Goal: Task Accomplishment & Management: Use online tool/utility

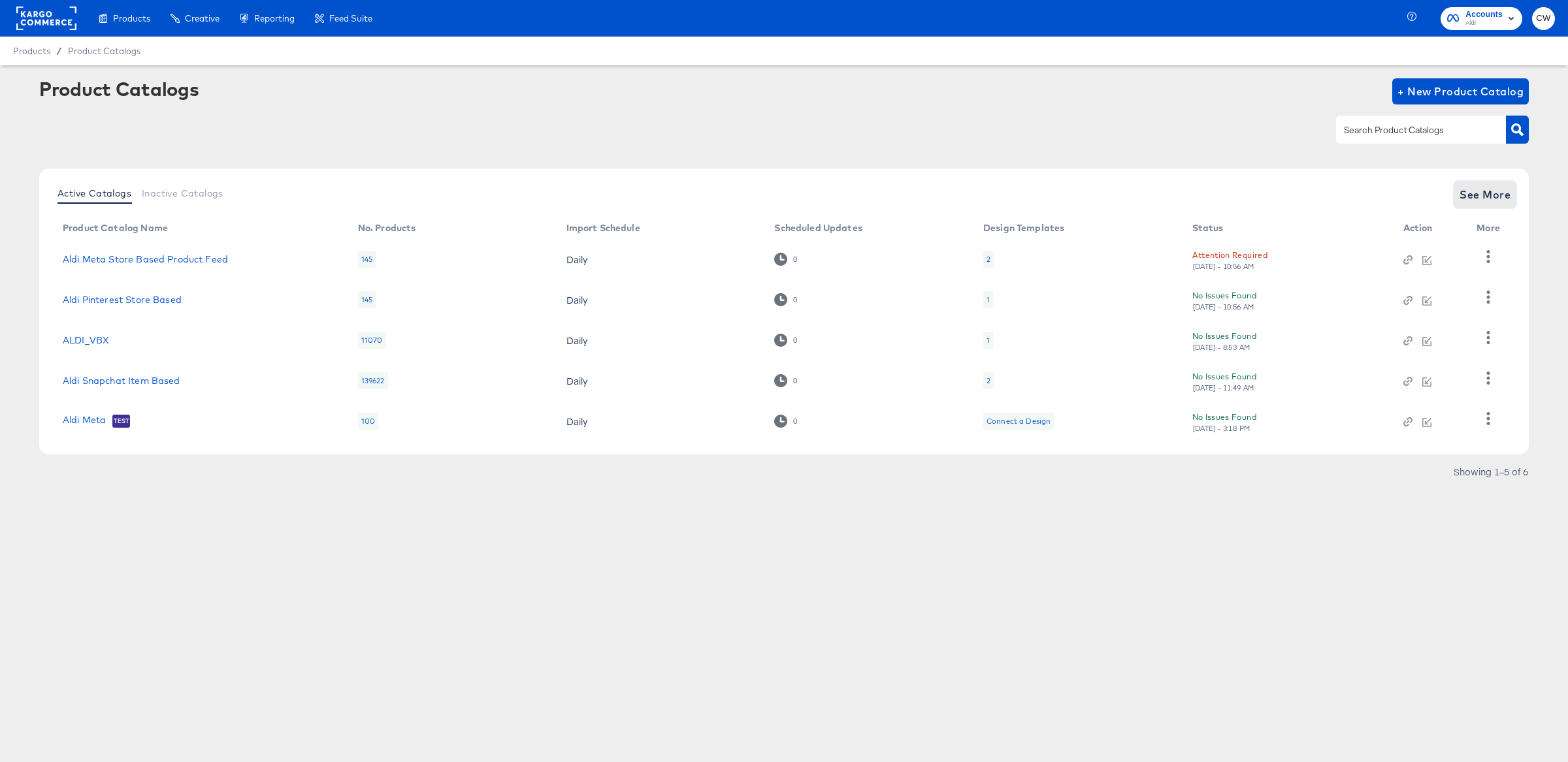
click at [1497, 192] on span "See More" at bounding box center [1485, 194] width 51 height 18
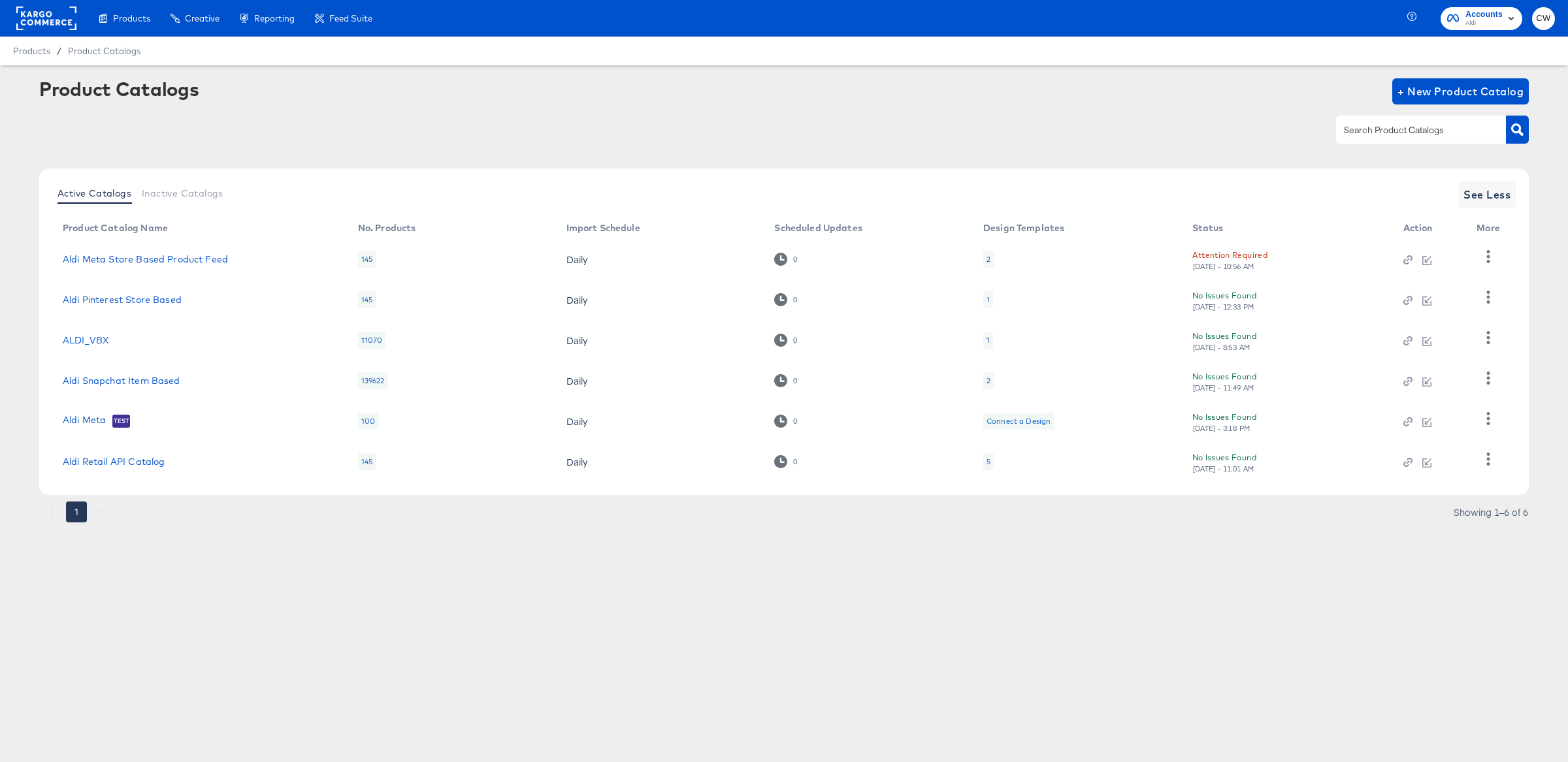
click at [1217, 248] on div "Attention Required" at bounding box center [1230, 255] width 75 height 14
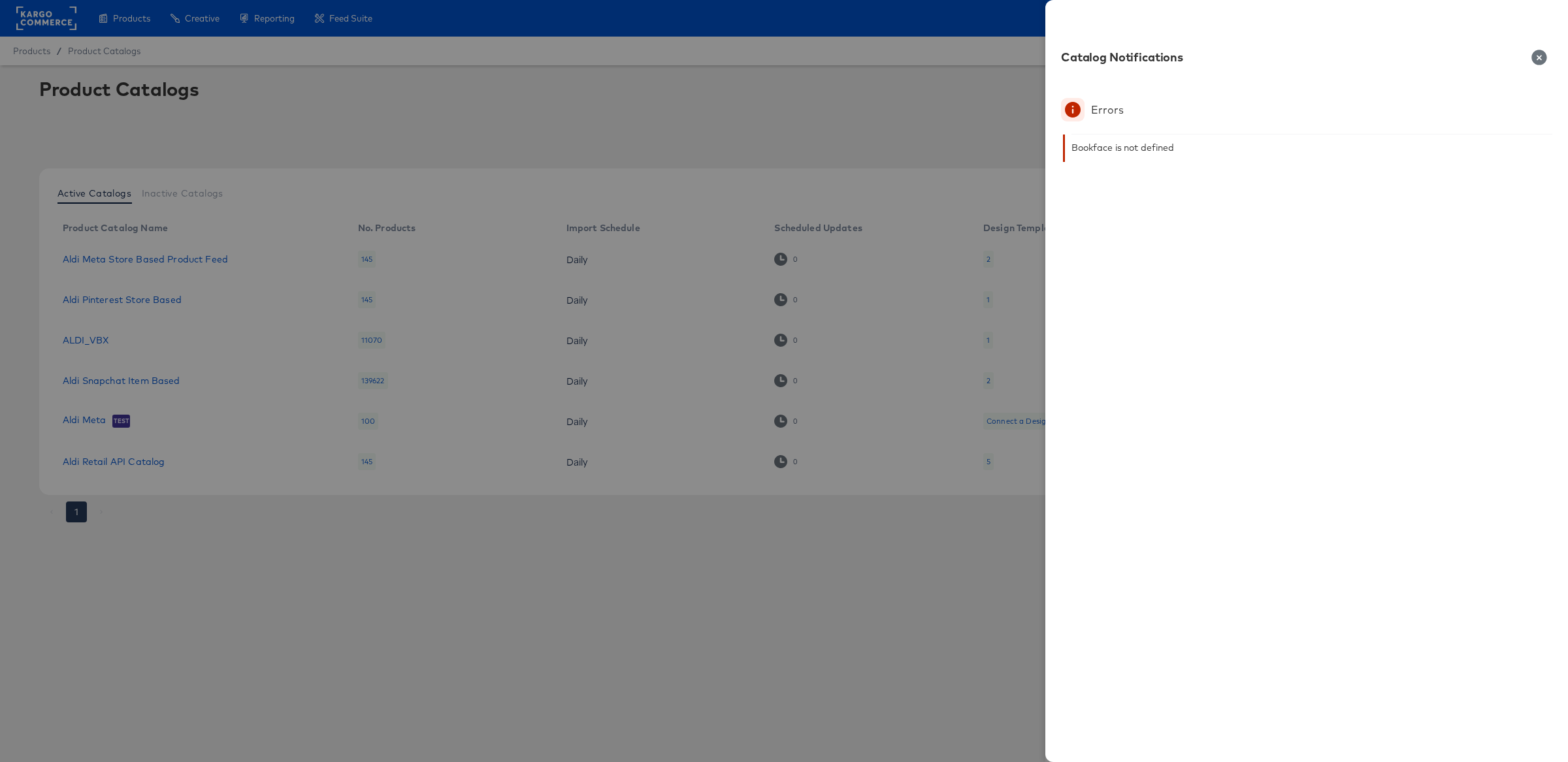
click at [1117, 160] on div "Bookface is not defined" at bounding box center [1308, 148] width 490 height 27
click at [1530, 58] on button "button" at bounding box center [1540, 57] width 26 height 16
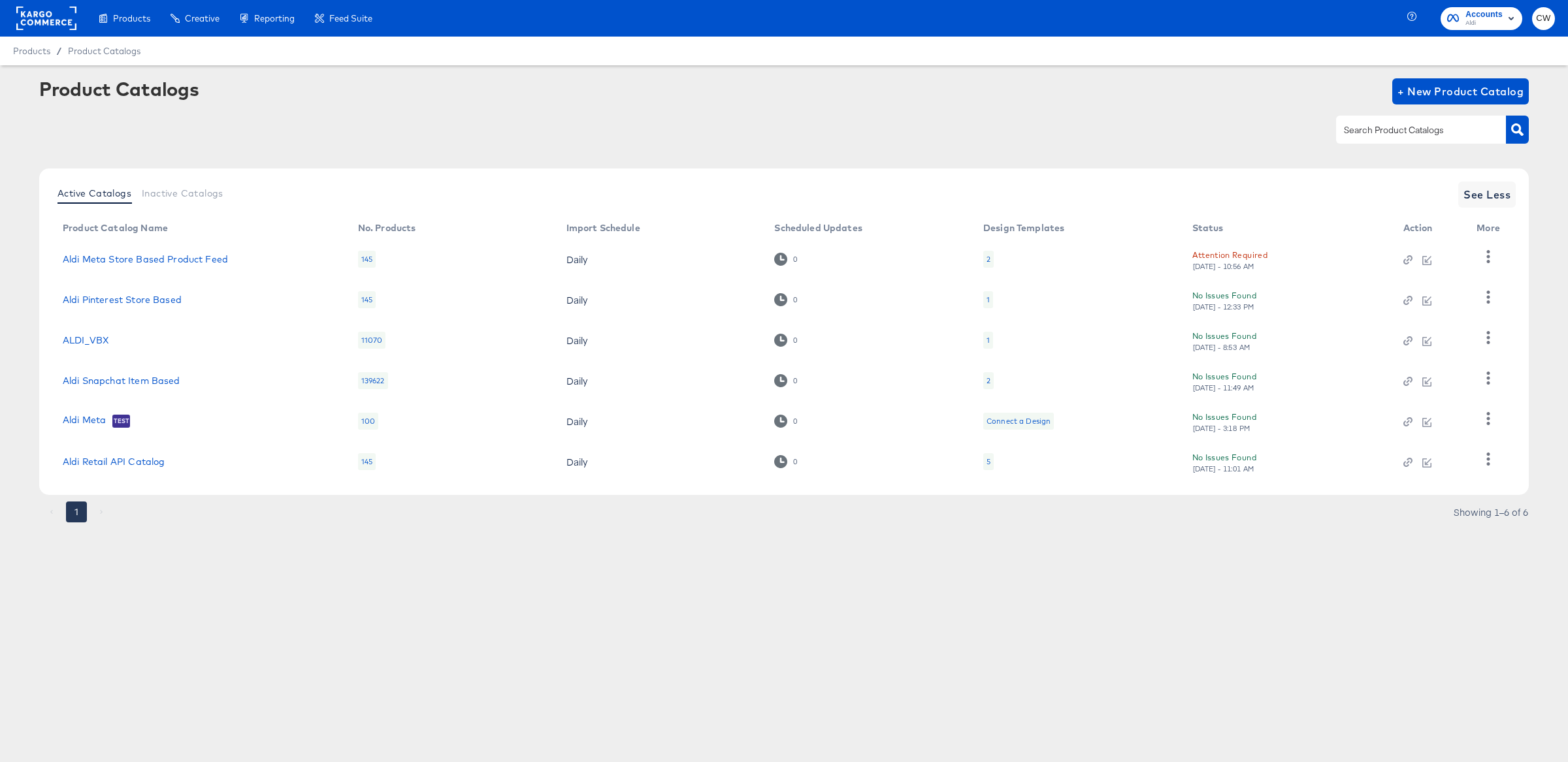
click at [40, 21] on rect at bounding box center [46, 18] width 60 height 23
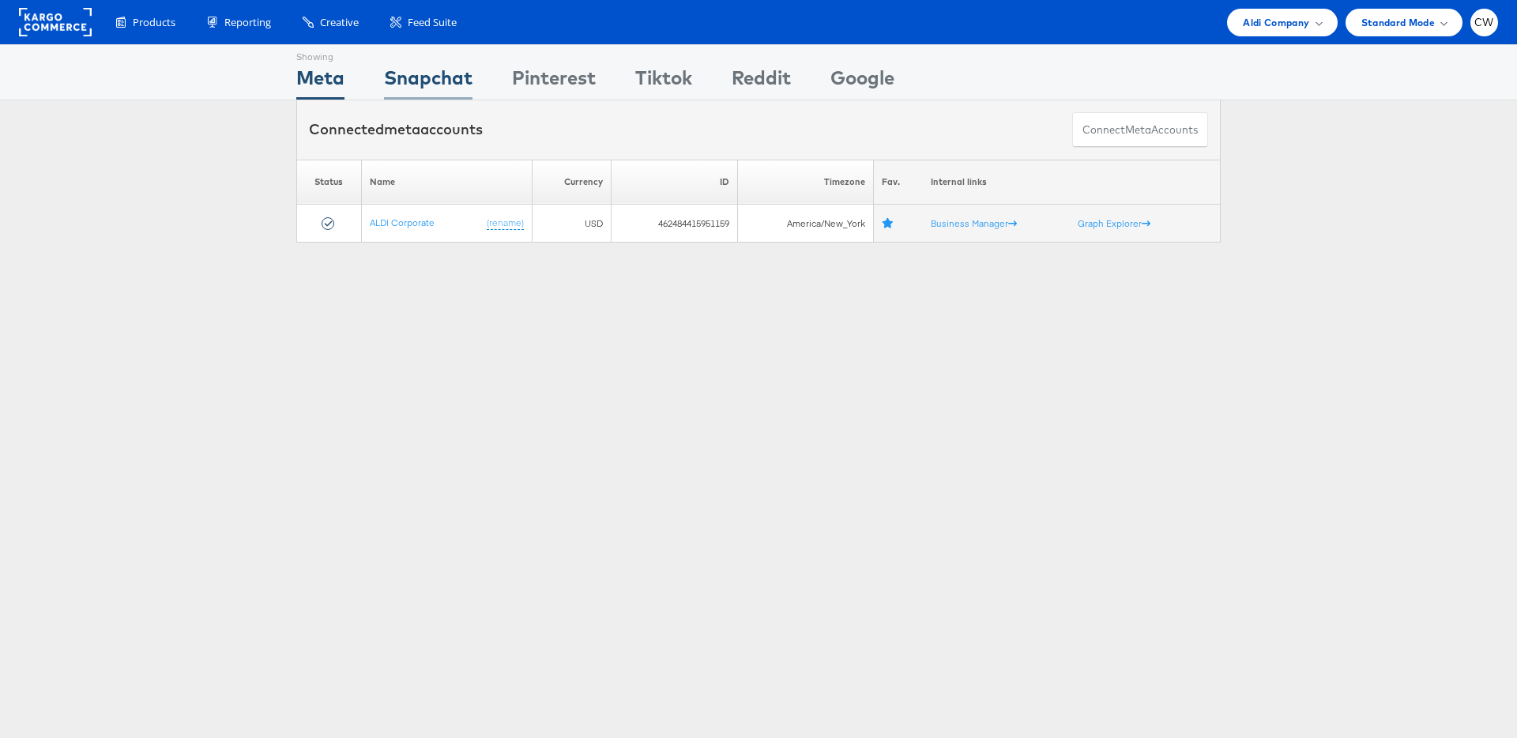
click at [423, 73] on div "Snapchat" at bounding box center [428, 82] width 89 height 36
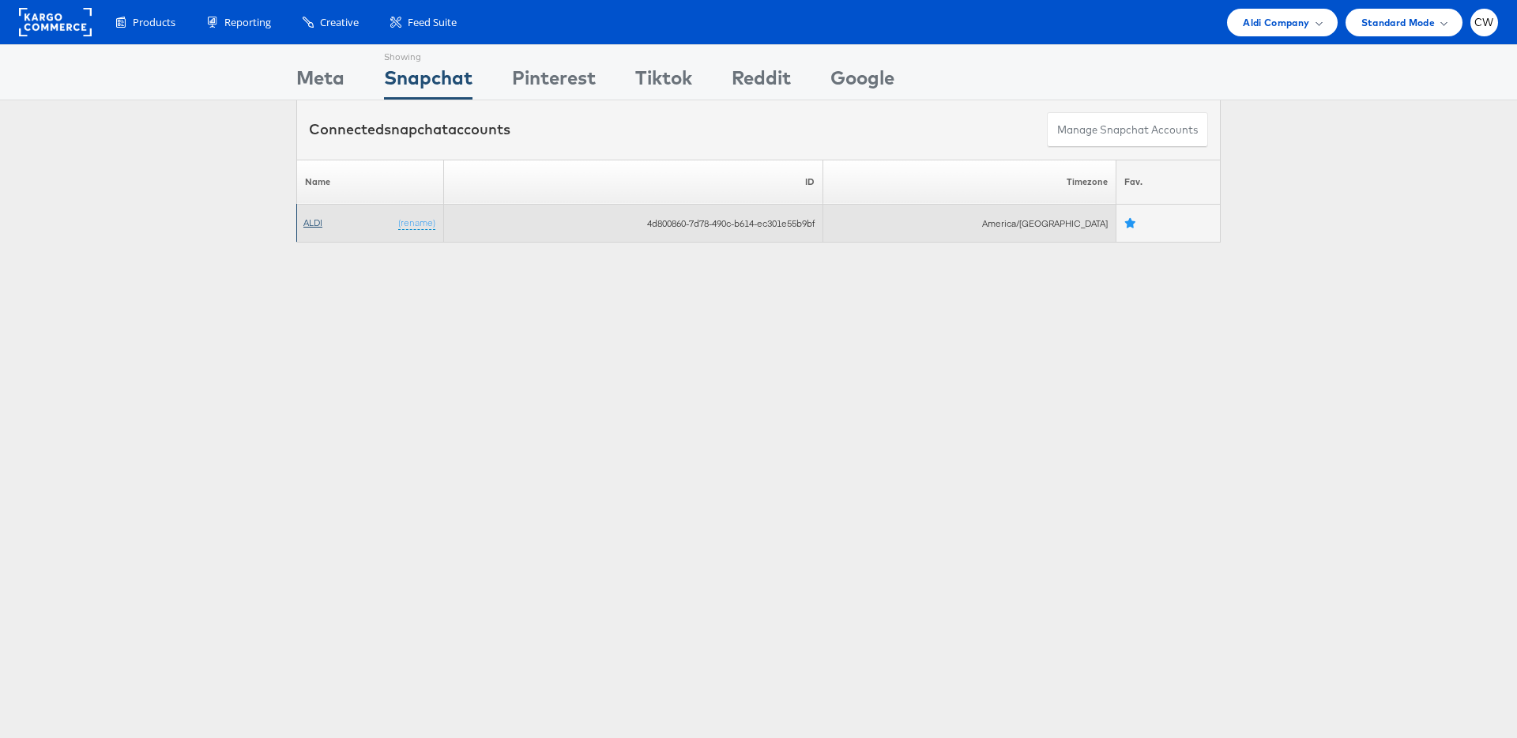
click at [317, 223] on link "ALDI" at bounding box center [312, 223] width 19 height 12
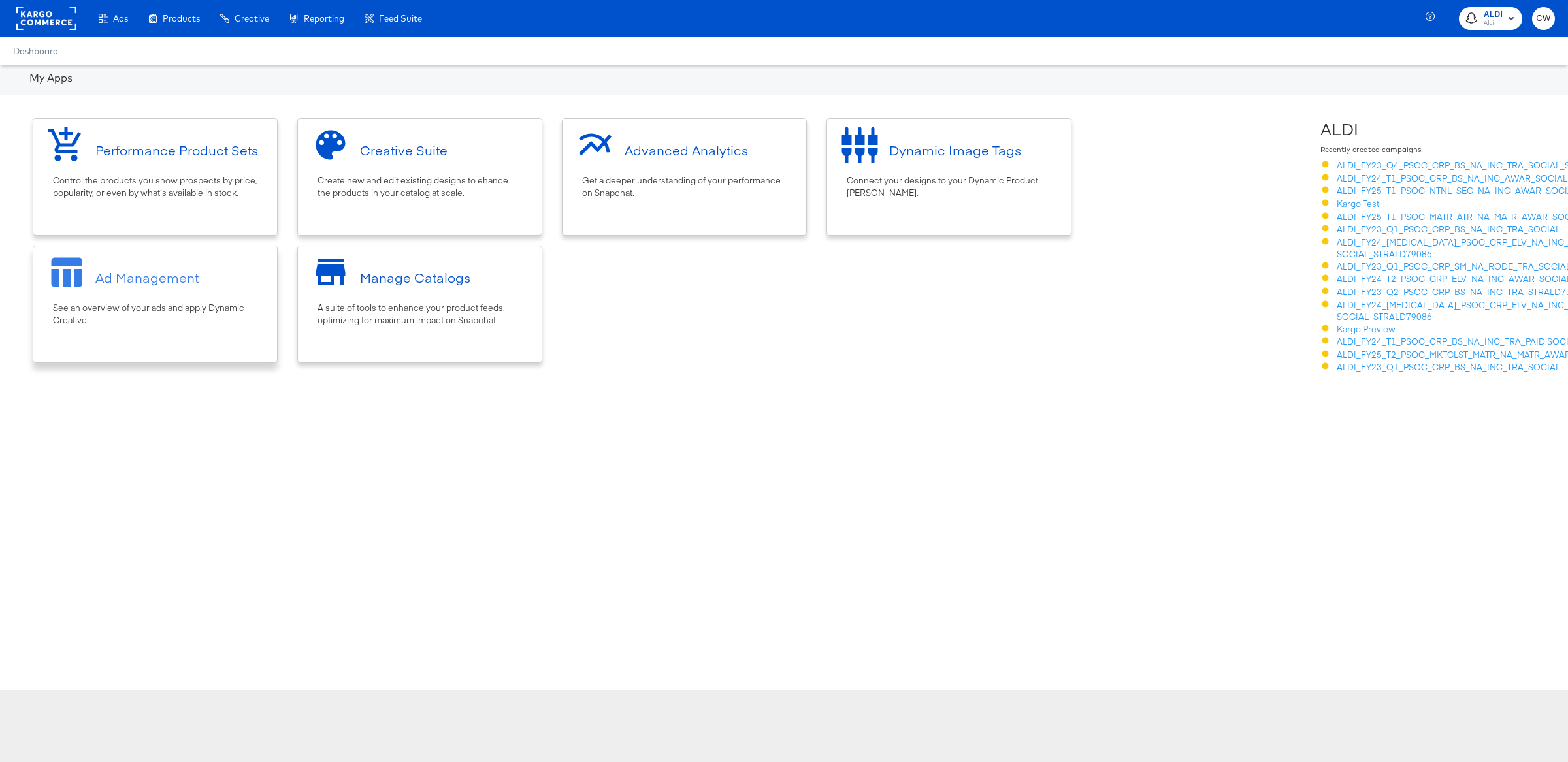
click at [184, 279] on div "Ad Management" at bounding box center [146, 278] width 103 height 19
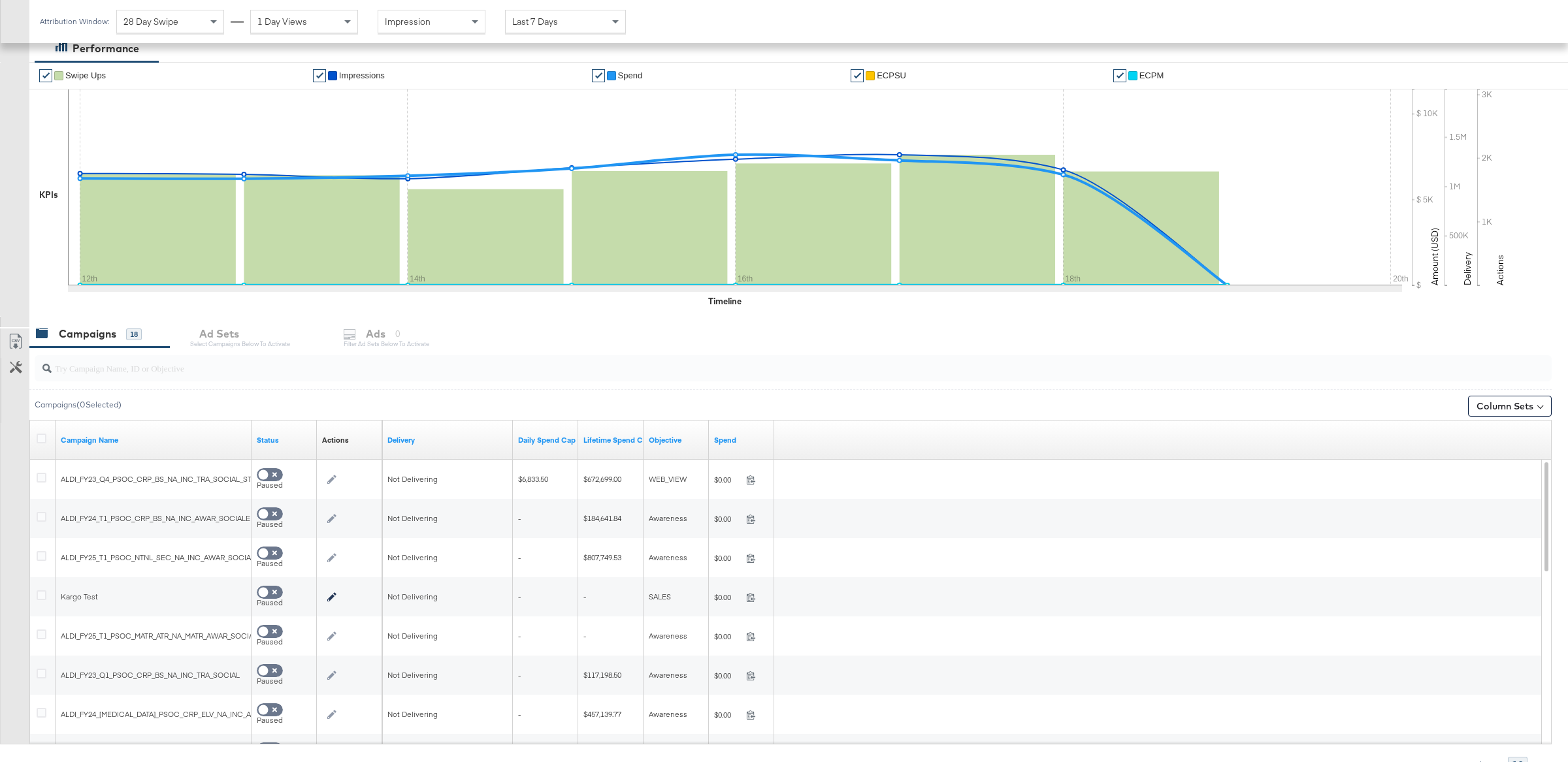
scroll to position [233, 0]
click at [184, 378] on div at bounding box center [793, 369] width 1518 height 26
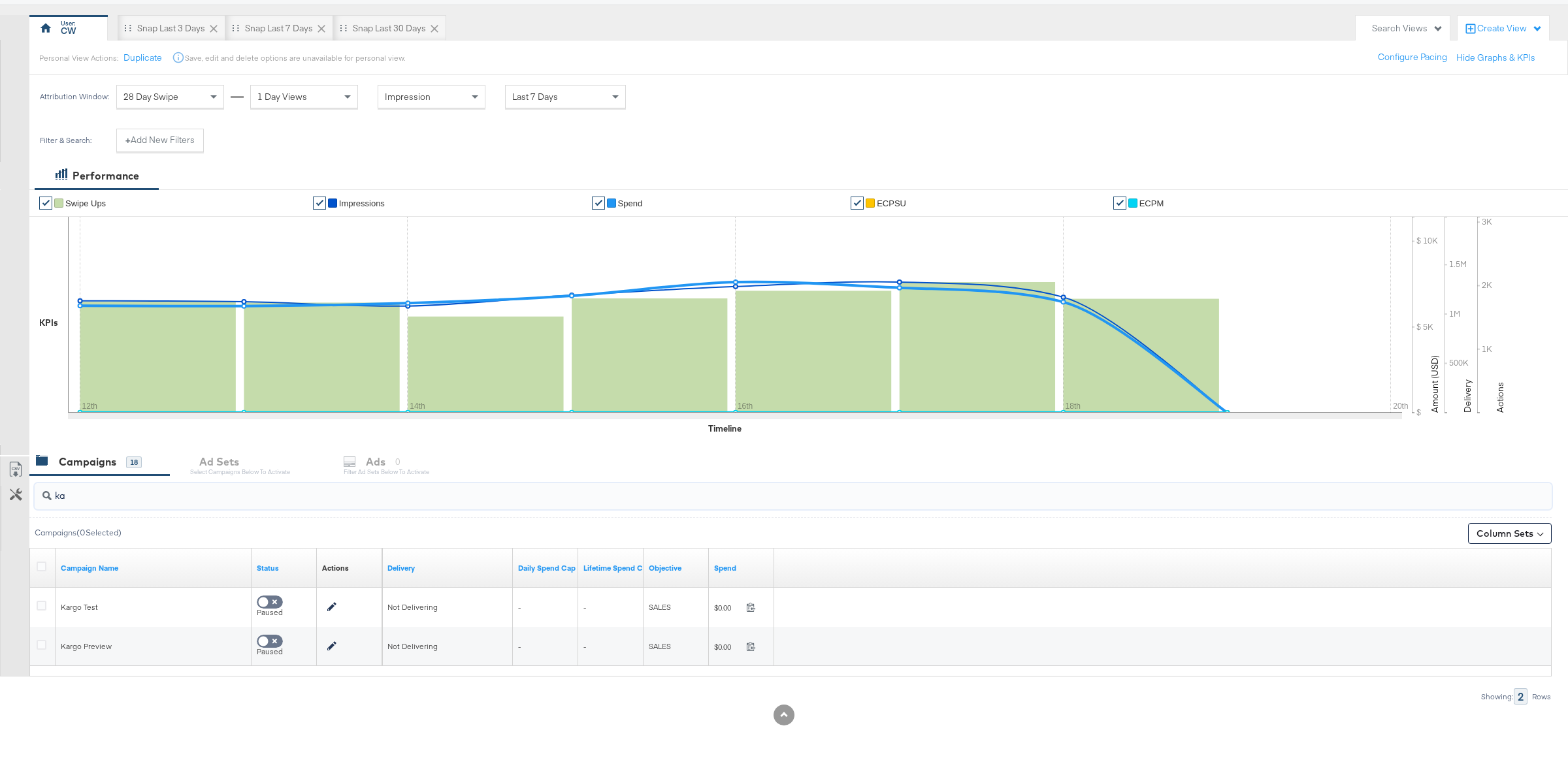
scroll to position [107, 0]
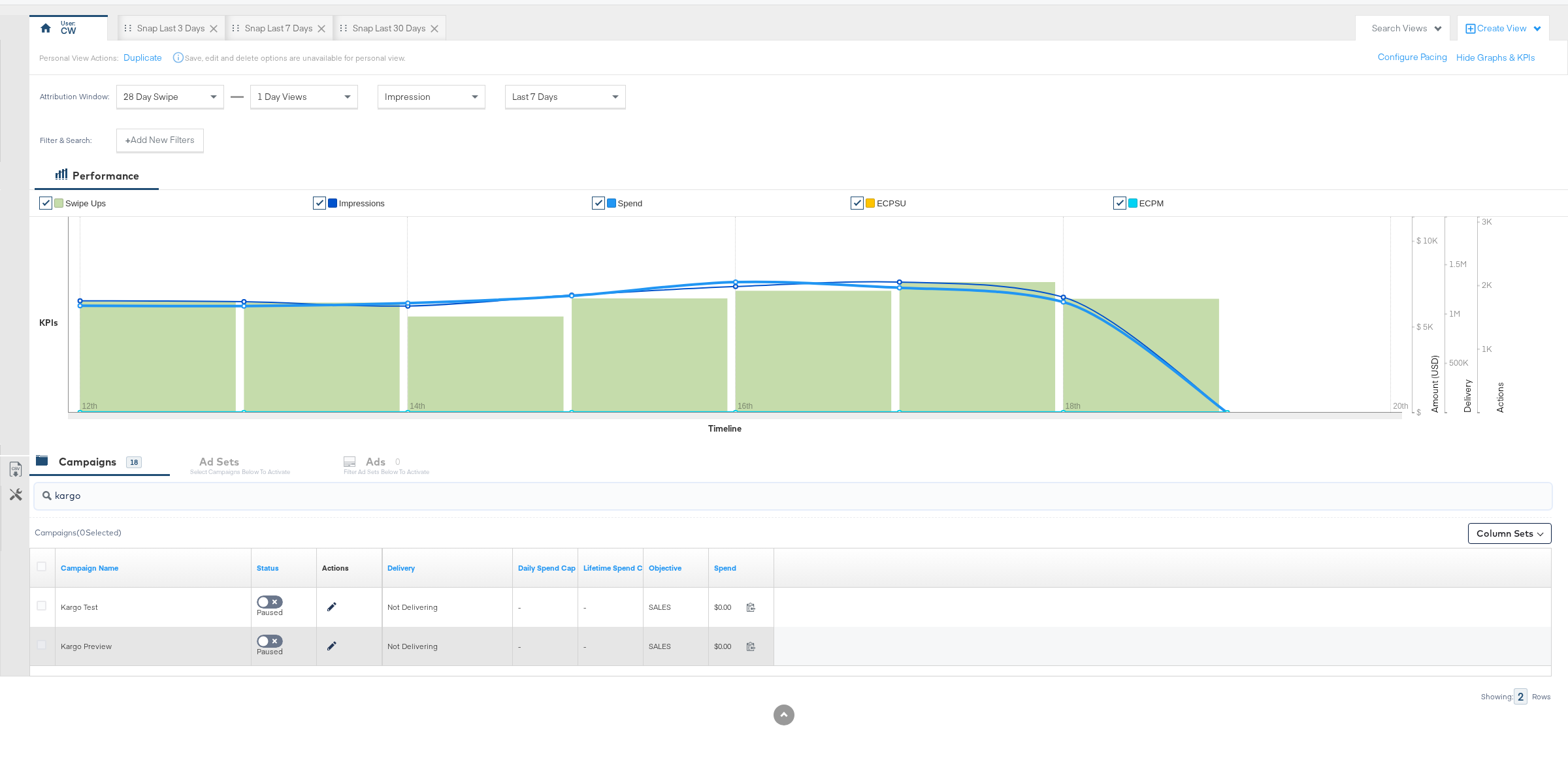
type input "kargo"
click at [44, 644] on icon at bounding box center [41, 645] width 10 height 10
click at [0, 0] on input "checkbox" at bounding box center [0, 0] width 0 height 0
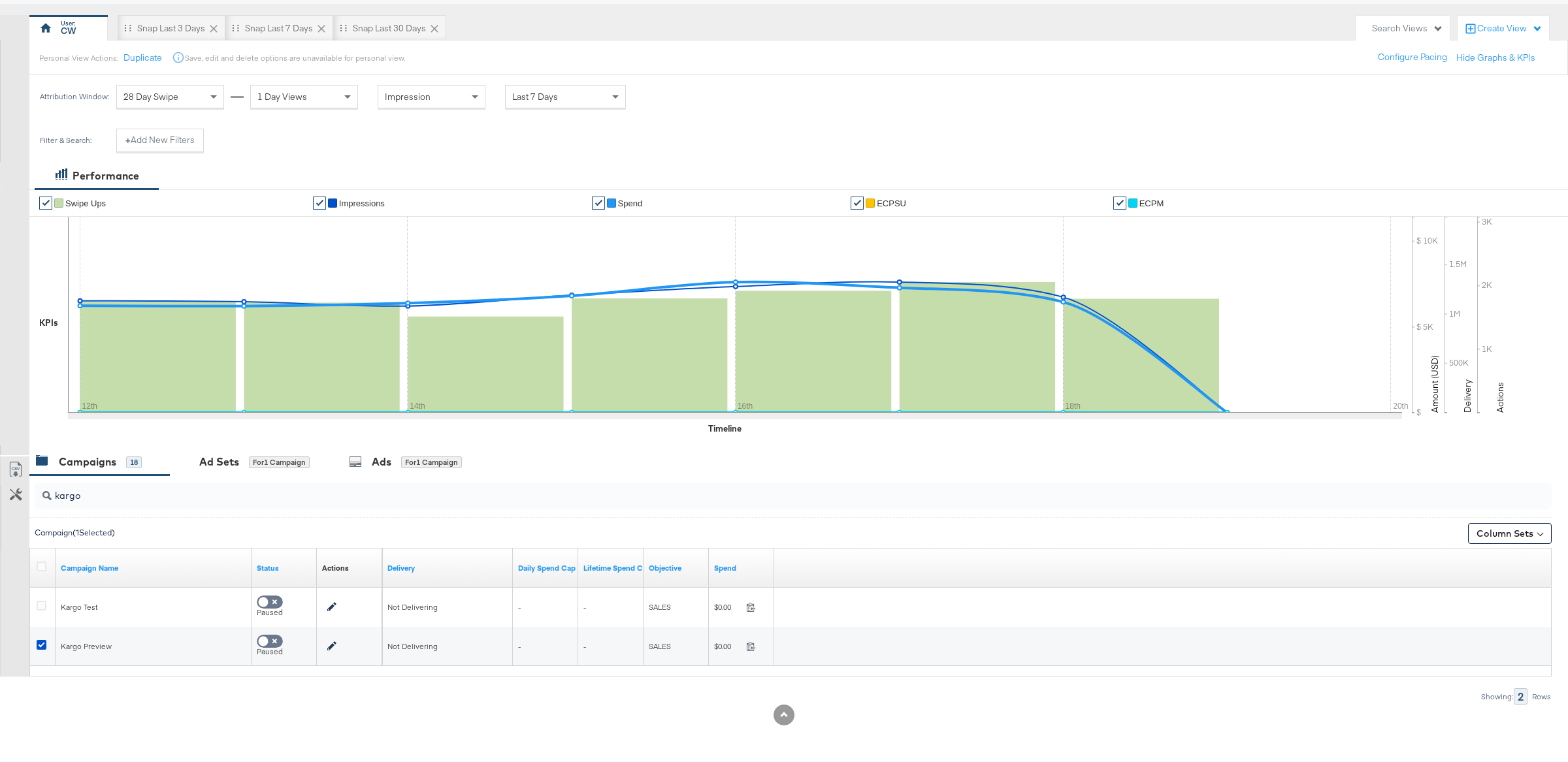
click at [440, 446] on div at bounding box center [784, 450] width 1568 height 11
click at [442, 463] on div "for 1 Campaign" at bounding box center [431, 462] width 60 height 12
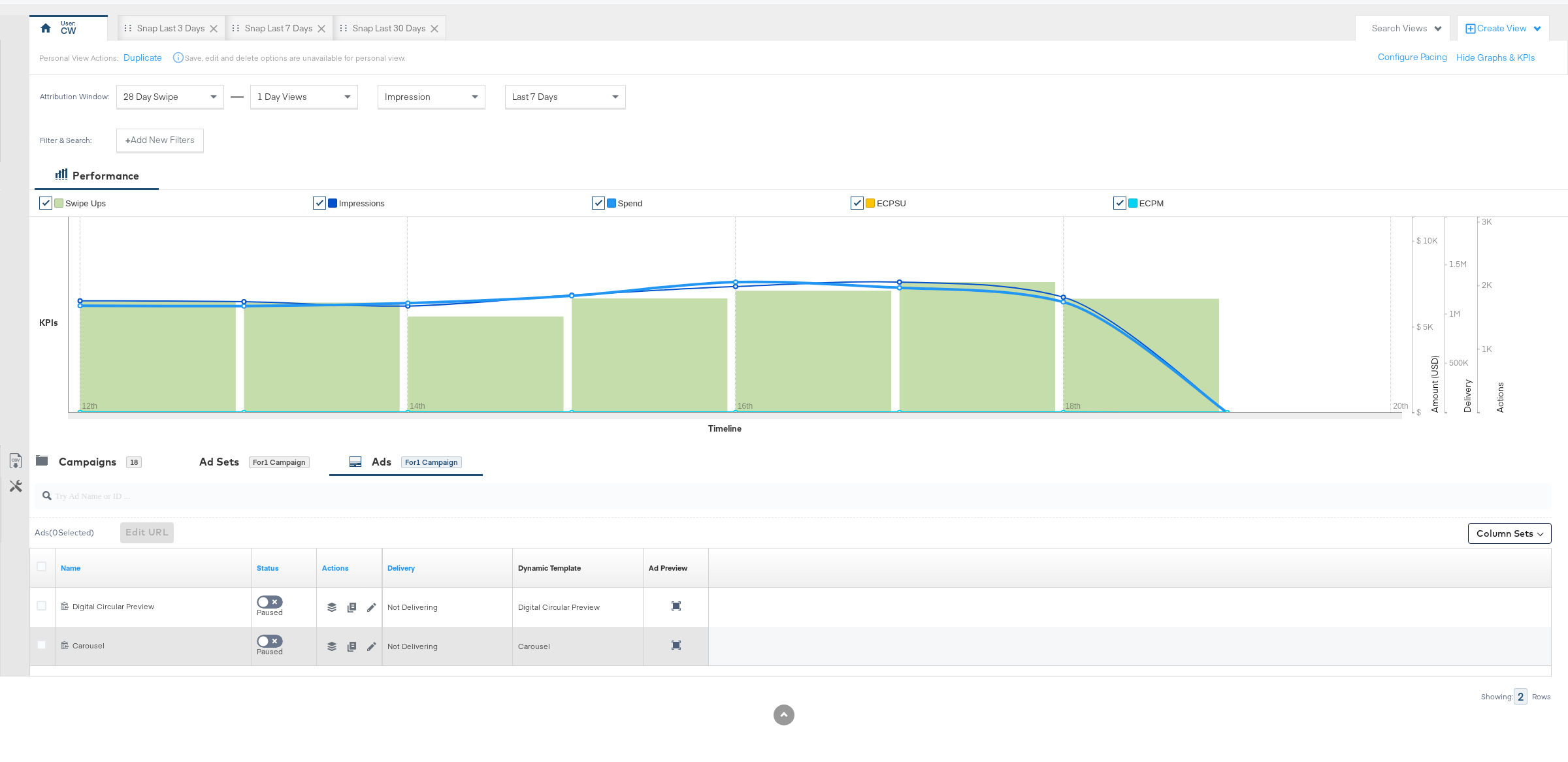
click at [673, 644] on icon at bounding box center [676, 645] width 9 height 9
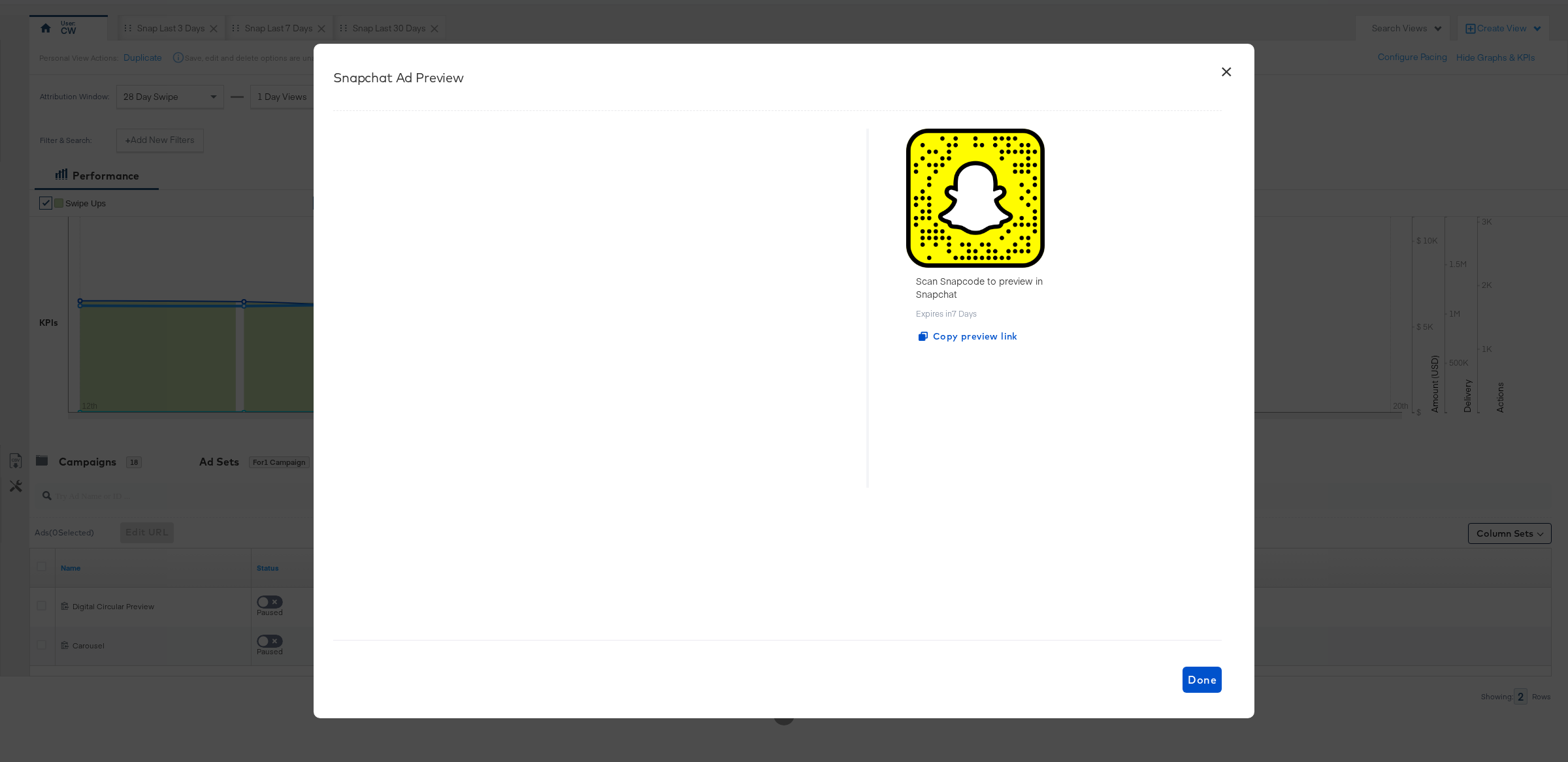
click at [1232, 74] on button "×" at bounding box center [1226, 69] width 23 height 23
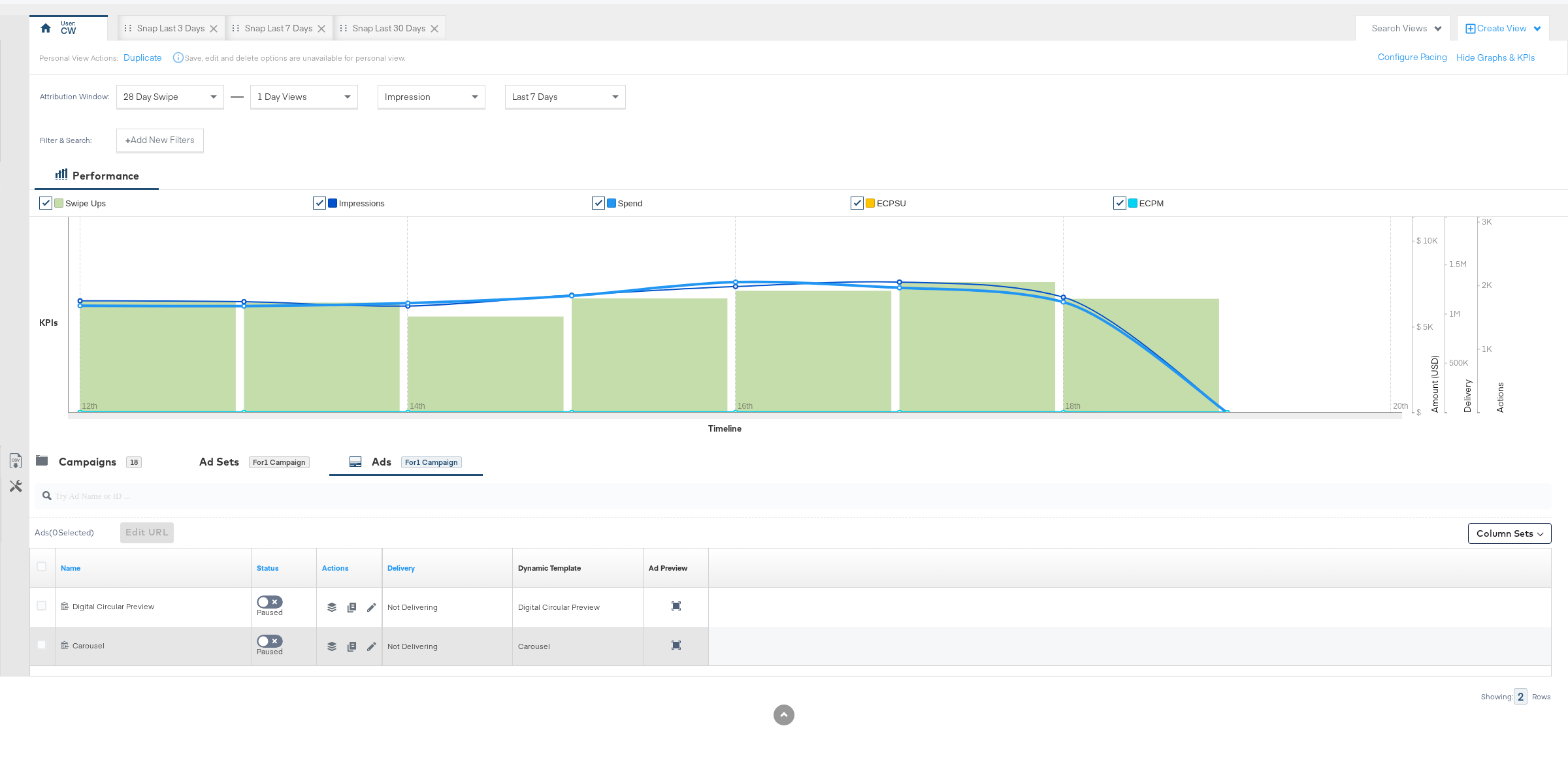
click at [326, 645] on button "button" at bounding box center [332, 646] width 20 height 9
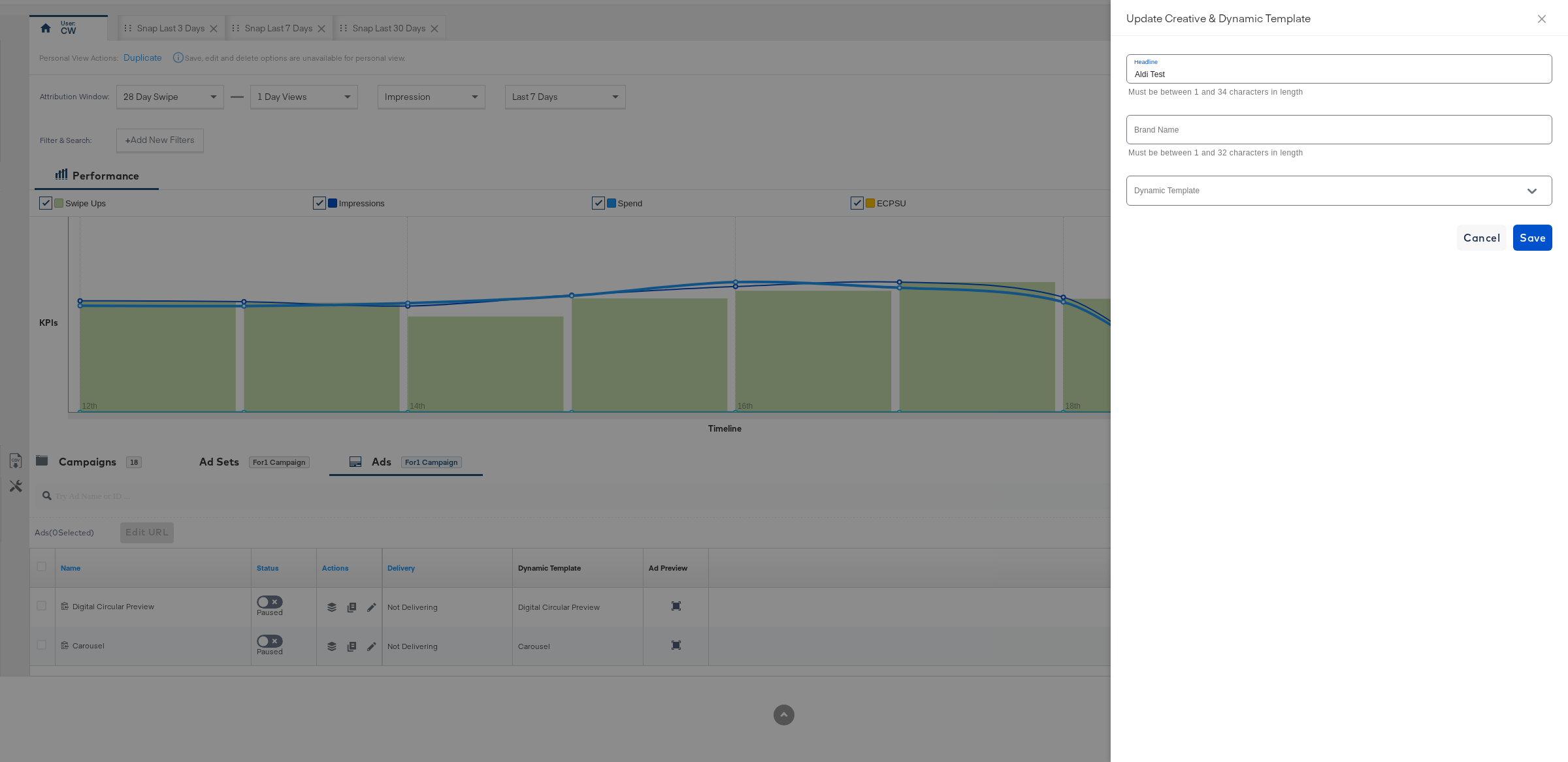
click at [1264, 188] on div at bounding box center [1339, 191] width 426 height 30
click at [1531, 192] on icon "Open" at bounding box center [1532, 191] width 9 height 5
click at [1334, 250] on li "Aldi DC" at bounding box center [1340, 245] width 425 height 21
type input "Aldi DC"
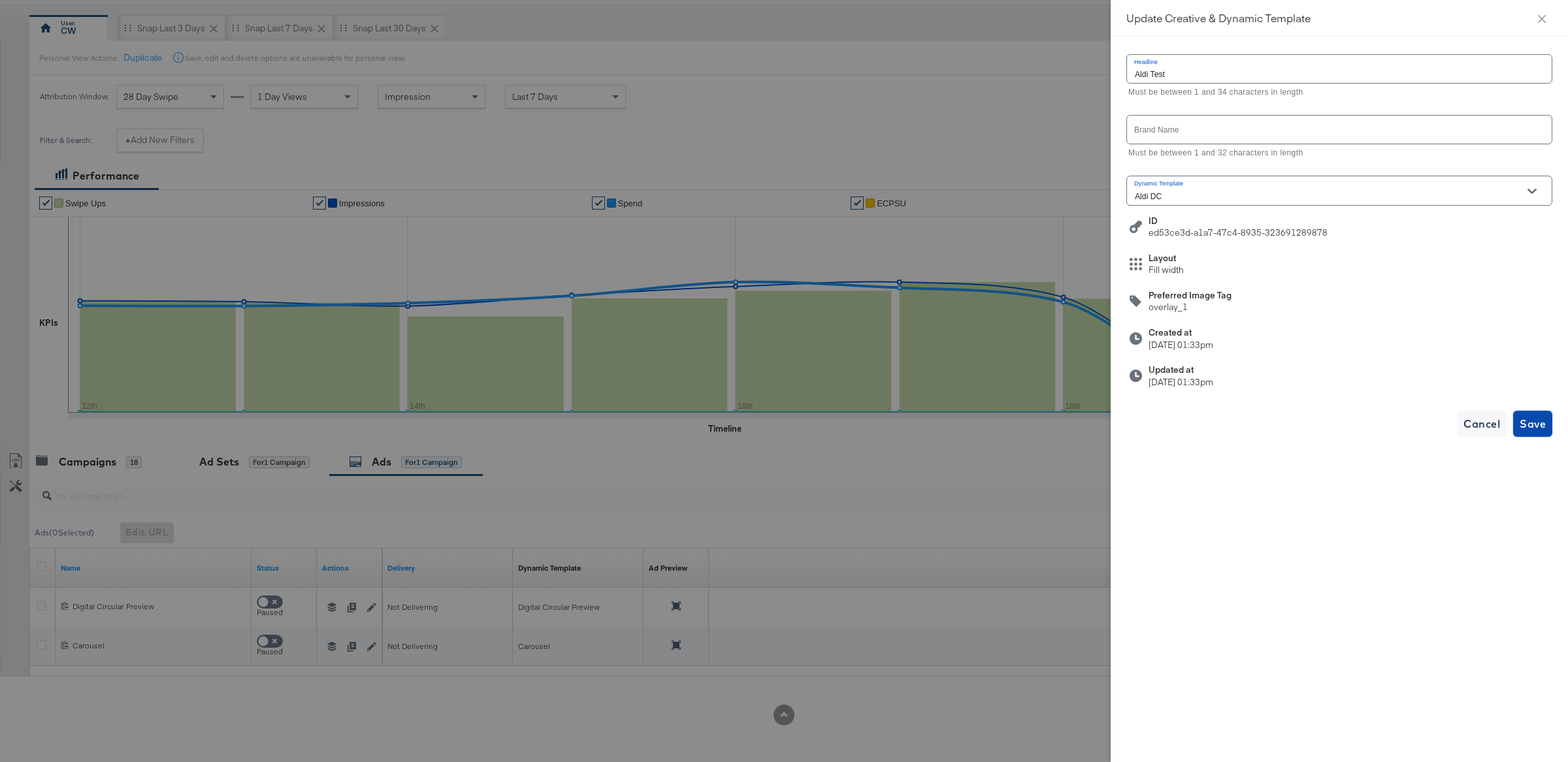
click at [1539, 433] on span "Save" at bounding box center [1533, 424] width 26 height 18
click at [1549, 14] on button "Close" at bounding box center [1542, 18] width 36 height 36
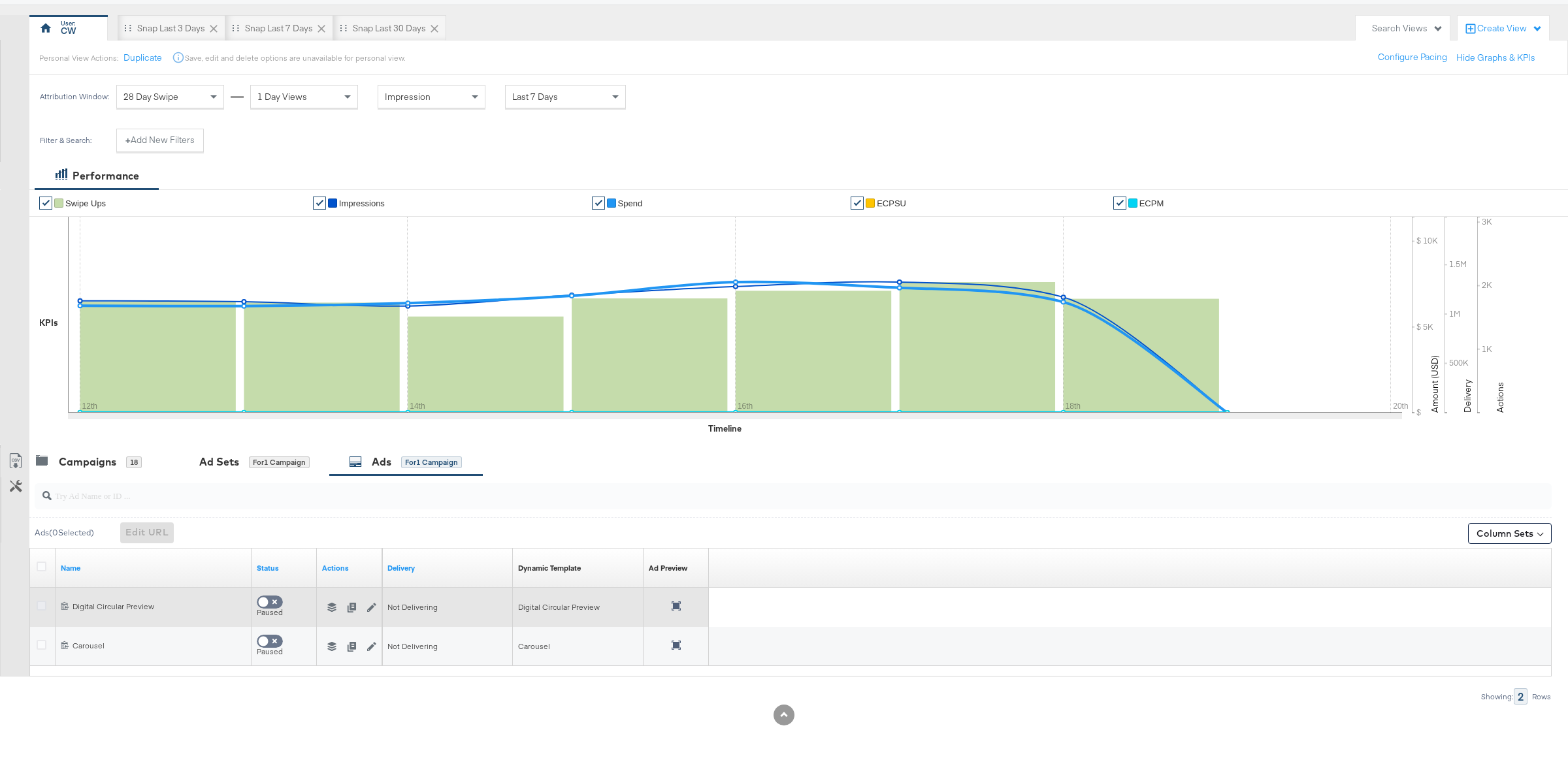
click at [40, 601] on icon at bounding box center [41, 606] width 10 height 10
click at [0, 0] on input "checkbox" at bounding box center [0, 0] width 0 height 0
click at [353, 608] on icon "button" at bounding box center [351, 607] width 8 height 9
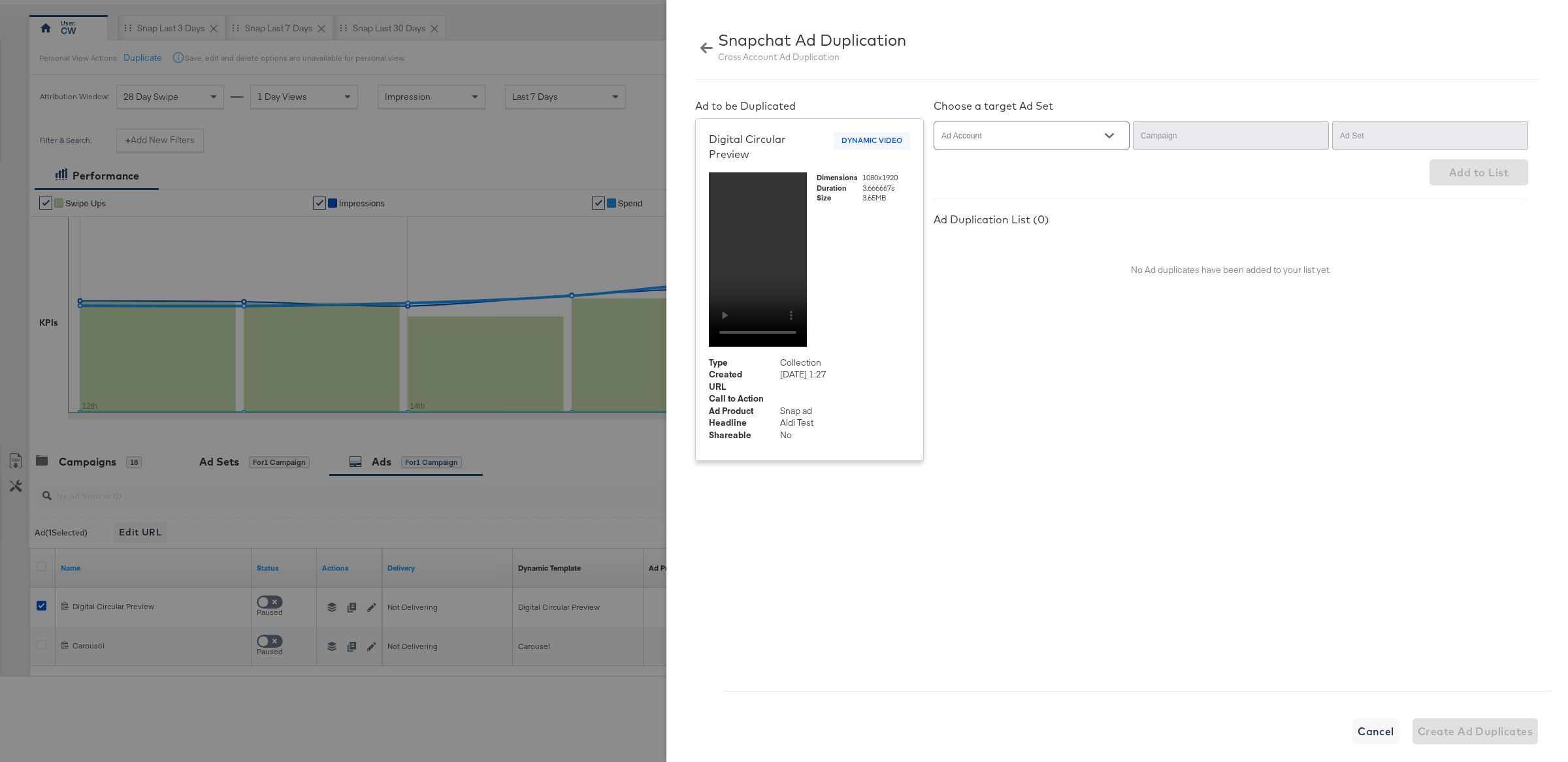
click at [1110, 143] on button "Open" at bounding box center [1110, 136] width 20 height 20
click at [1099, 164] on li "ALDI" at bounding box center [1031, 169] width 194 height 21
type input "ALDI"
click at [1266, 135] on input "Campaign" at bounding box center [1221, 141] width 164 height 15
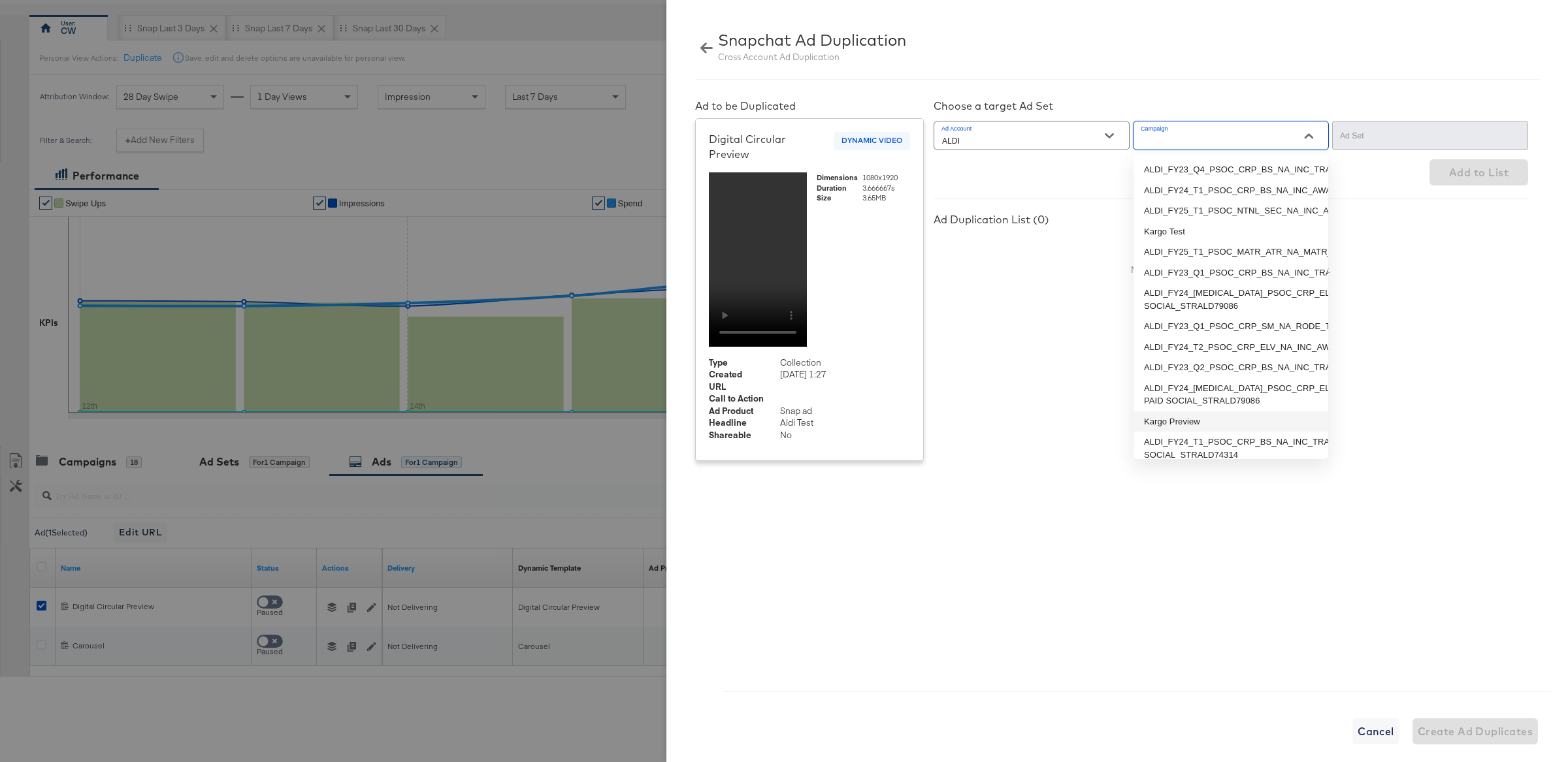
click at [1188, 421] on li "Kargo Preview" at bounding box center [1231, 421] width 194 height 21
type input "Kargo Preview"
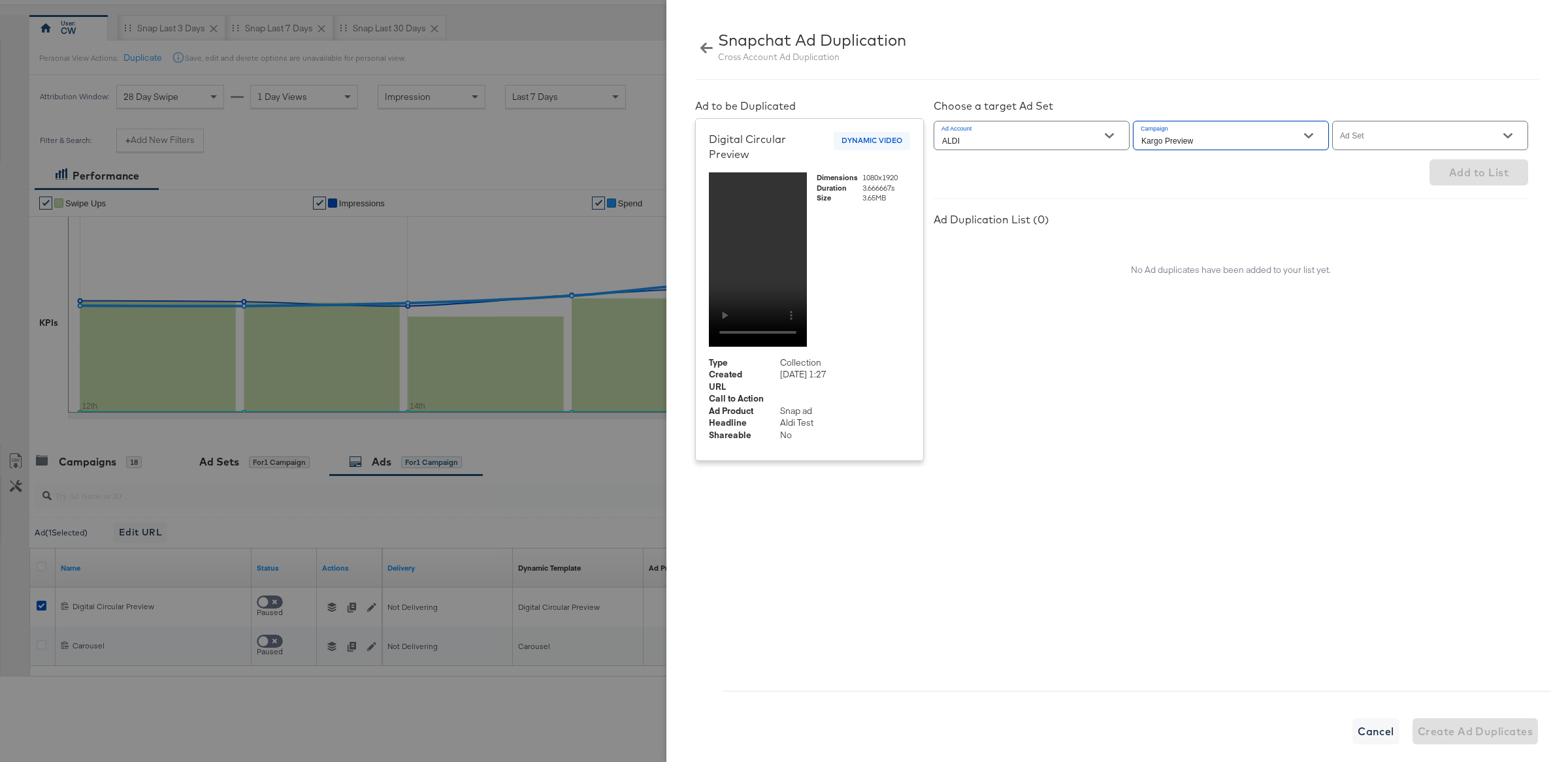
click at [1383, 140] on input "Ad Set" at bounding box center [1420, 141] width 164 height 15
click at [1388, 167] on li "United States, All Genders, All Ages" at bounding box center [1430, 176] width 194 height 33
type input "United States, All Genders, All Ages"
click at [1456, 176] on span "Add to List" at bounding box center [1480, 173] width 60 height 18
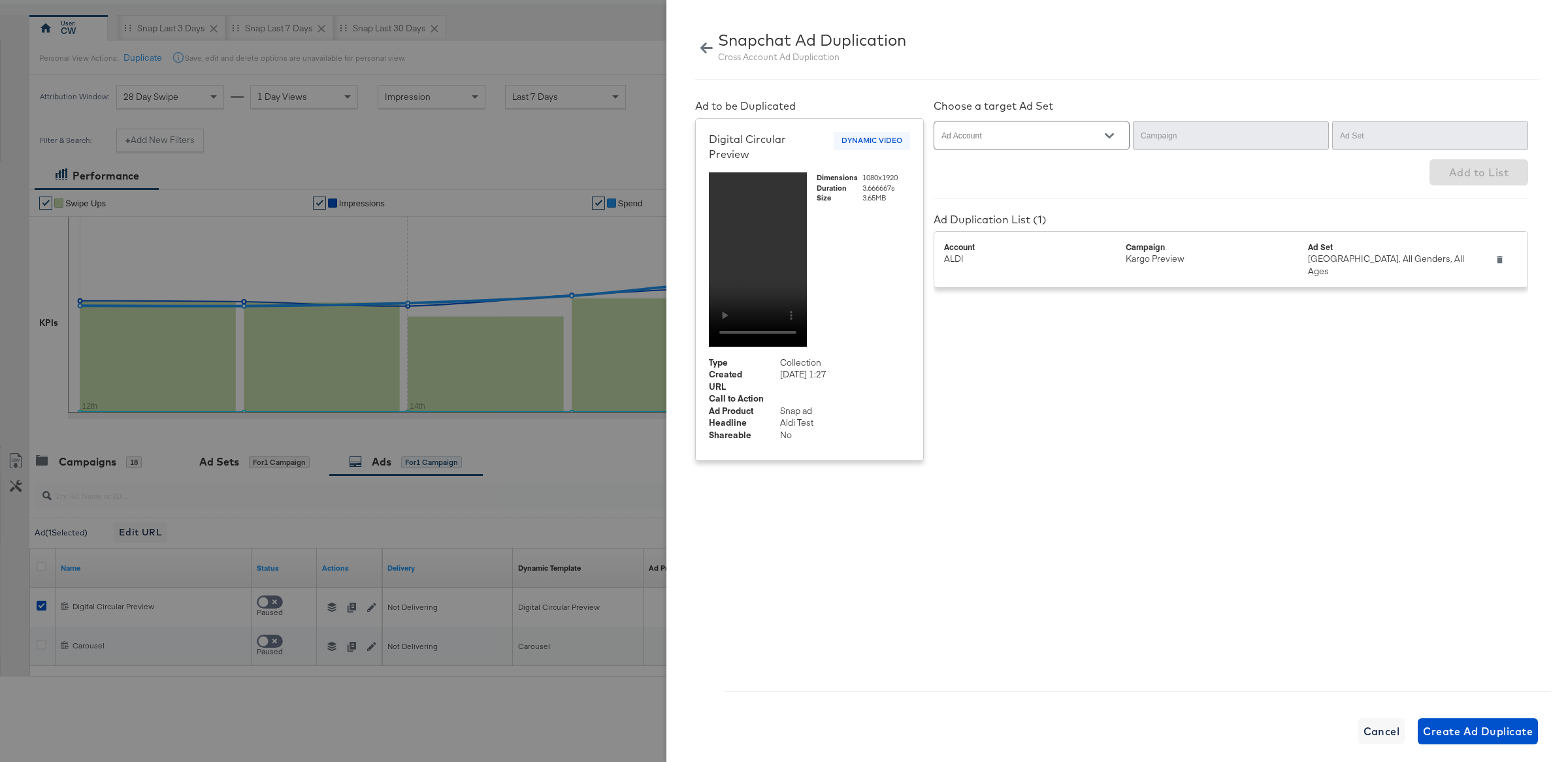
click at [1317, 265] on div "United States, All Genders, All Ages" at bounding box center [1394, 264] width 172 height 24
click at [873, 140] on span "DYNAMIC VIDEO" at bounding box center [872, 140] width 76 height 11
click at [1378, 736] on span "Cancel" at bounding box center [1382, 731] width 36 height 18
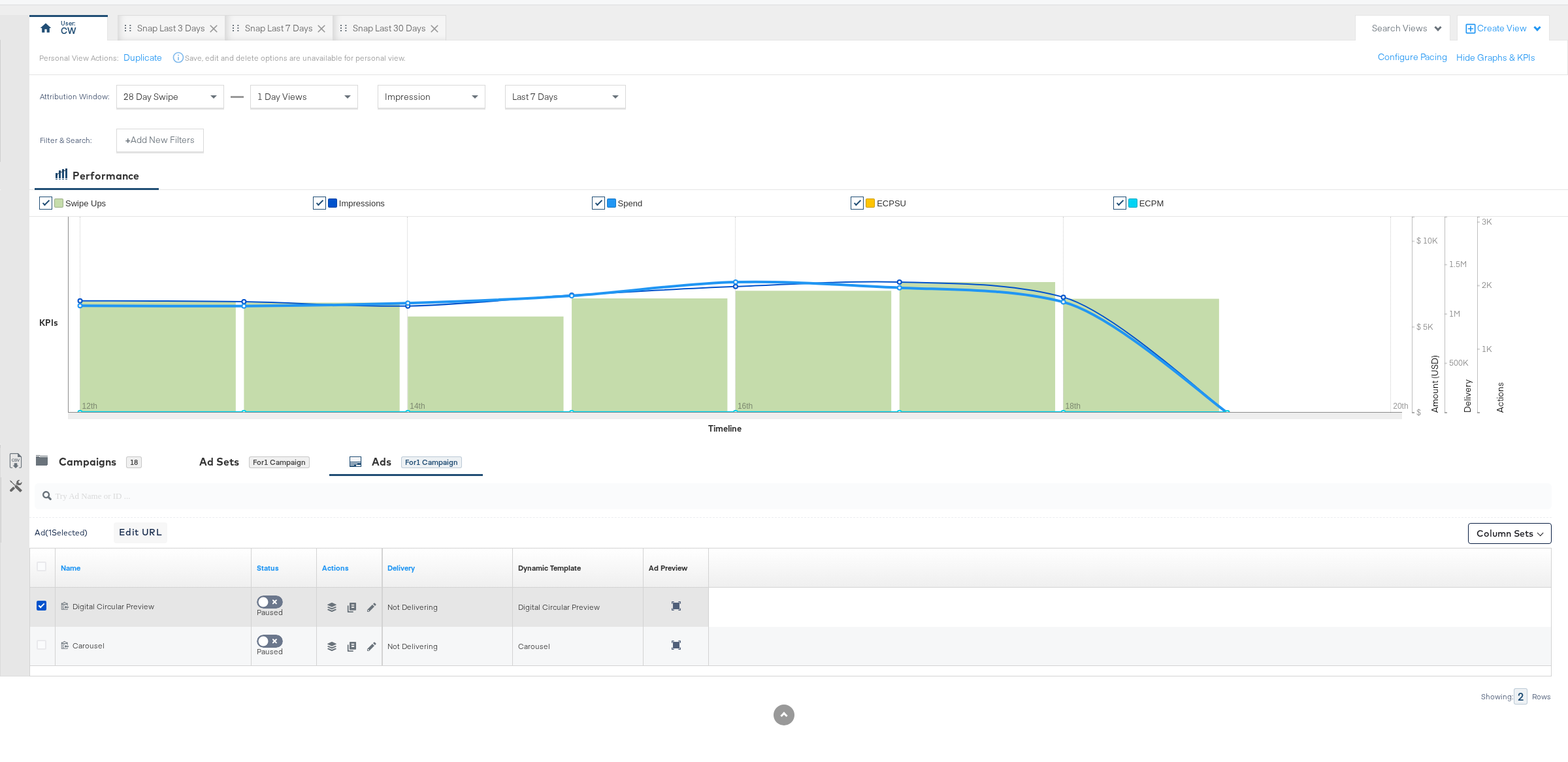
click at [329, 606] on icon "button" at bounding box center [332, 607] width 9 height 9
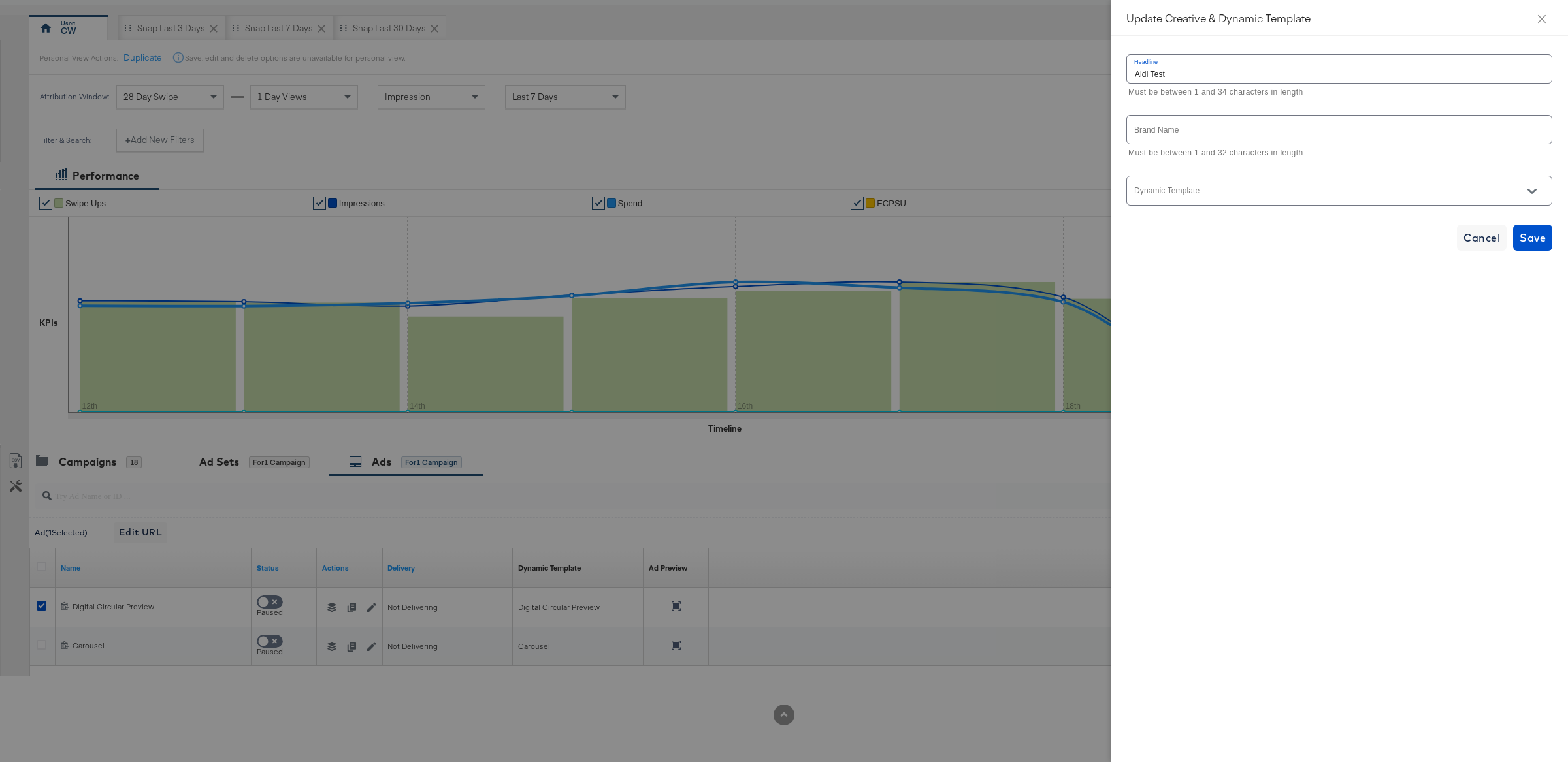
click at [1441, 194] on input "Dynamic Template" at bounding box center [1329, 196] width 394 height 15
click at [1316, 241] on li "Aldi DC" at bounding box center [1340, 245] width 425 height 21
type input "Aldi DC"
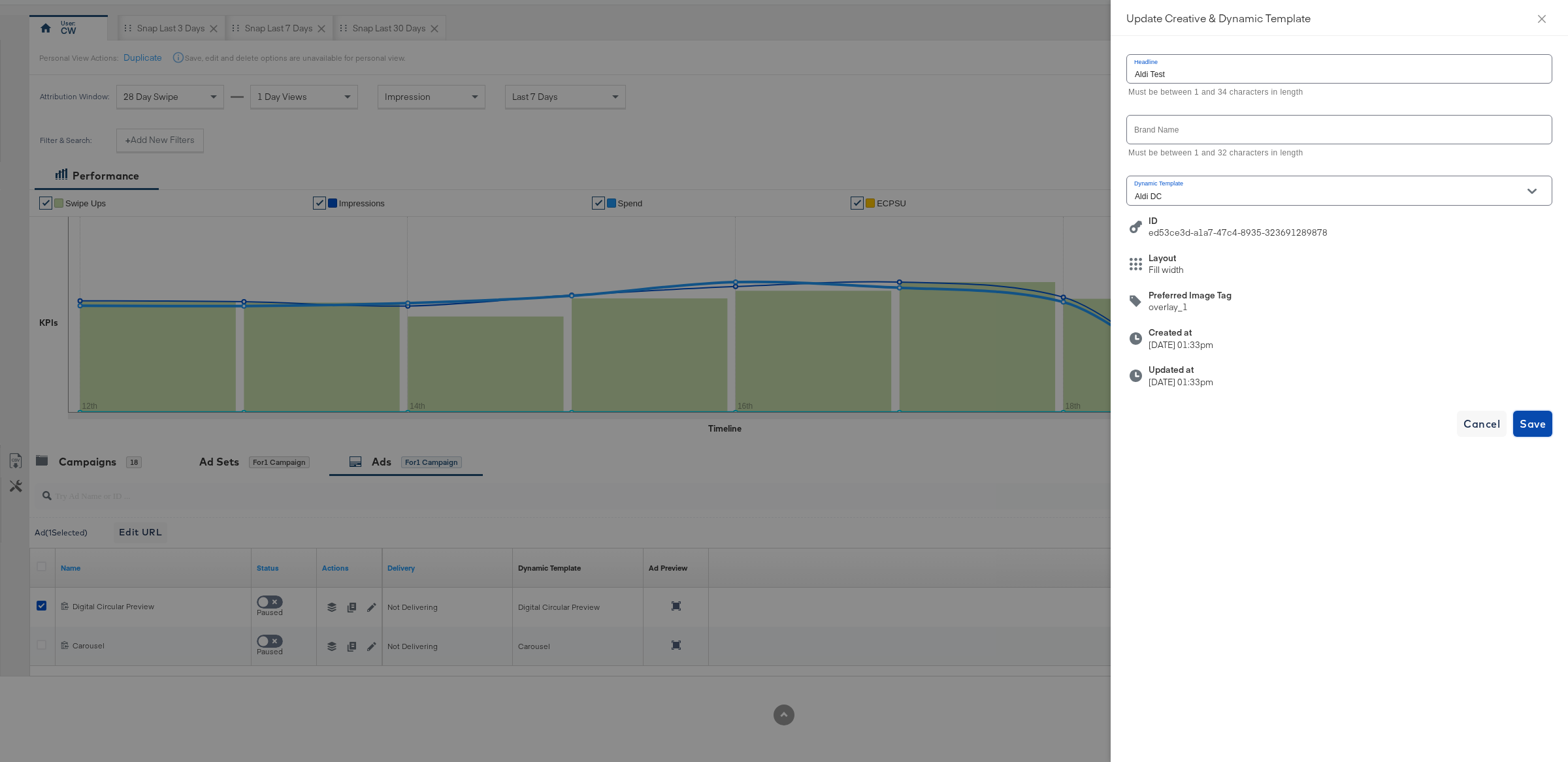
click at [1525, 423] on span "Save" at bounding box center [1533, 424] width 26 height 18
click at [1544, 21] on icon "close" at bounding box center [1542, 19] width 11 height 11
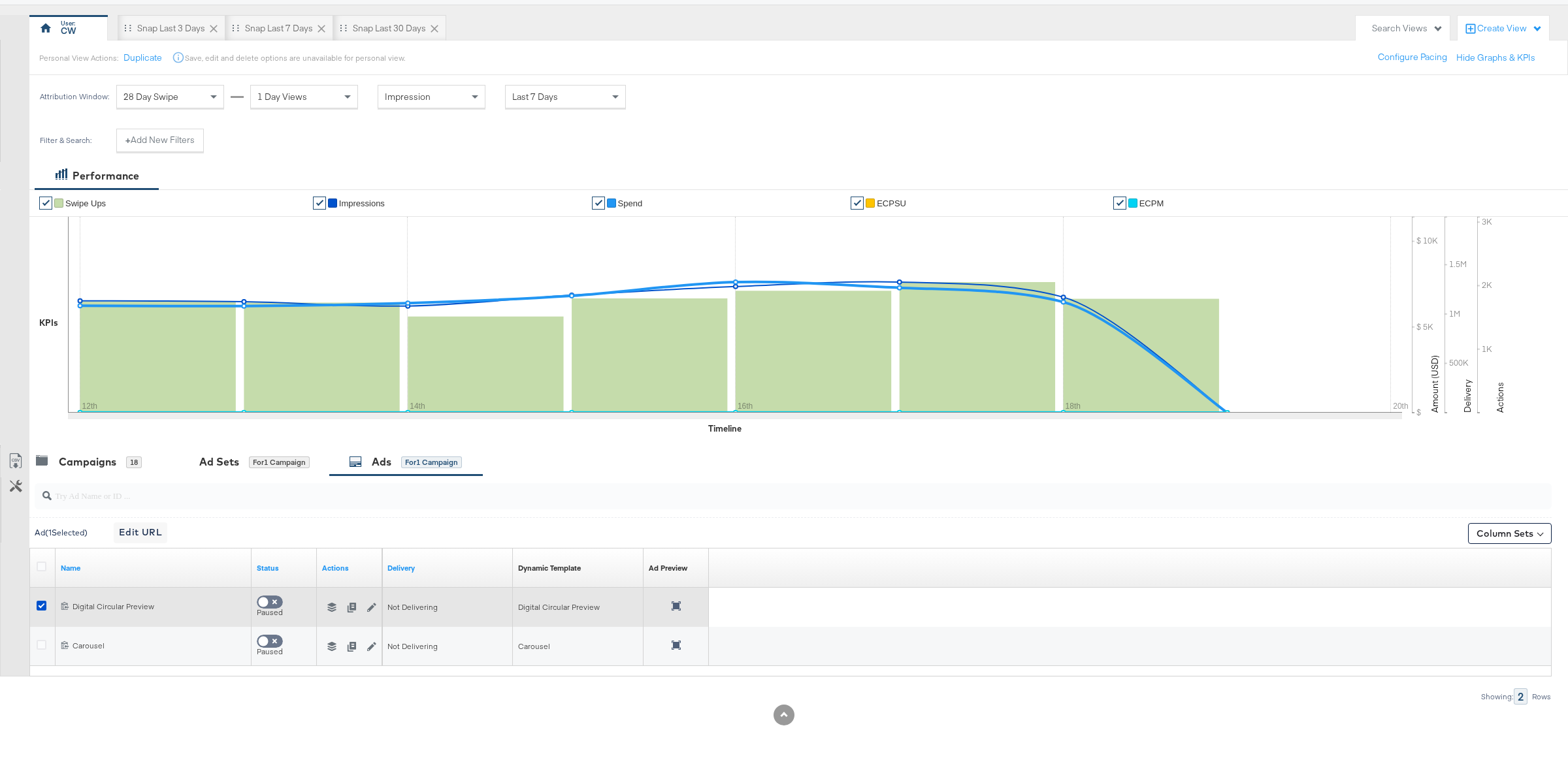
click at [674, 607] on icon at bounding box center [676, 606] width 9 height 9
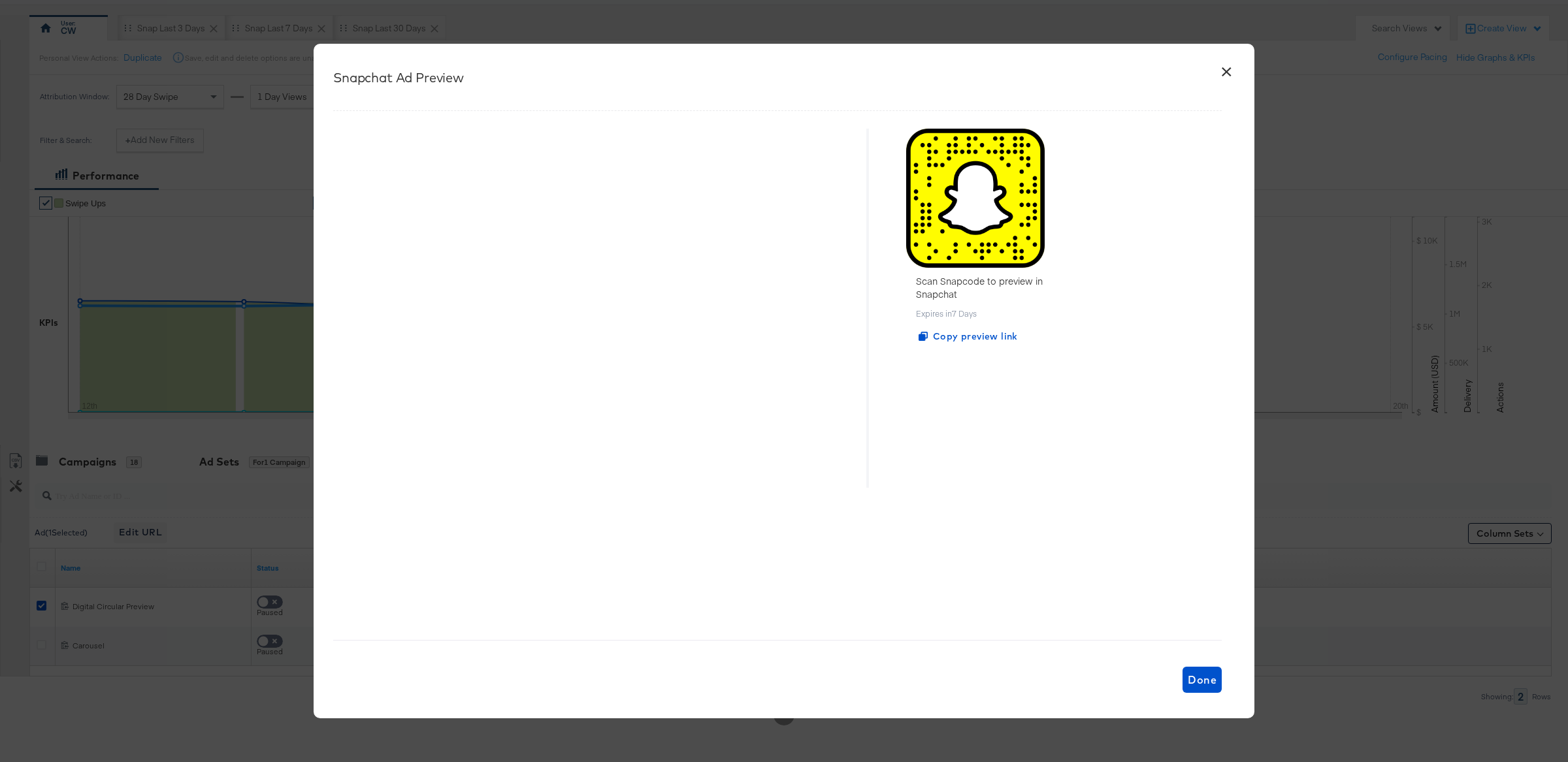
click at [1221, 75] on div "Snapchat Ad Preview" at bounding box center [777, 78] width 889 height 16
click at [1227, 74] on button "×" at bounding box center [1226, 69] width 23 height 23
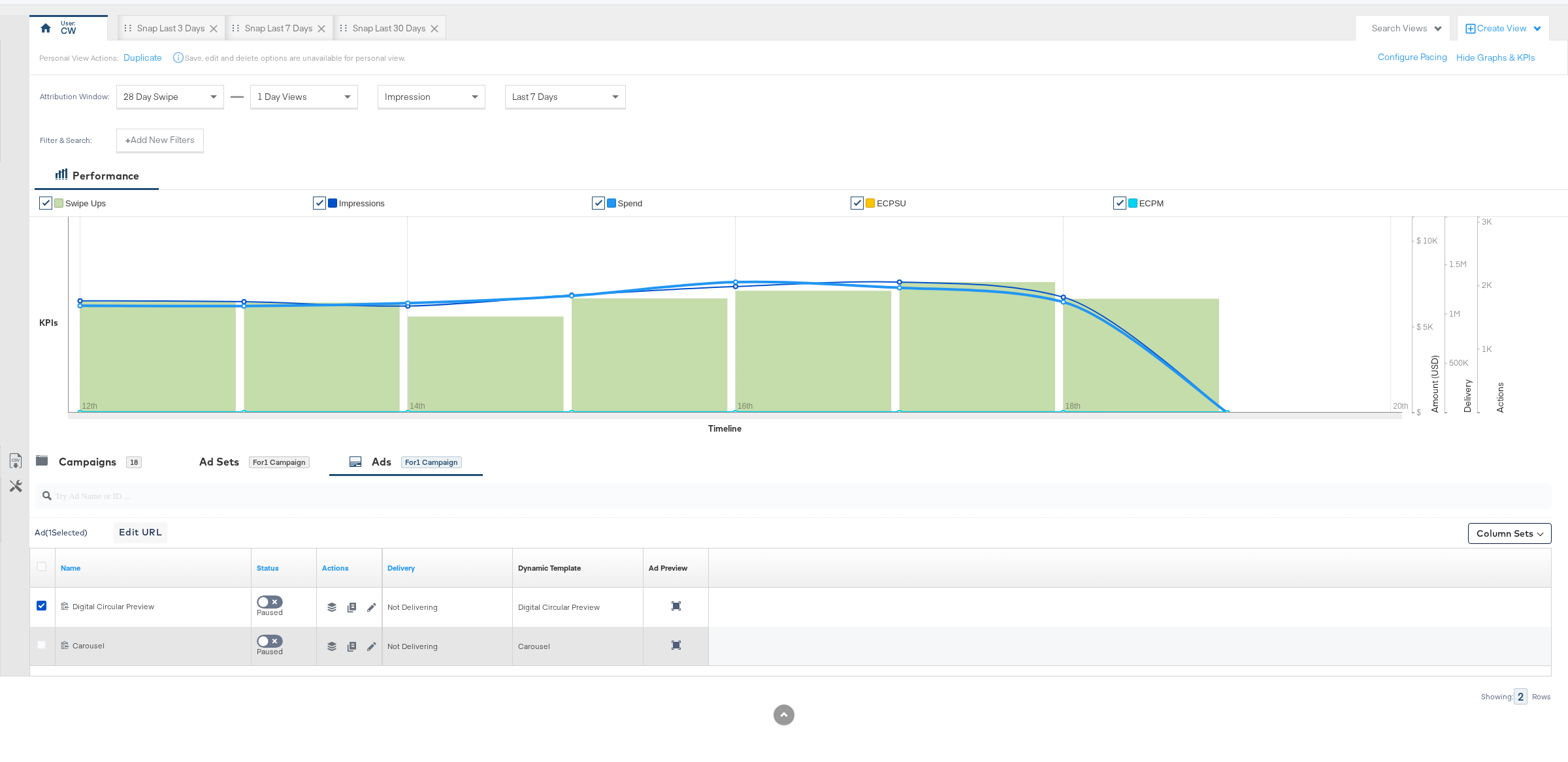
click at [683, 647] on div at bounding box center [676, 646] width 55 height 12
click at [677, 647] on icon at bounding box center [676, 645] width 9 height 9
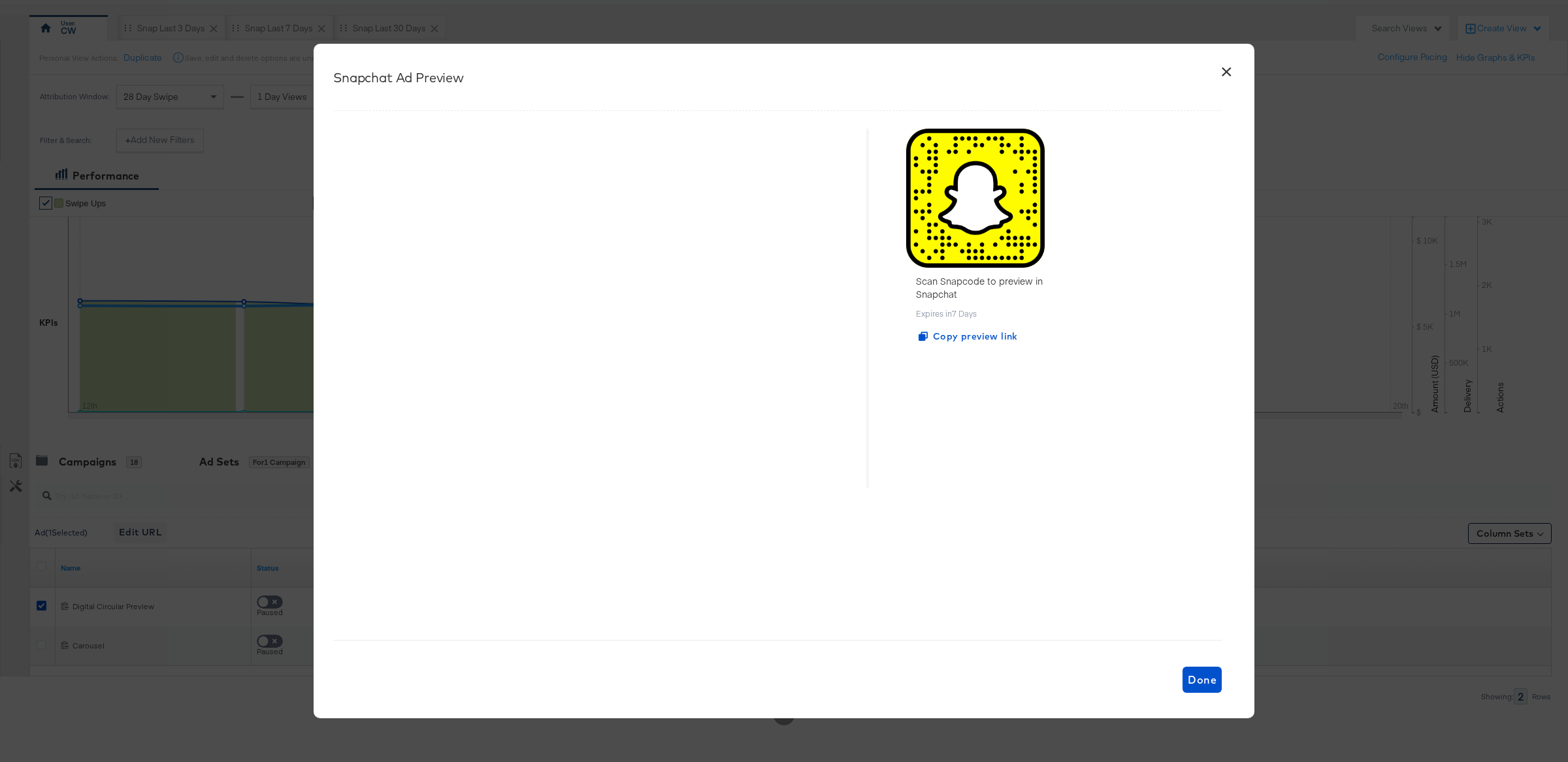
click at [1222, 67] on button "×" at bounding box center [1226, 69] width 23 height 23
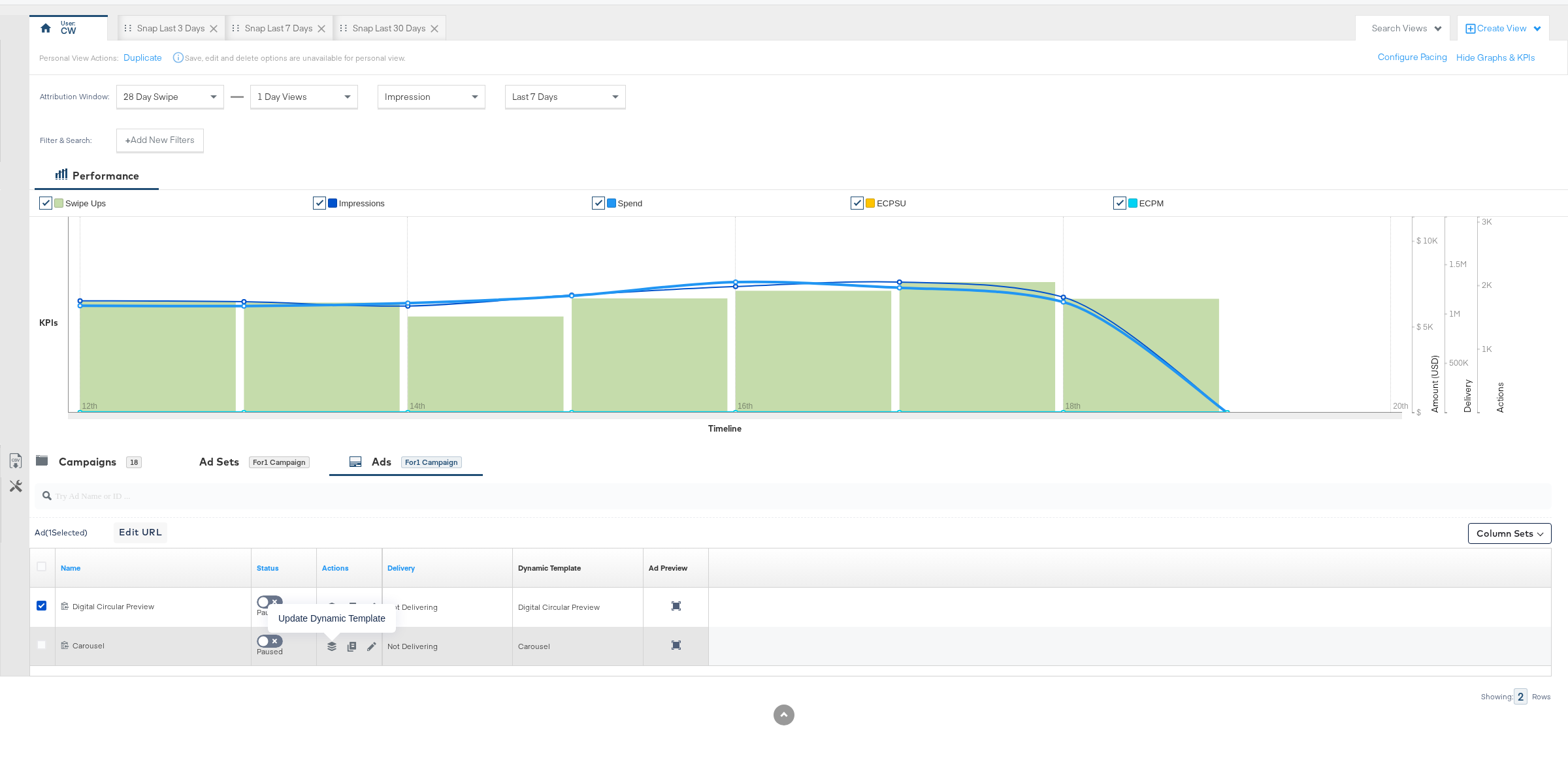
click at [330, 650] on icon "button" at bounding box center [332, 646] width 9 height 9
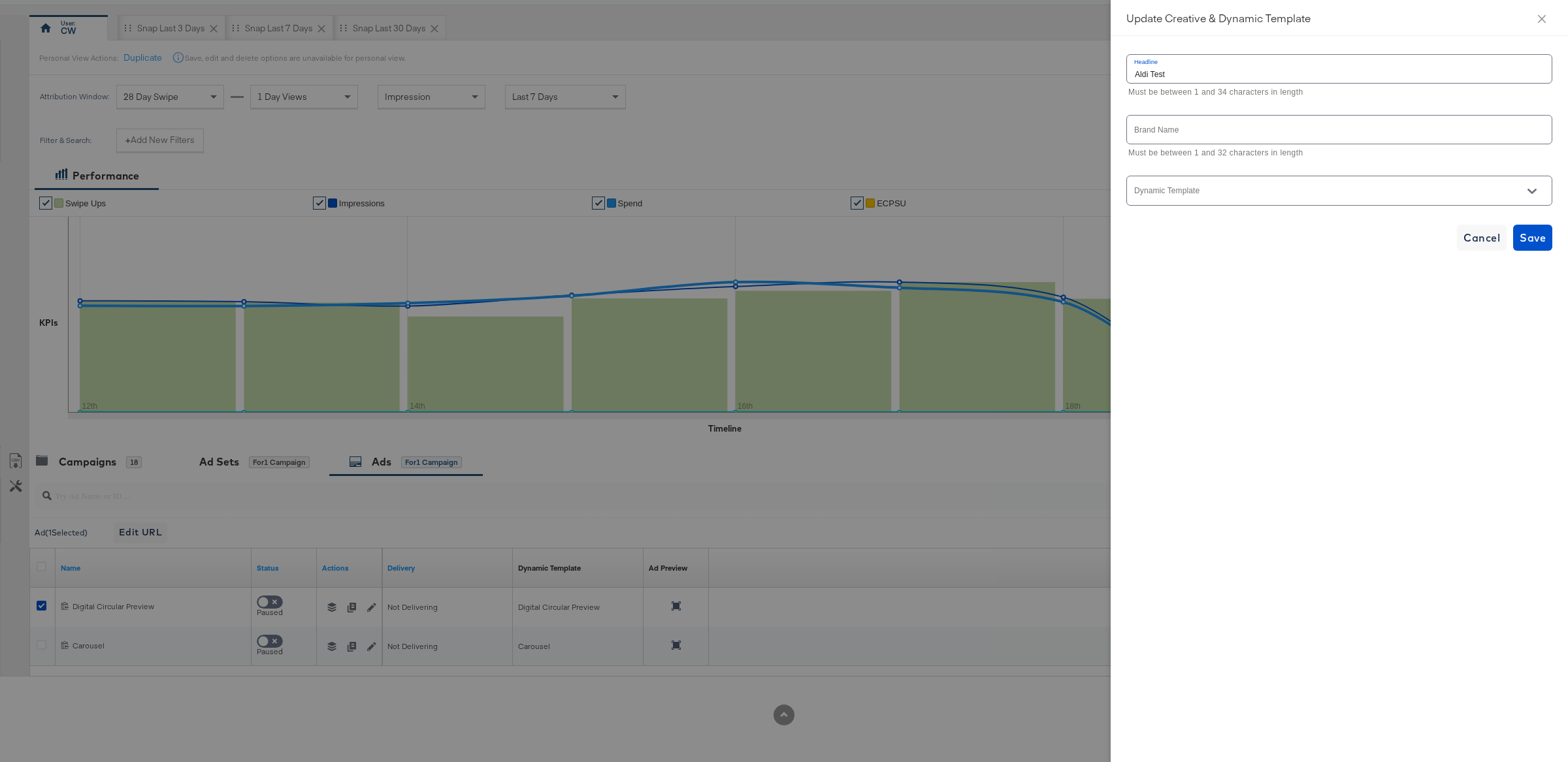
click at [1269, 190] on input "Dynamic Template" at bounding box center [1329, 196] width 394 height 15
click at [1231, 250] on li "Aldi DC" at bounding box center [1340, 245] width 425 height 21
type input "Aldi DC"
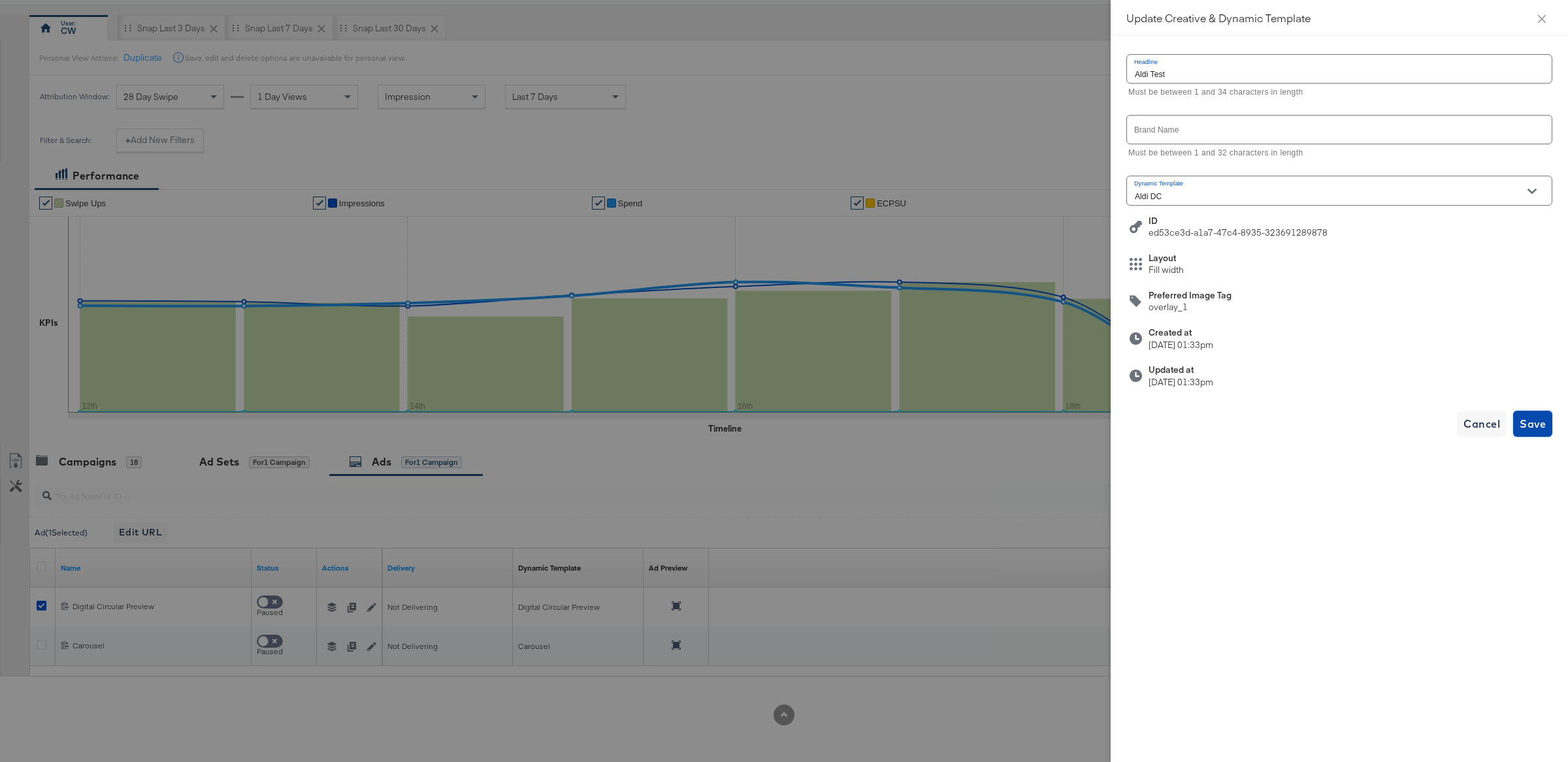
click at [1537, 428] on span "Save" at bounding box center [1533, 424] width 26 height 18
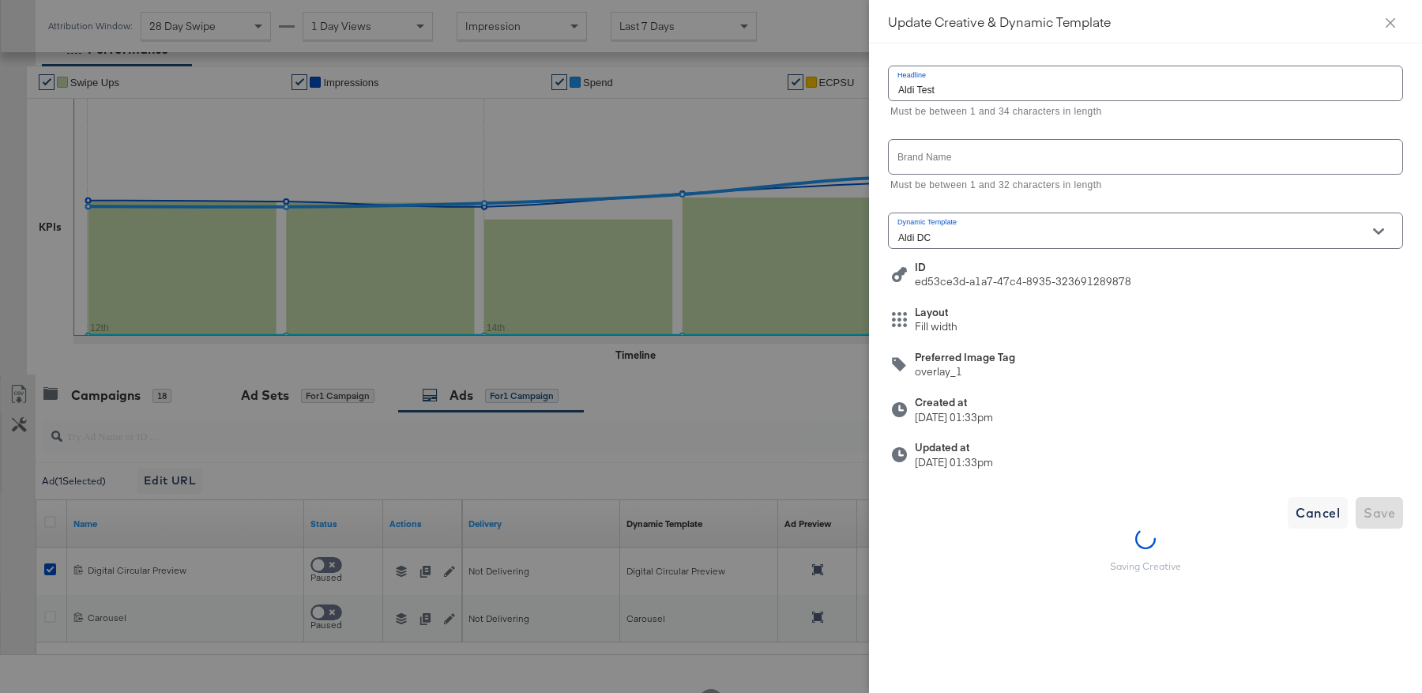
scroll to position [291, 0]
click at [1312, 492] on div "Headline Aldi Test Must be between 1 and 34 characters in length Brand Name Mus…" at bounding box center [1145, 317] width 515 height 511
click at [1322, 514] on span "Cancel" at bounding box center [1318, 513] width 44 height 22
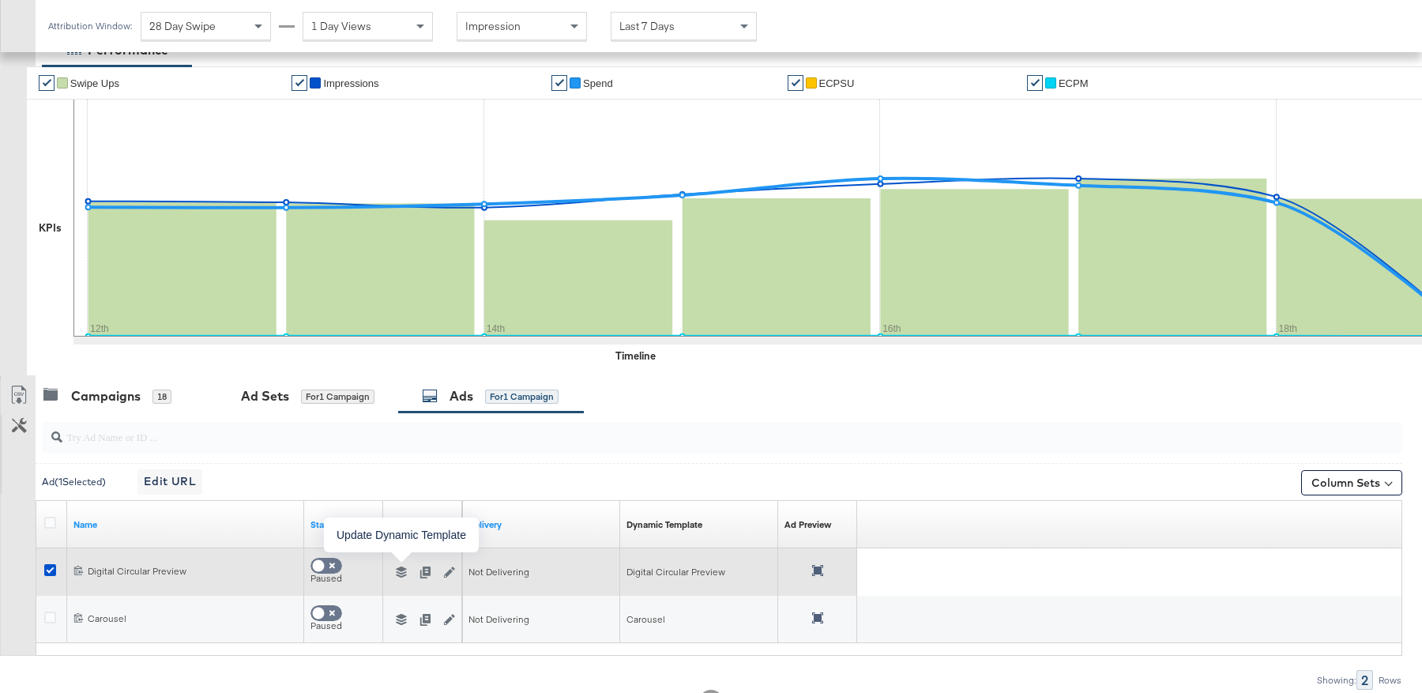
click at [407, 567] on button "button" at bounding box center [402, 572] width 24 height 11
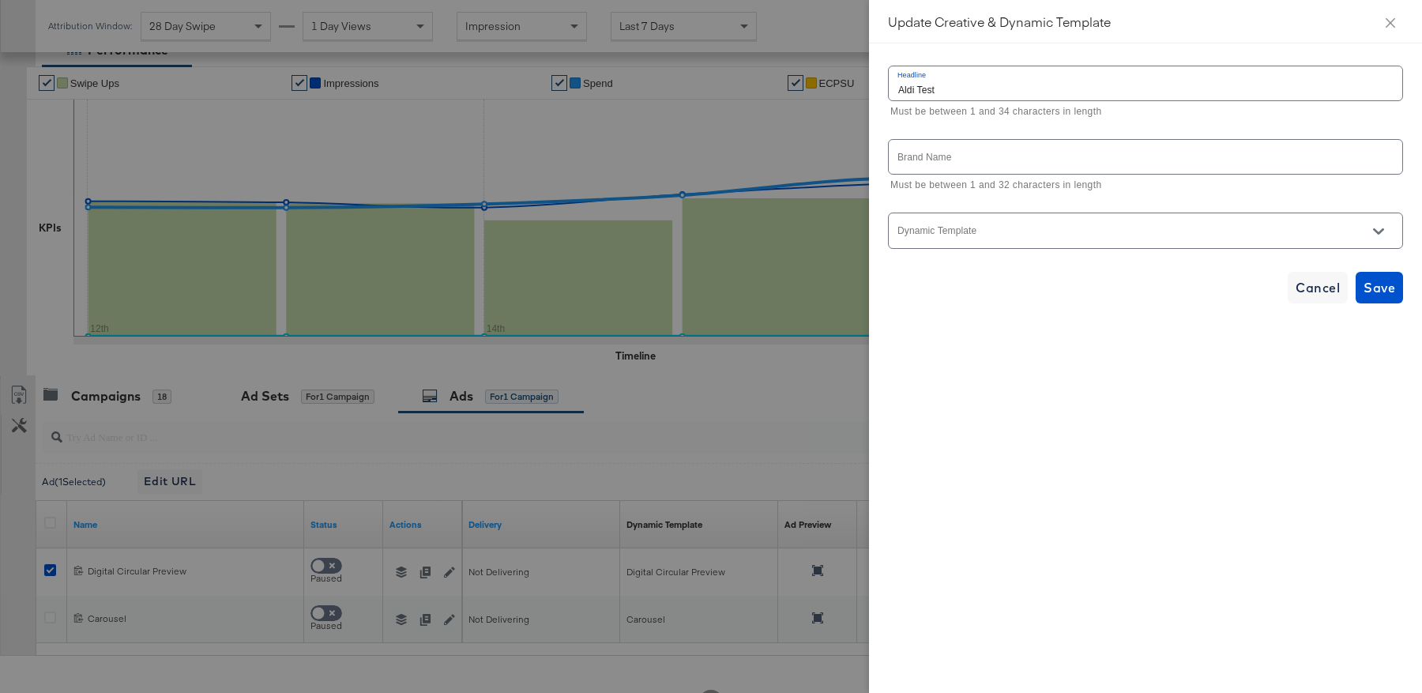
click at [1113, 224] on div at bounding box center [1145, 231] width 515 height 36
click at [1380, 230] on icon "Open" at bounding box center [1378, 231] width 11 height 6
click at [1388, 28] on button "Close" at bounding box center [1391, 22] width 44 height 44
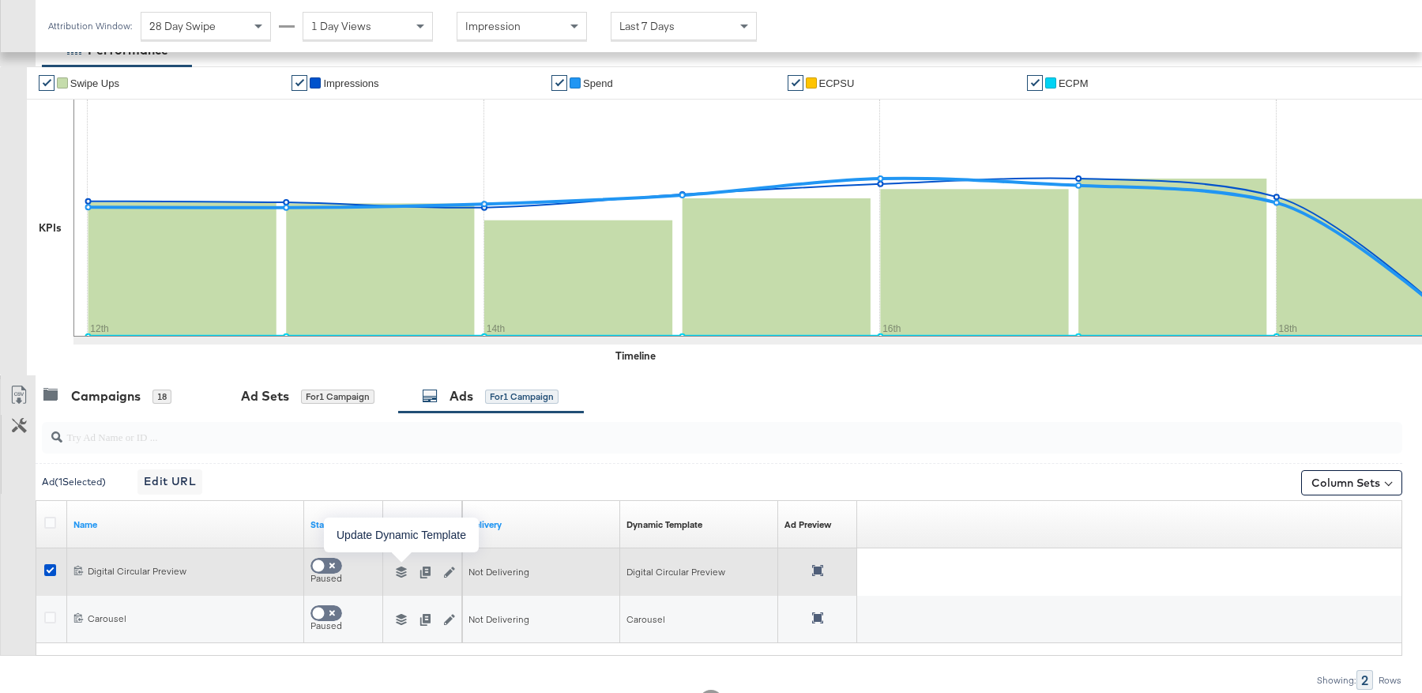
click at [407, 571] on button "button" at bounding box center [402, 572] width 24 height 11
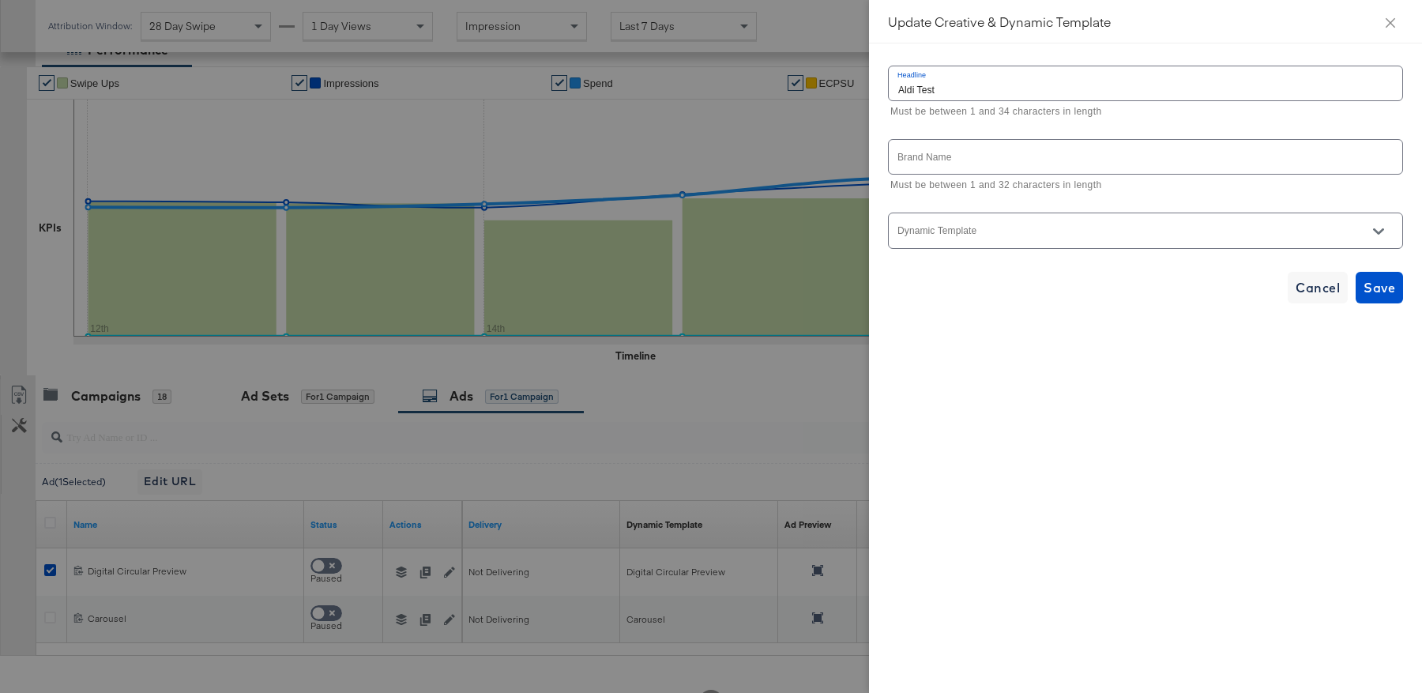
click at [1143, 226] on div at bounding box center [1145, 231] width 515 height 36
click at [1386, 232] on button "Open" at bounding box center [1379, 232] width 24 height 24
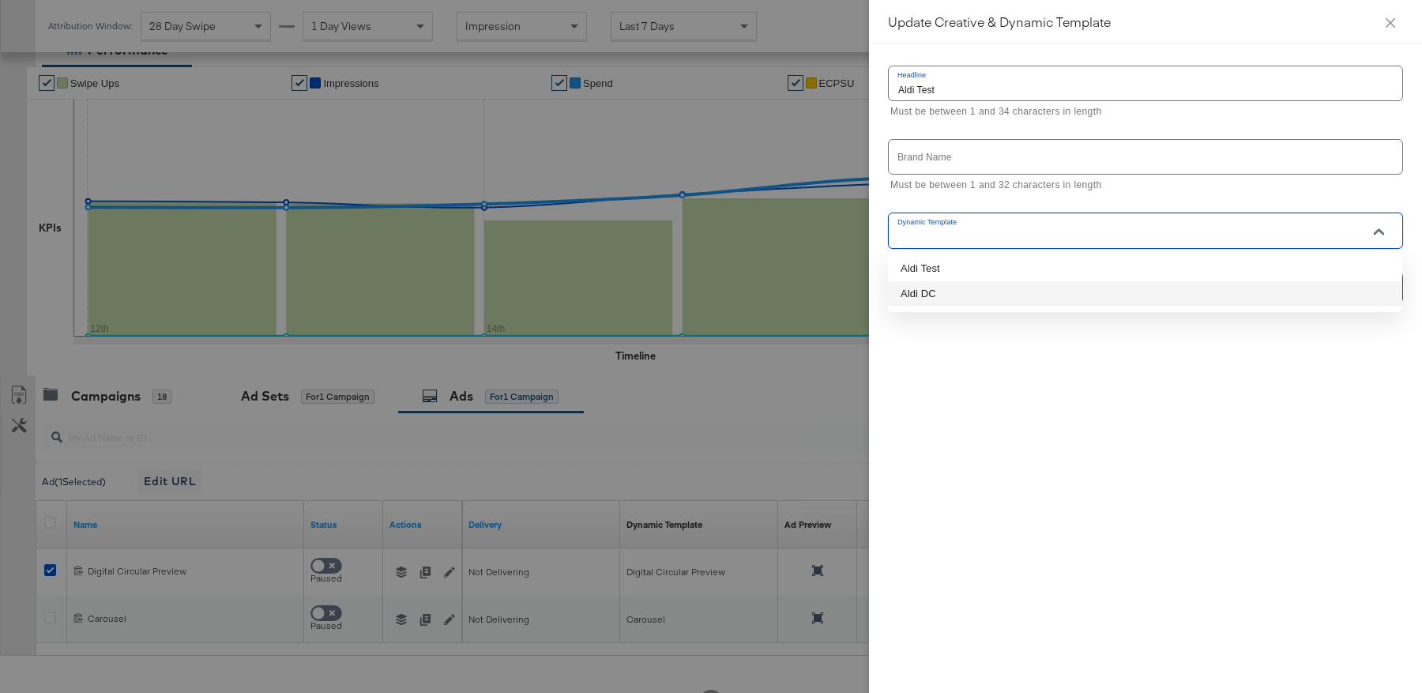
click at [1129, 296] on li "Aldi DC" at bounding box center [1145, 293] width 514 height 25
type input "Aldi DC"
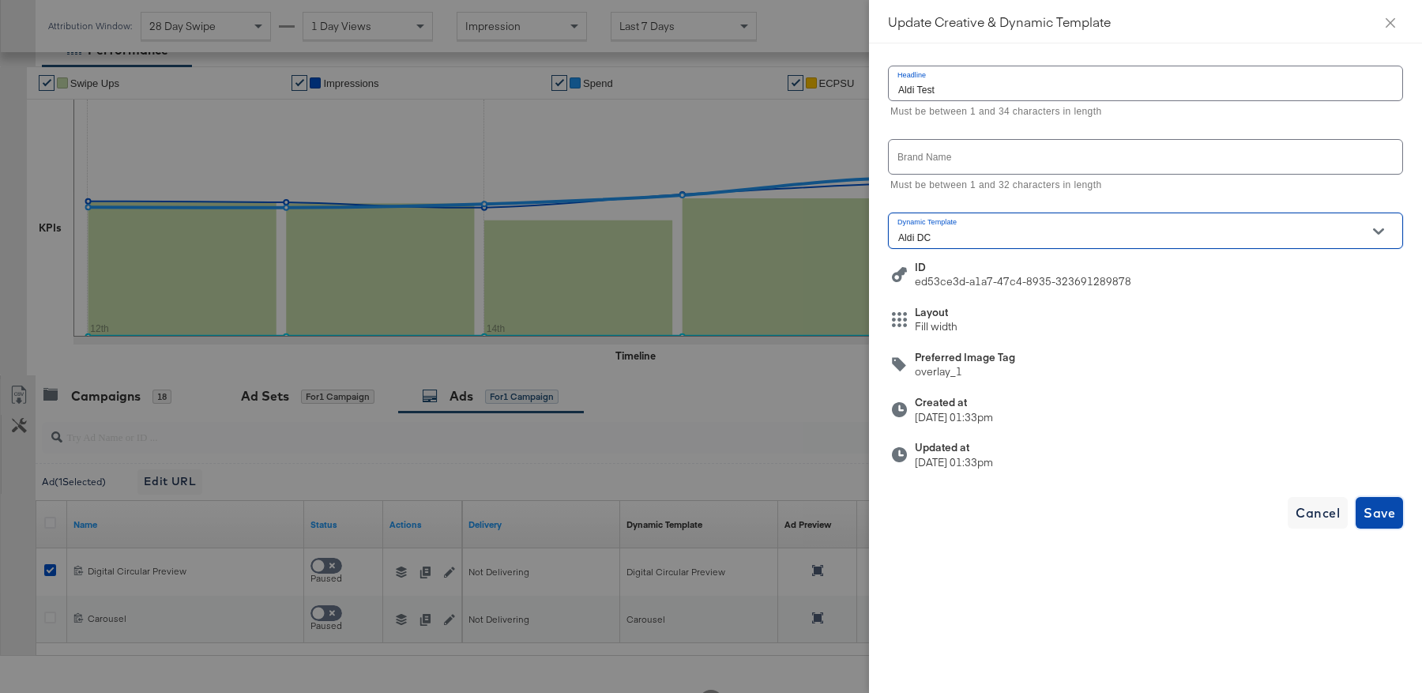
click at [1377, 512] on span "Save" at bounding box center [1380, 513] width 32 height 22
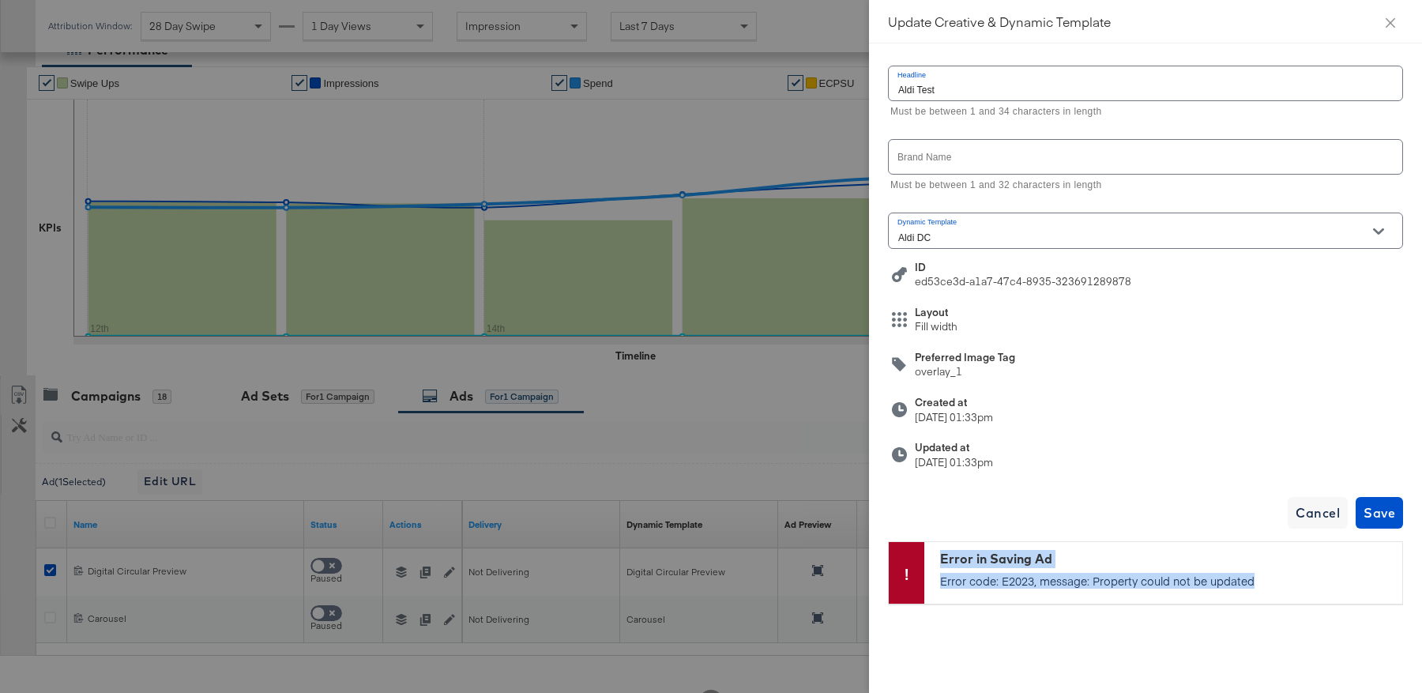
drag, startPoint x: 1279, startPoint y: 578, endPoint x: 925, endPoint y: 556, distance: 353.9
click at [925, 556] on div "Error in Saving Ad Error code: E2023, message: Property could not be updated" at bounding box center [1164, 573] width 478 height 62
click at [986, 559] on div "Error in Saving Ad" at bounding box center [1167, 559] width 454 height 18
click at [1397, 22] on button "Close" at bounding box center [1391, 22] width 44 height 44
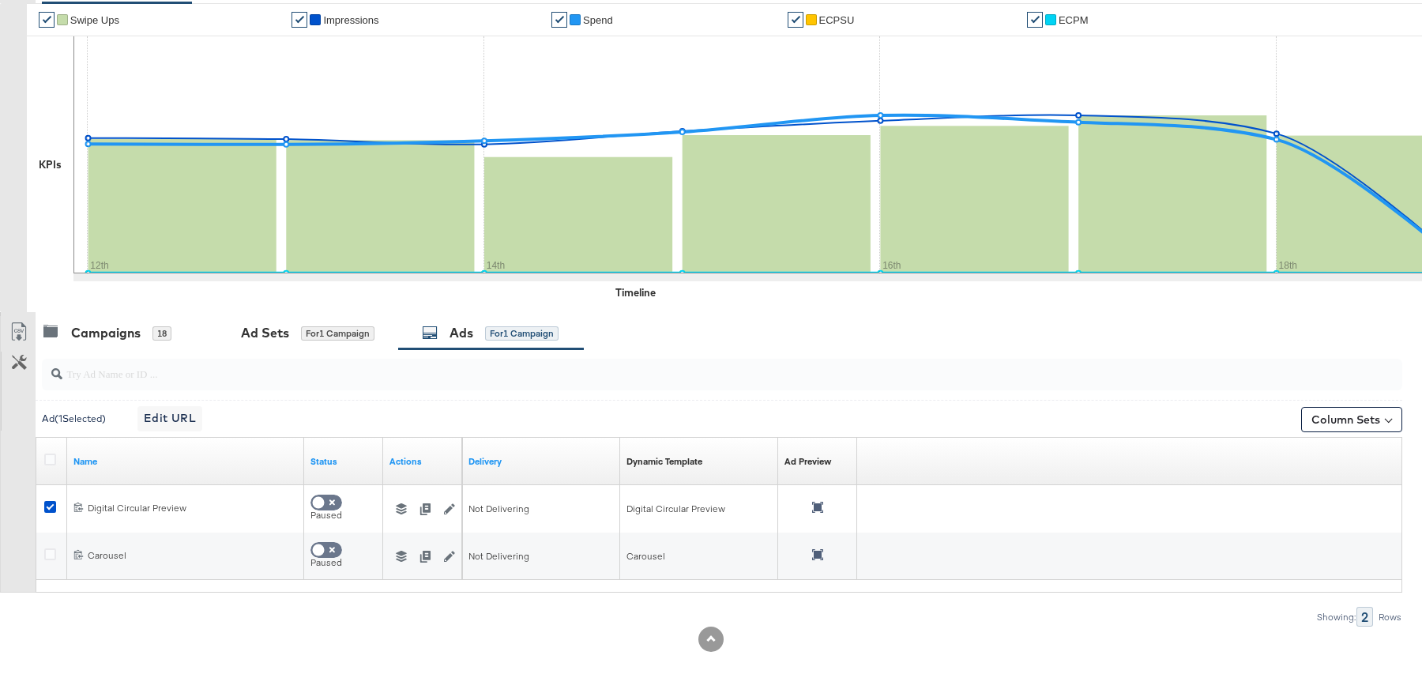
scroll to position [0, 0]
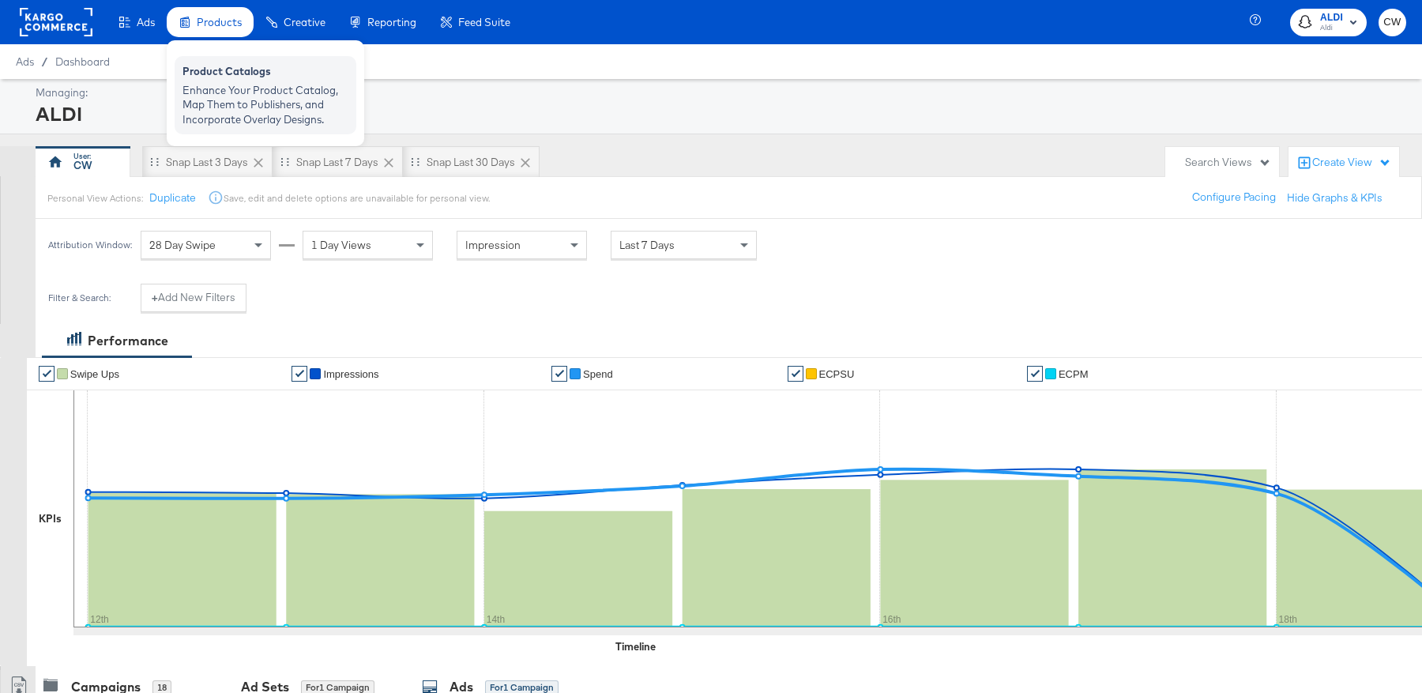
click at [232, 89] on div "Enhance Your Product Catalog, Map Them to Publishers, and Incorporate Overlay D…" at bounding box center [266, 105] width 166 height 44
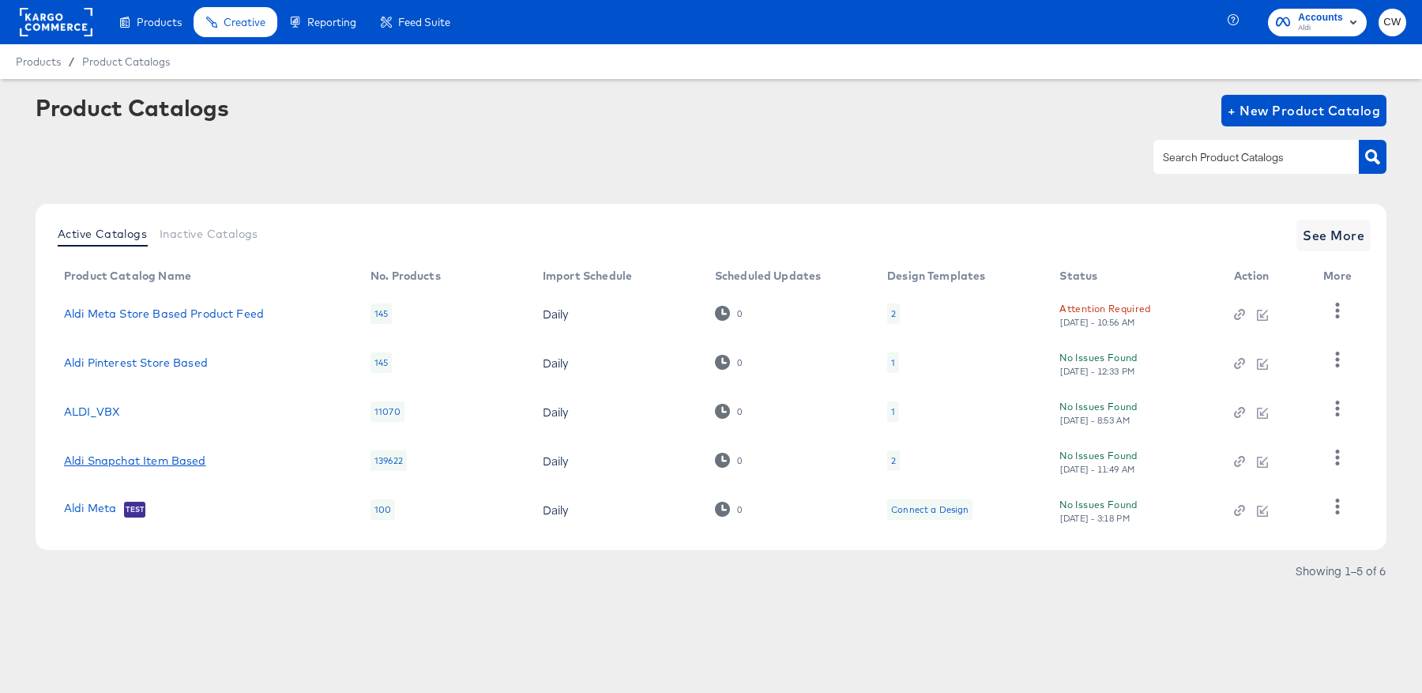
click at [182, 461] on link "Aldi Snapchat Item Based" at bounding box center [135, 460] width 142 height 13
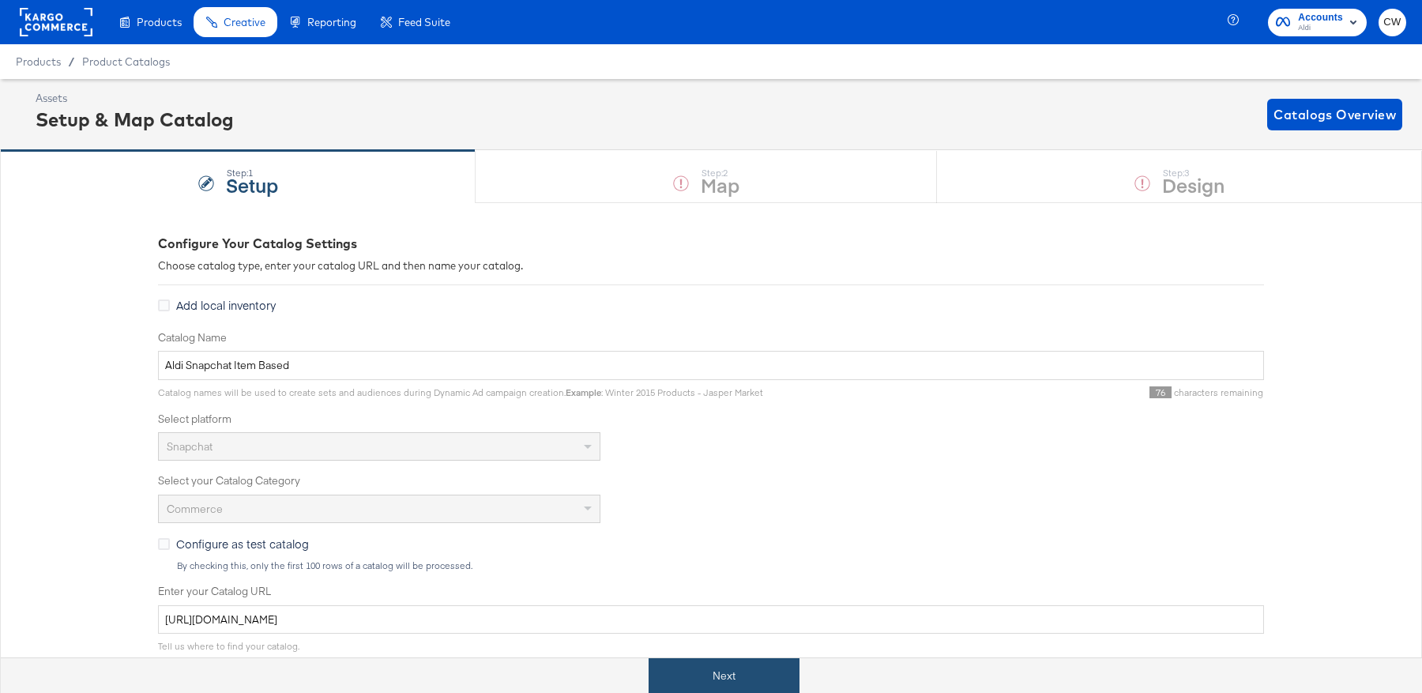
click at [753, 672] on button "Next" at bounding box center [724, 676] width 151 height 36
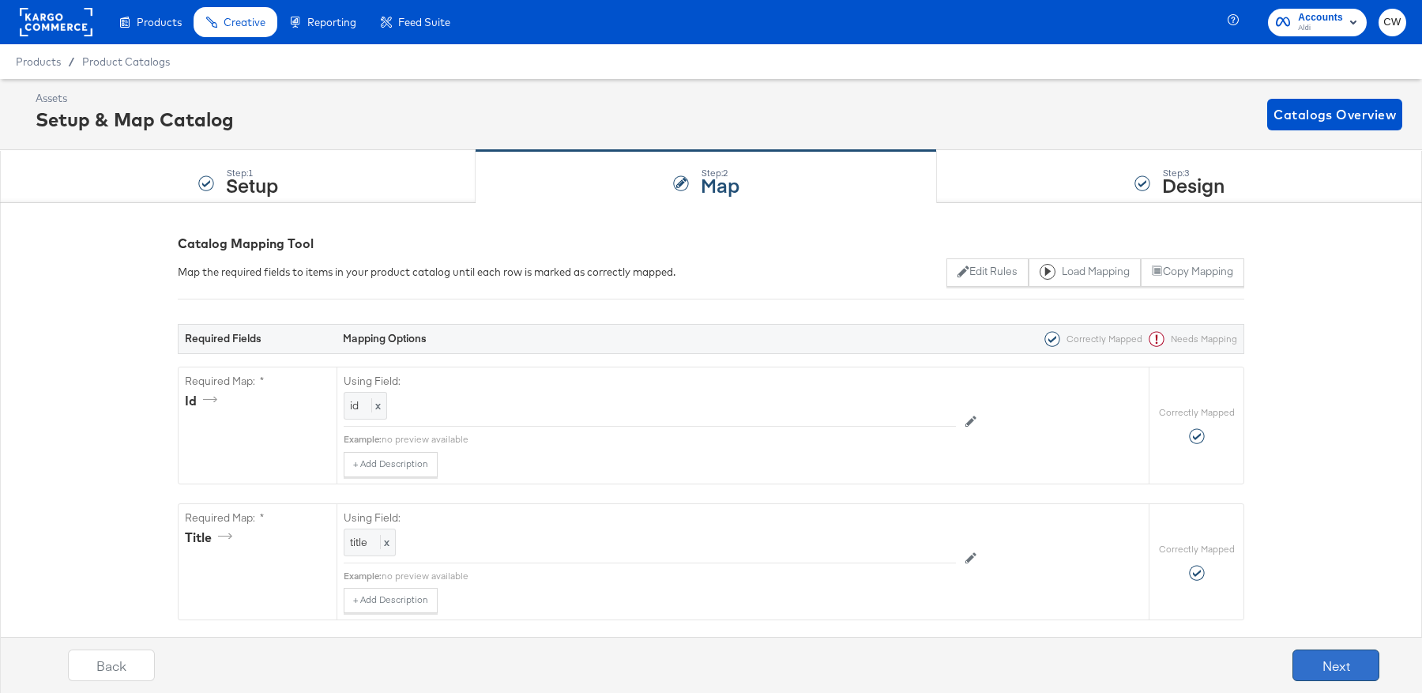
click at [1323, 674] on button "Next" at bounding box center [1336, 666] width 87 height 32
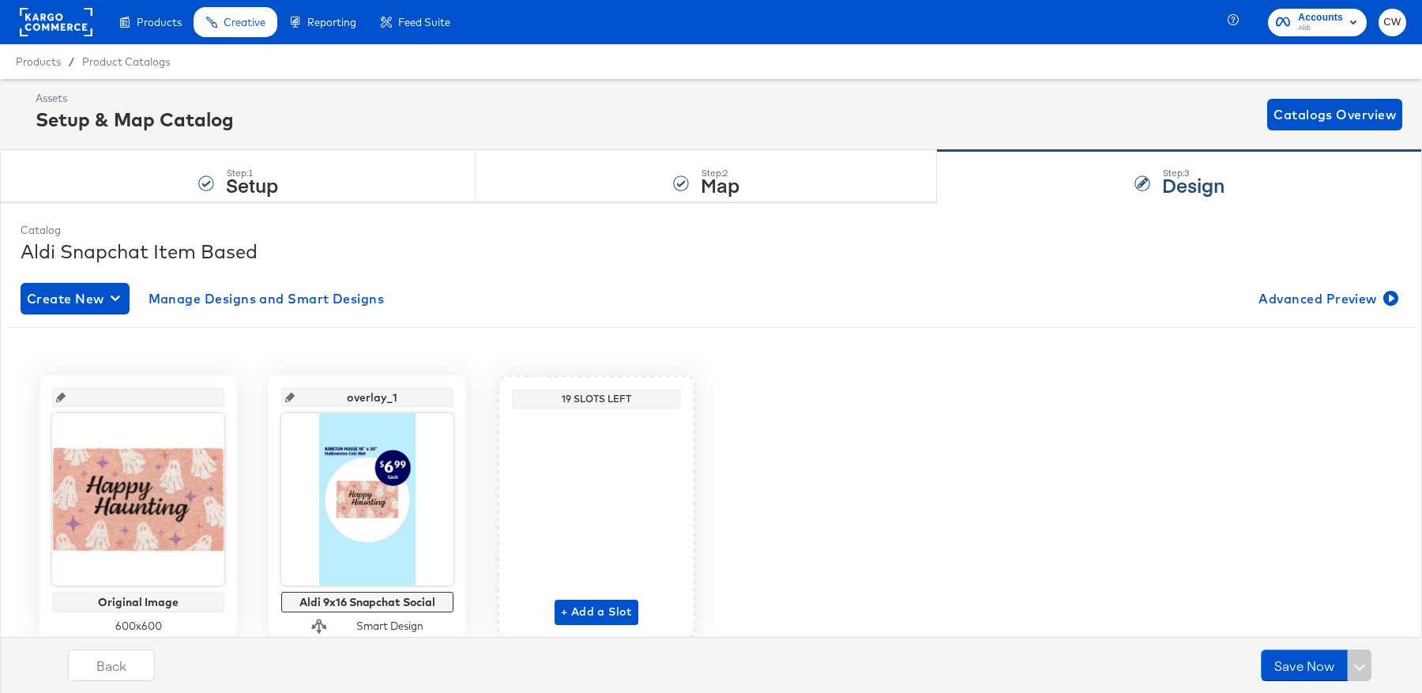
click at [57, 24] on rect at bounding box center [56, 22] width 73 height 28
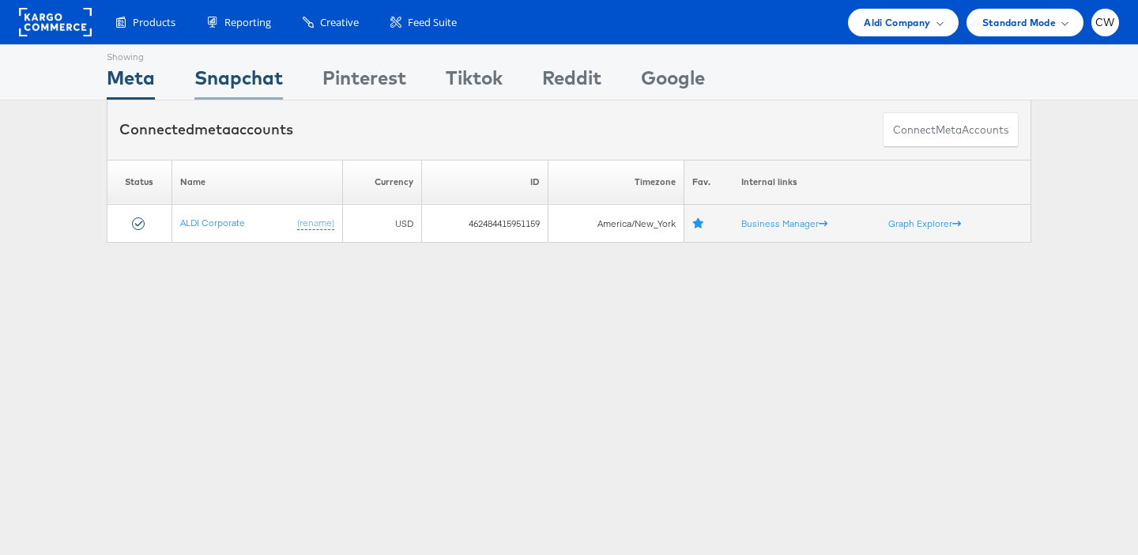
click at [249, 84] on div "Snapchat" at bounding box center [238, 82] width 89 height 36
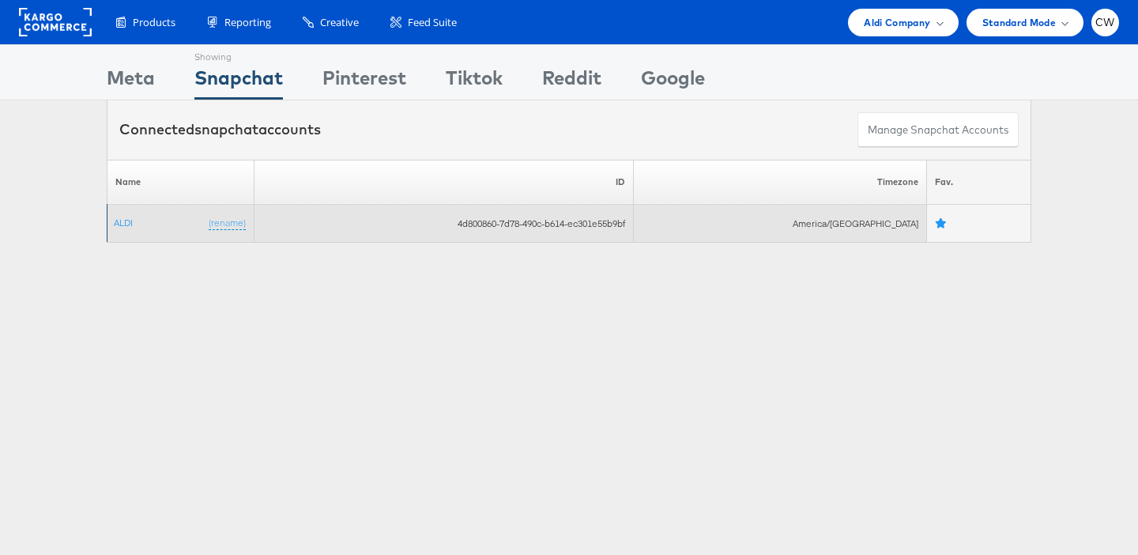
click at [134, 217] on td "ALDI (rename)" at bounding box center [180, 224] width 147 height 38
click at [131, 220] on link "ALDI" at bounding box center [123, 223] width 19 height 12
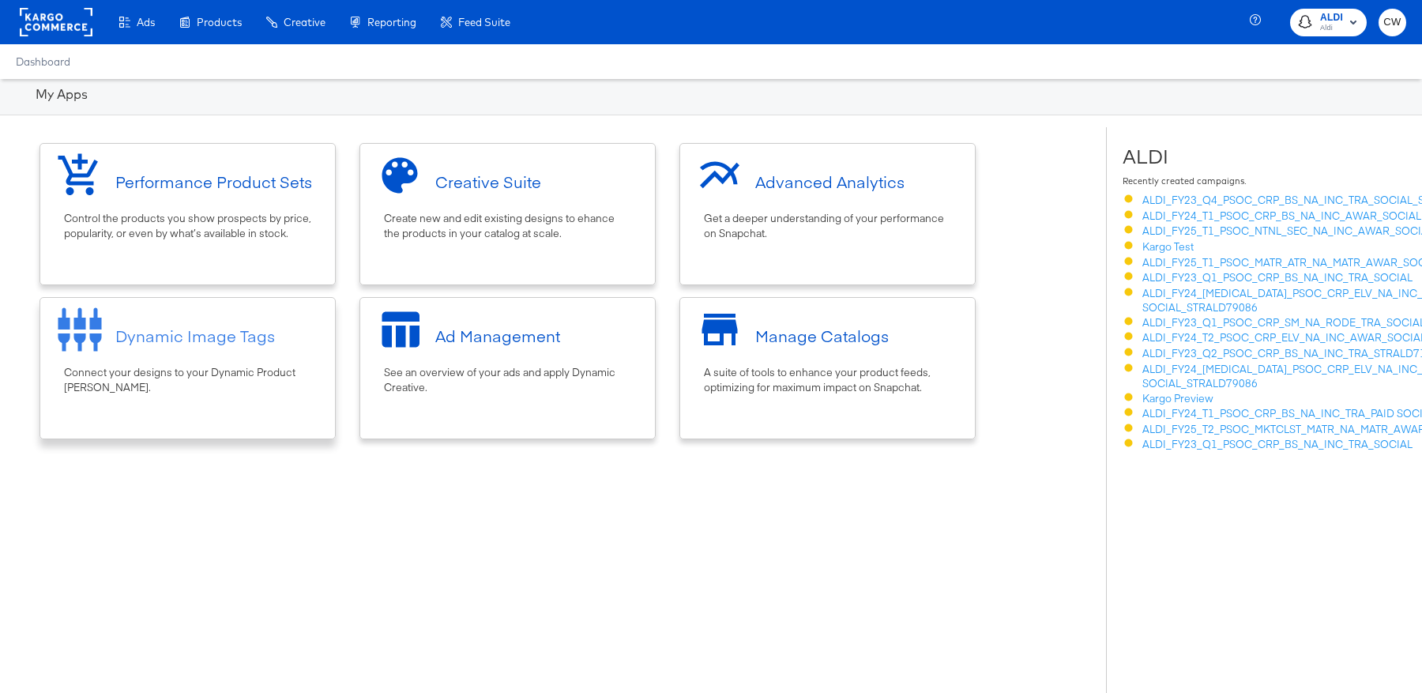
click at [277, 358] on div "Dynamic Image Tags" at bounding box center [187, 335] width 279 height 59
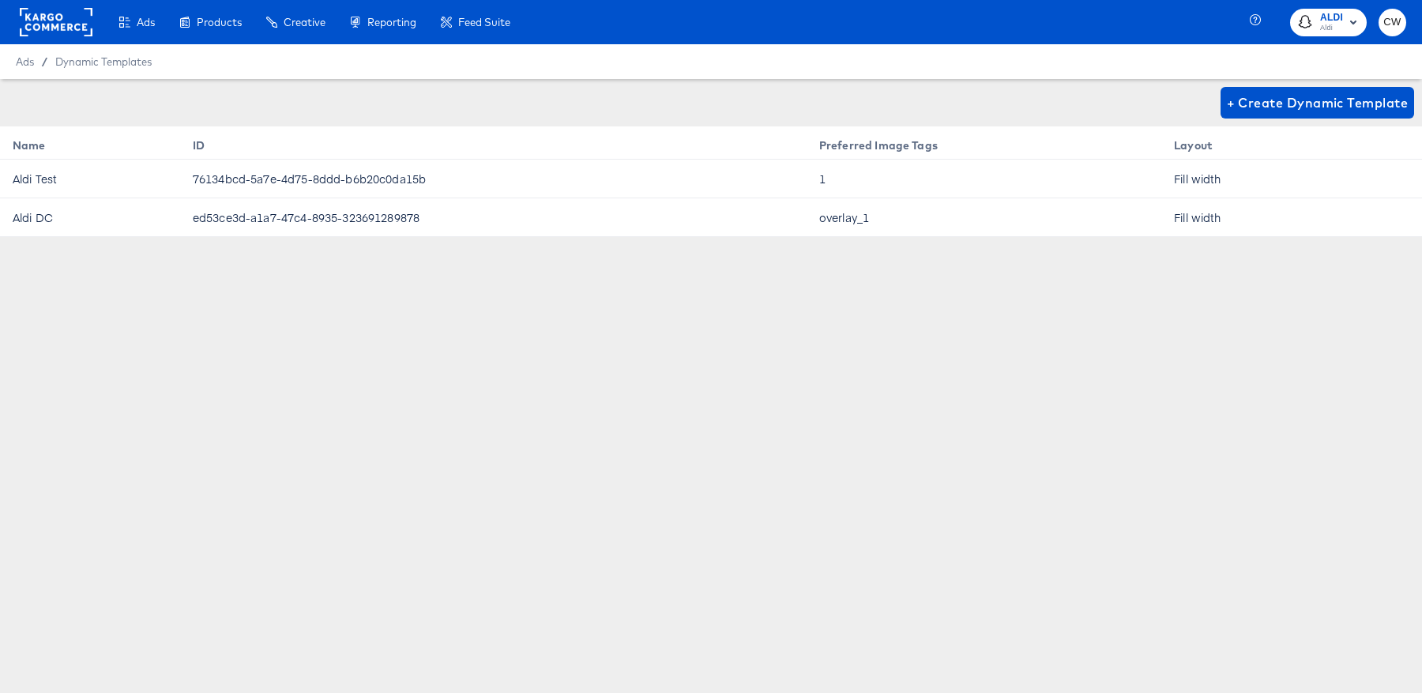
click at [80, 27] on rect at bounding box center [56, 22] width 73 height 28
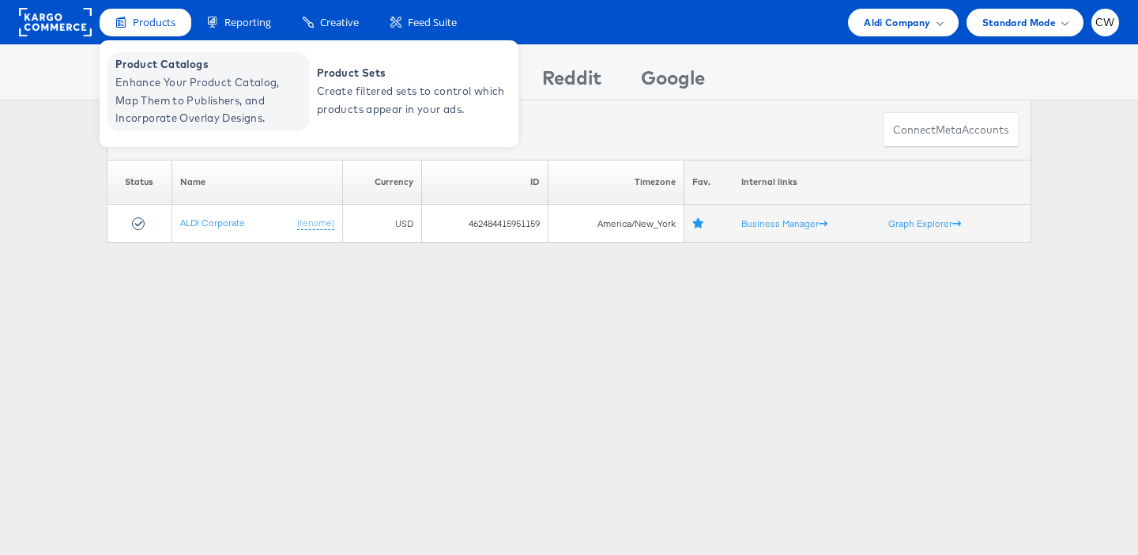
click at [178, 109] on span "Enhance Your Product Catalog, Map Them to Publishers, and Incorporate Overlay D…" at bounding box center [210, 100] width 190 height 54
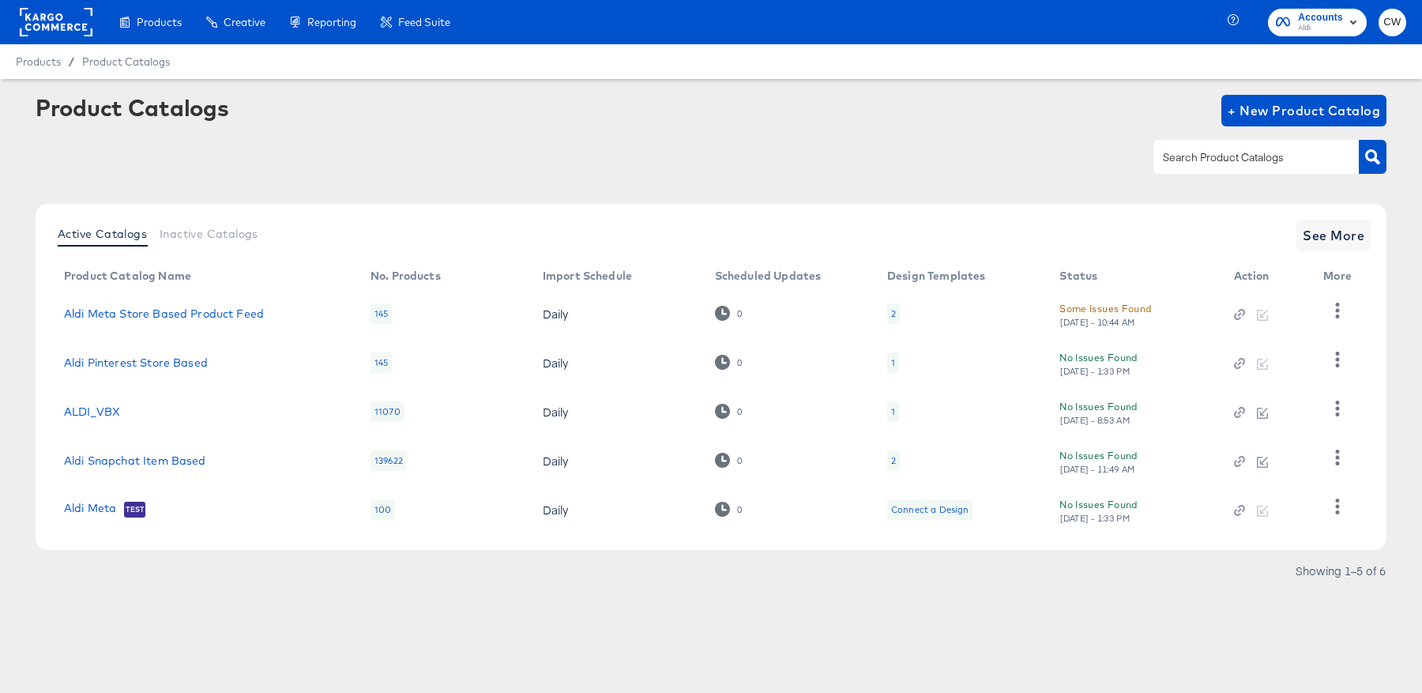
click at [614, 181] on div "Product Catalogs + New Product Catalog" at bounding box center [711, 143] width 1351 height 96
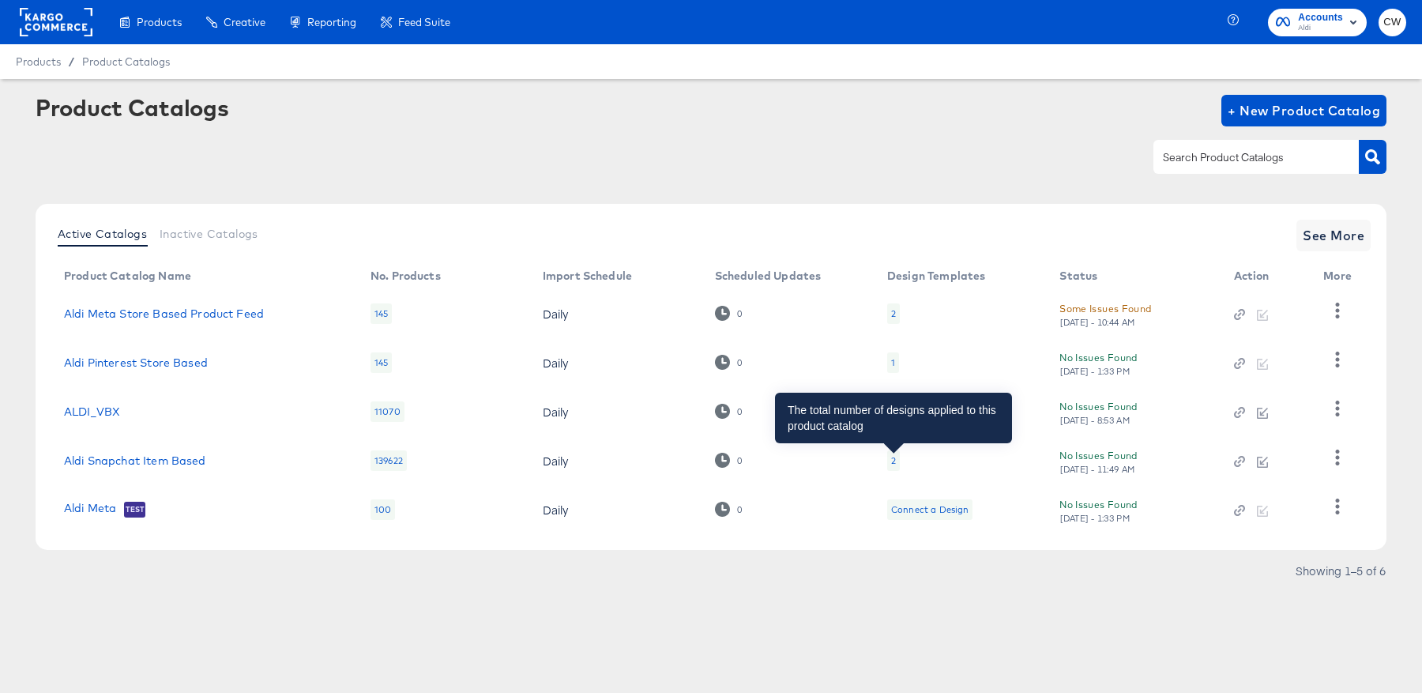
click at [894, 461] on div "2" at bounding box center [893, 460] width 5 height 13
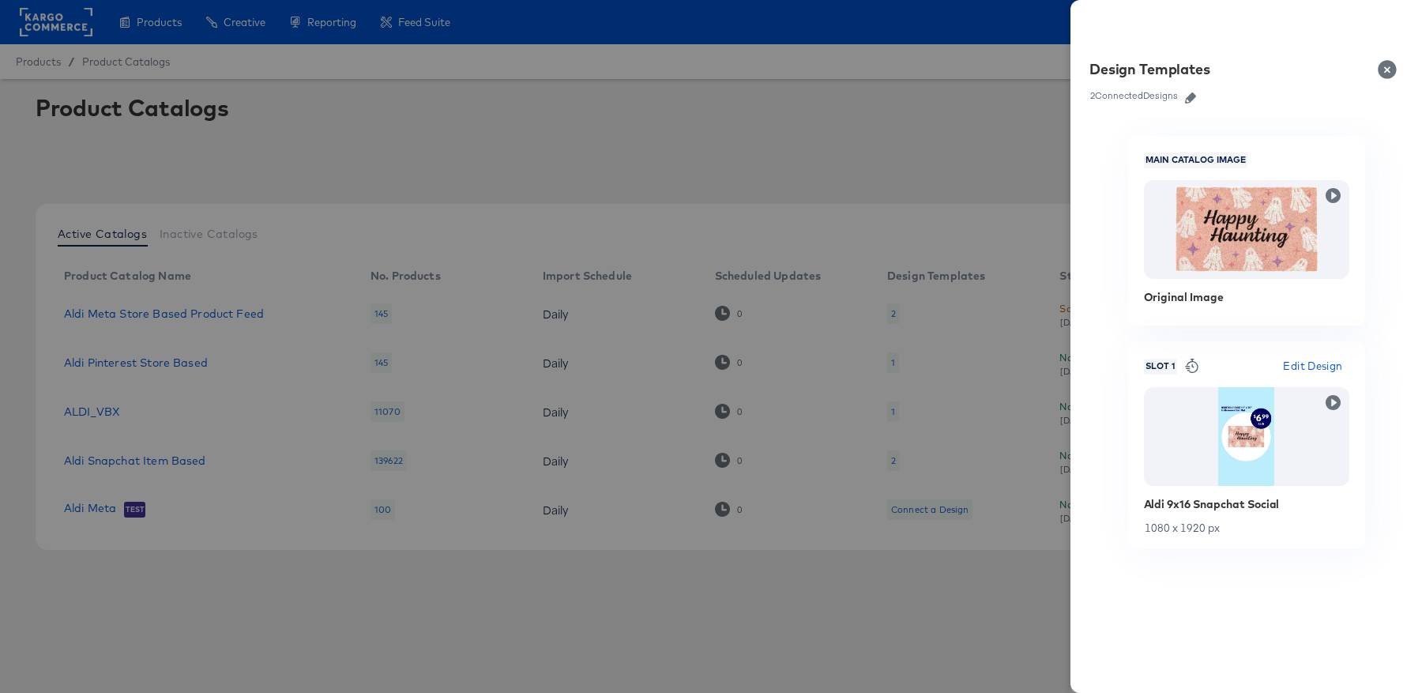
click at [937, 377] on div at bounding box center [711, 346] width 1422 height 693
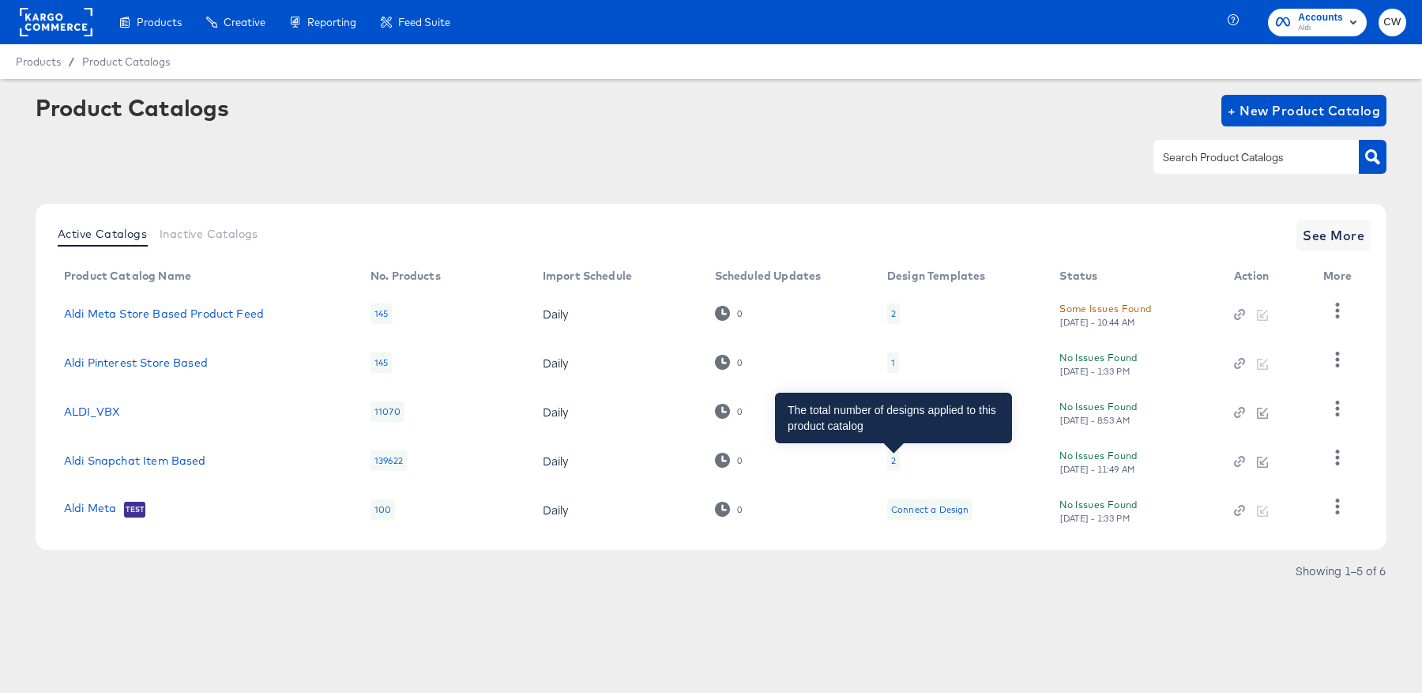
click at [893, 462] on div "2" at bounding box center [893, 460] width 5 height 13
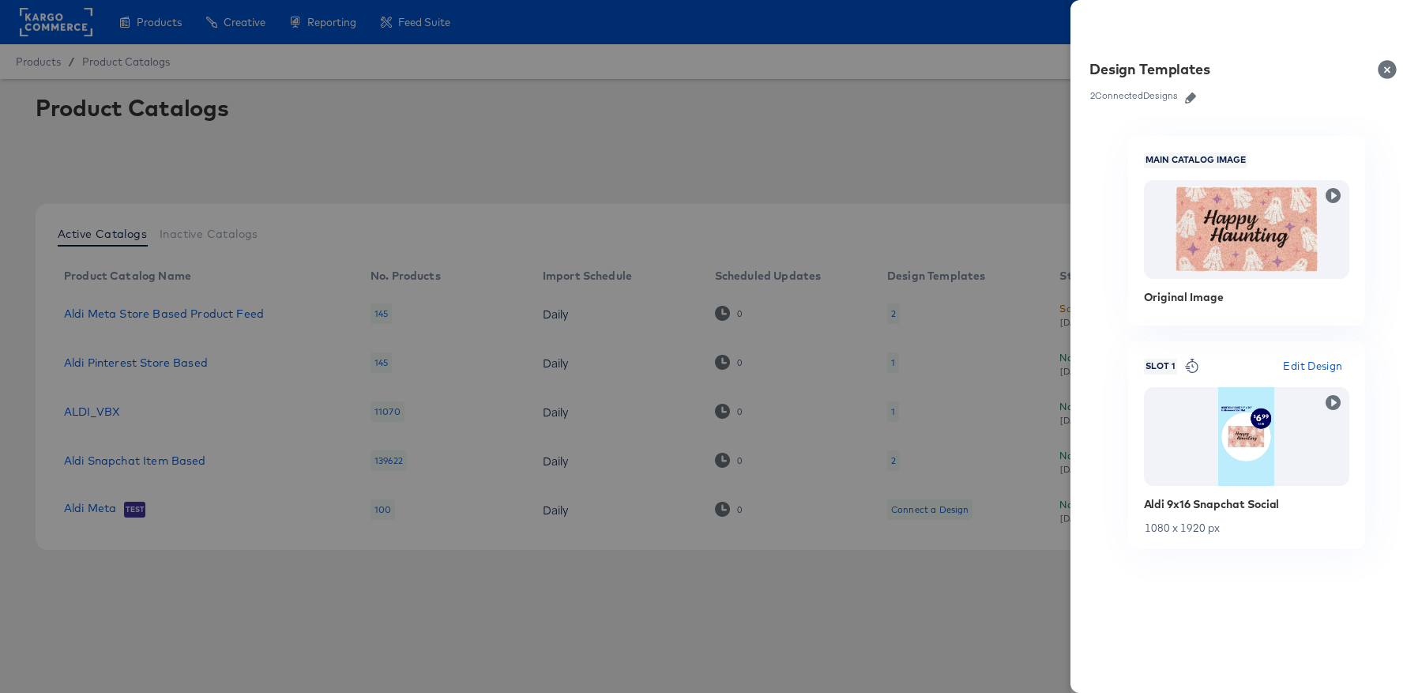
click at [1390, 66] on button "Close" at bounding box center [1391, 69] width 44 height 44
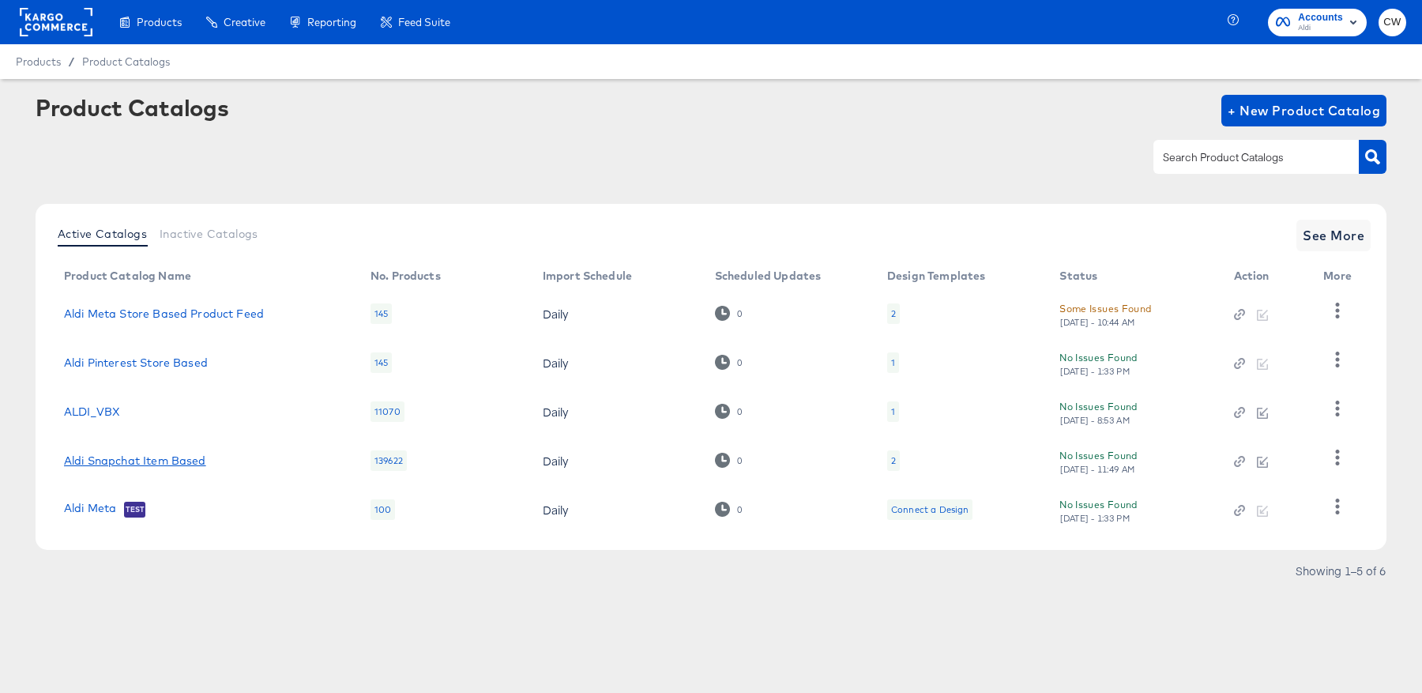
click at [173, 463] on link "Aldi Snapchat Item Based" at bounding box center [135, 460] width 142 height 13
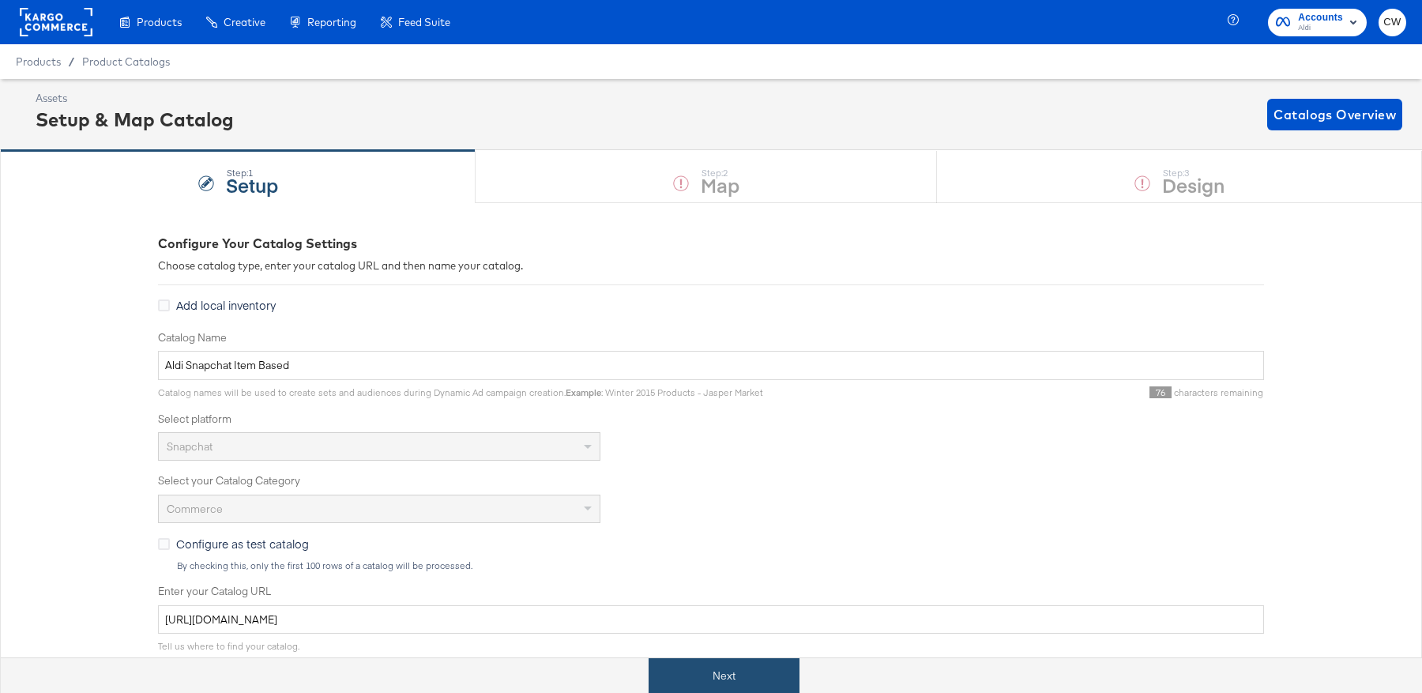
click at [765, 672] on button "Next" at bounding box center [724, 676] width 151 height 36
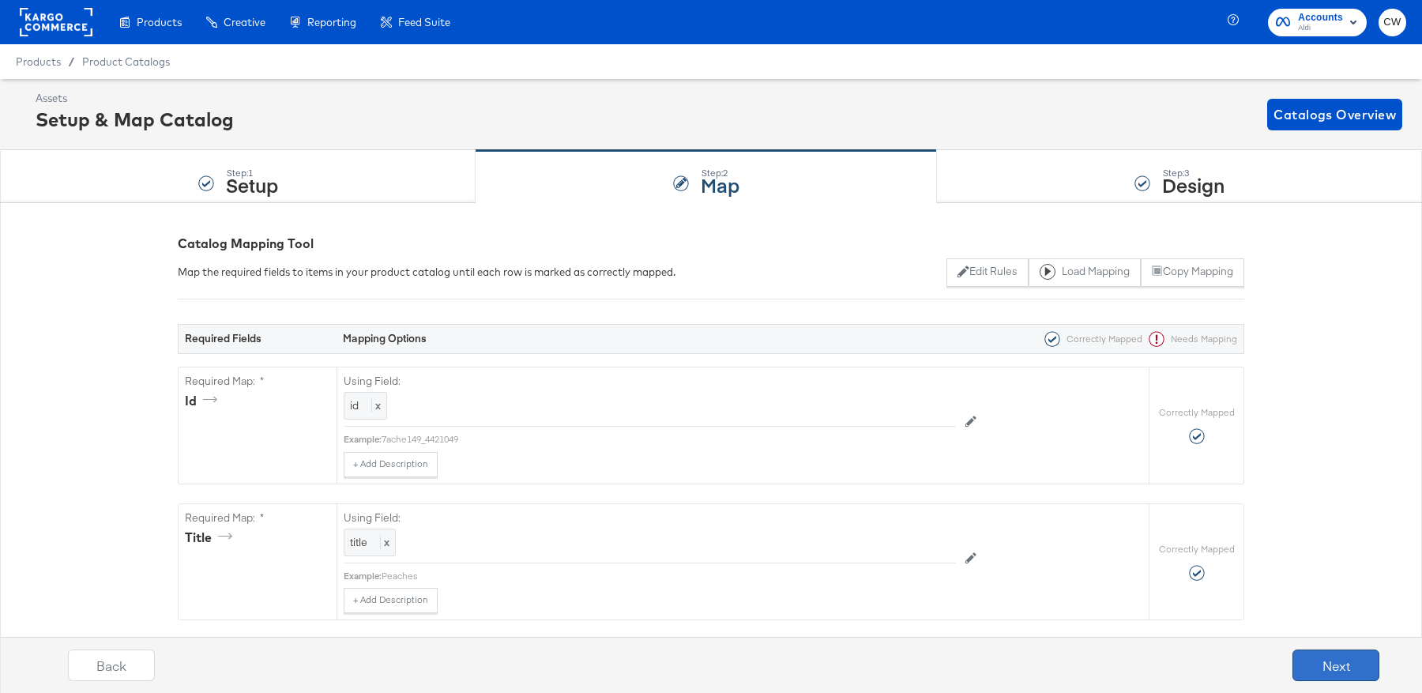
click at [1332, 661] on button "Next" at bounding box center [1336, 666] width 87 height 32
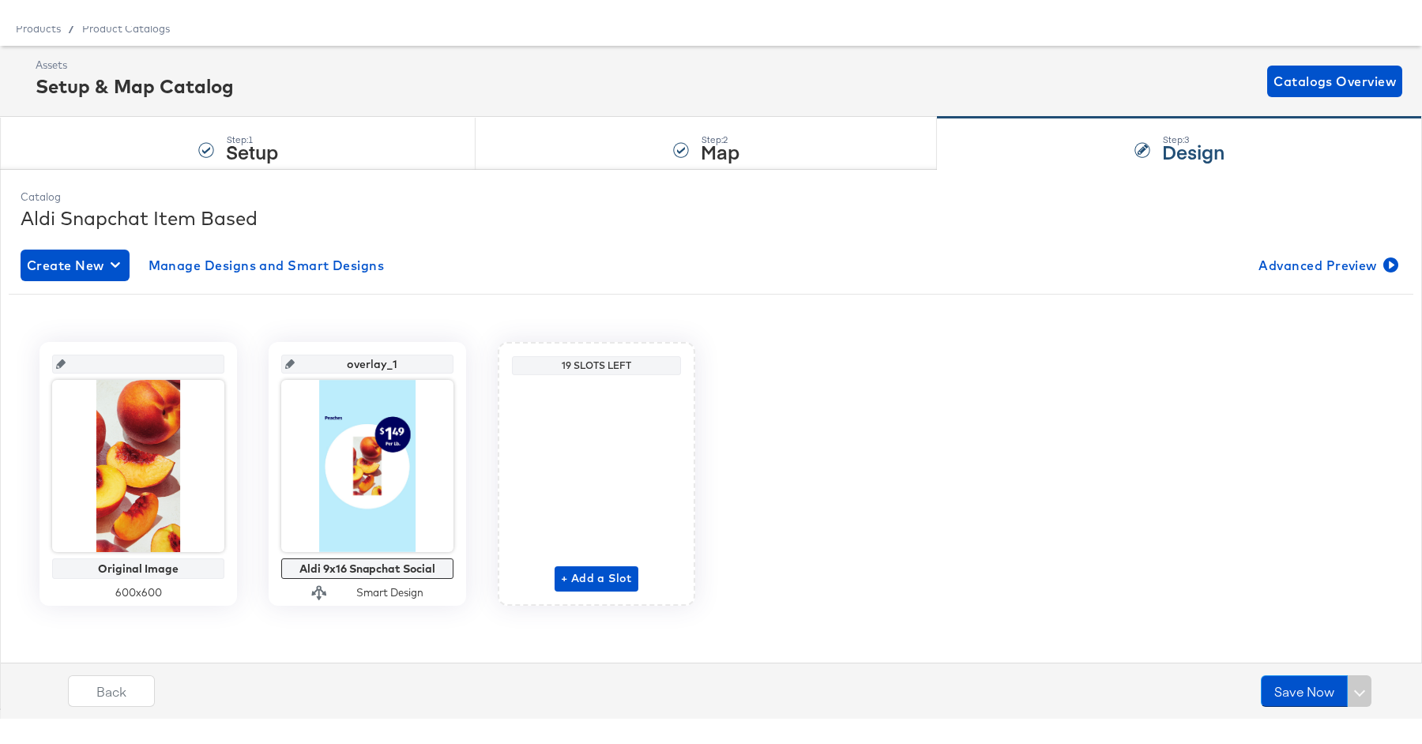
scroll to position [8, 0]
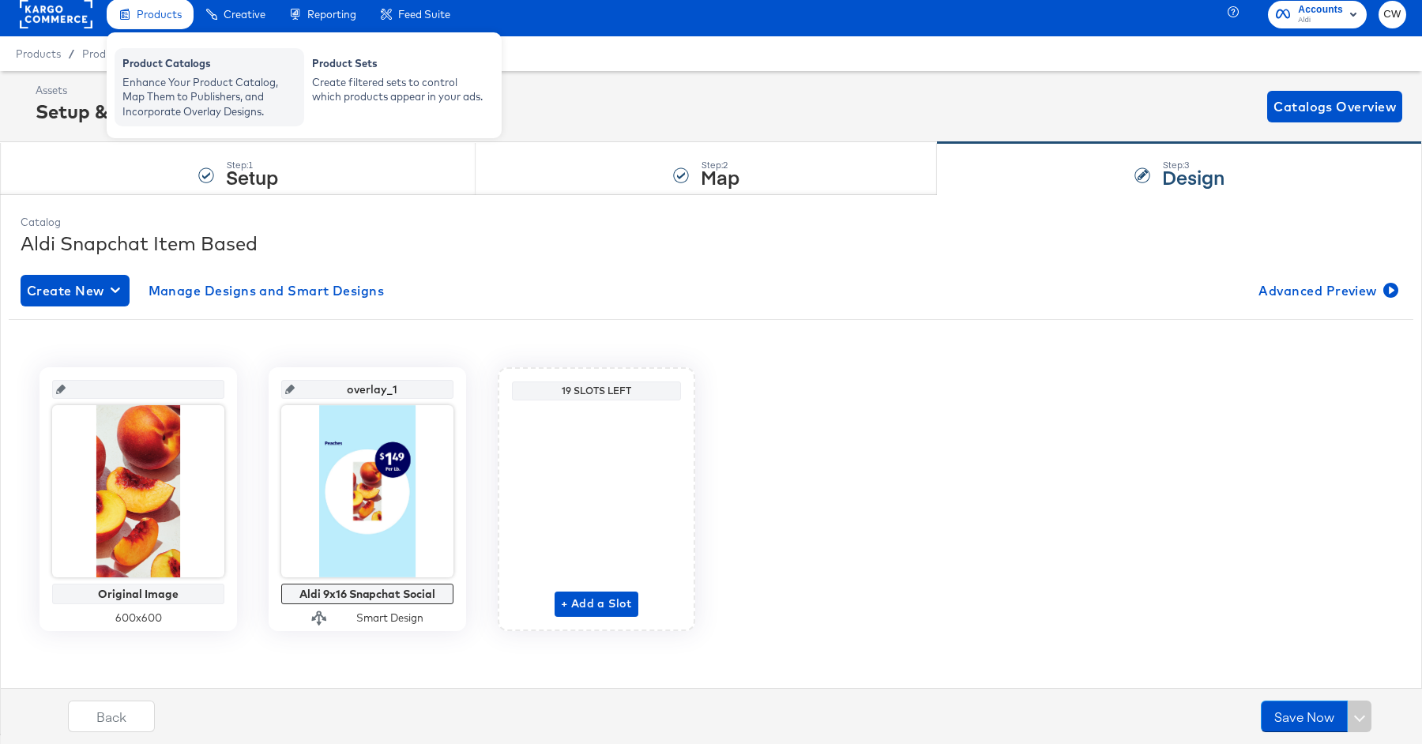
click at [217, 70] on div "Product Catalogs" at bounding box center [209, 65] width 174 height 19
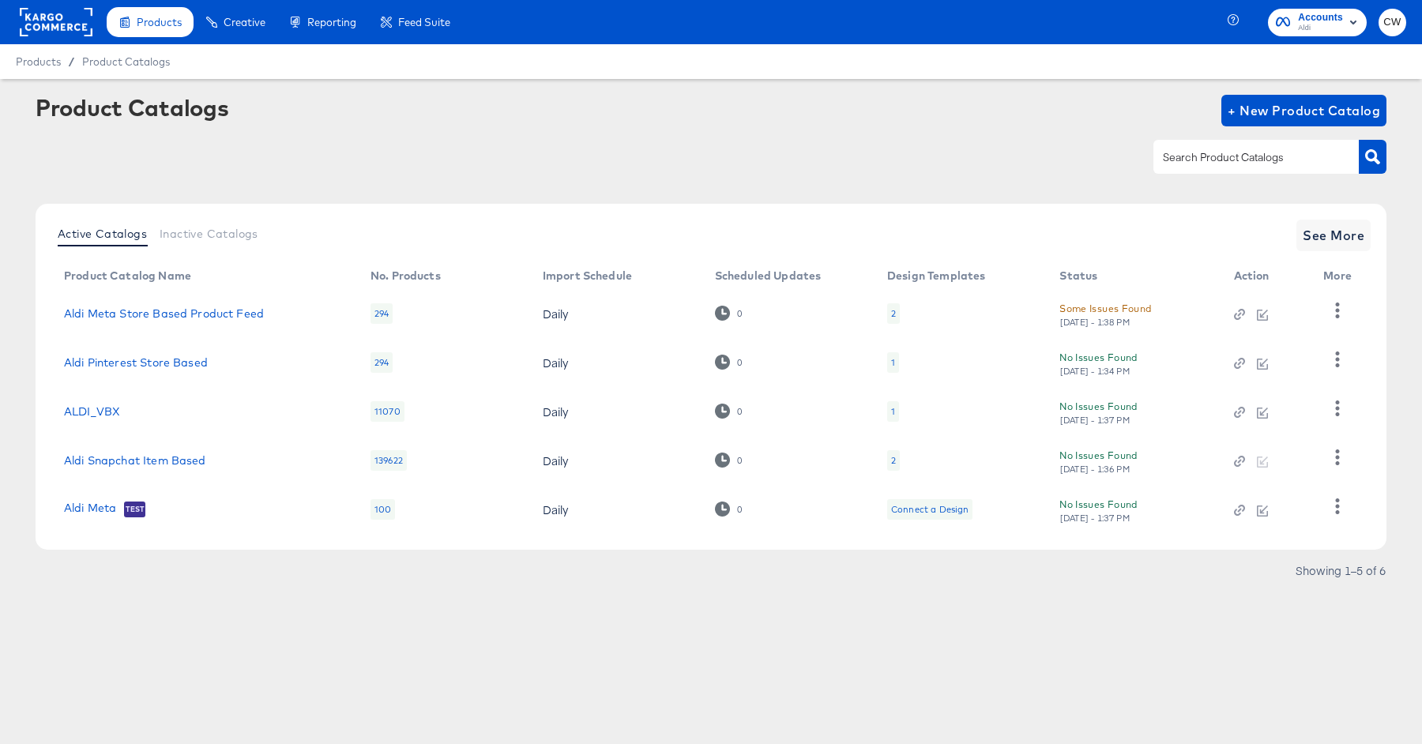
click at [71, 20] on rect at bounding box center [56, 22] width 73 height 28
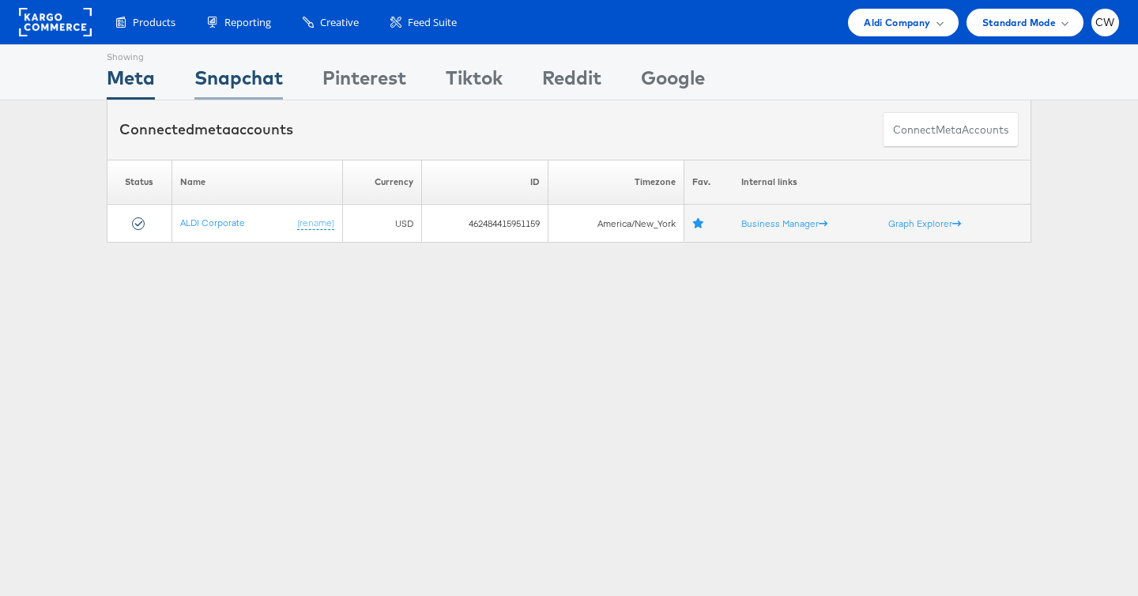
click at [259, 81] on div "Snapchat" at bounding box center [238, 82] width 89 height 36
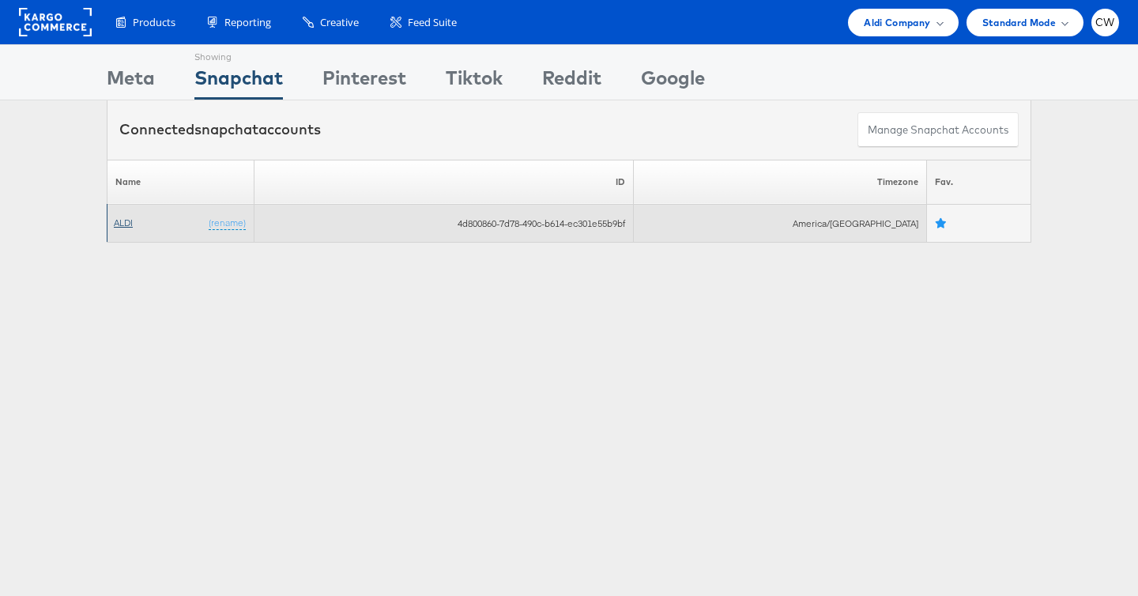
click at [121, 225] on link "ALDI" at bounding box center [123, 223] width 19 height 12
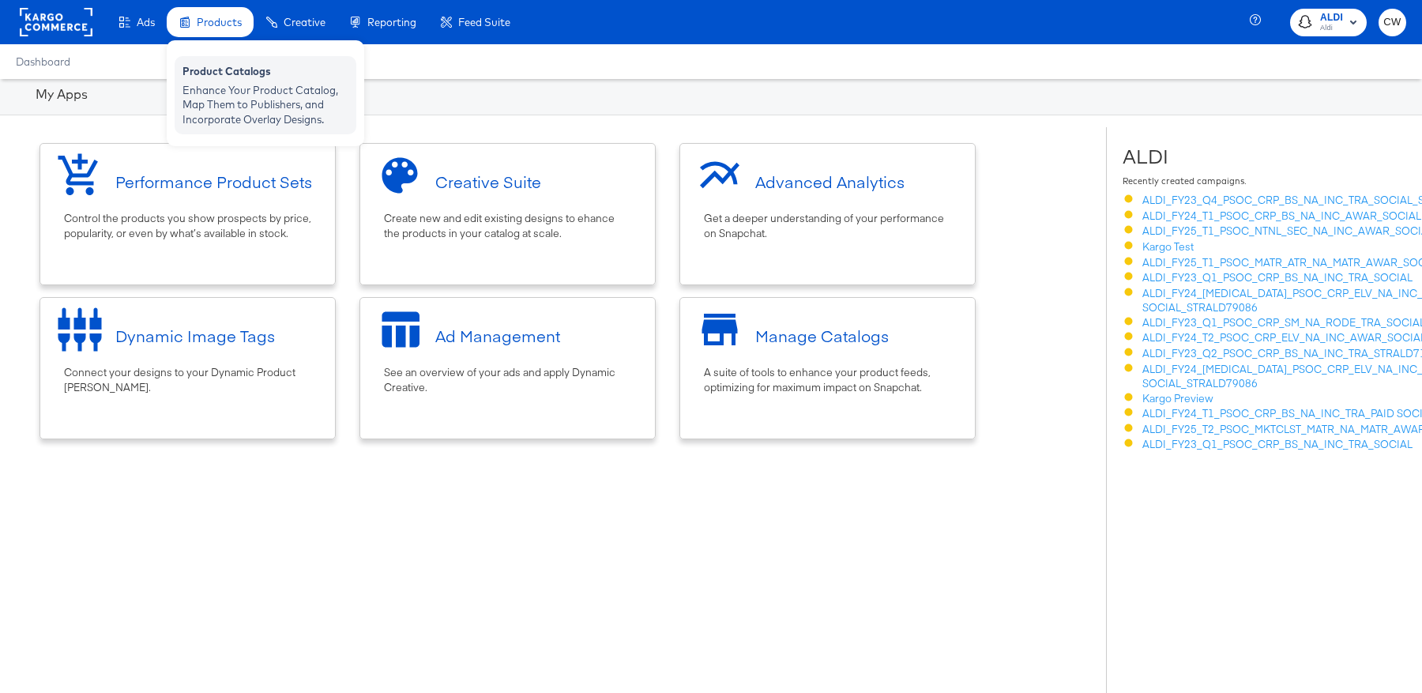
click at [216, 115] on div "Enhance Your Product Catalog, Map Them to Publishers, and Incorporate Overlay D…" at bounding box center [266, 105] width 166 height 44
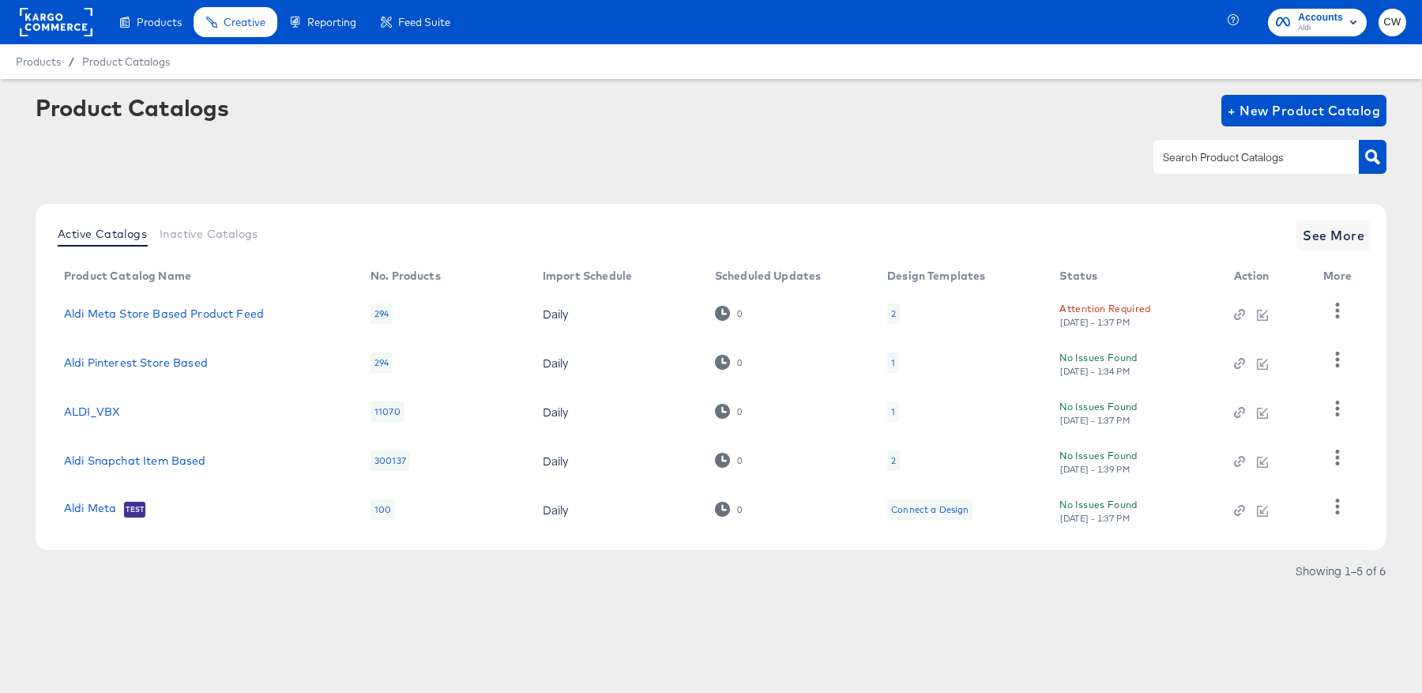
click at [892, 460] on div "2" at bounding box center [893, 460] width 5 height 13
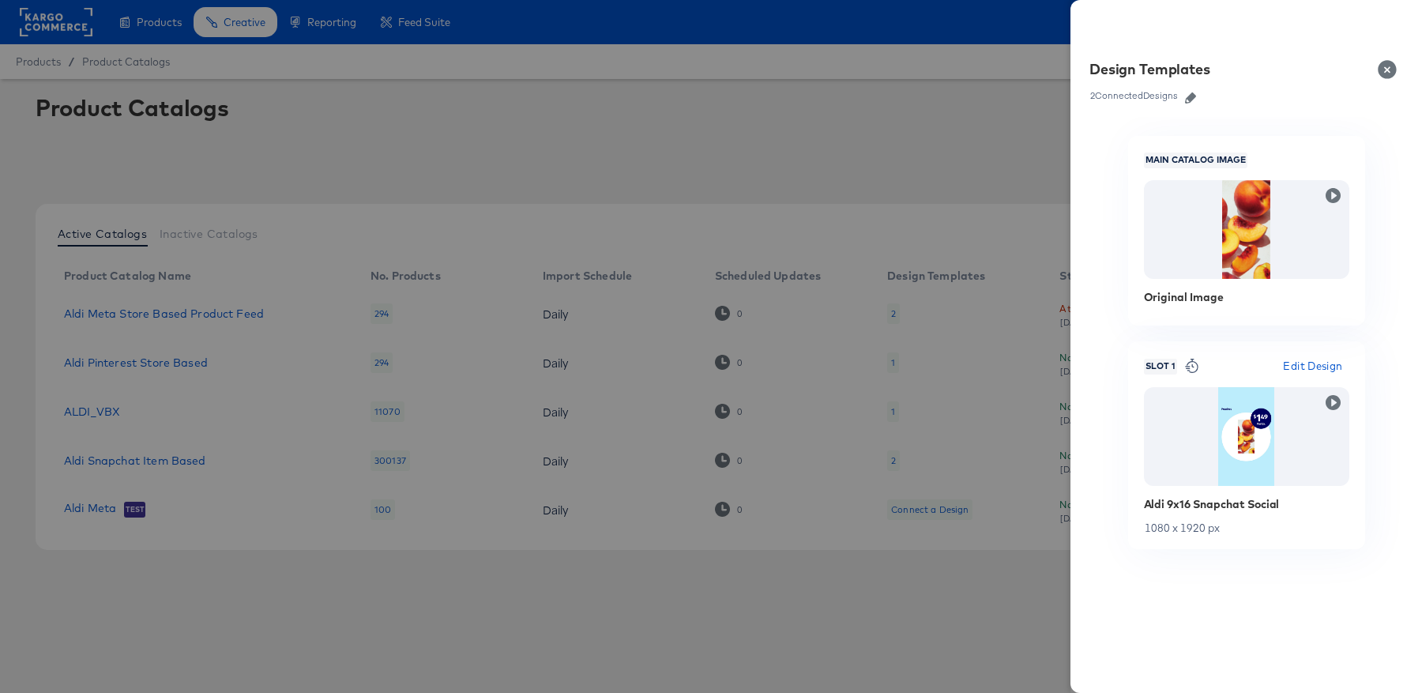
click at [1392, 67] on button "Close" at bounding box center [1391, 69] width 44 height 44
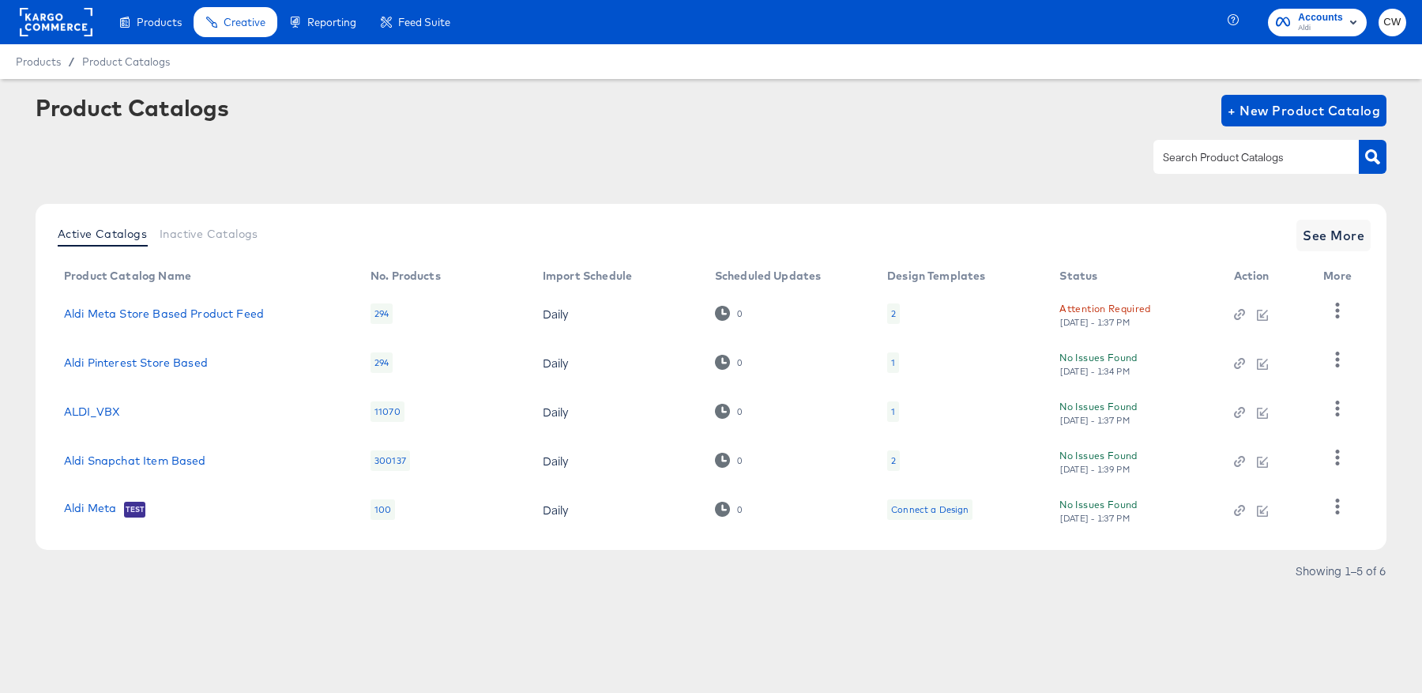
click at [69, 24] on rect at bounding box center [56, 22] width 73 height 28
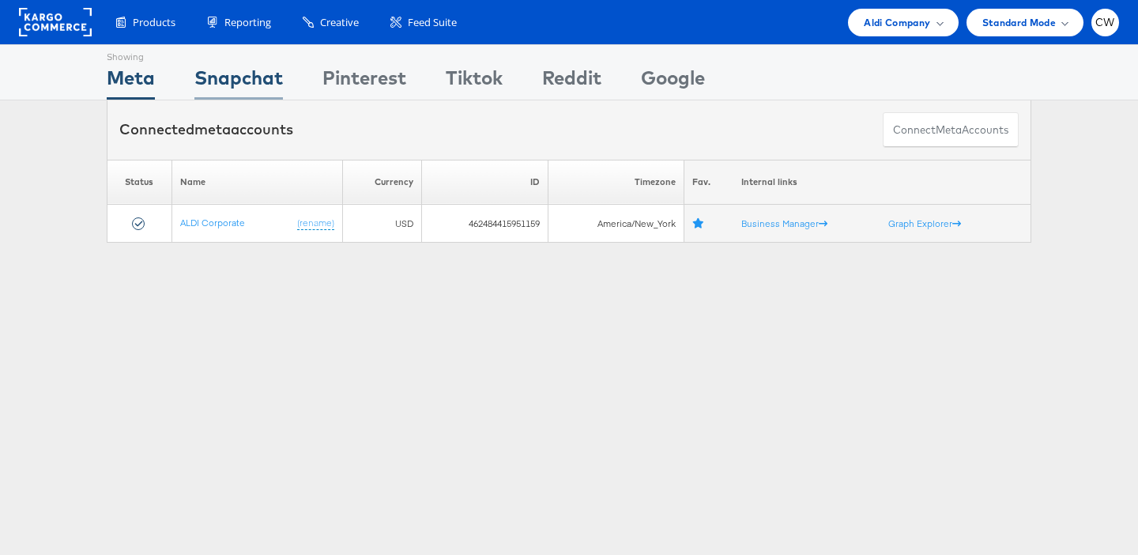
click at [264, 74] on div "Snapchat" at bounding box center [238, 82] width 89 height 36
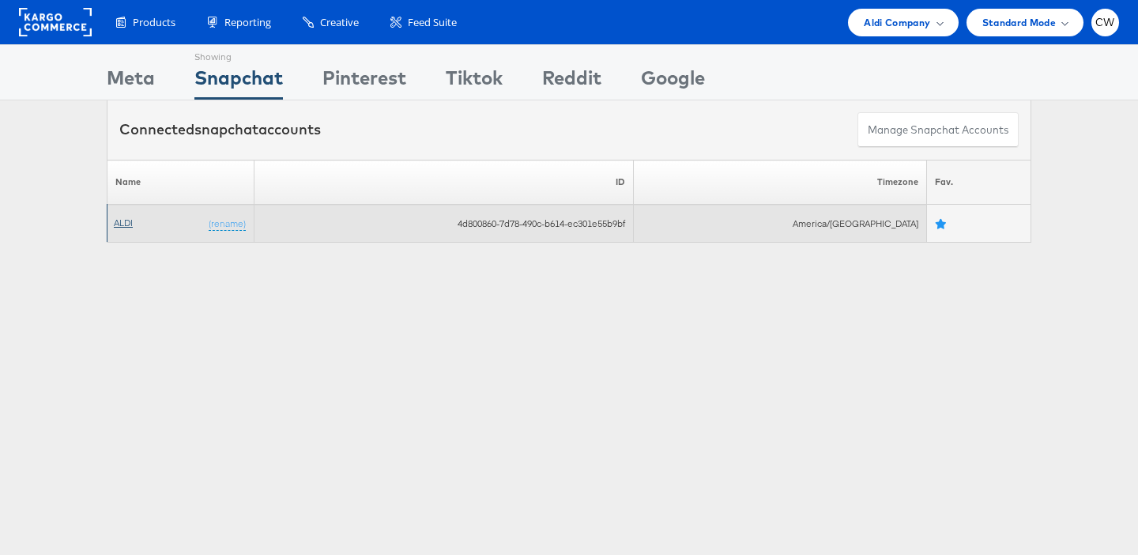
click at [126, 225] on link "ALDI" at bounding box center [123, 223] width 19 height 12
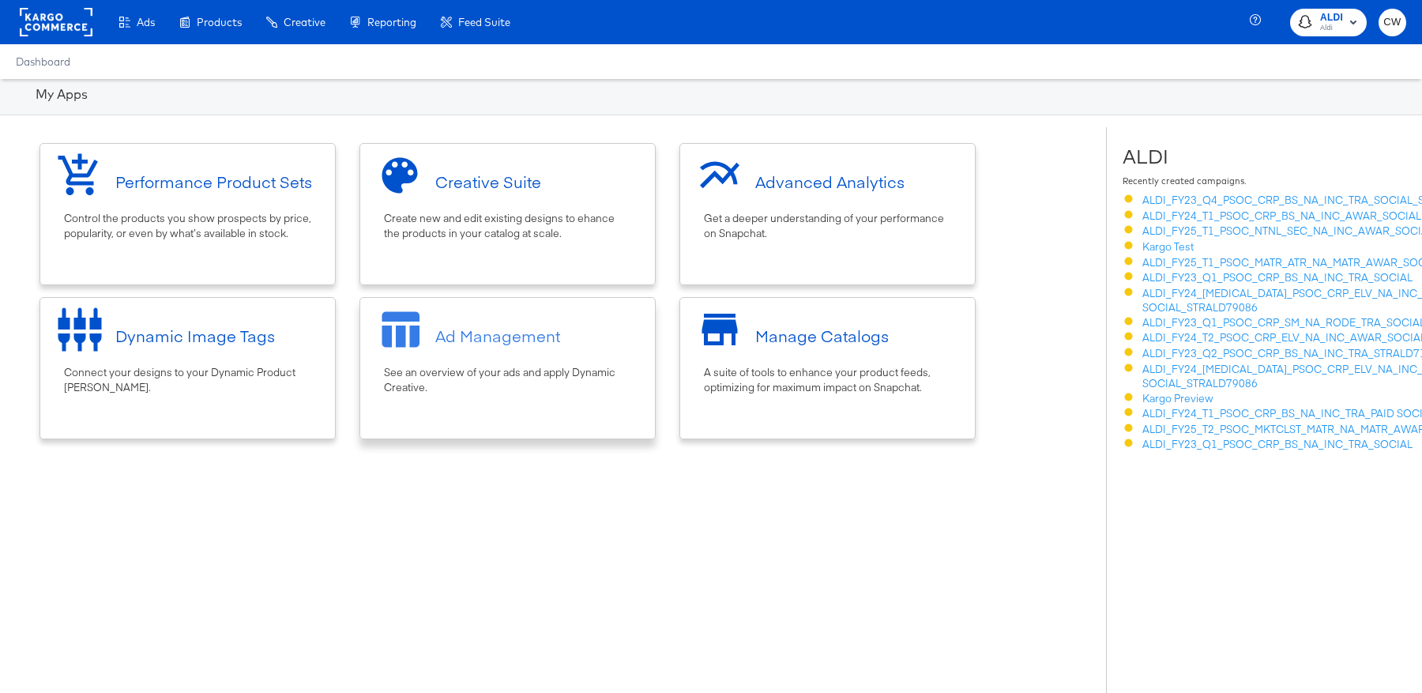
click at [537, 348] on div "Ad Management" at bounding box center [507, 335] width 279 height 59
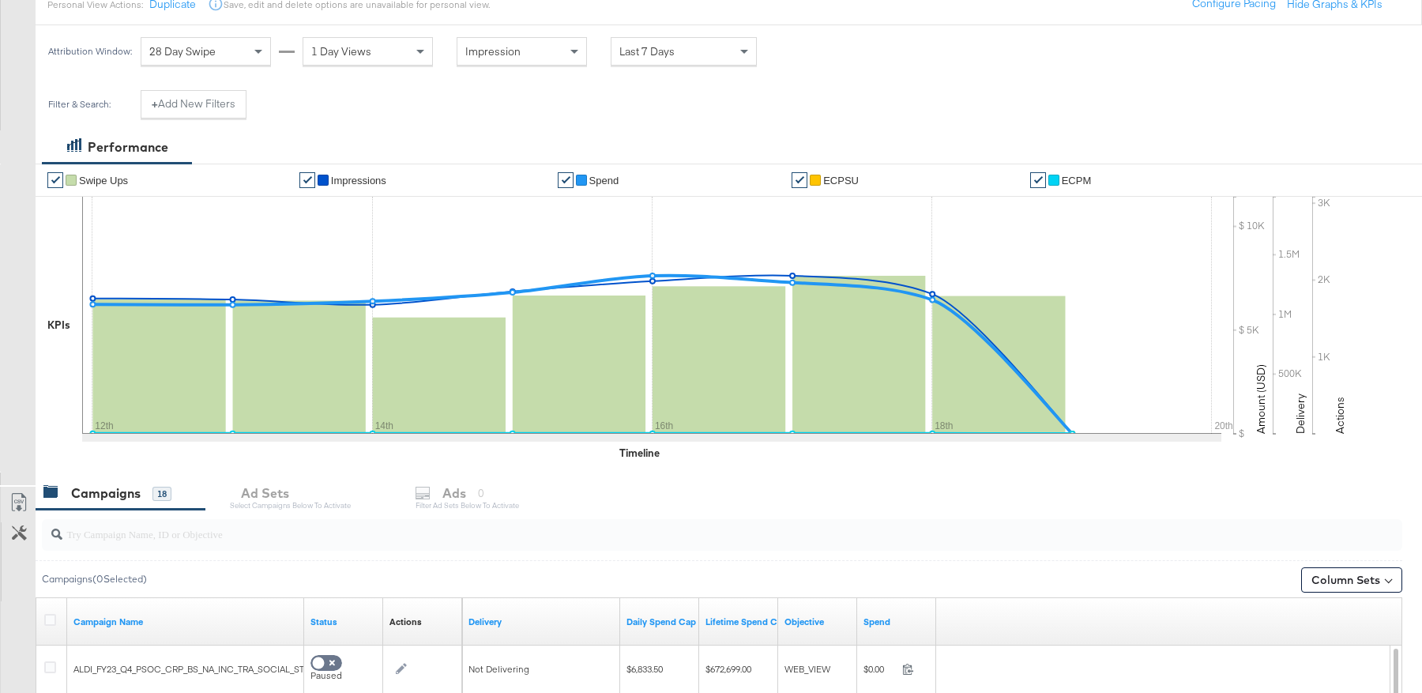
scroll to position [192, 0]
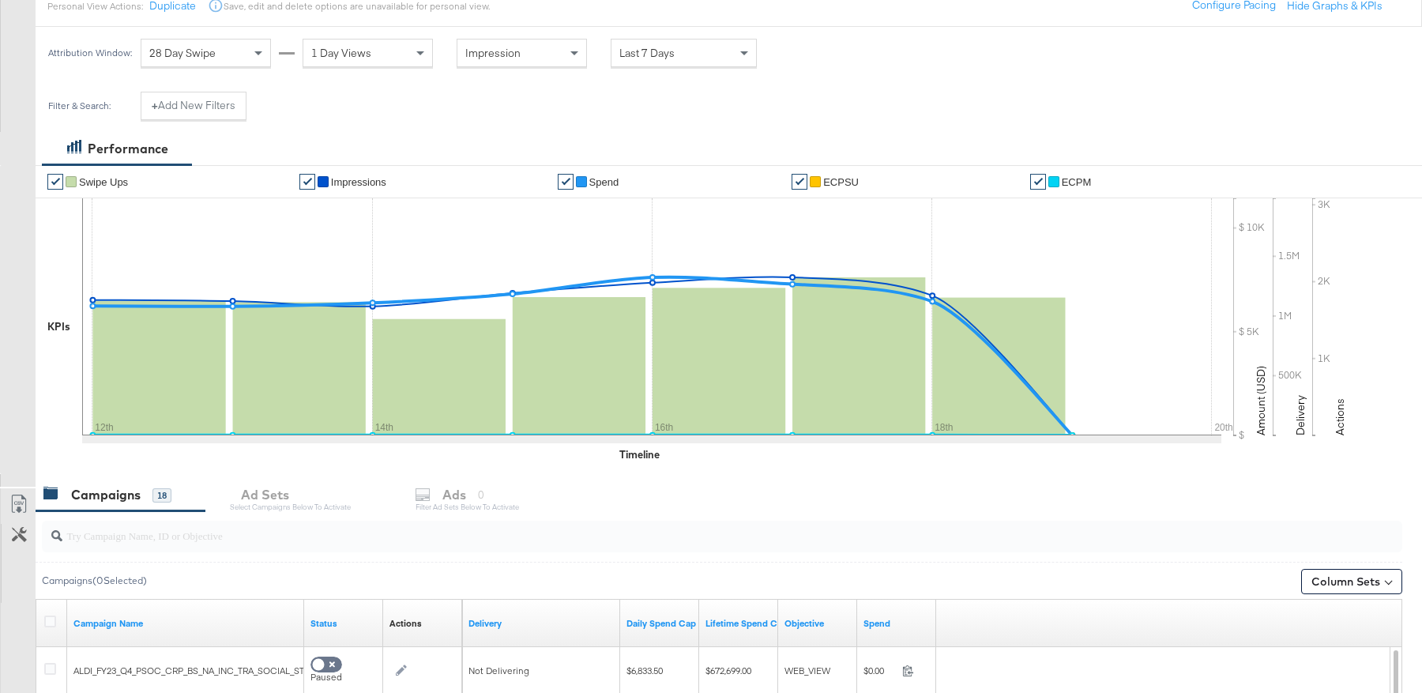
click at [273, 535] on input "search" at bounding box center [670, 529] width 1216 height 31
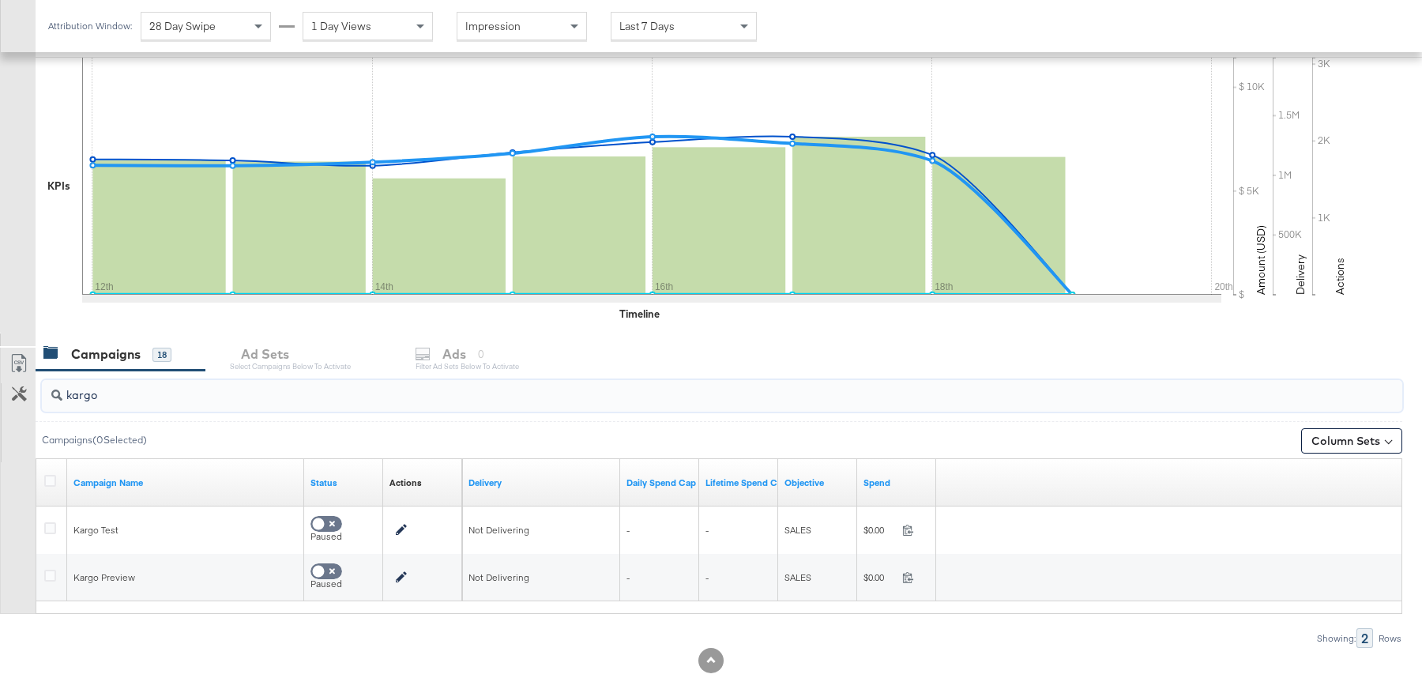
scroll to position [354, 0]
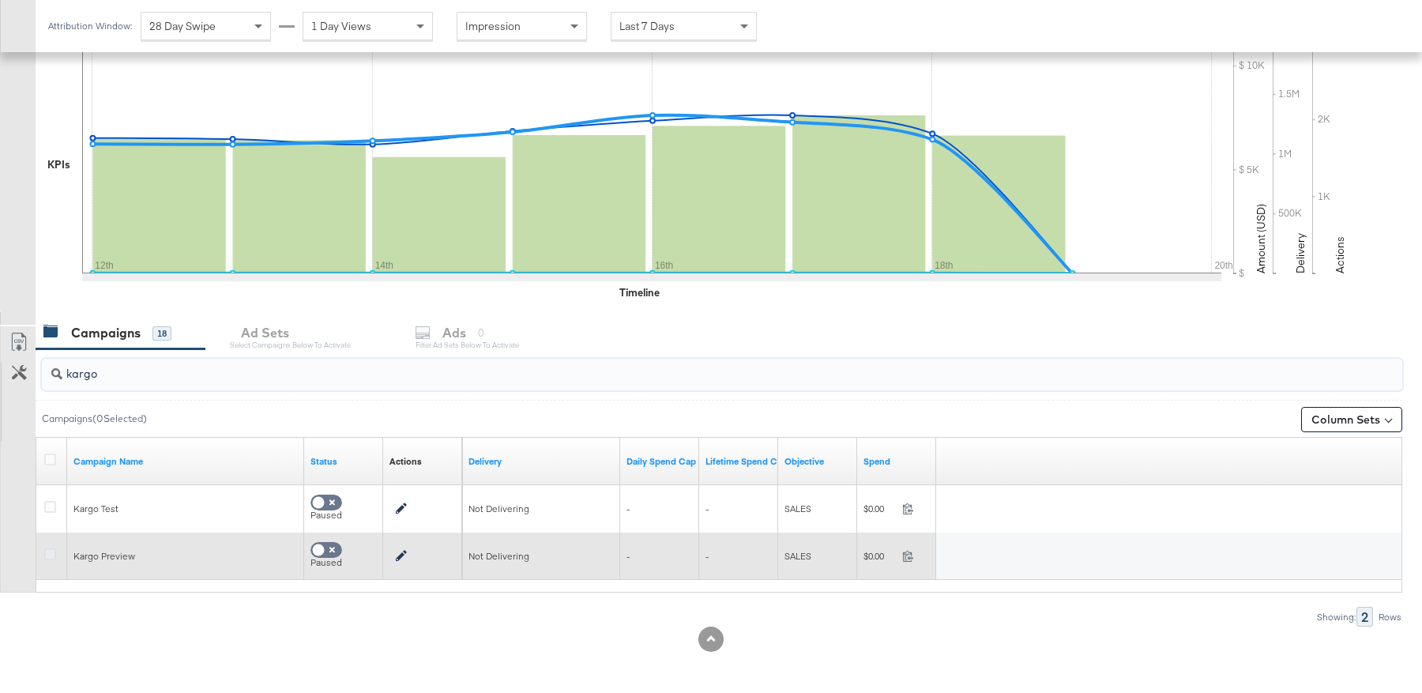
type input "kargo"
click at [47, 550] on icon at bounding box center [50, 554] width 12 height 12
click at [0, 0] on input "checkbox" at bounding box center [0, 0] width 0 height 0
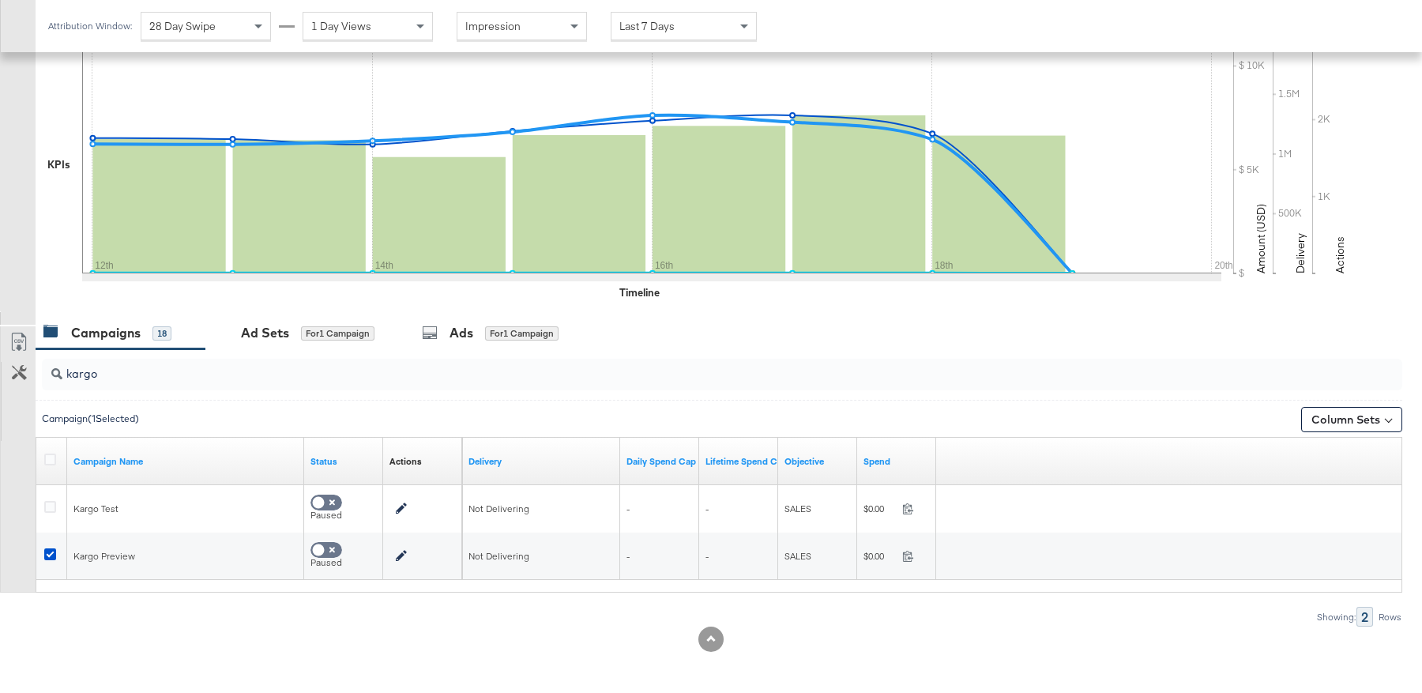
click at [461, 349] on div "kargo" at bounding box center [719, 374] width 1367 height 51
click at [472, 330] on div "Ads" at bounding box center [462, 333] width 24 height 18
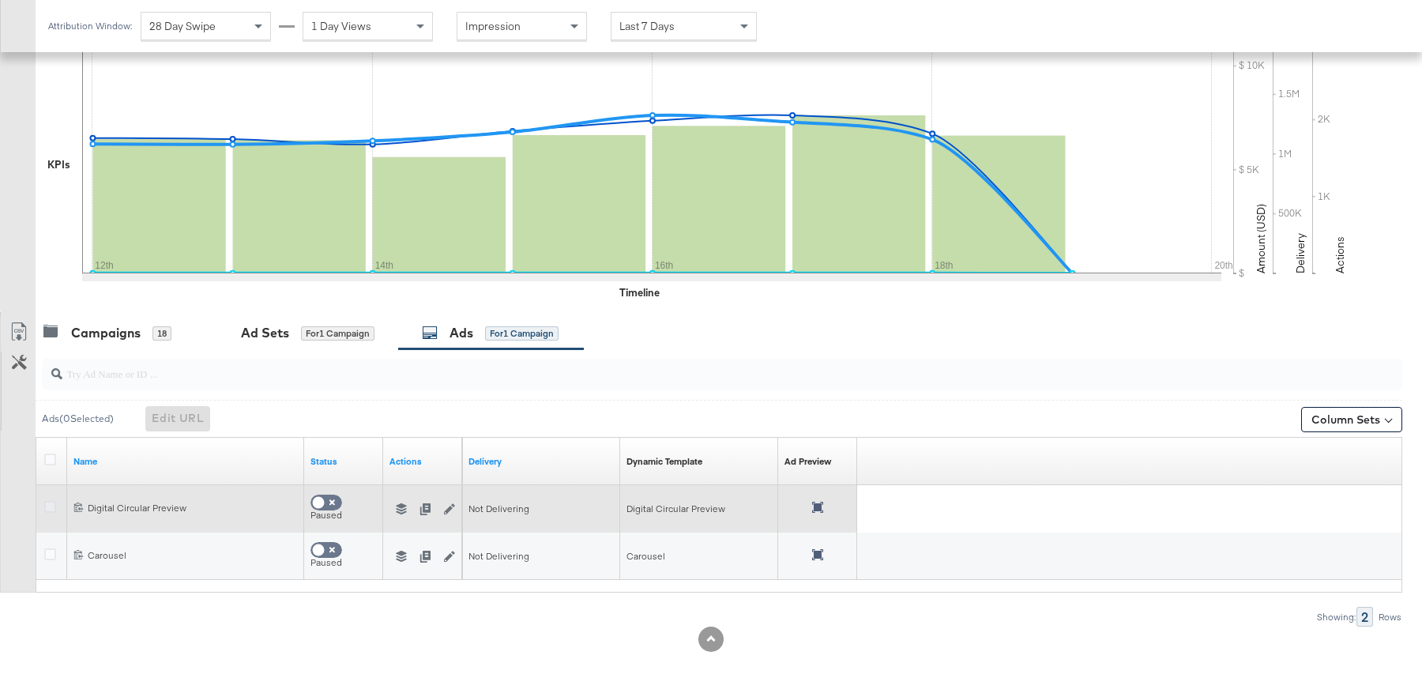
click at [47, 508] on icon at bounding box center [50, 507] width 12 height 12
click at [0, 0] on input "checkbox" at bounding box center [0, 0] width 0 height 0
click at [401, 510] on icon "button" at bounding box center [401, 508] width 11 height 11
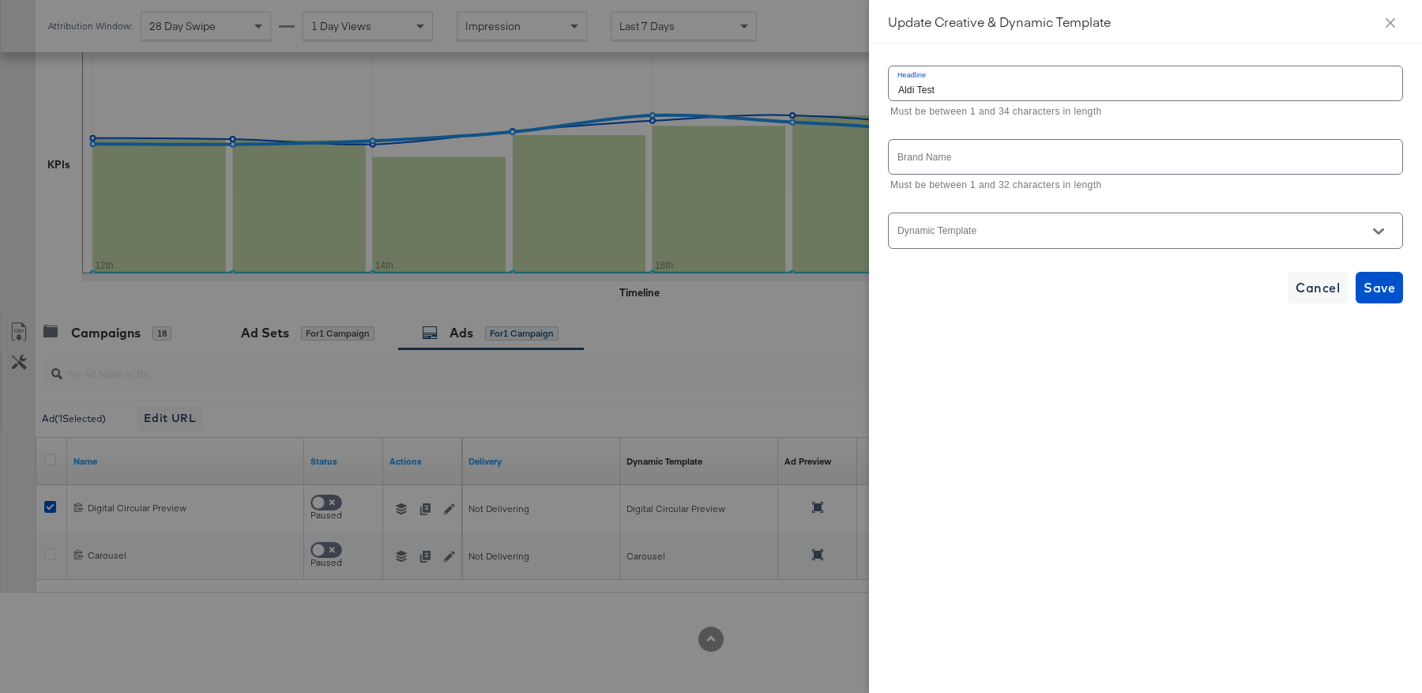
click at [1071, 232] on input "Dynamic Template" at bounding box center [1133, 237] width 476 height 18
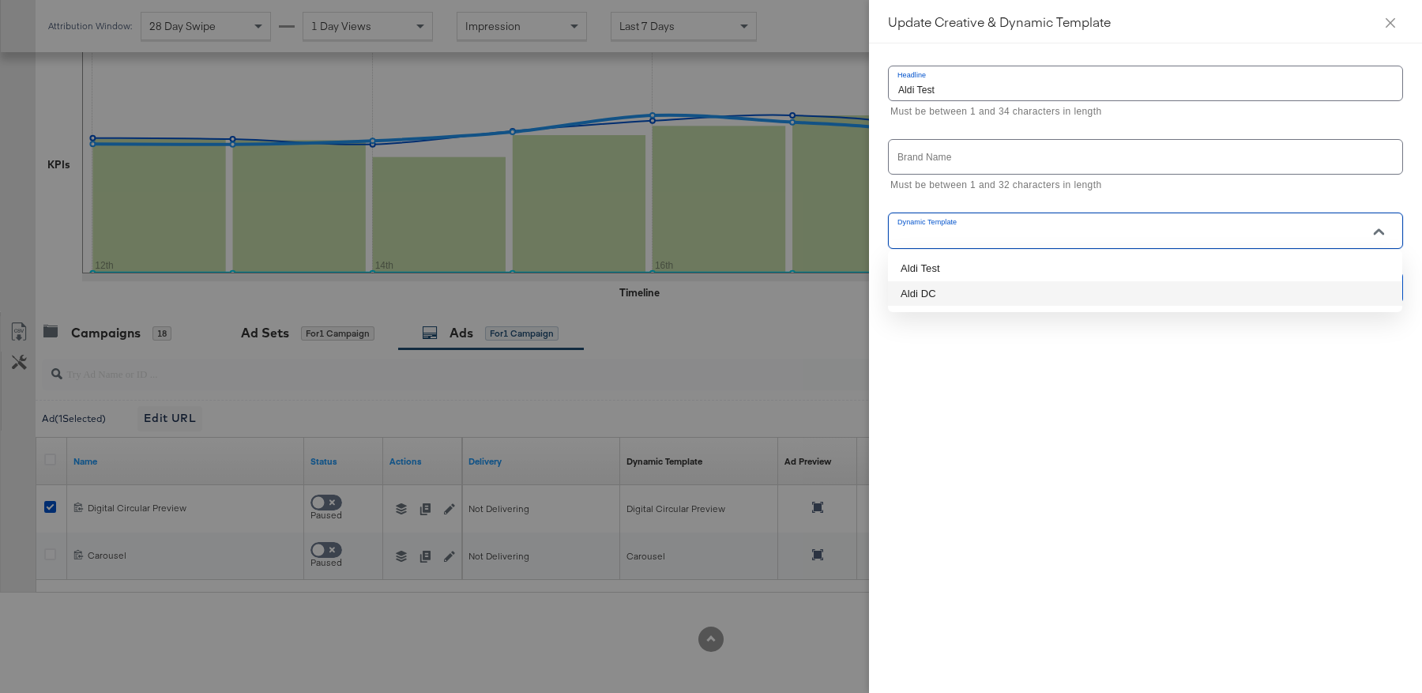
click at [1066, 291] on li "Aldi DC" at bounding box center [1145, 293] width 514 height 25
type input "Aldi DC"
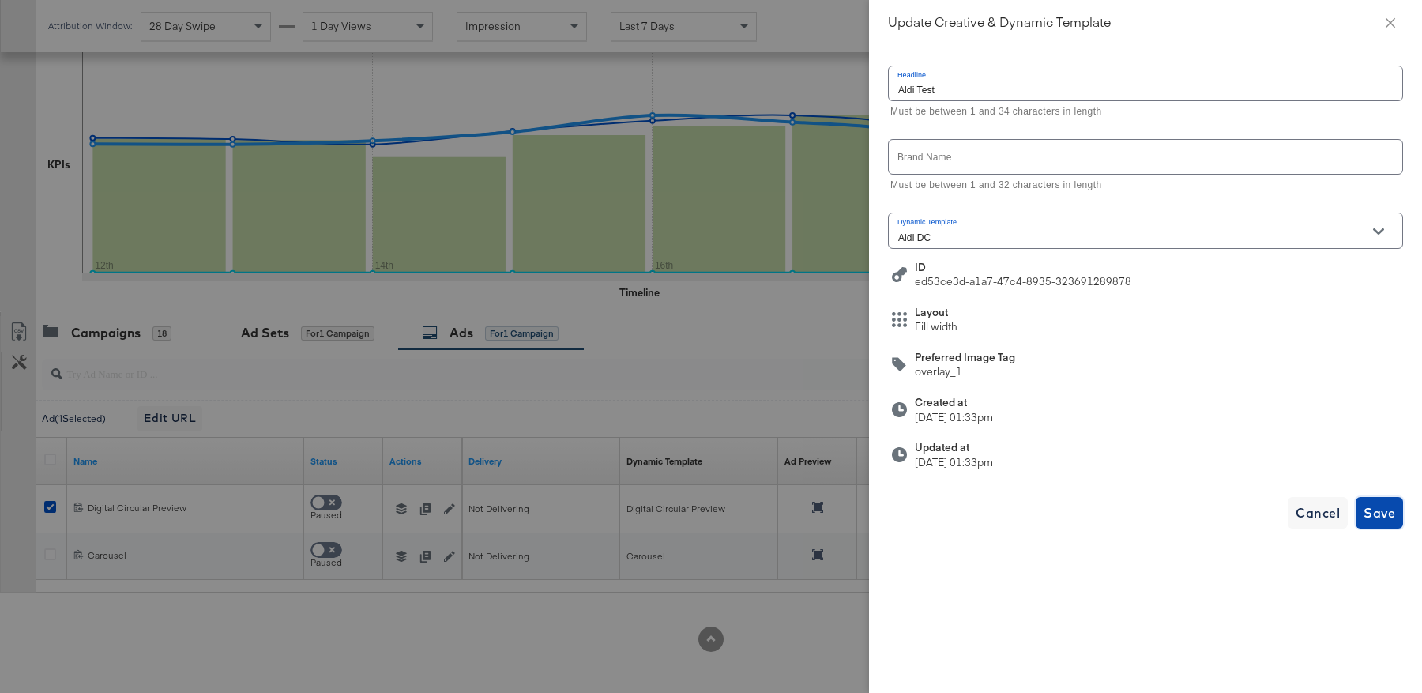
click at [1395, 511] on span "Save" at bounding box center [1380, 513] width 32 height 22
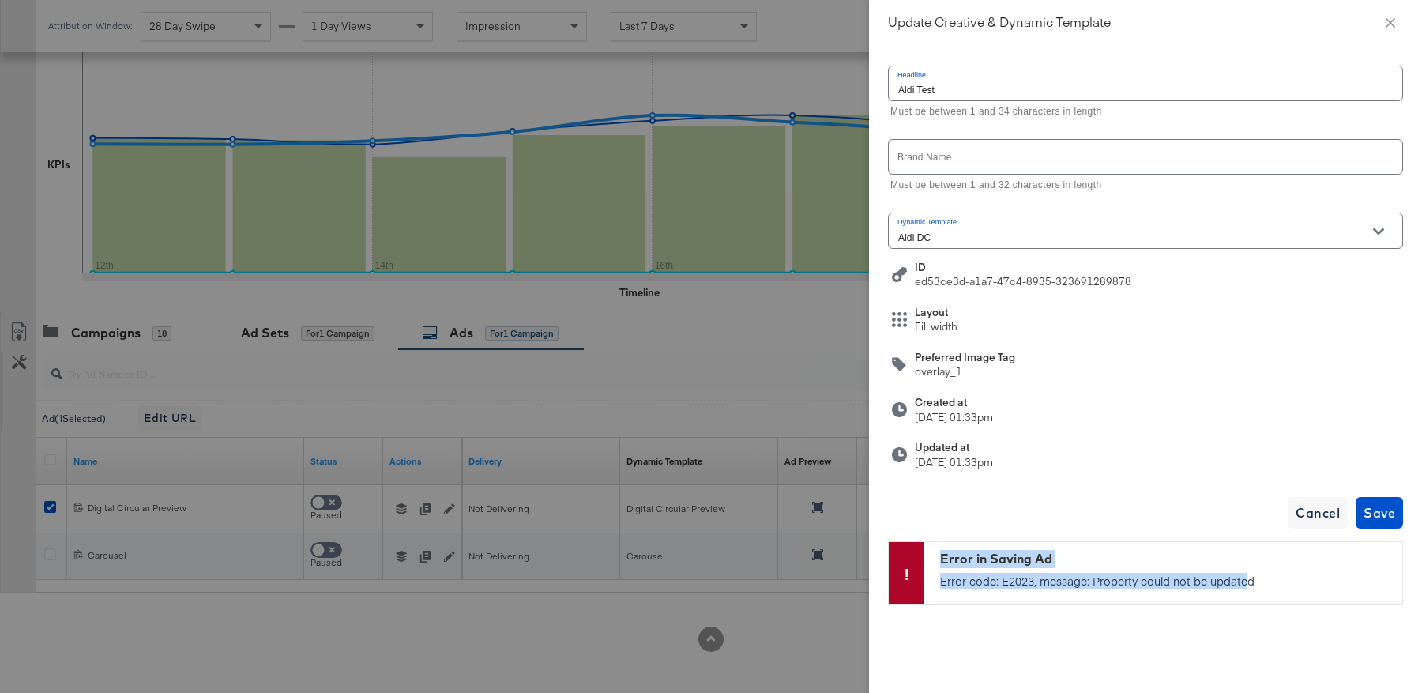
drag, startPoint x: 1245, startPoint y: 582, endPoint x: 913, endPoint y: 559, distance: 333.5
click at [913, 559] on div "Error in Saving Ad Error code: E2023, message: Property could not be updated" at bounding box center [1146, 573] width 514 height 62
click at [1394, 27] on icon "close" at bounding box center [1390, 23] width 13 height 13
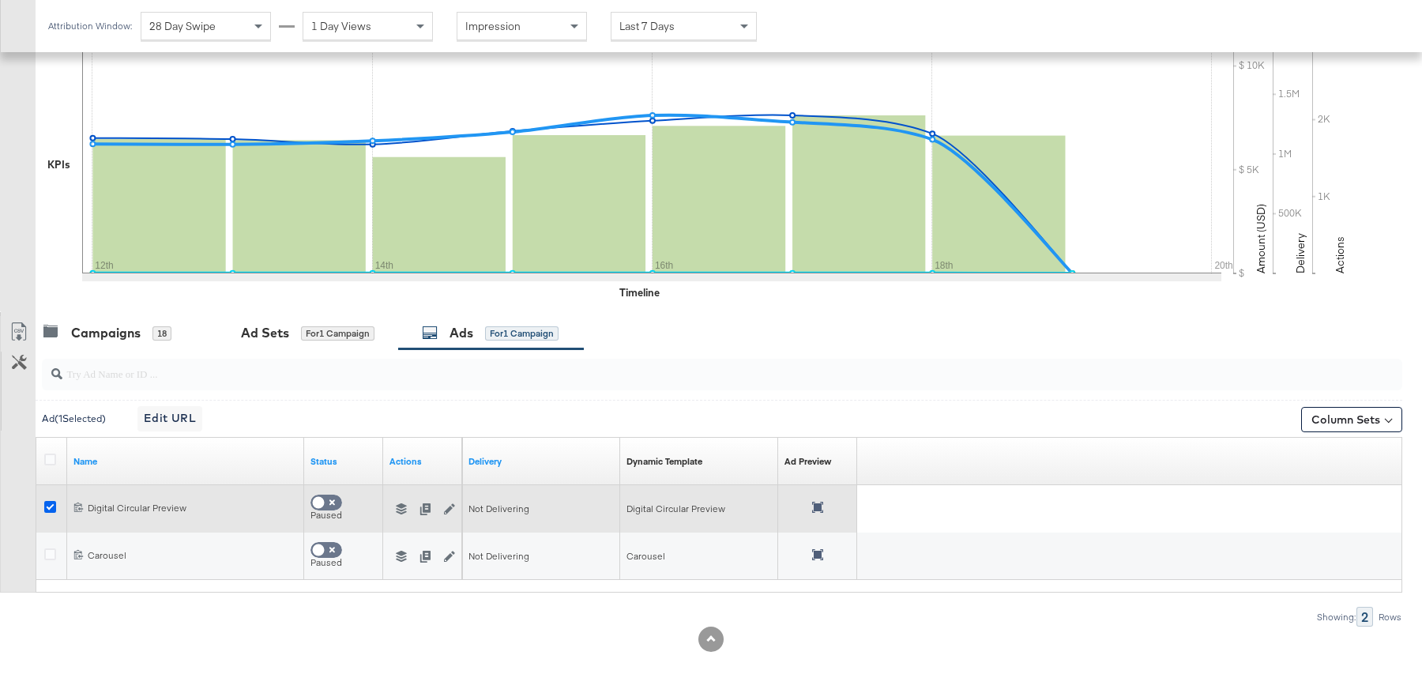
click at [51, 506] on icon at bounding box center [50, 507] width 12 height 12
click at [0, 0] on input "checkbox" at bounding box center [0, 0] width 0 height 0
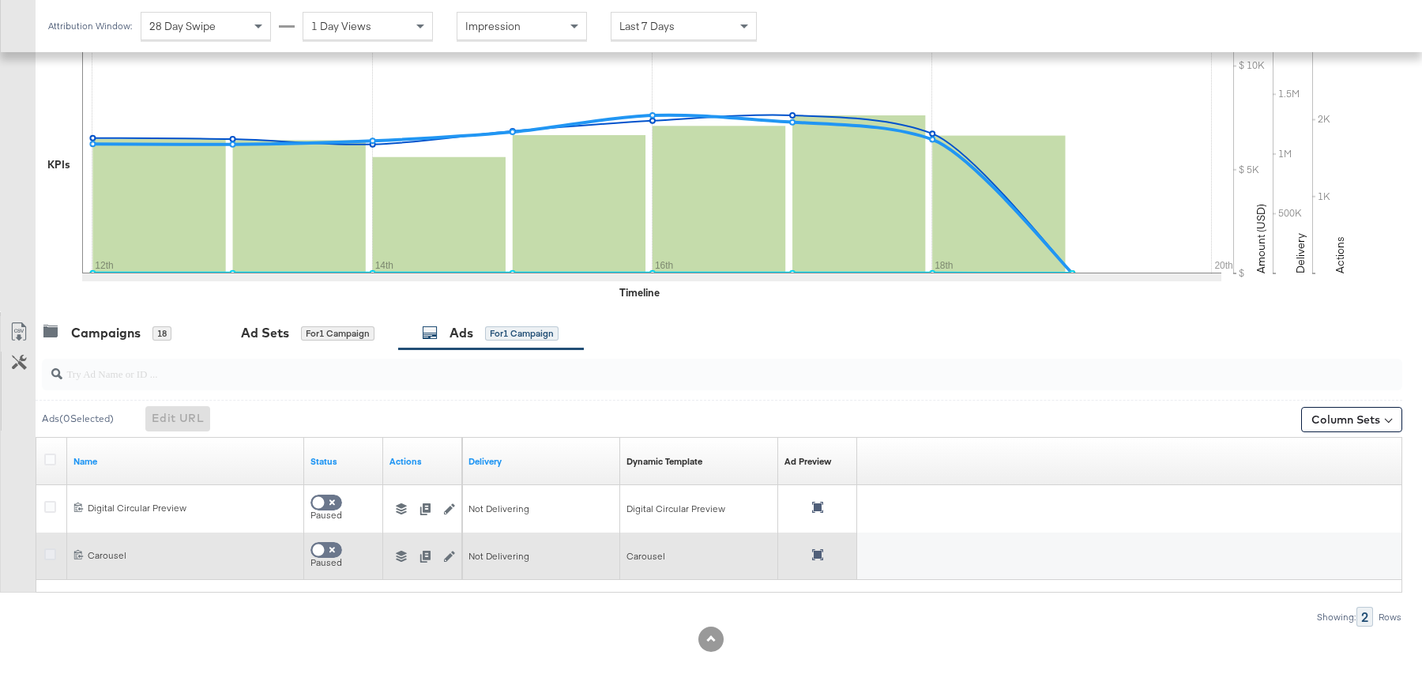
click at [47, 548] on icon at bounding box center [50, 554] width 12 height 12
click at [0, 0] on input "checkbox" at bounding box center [0, 0] width 0 height 0
click at [402, 556] on icon "button" at bounding box center [401, 556] width 11 height 11
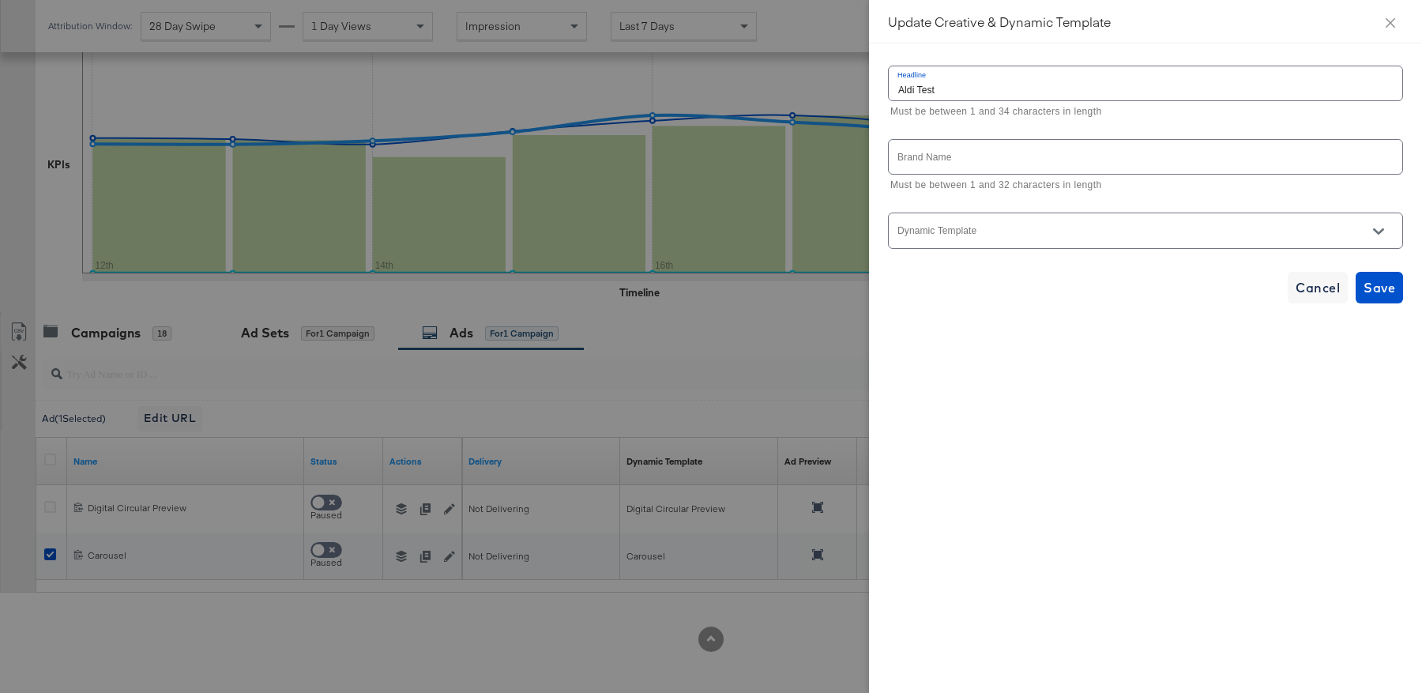
click at [1142, 233] on input "Dynamic Template" at bounding box center [1133, 237] width 476 height 18
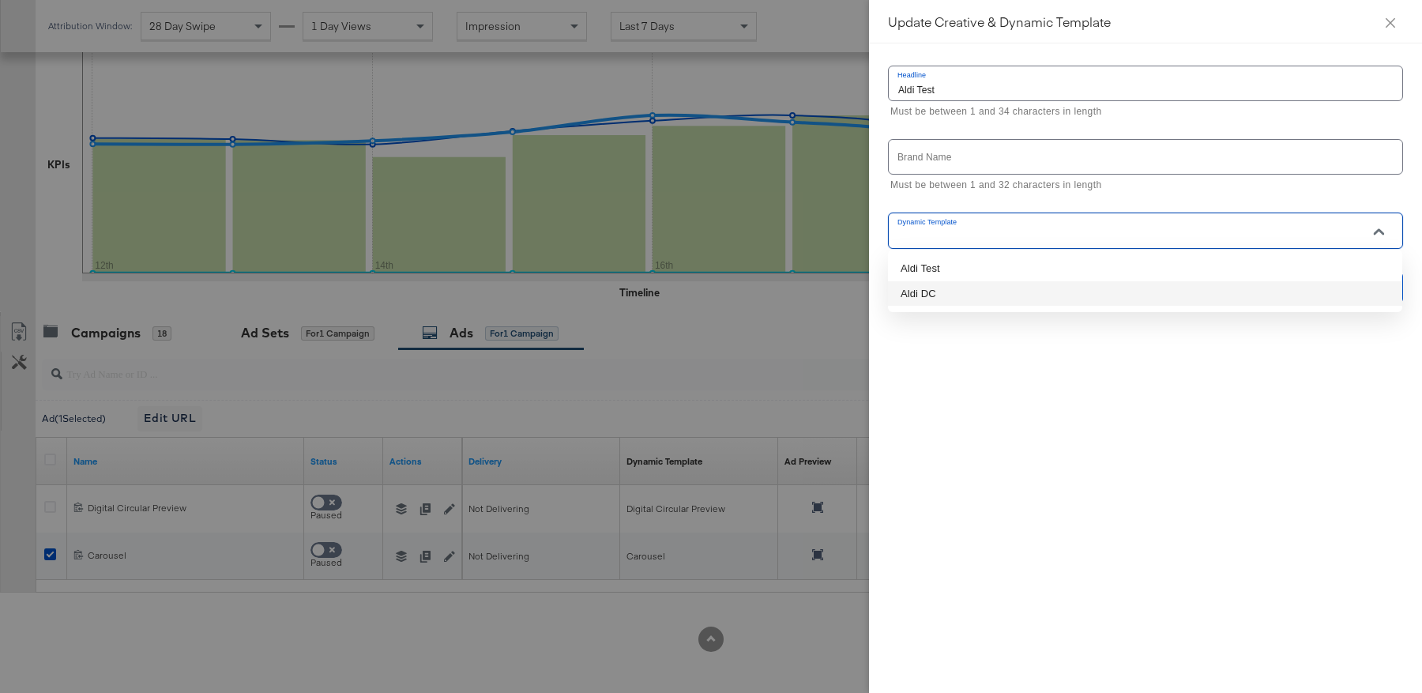
click at [1128, 289] on li "Aldi DC" at bounding box center [1145, 293] width 514 height 25
type input "Aldi DC"
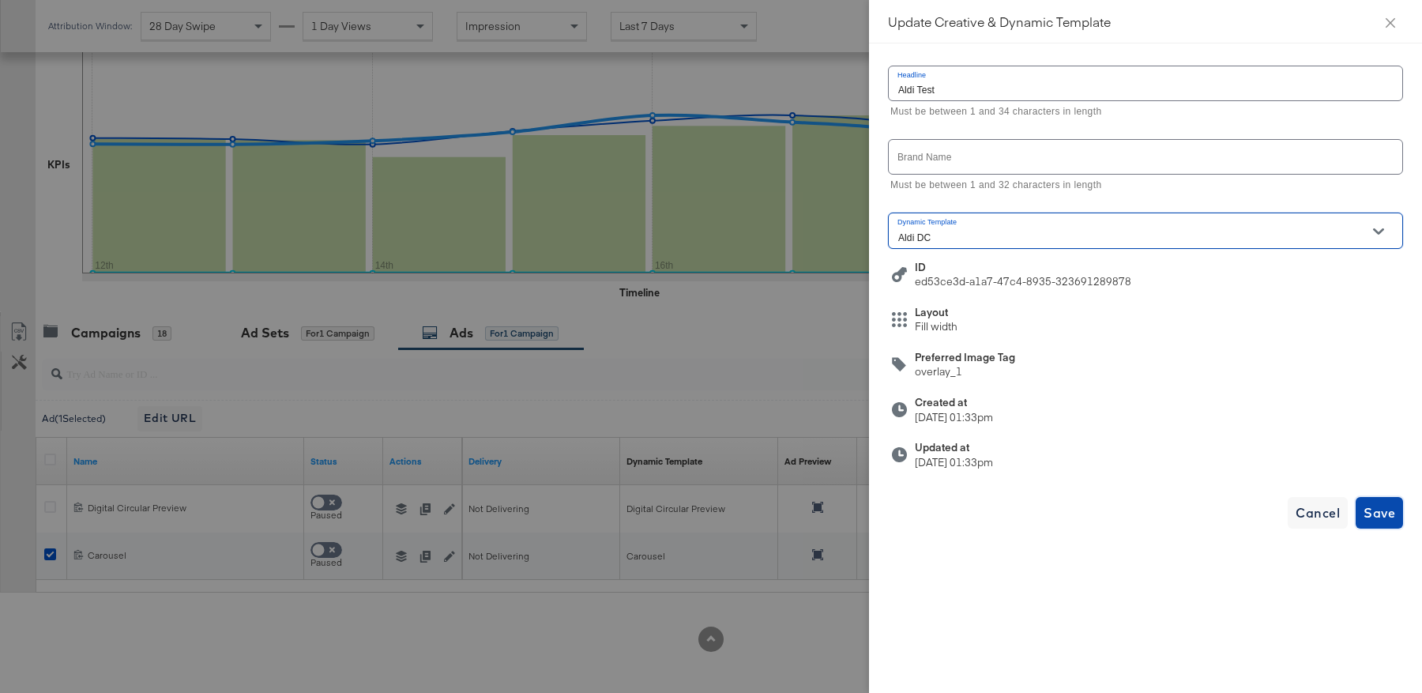
click at [1392, 498] on button "Save" at bounding box center [1379, 513] width 47 height 32
click at [1393, 35] on button "Close" at bounding box center [1391, 22] width 44 height 44
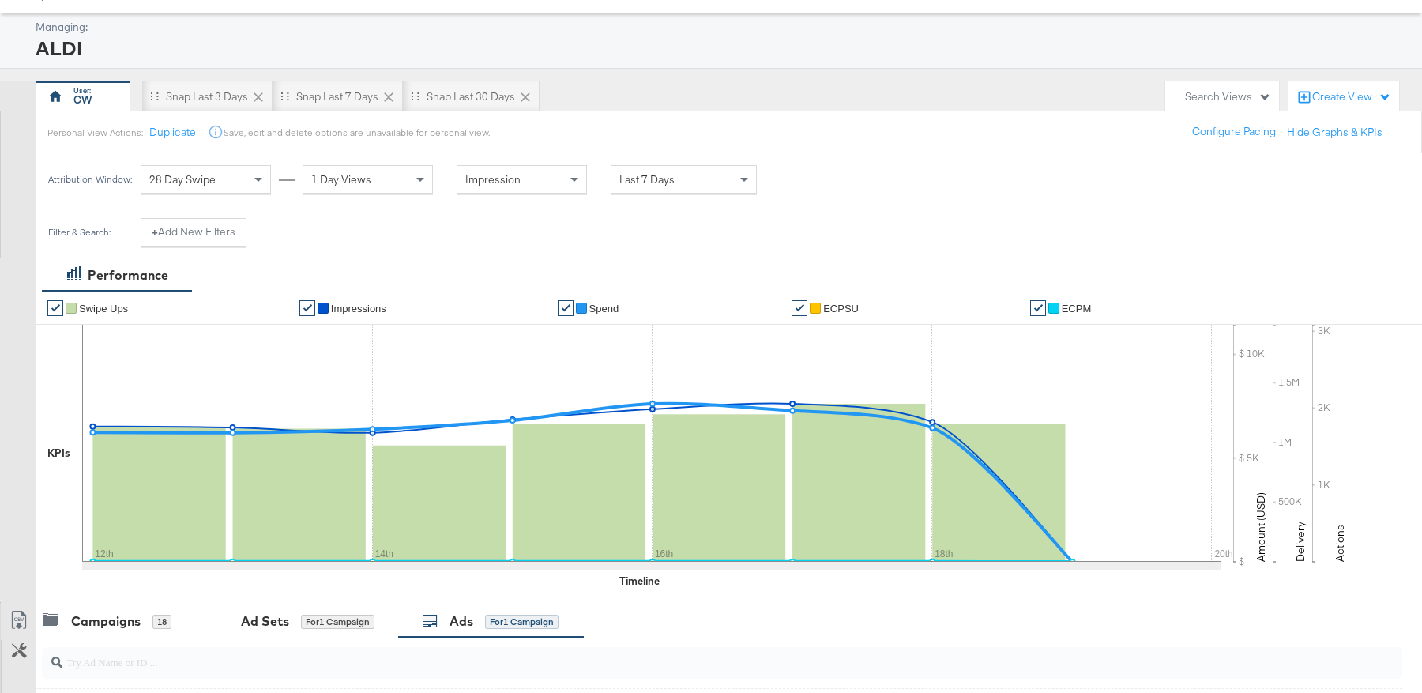
scroll to position [0, 0]
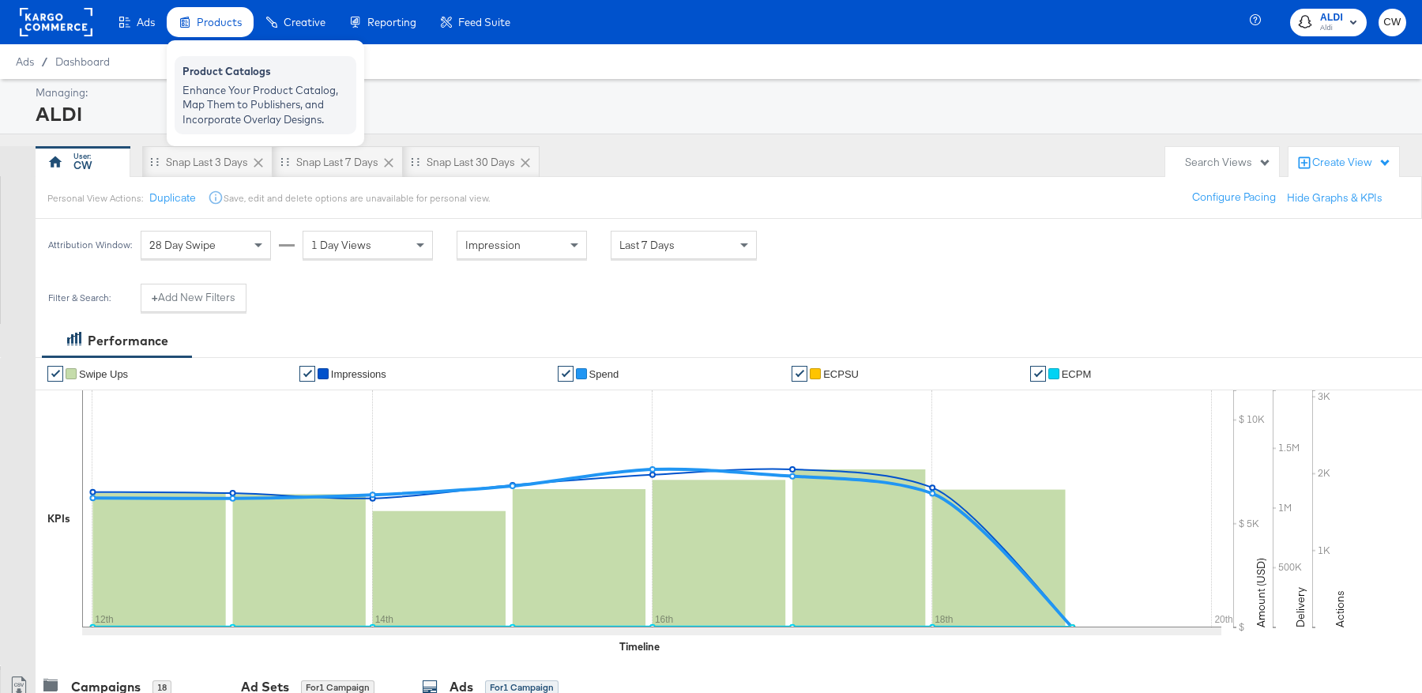
click at [213, 107] on div "Enhance Your Product Catalog, Map Them to Publishers, and Incorporate Overlay D…" at bounding box center [266, 105] width 166 height 44
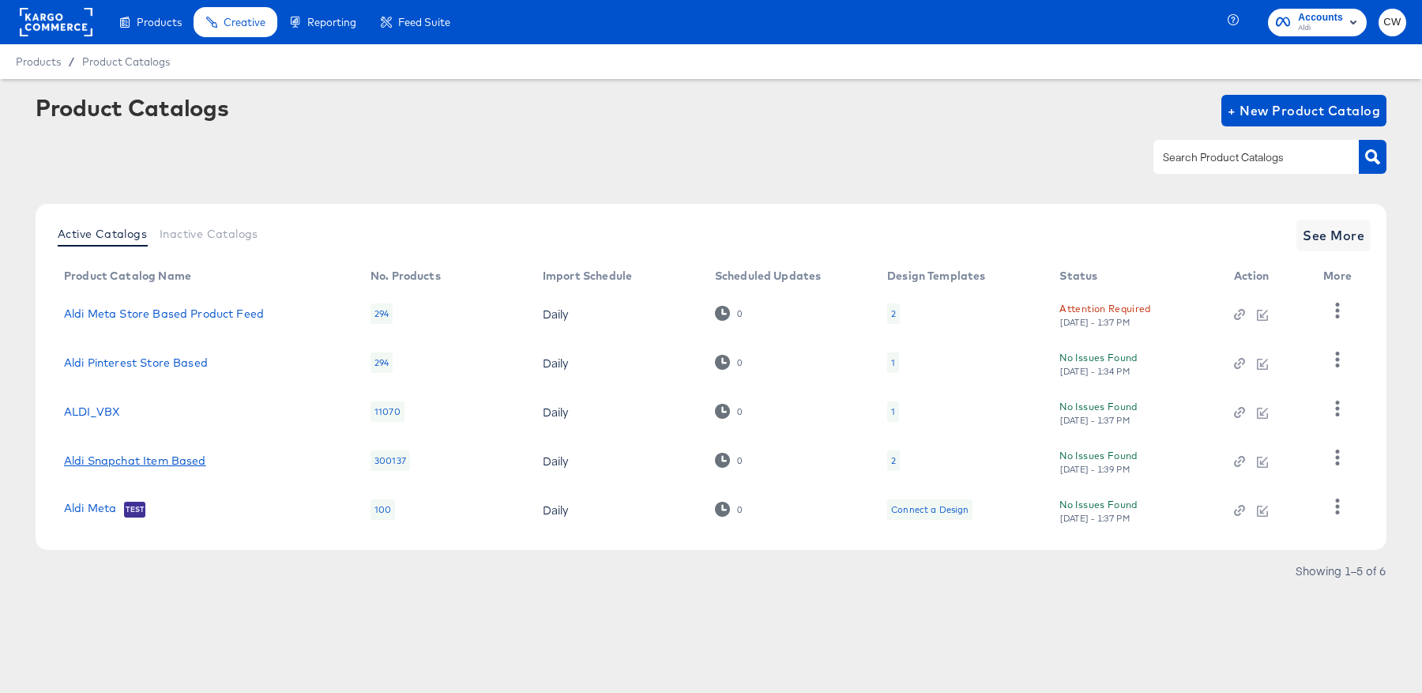
click at [182, 460] on link "Aldi Snapchat Item Based" at bounding box center [135, 460] width 142 height 13
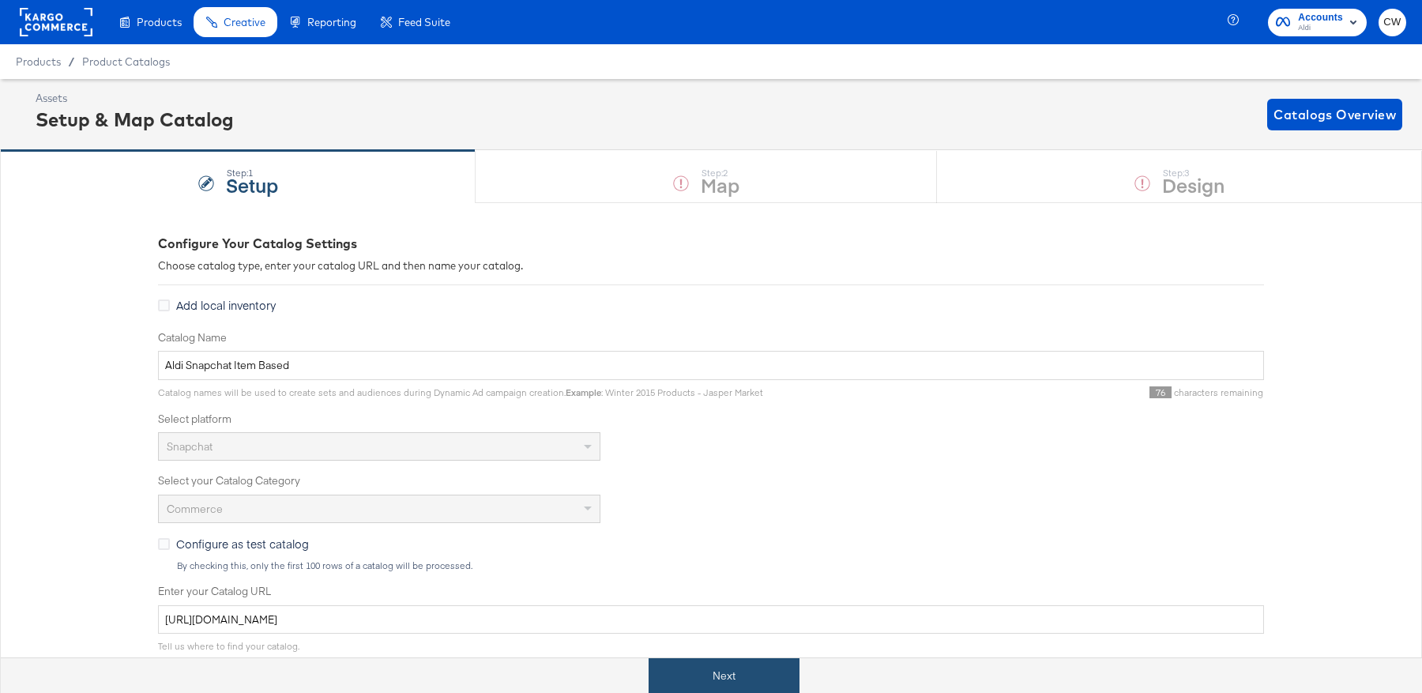
click at [757, 668] on button "Next" at bounding box center [724, 676] width 151 height 36
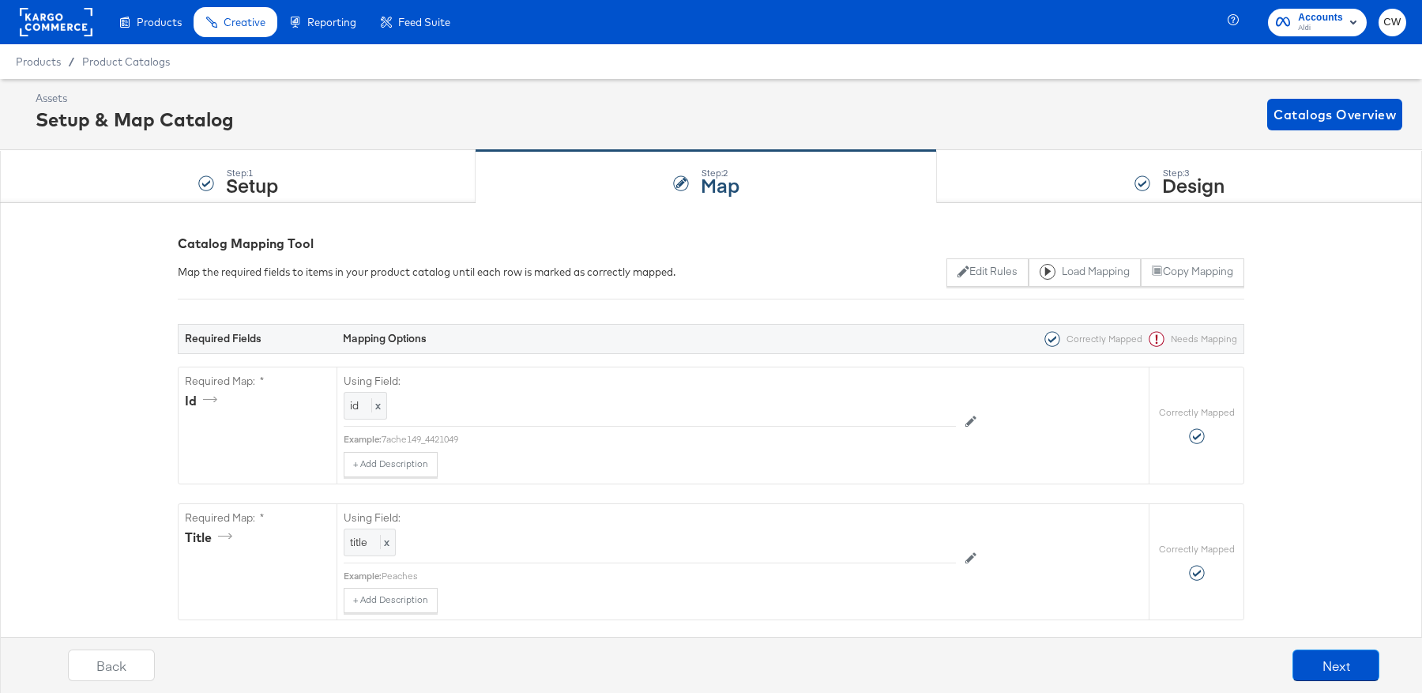
click at [1334, 647] on div "Back Next" at bounding box center [724, 671] width 1438 height 59
click at [1336, 657] on button "Next" at bounding box center [1336, 666] width 87 height 32
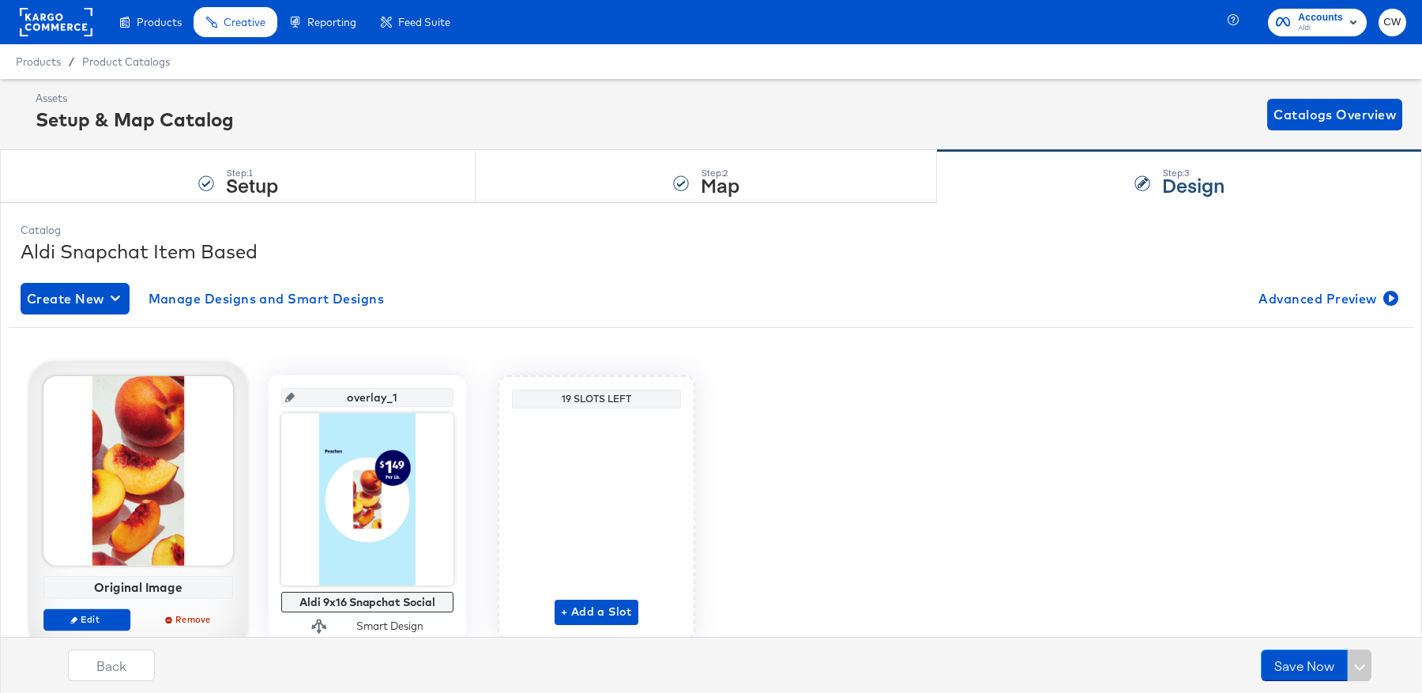
scroll to position [59, 0]
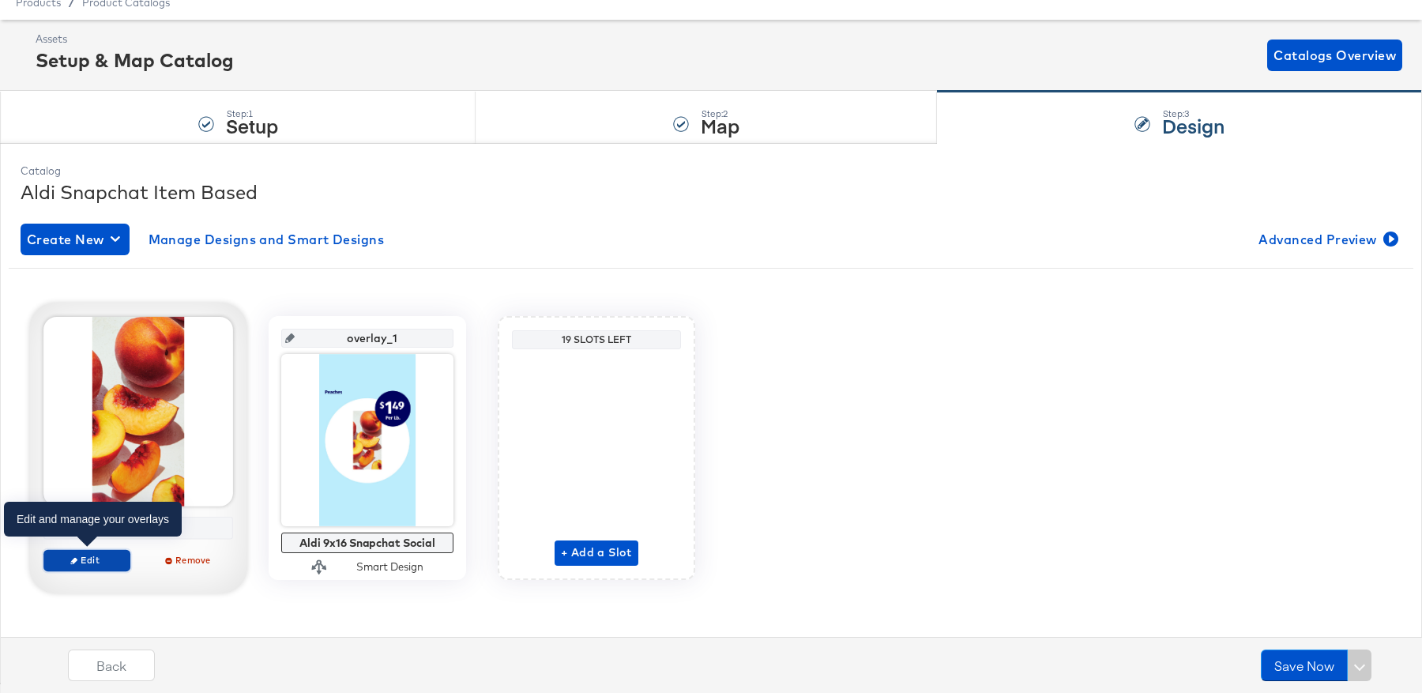
click at [84, 560] on span "Edit" at bounding box center [87, 560] width 73 height 12
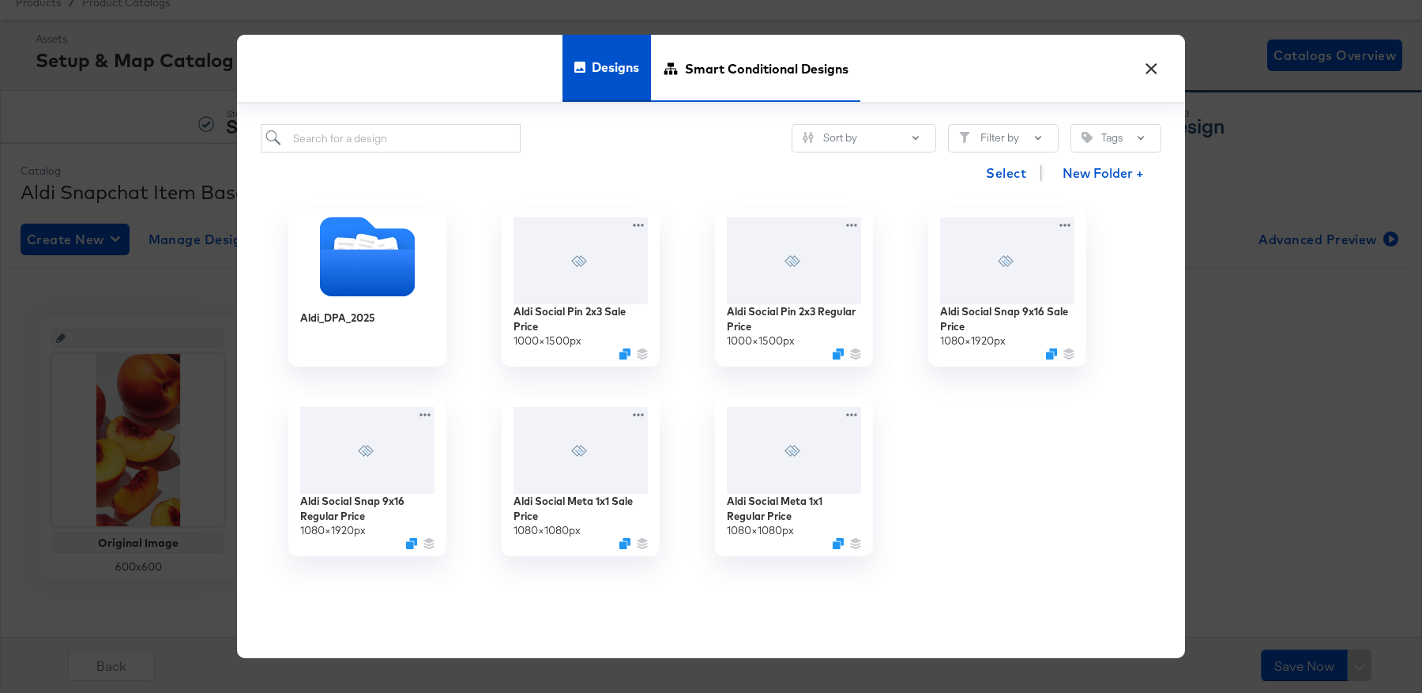
click at [748, 68] on span "Smart Conditional Designs" at bounding box center [767, 68] width 164 height 70
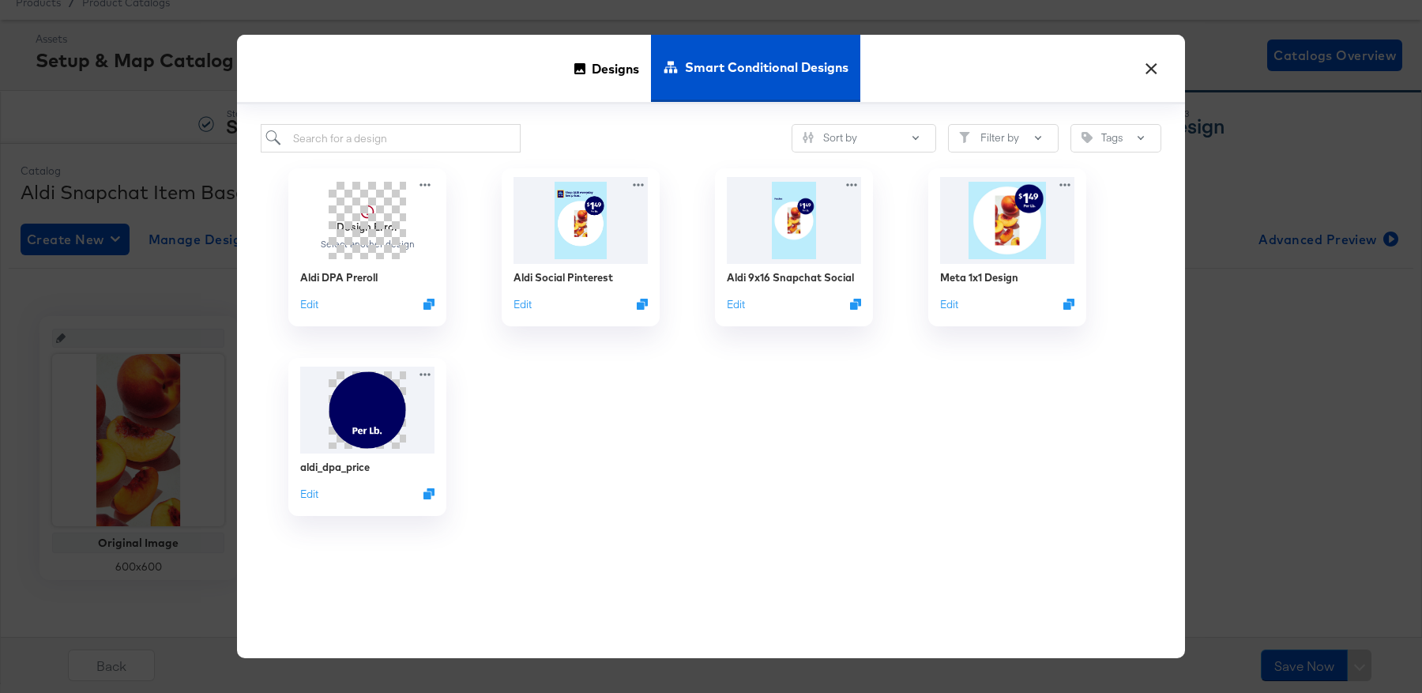
click at [1153, 71] on button "×" at bounding box center [1151, 65] width 28 height 28
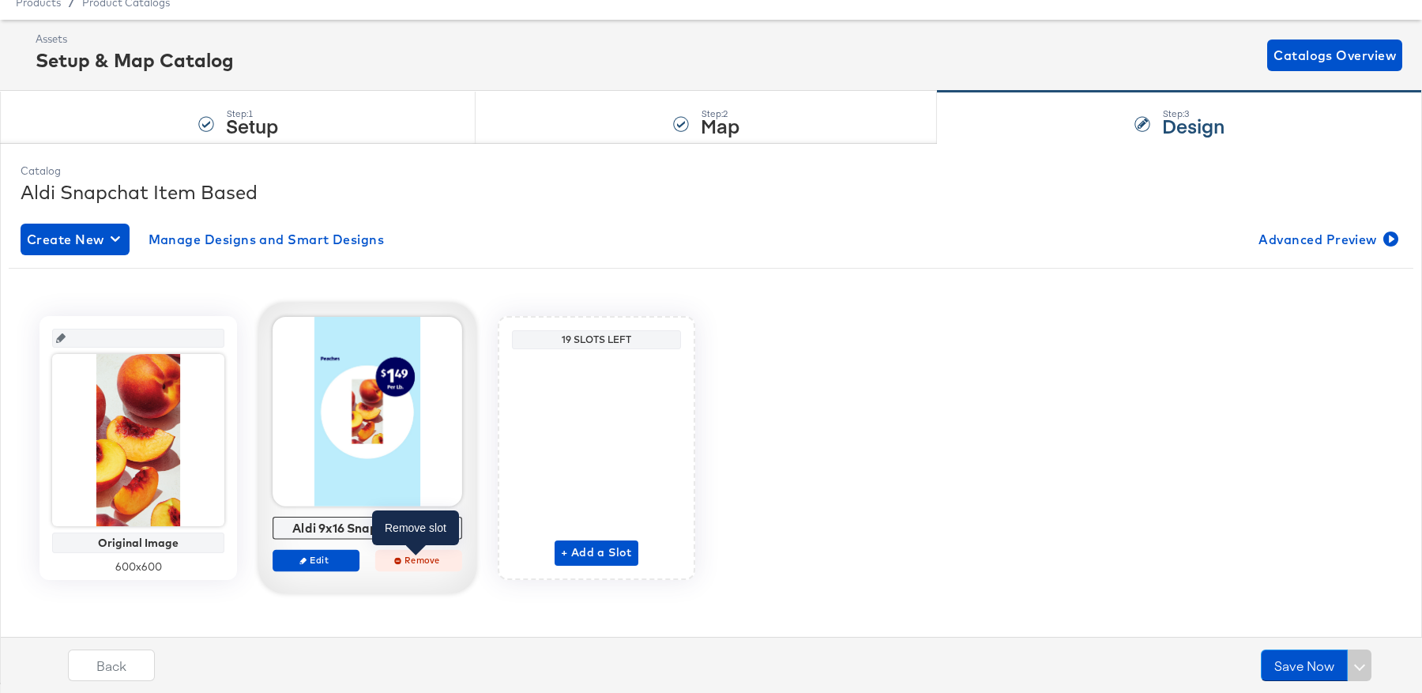
click at [420, 556] on span "Remove" at bounding box center [418, 560] width 73 height 12
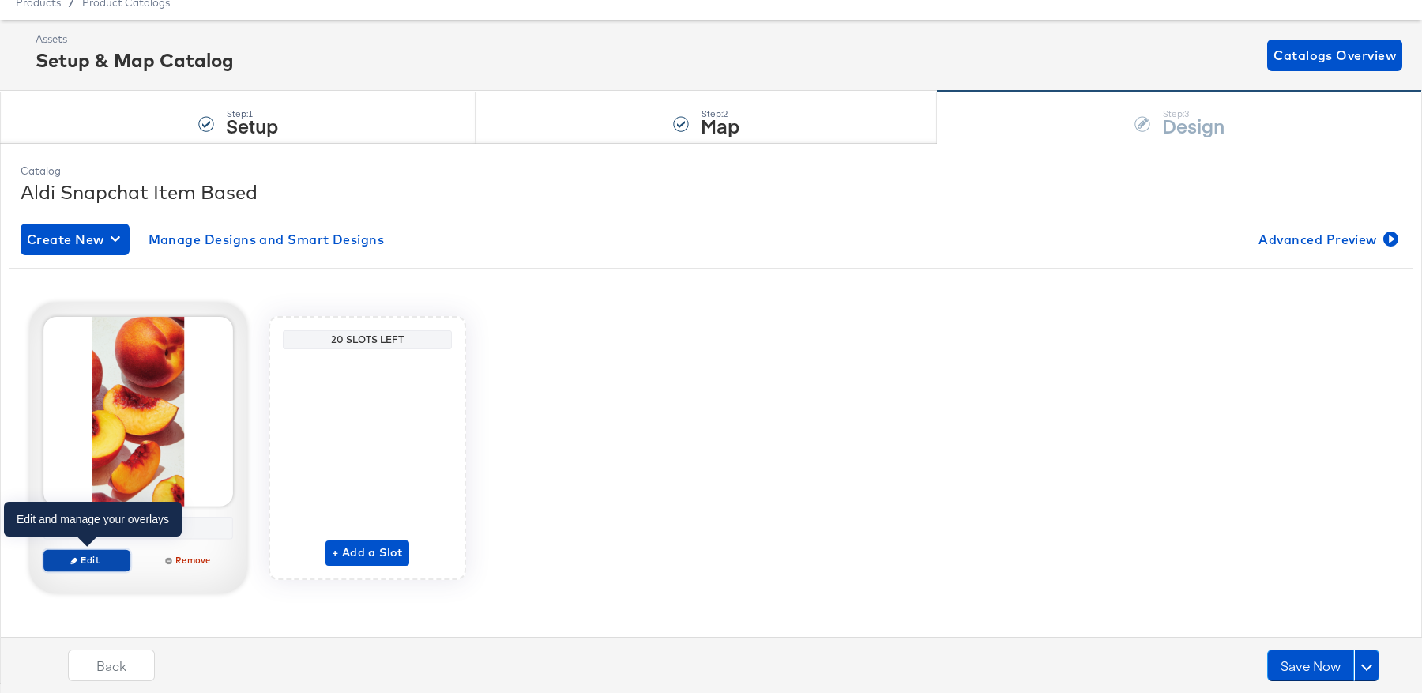
click at [105, 562] on span "Edit" at bounding box center [87, 560] width 73 height 12
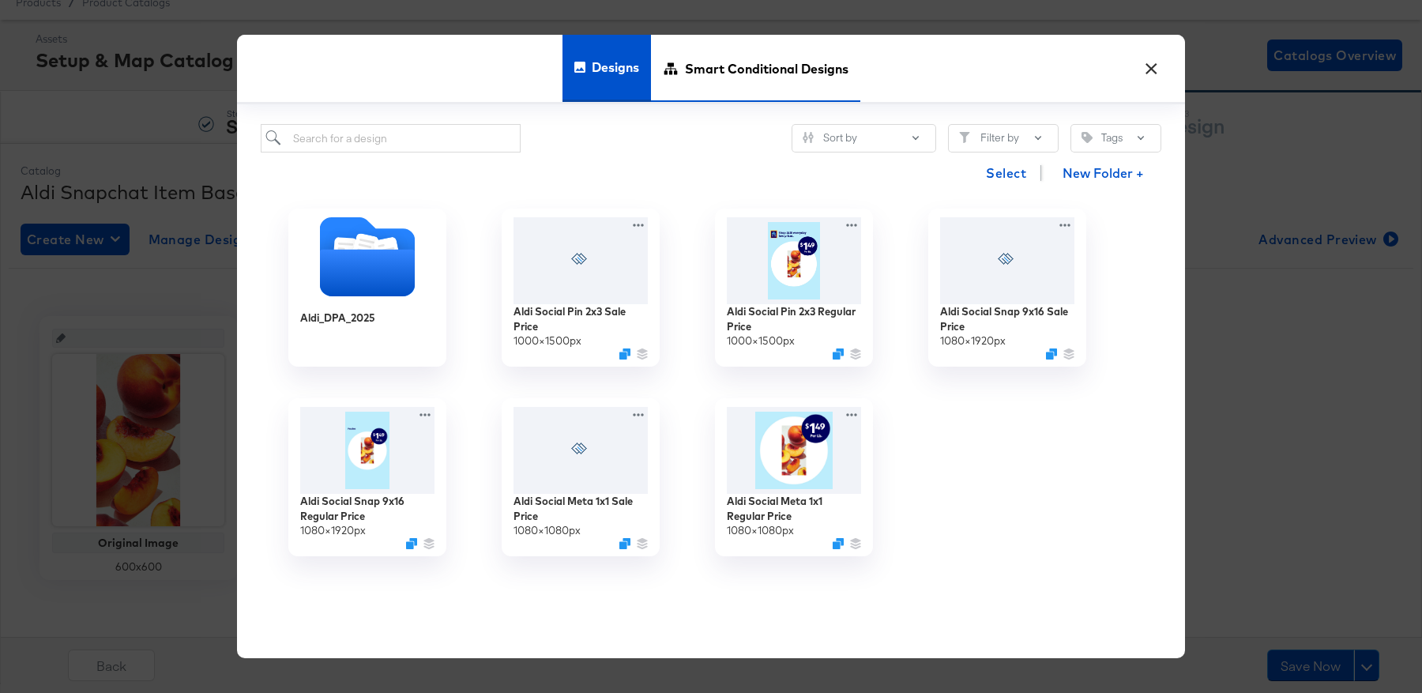
click at [772, 63] on span "Smart Conditional Designs" at bounding box center [767, 68] width 164 height 70
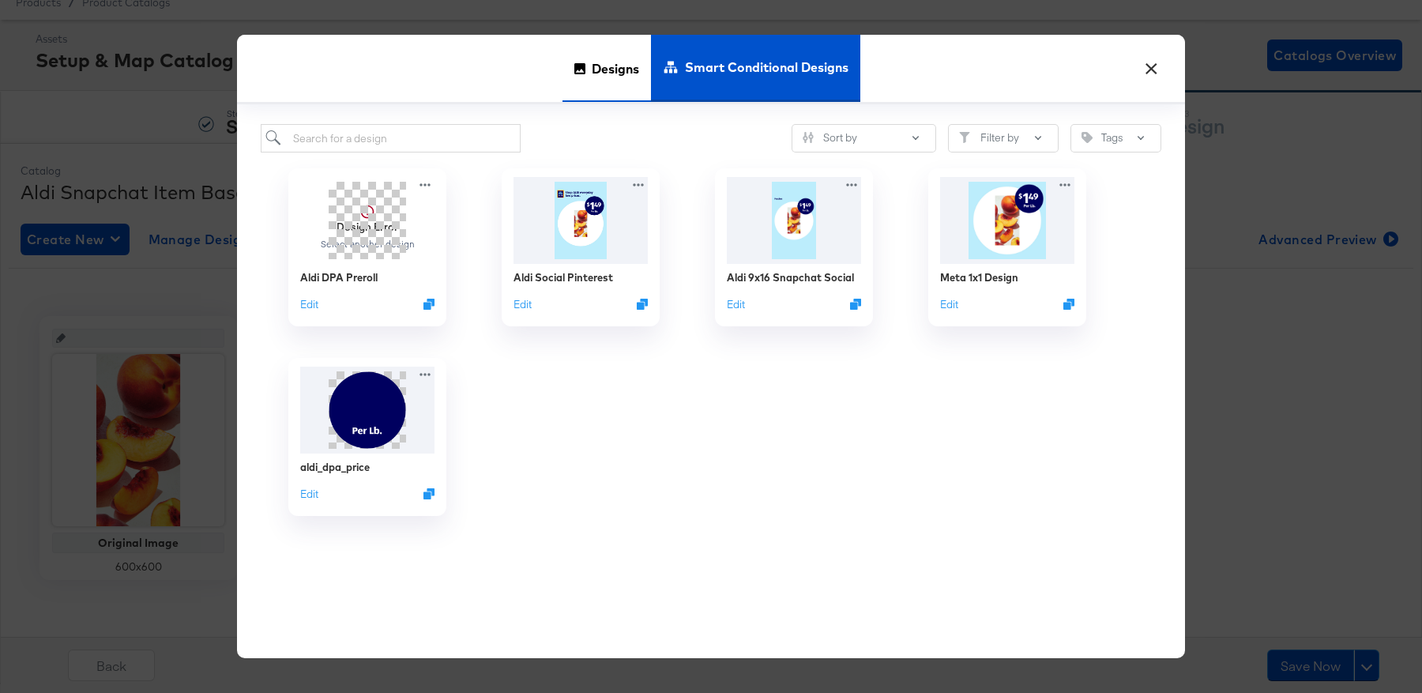
click at [586, 69] on div "Designs" at bounding box center [607, 68] width 89 height 67
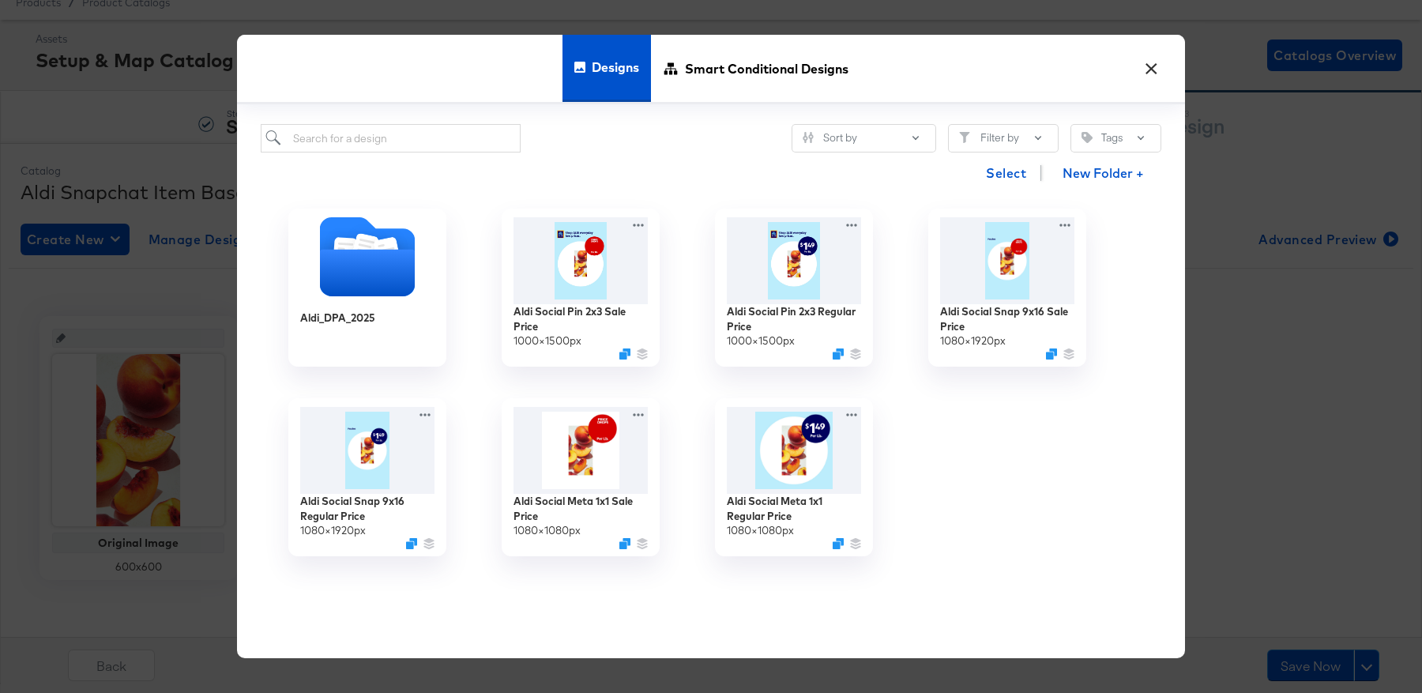
click at [1148, 62] on button "×" at bounding box center [1151, 65] width 28 height 28
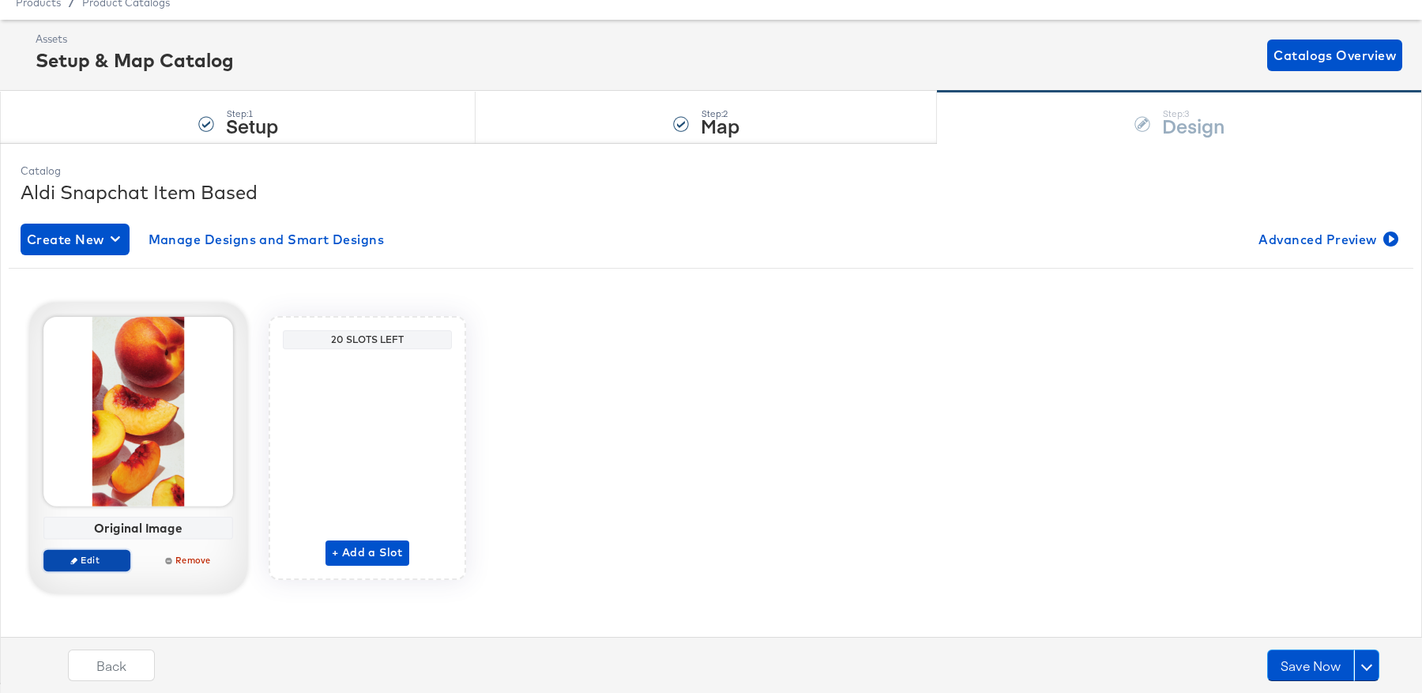
click at [89, 551] on button "Edit" at bounding box center [86, 560] width 87 height 22
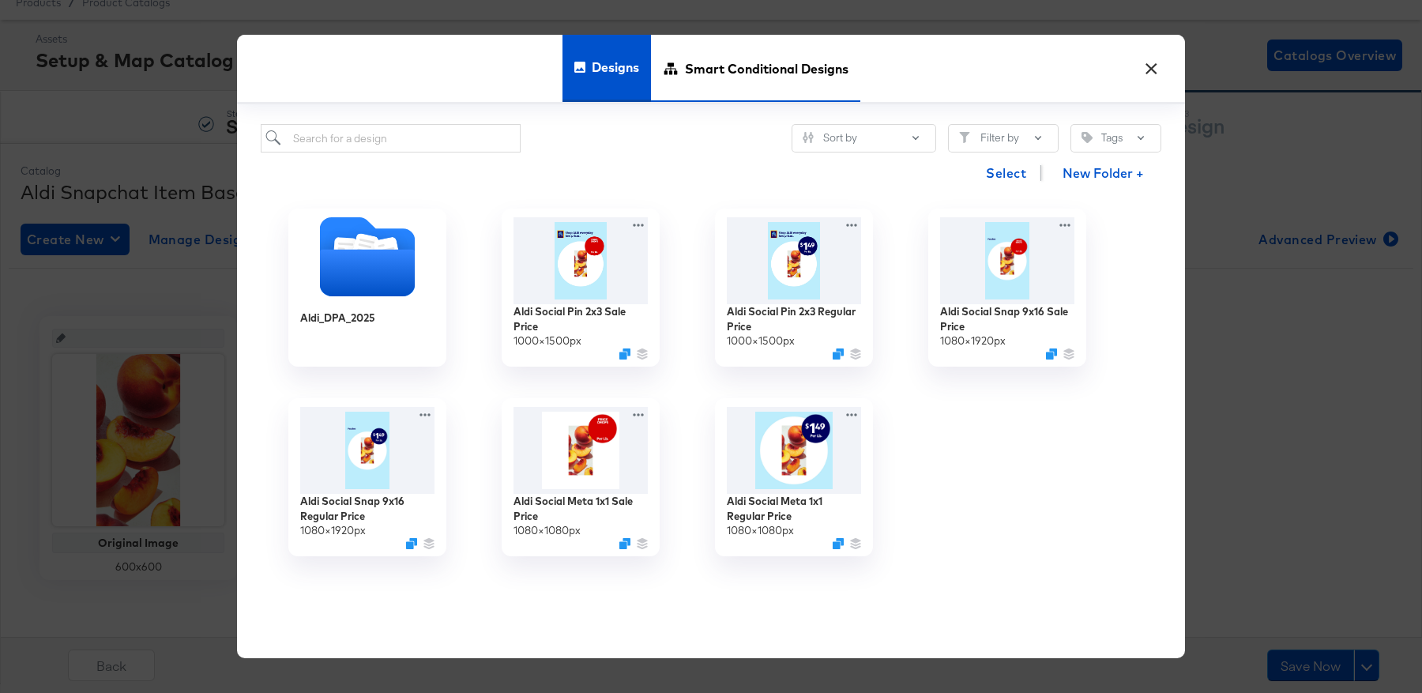
click at [742, 73] on span "Smart Conditional Designs" at bounding box center [767, 68] width 164 height 70
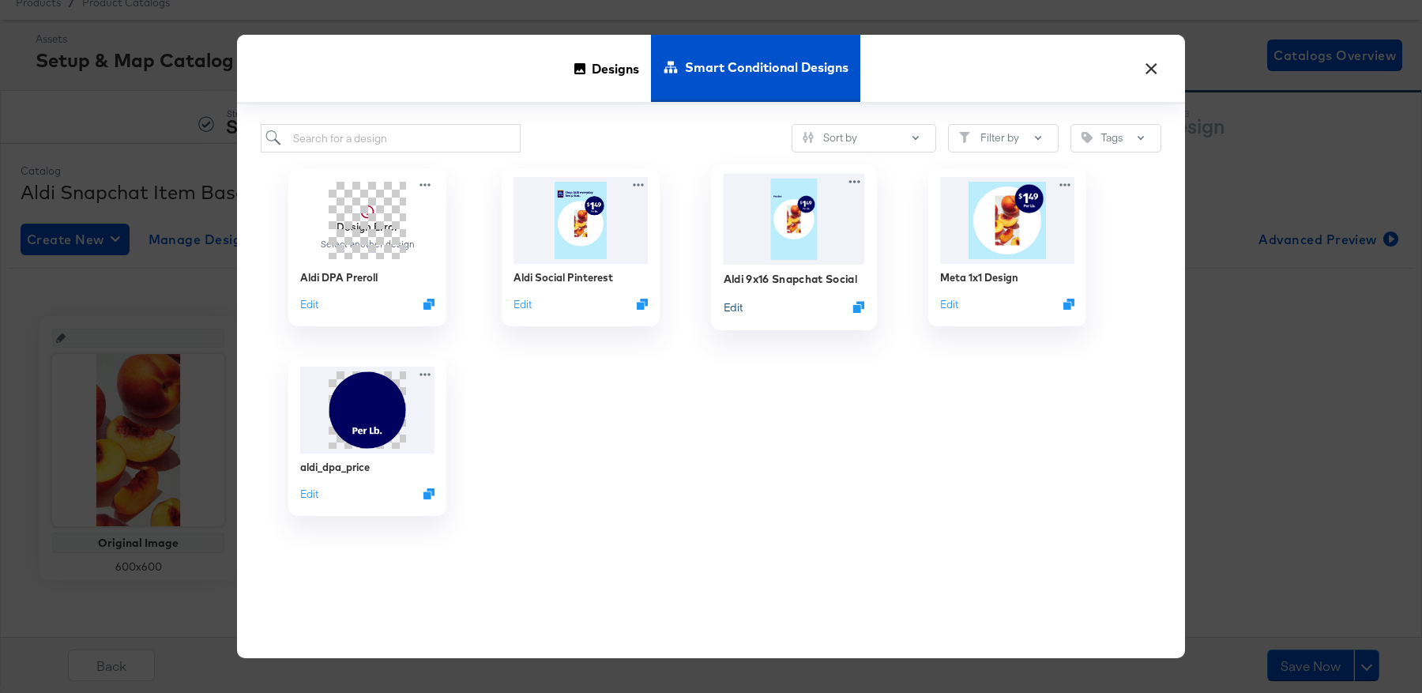
click at [732, 311] on button "Edit" at bounding box center [733, 306] width 19 height 15
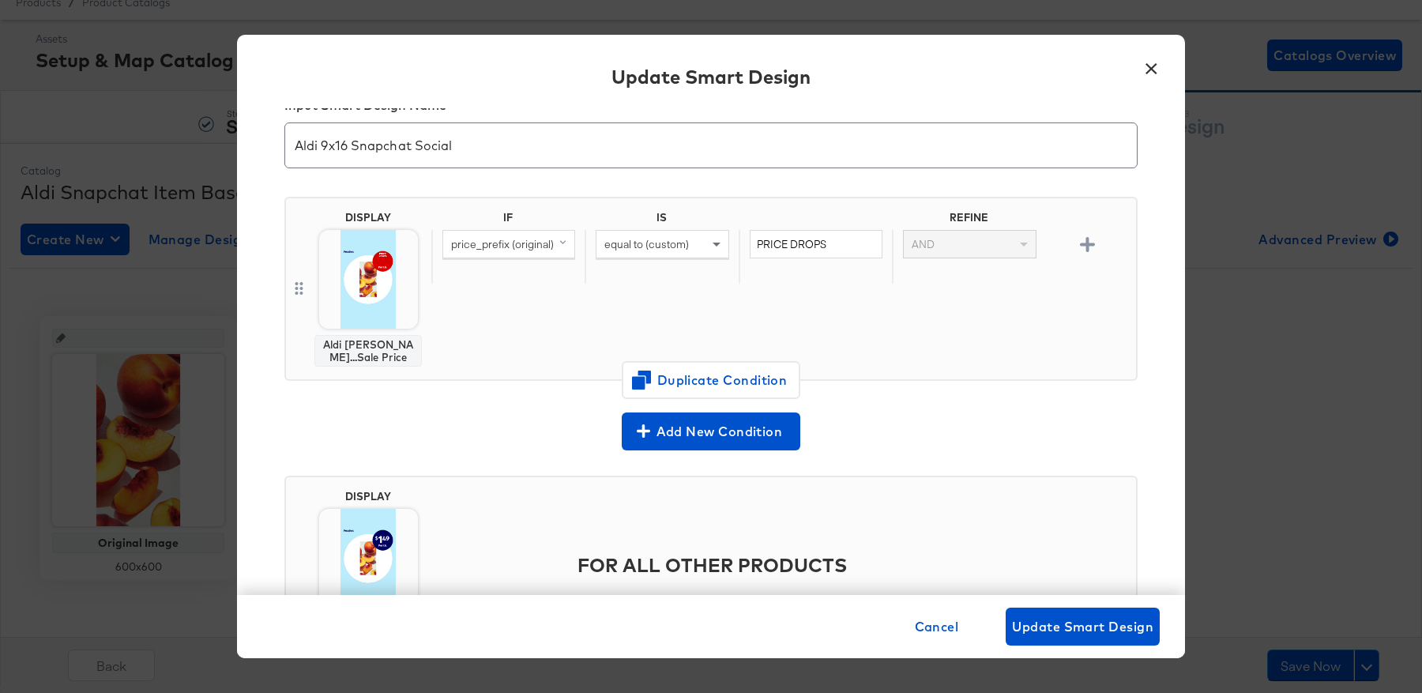
scroll to position [0, 0]
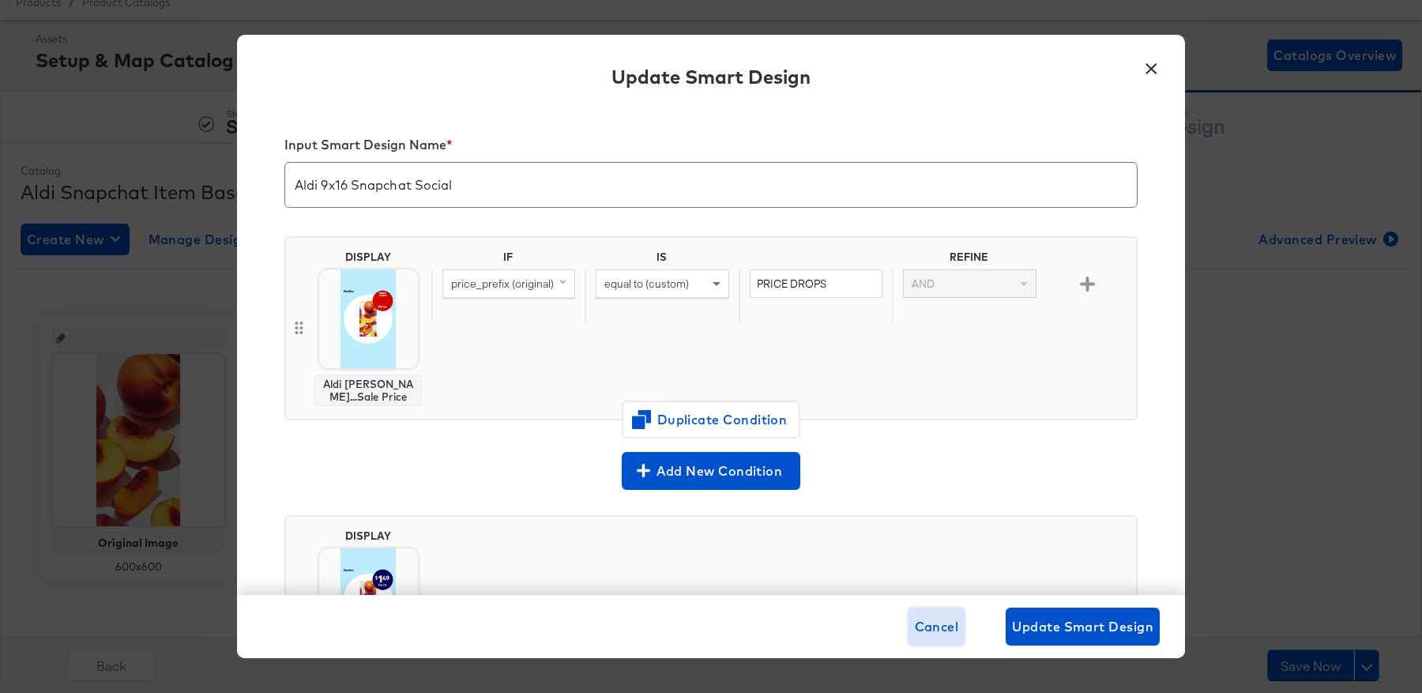
click at [932, 623] on span "Cancel" at bounding box center [937, 627] width 44 height 22
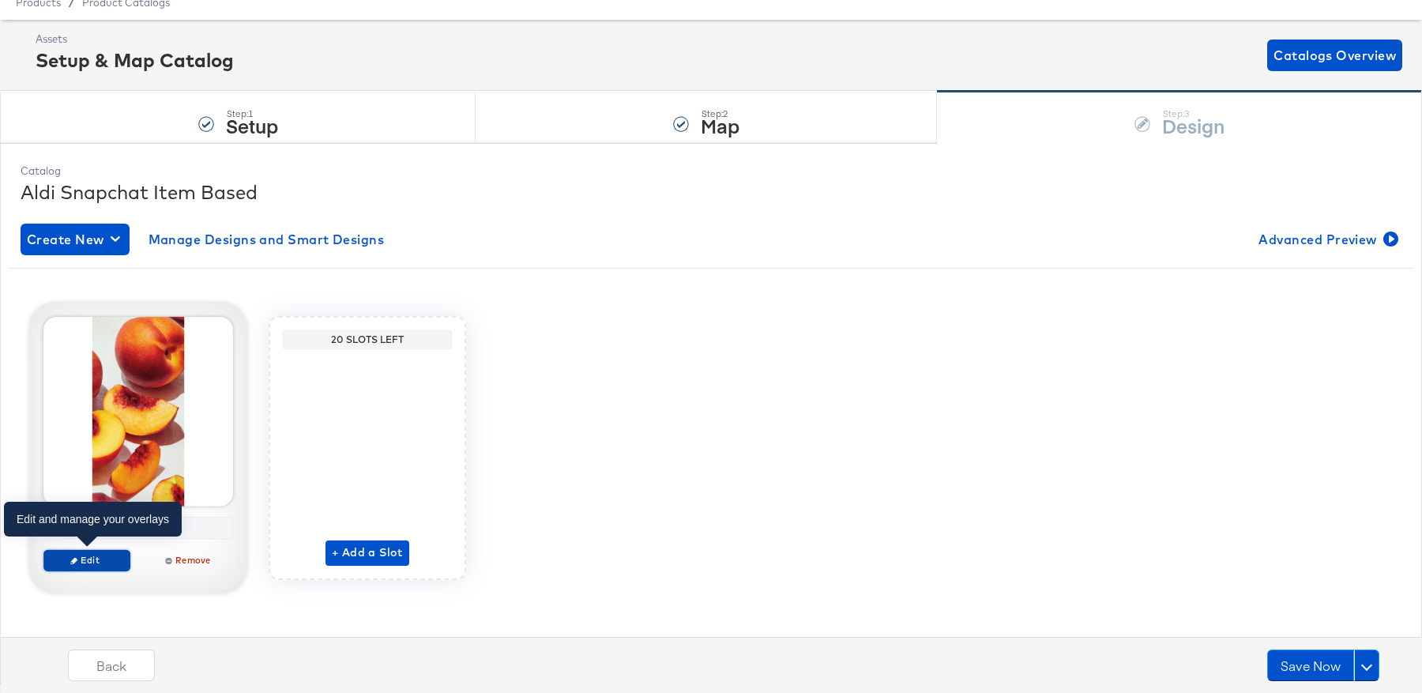
click at [98, 559] on span "Edit" at bounding box center [87, 560] width 73 height 12
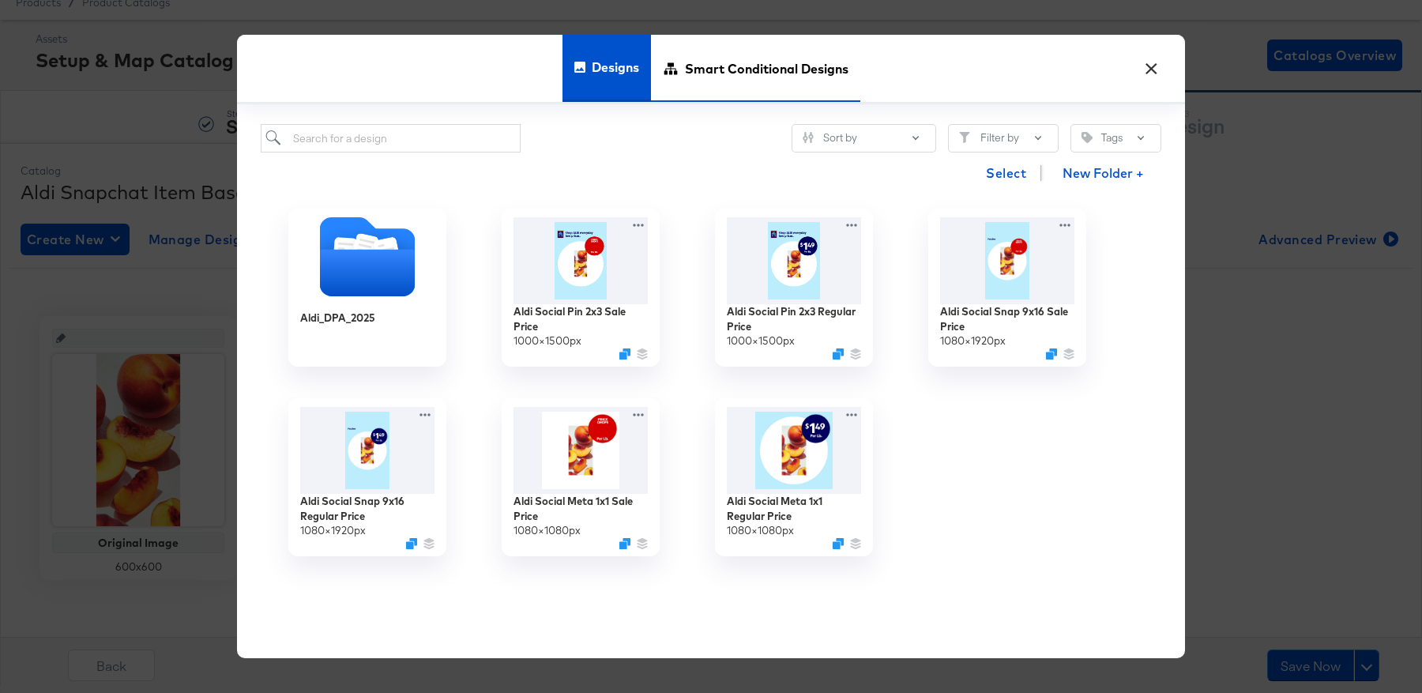
click at [732, 46] on span "Smart Conditional Designs" at bounding box center [767, 68] width 164 height 70
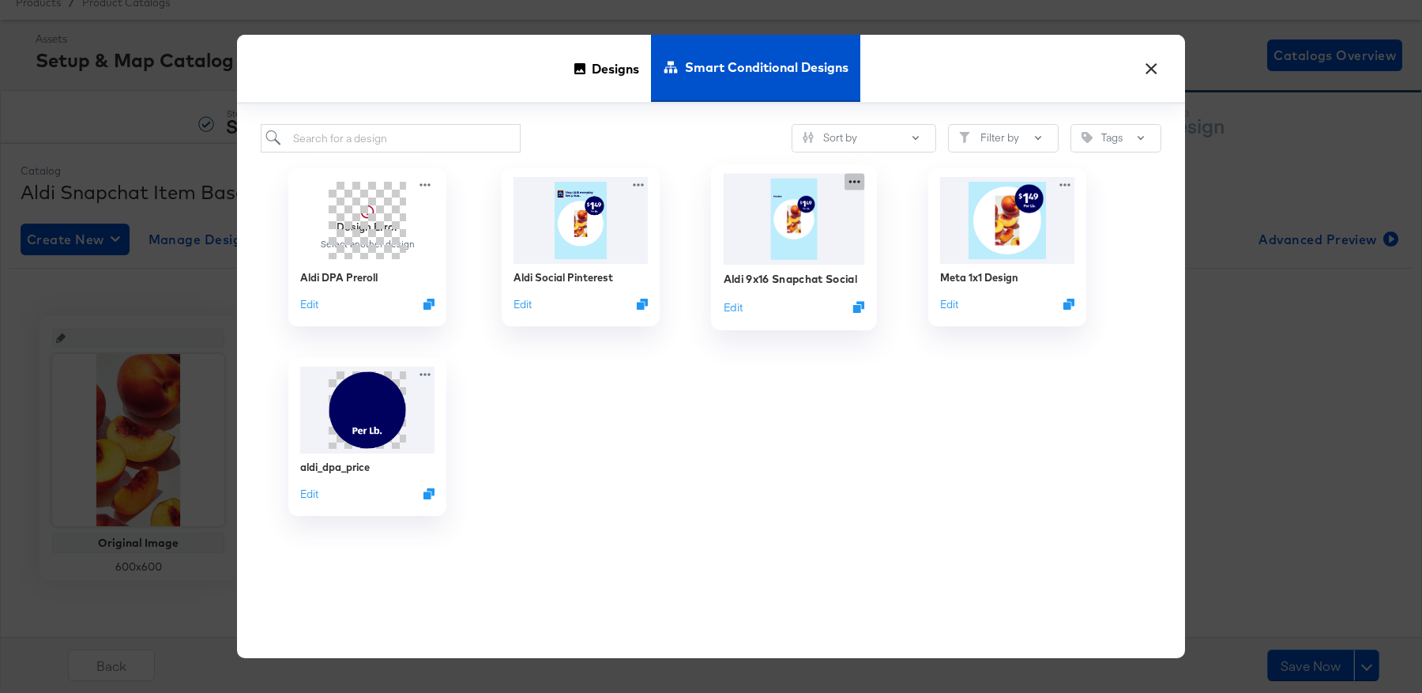
click at [855, 181] on icon at bounding box center [854, 182] width 11 height 3
click at [1156, 70] on button "×" at bounding box center [1151, 65] width 28 height 28
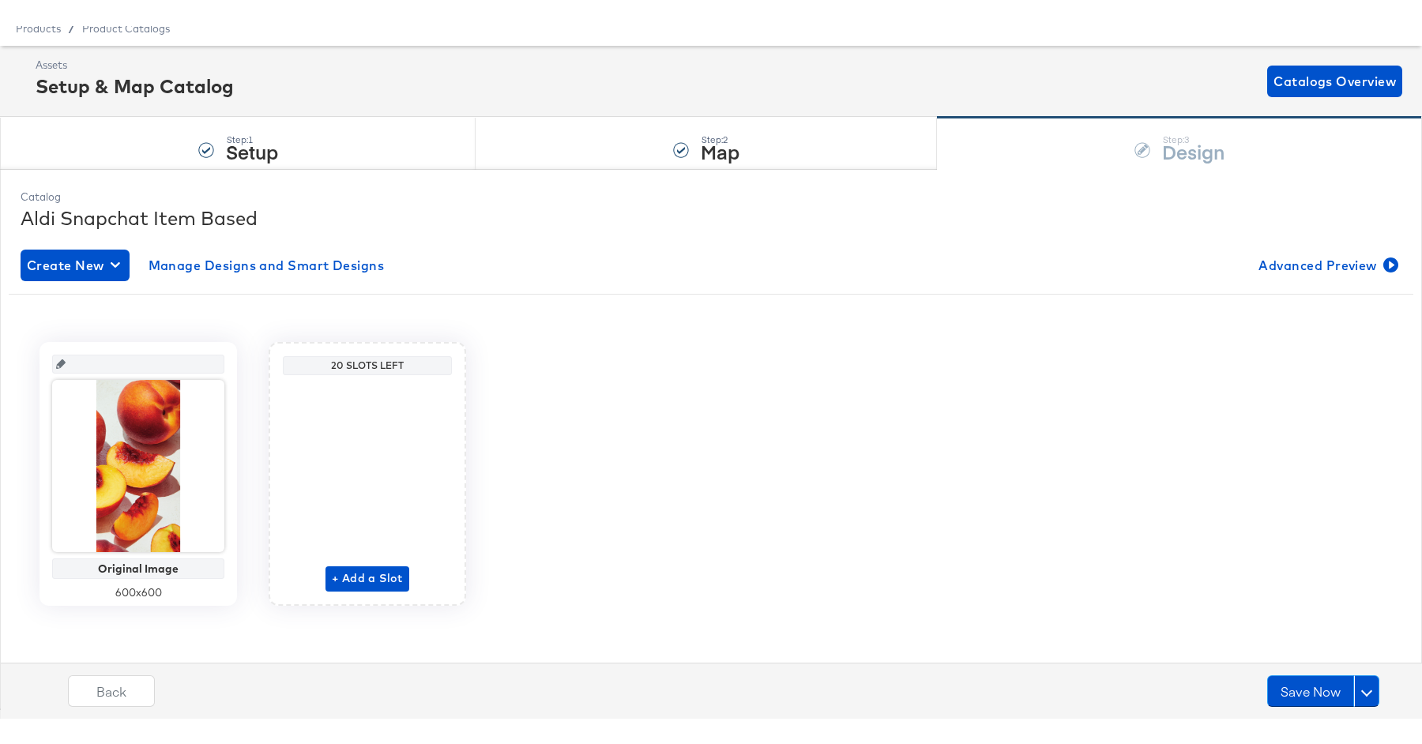
scroll to position [8, 0]
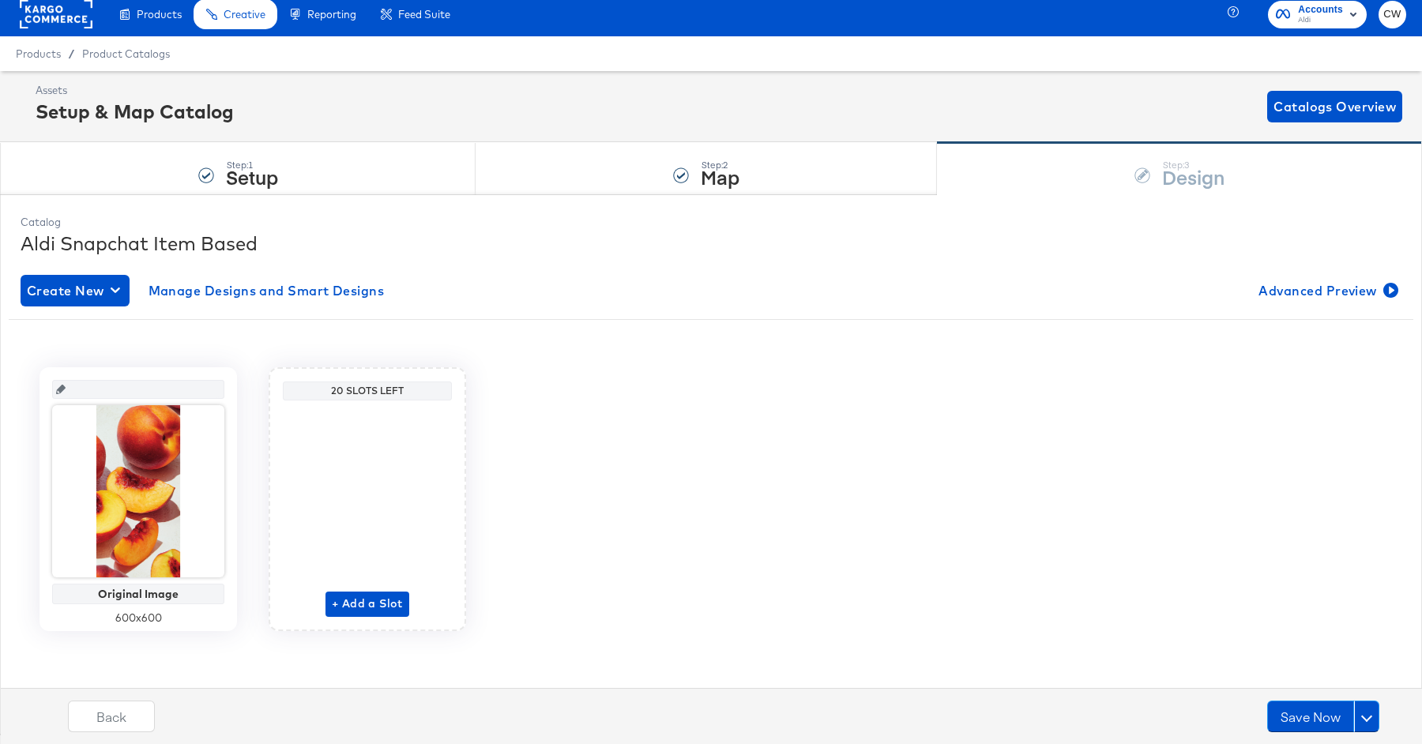
click at [67, 19] on rect at bounding box center [56, 14] width 73 height 28
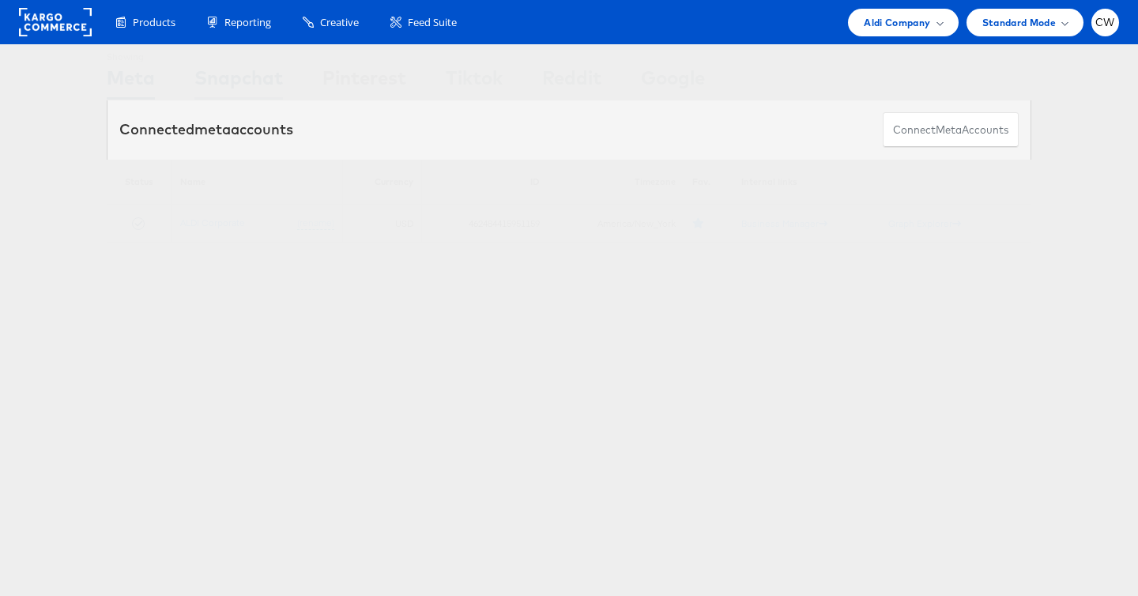
click at [258, 89] on div "Snapchat" at bounding box center [238, 82] width 89 height 36
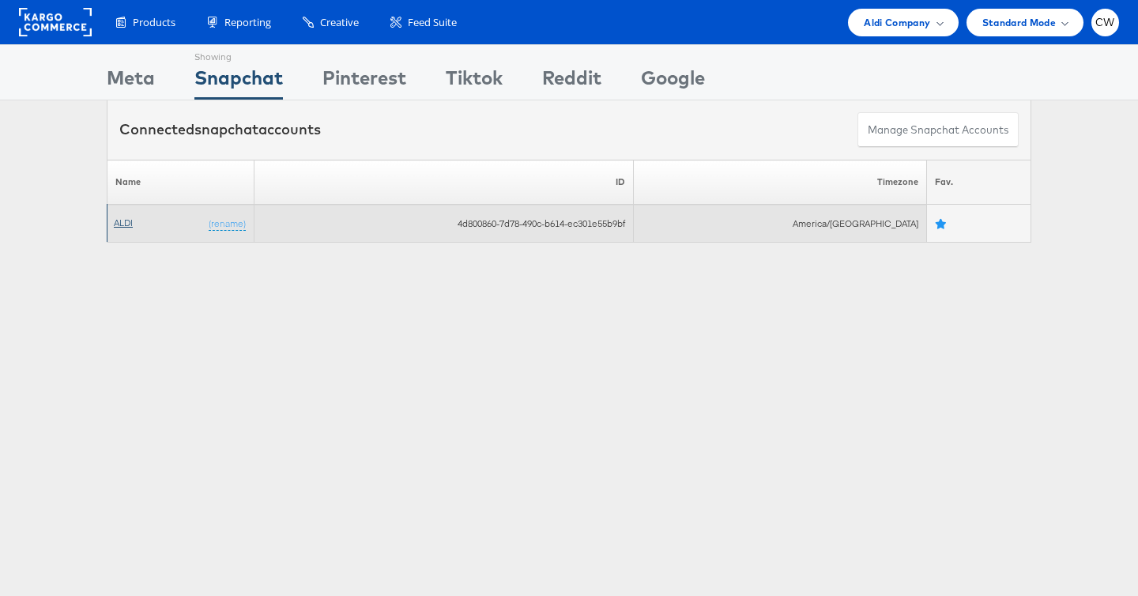
click at [125, 220] on link "ALDI" at bounding box center [123, 223] width 19 height 12
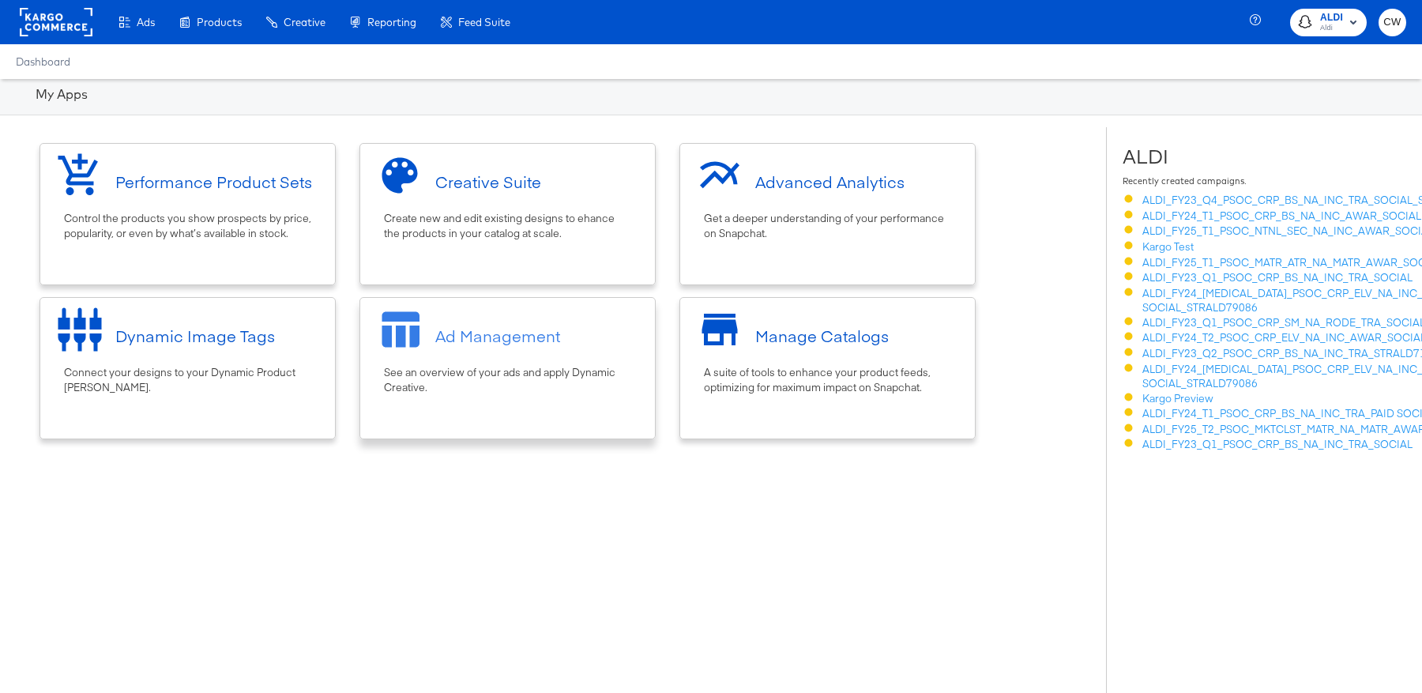
click at [484, 335] on div "Ad Management" at bounding box center [497, 336] width 125 height 23
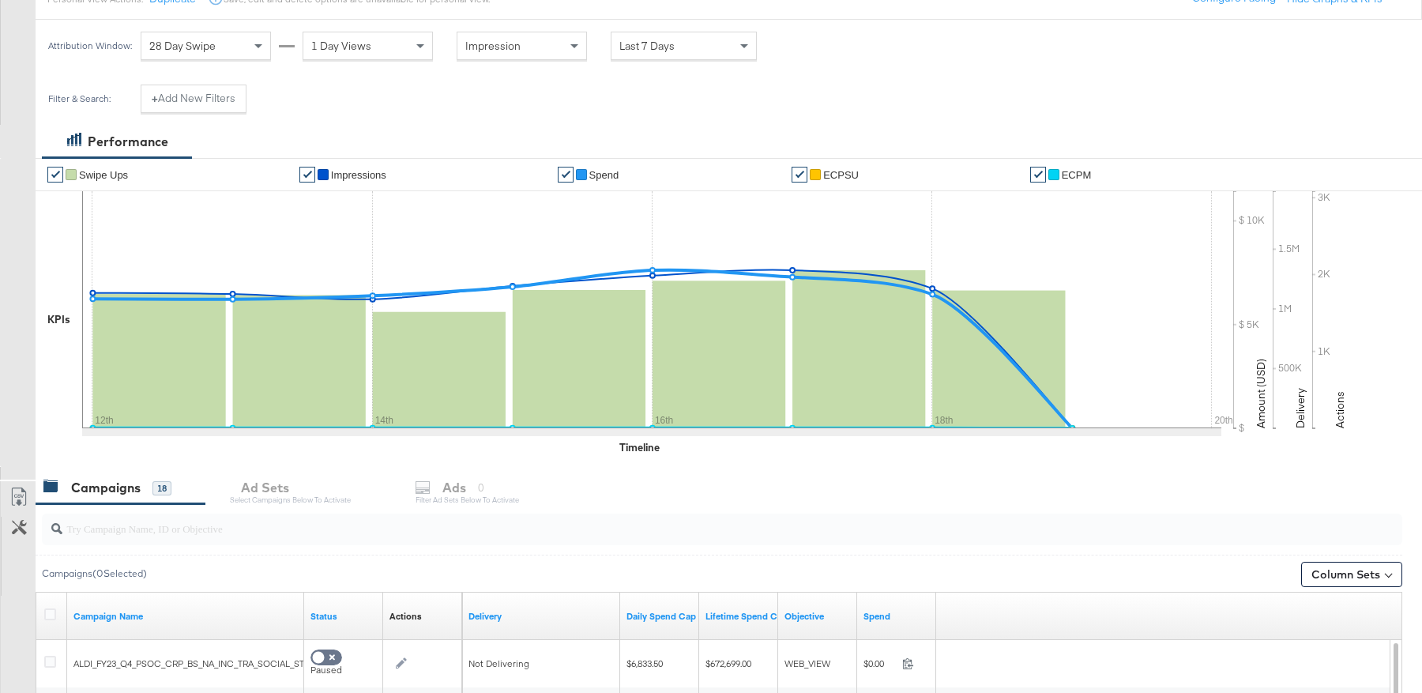
scroll to position [198, 0]
click at [410, 535] on input "search" at bounding box center [670, 523] width 1216 height 31
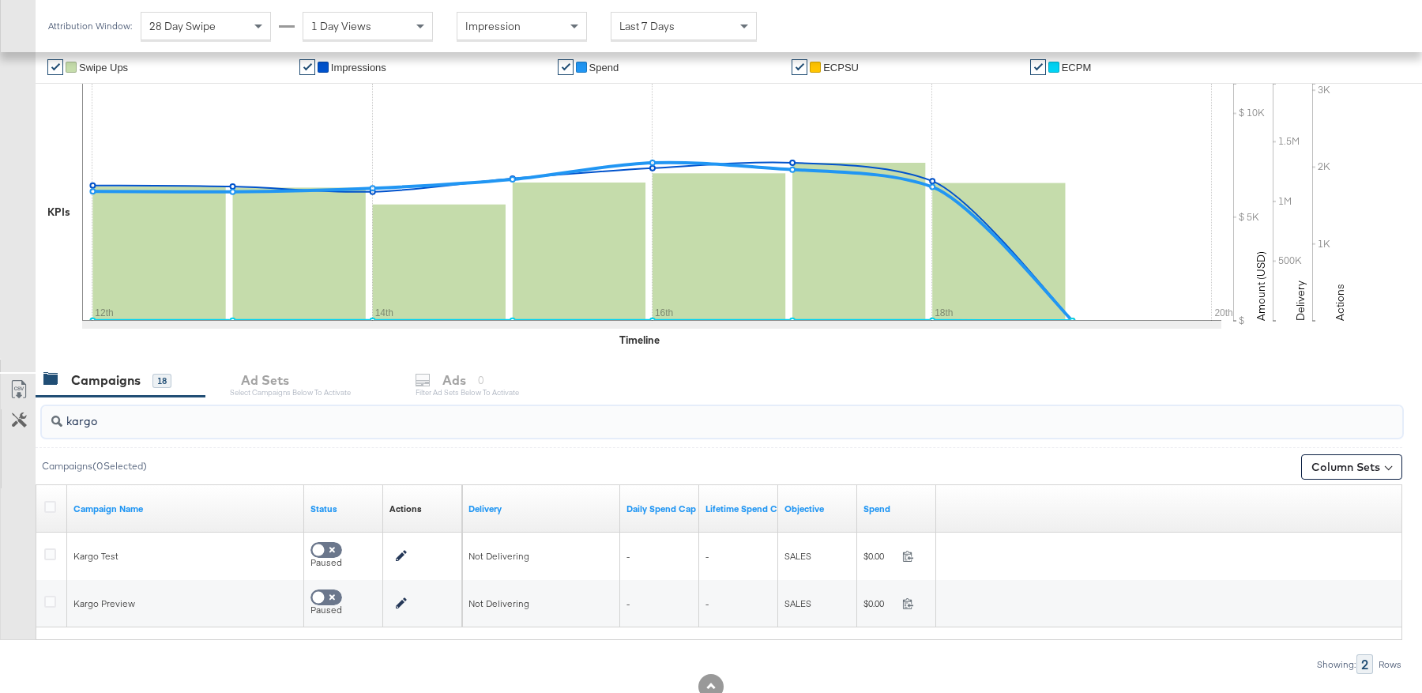
scroll to position [354, 0]
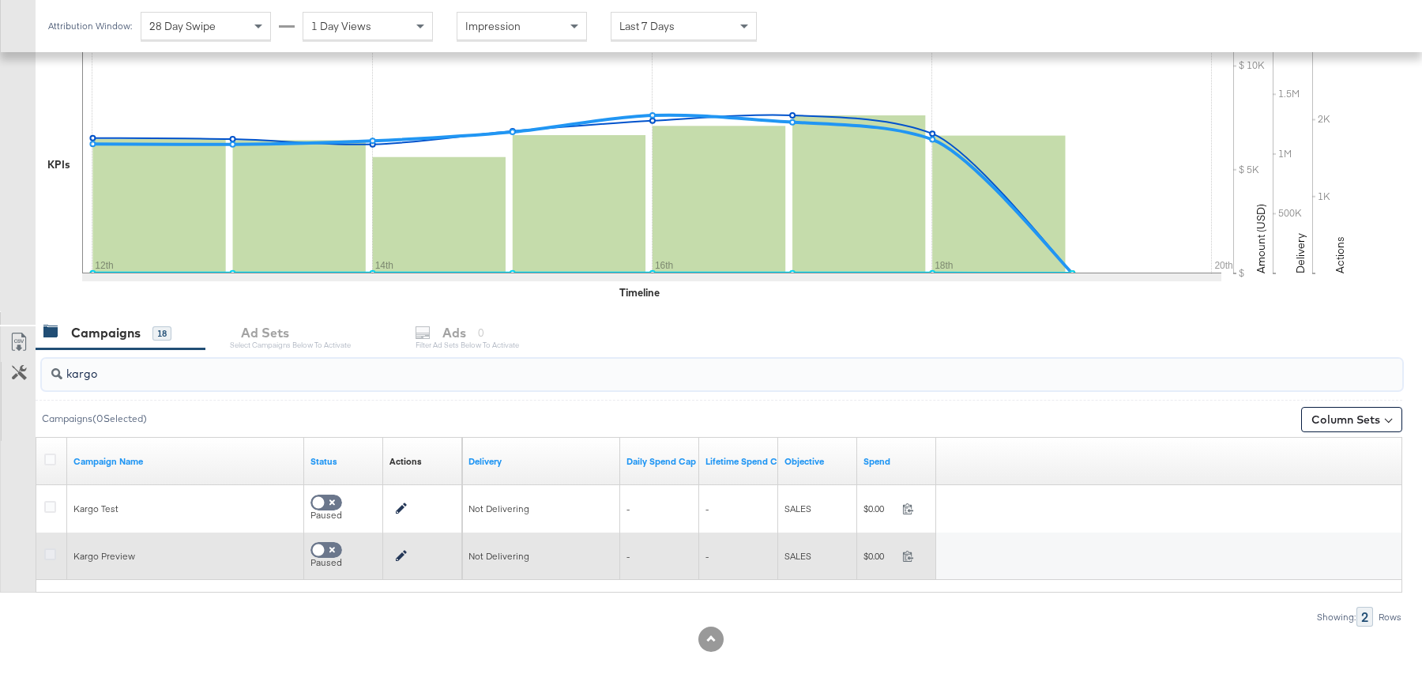
type input "kargo"
click at [50, 555] on icon at bounding box center [50, 554] width 12 height 12
click at [0, 0] on input "checkbox" at bounding box center [0, 0] width 0 height 0
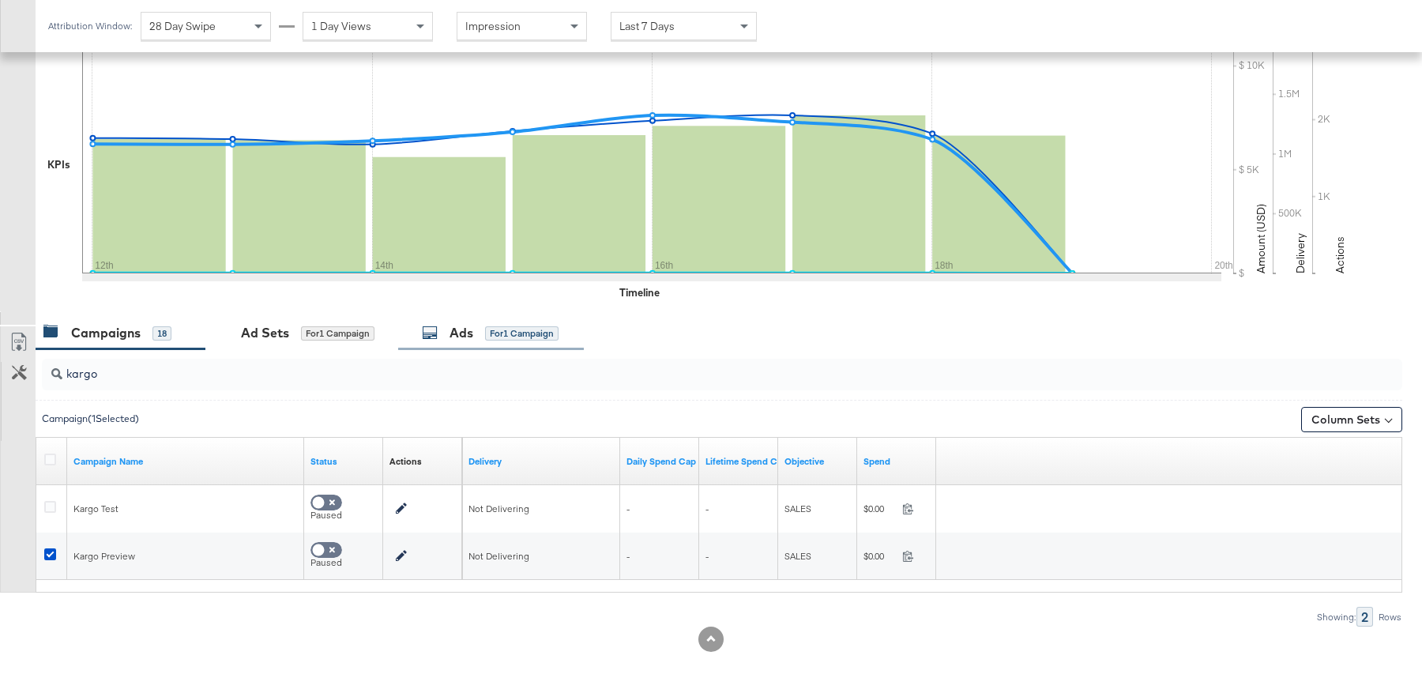
click at [518, 341] on div "Ads for 1 Campaign" at bounding box center [491, 333] width 186 height 34
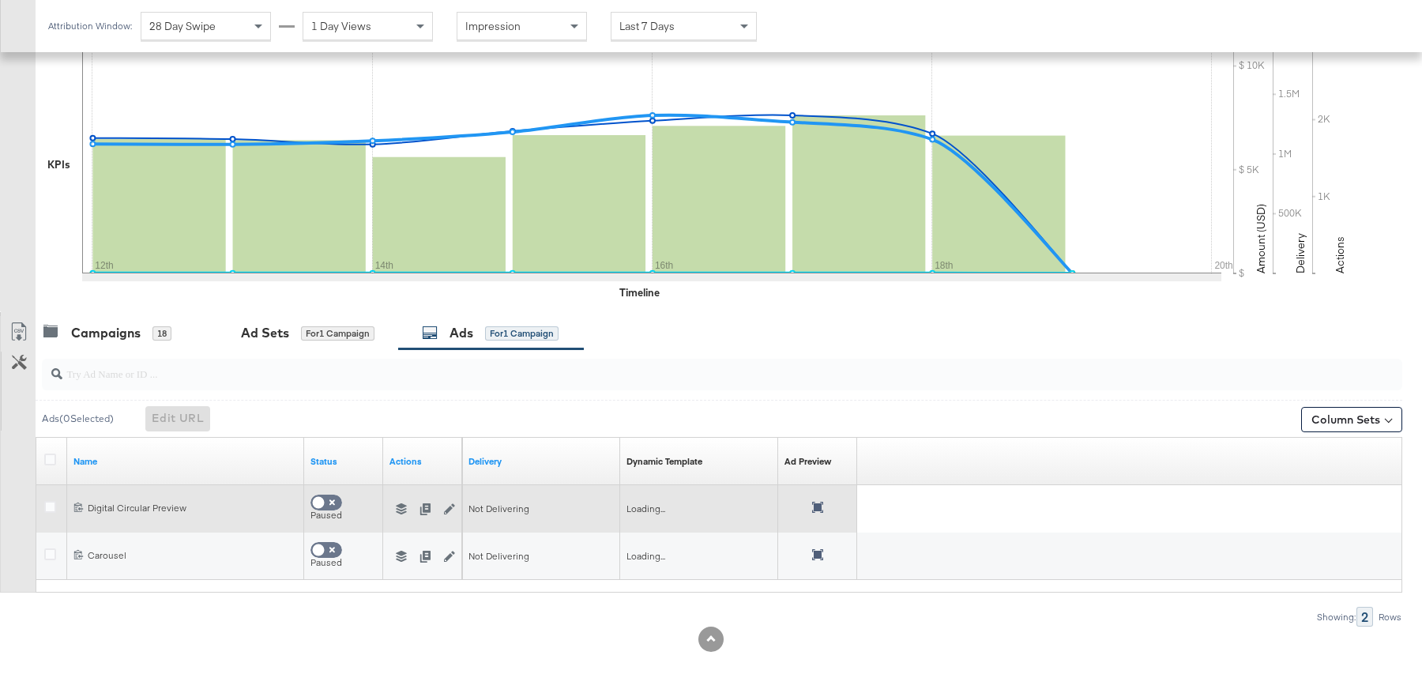
click at [818, 503] on icon at bounding box center [817, 507] width 11 height 11
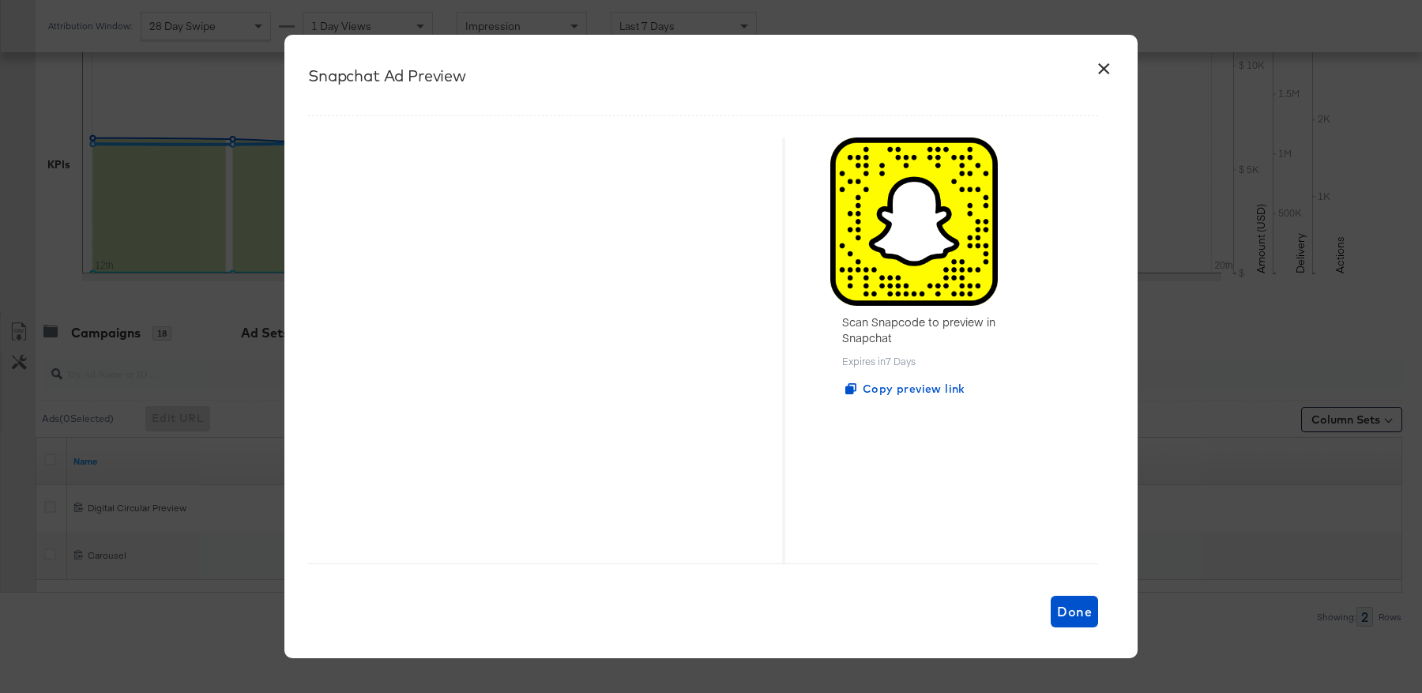
click at [1110, 72] on button "×" at bounding box center [1104, 65] width 28 height 28
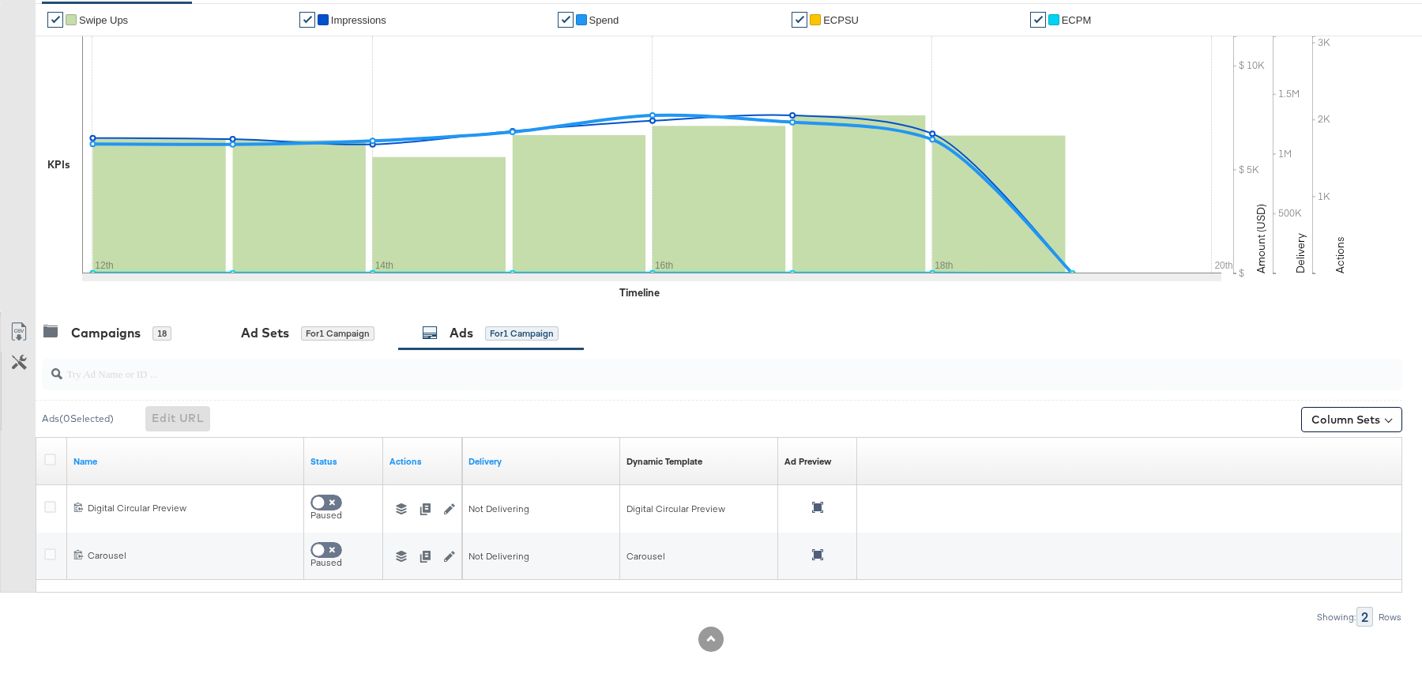
scroll to position [0, 0]
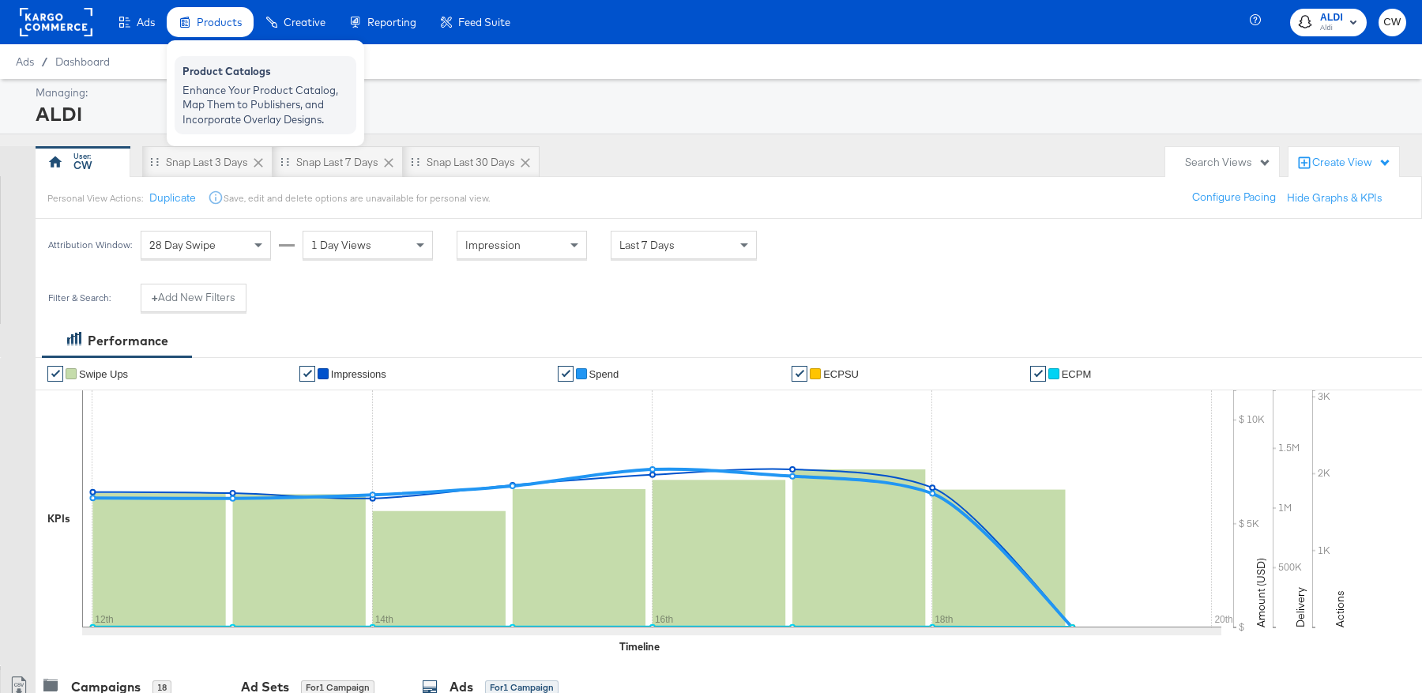
click at [228, 67] on div "Product Catalogs" at bounding box center [266, 73] width 166 height 19
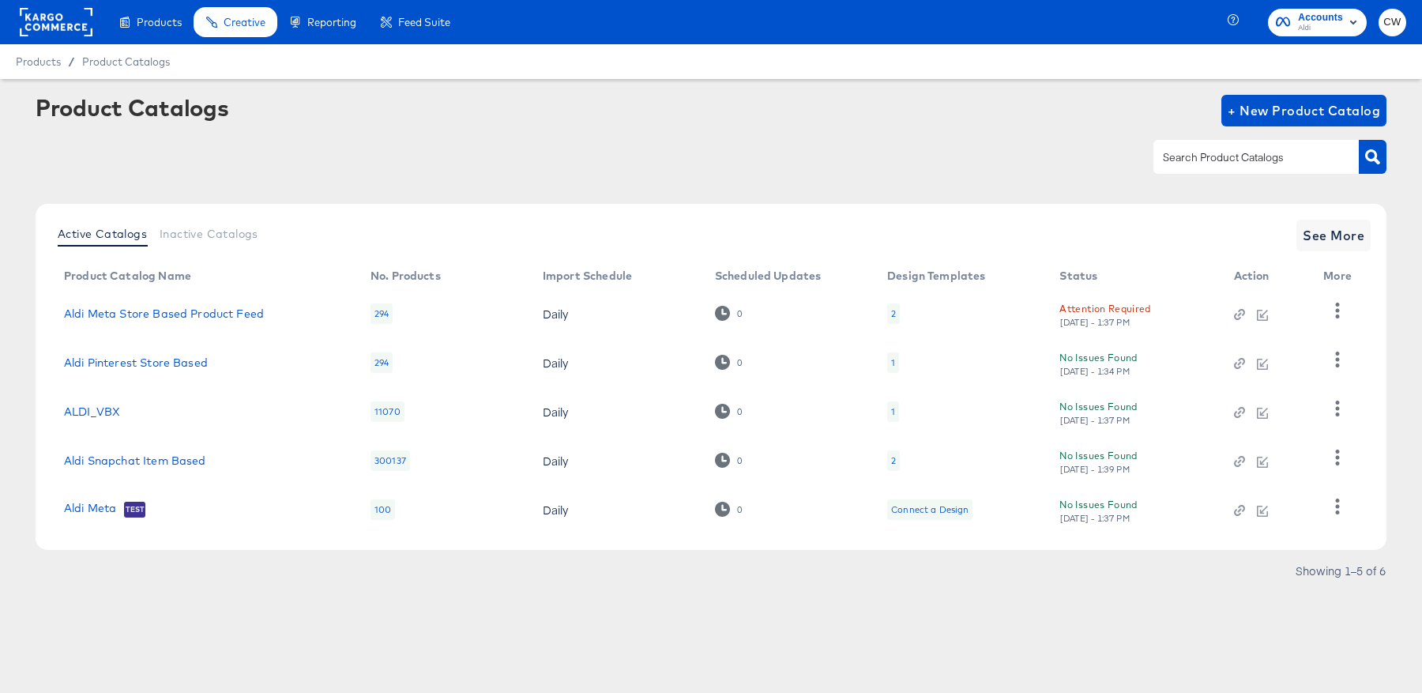
scroll to position [12, 0]
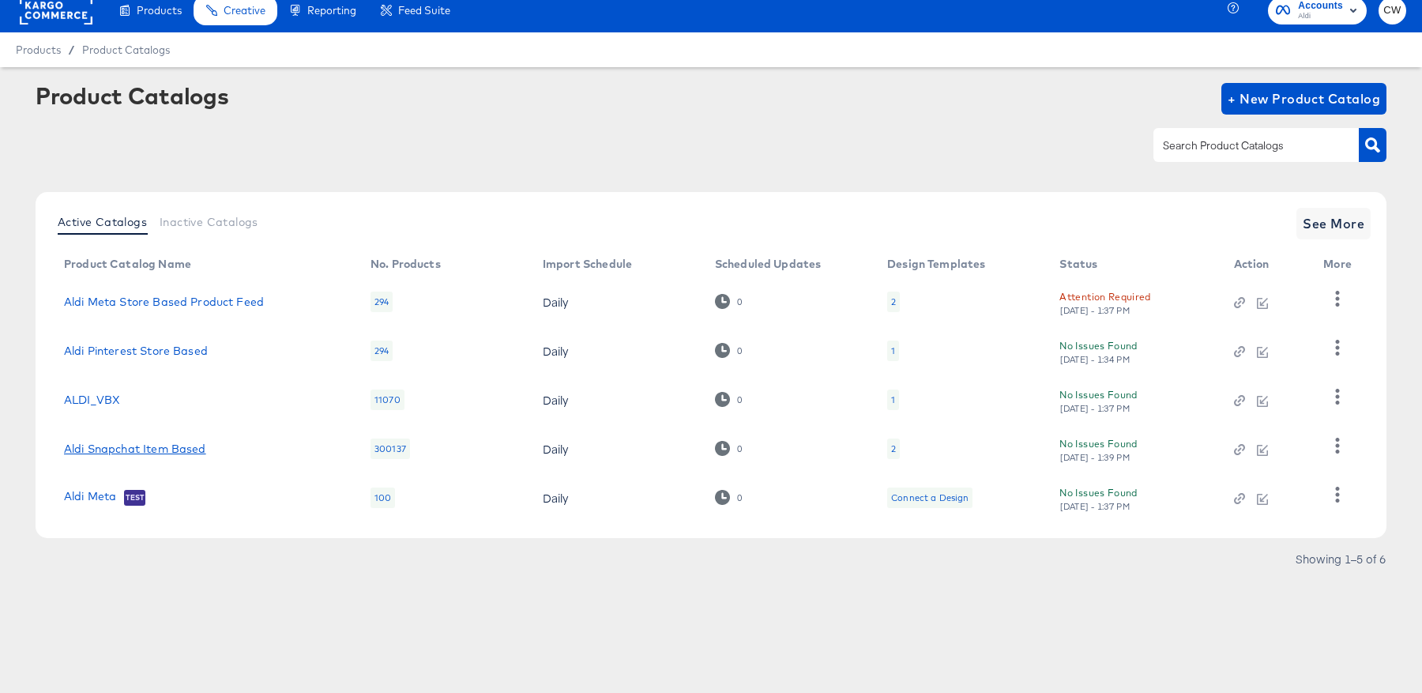
click at [155, 451] on link "Aldi Snapchat Item Based" at bounding box center [135, 449] width 142 height 13
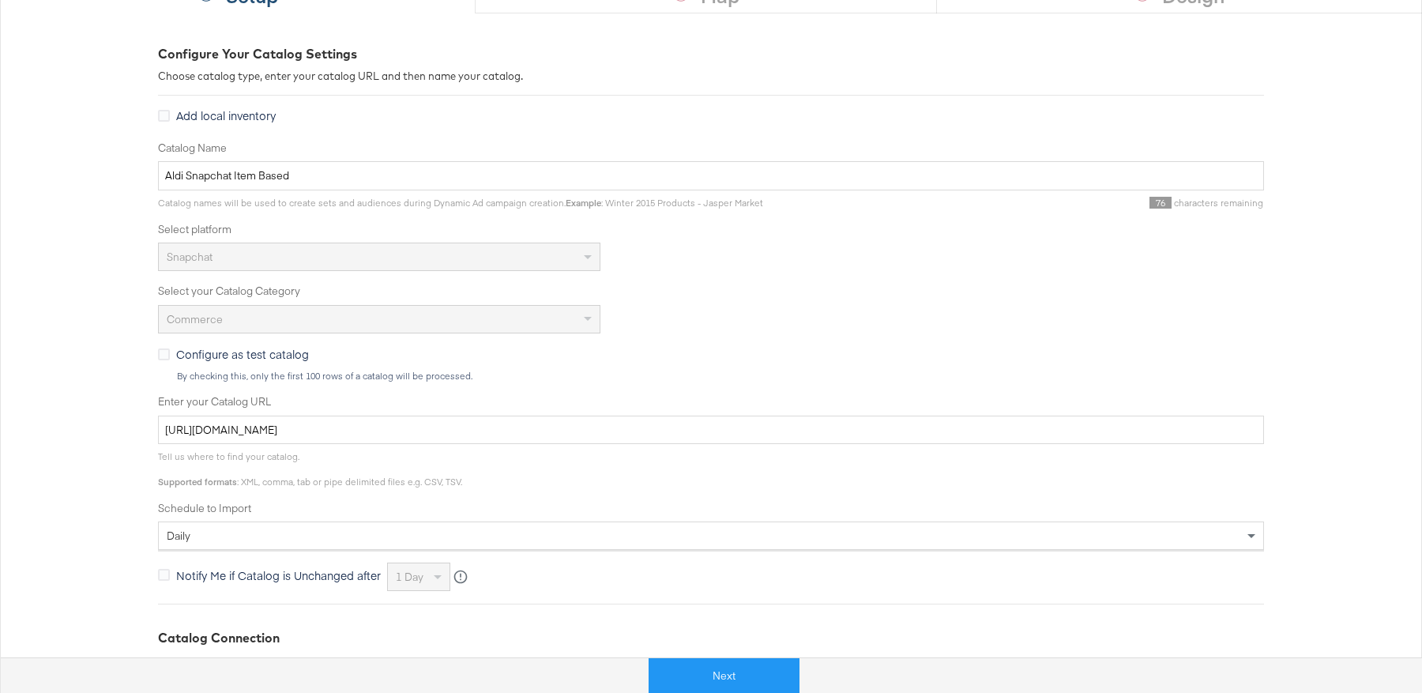
scroll to position [196, 0]
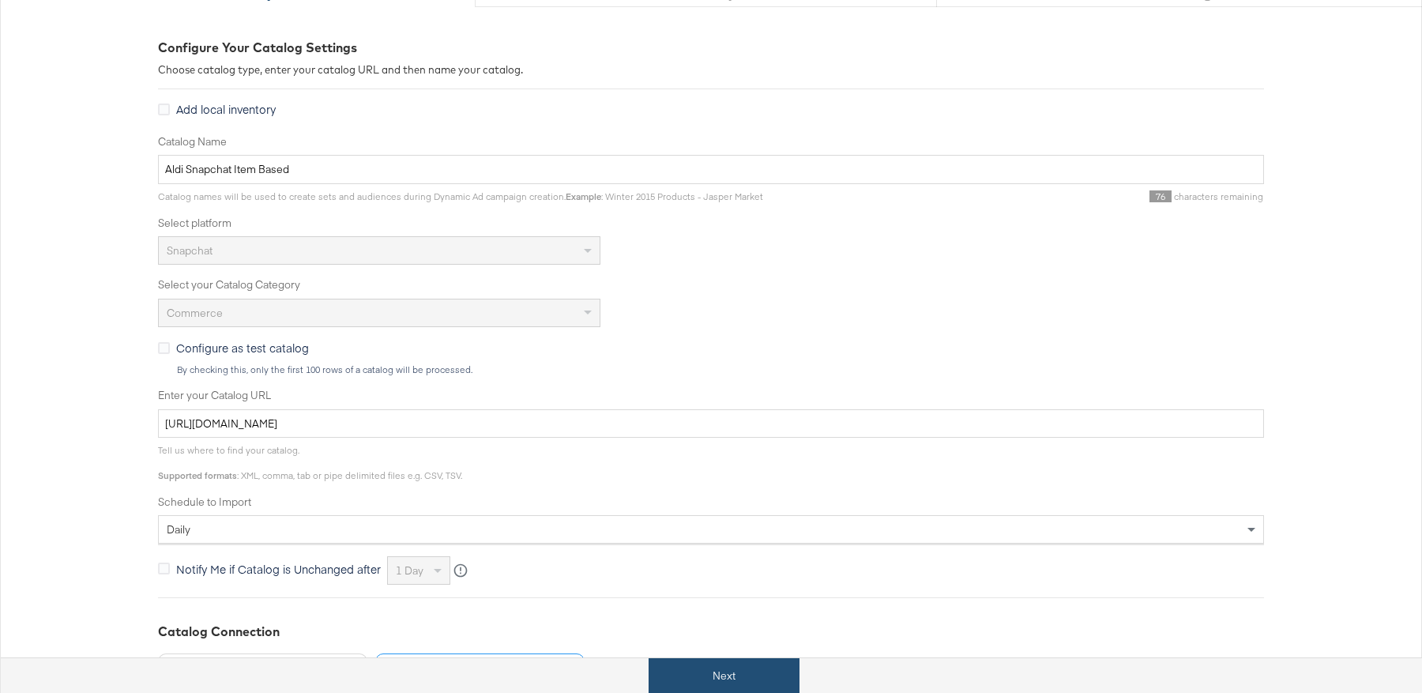
click at [758, 675] on button "Next" at bounding box center [724, 676] width 151 height 36
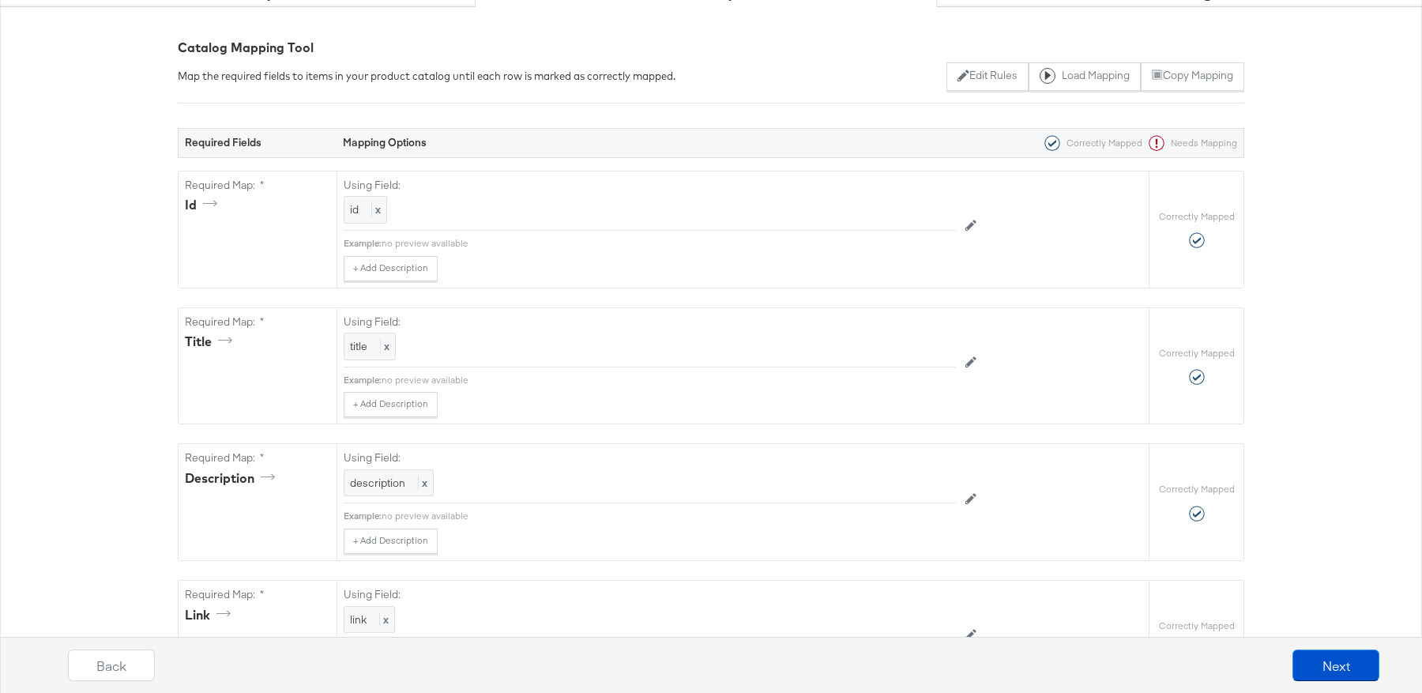
scroll to position [0, 0]
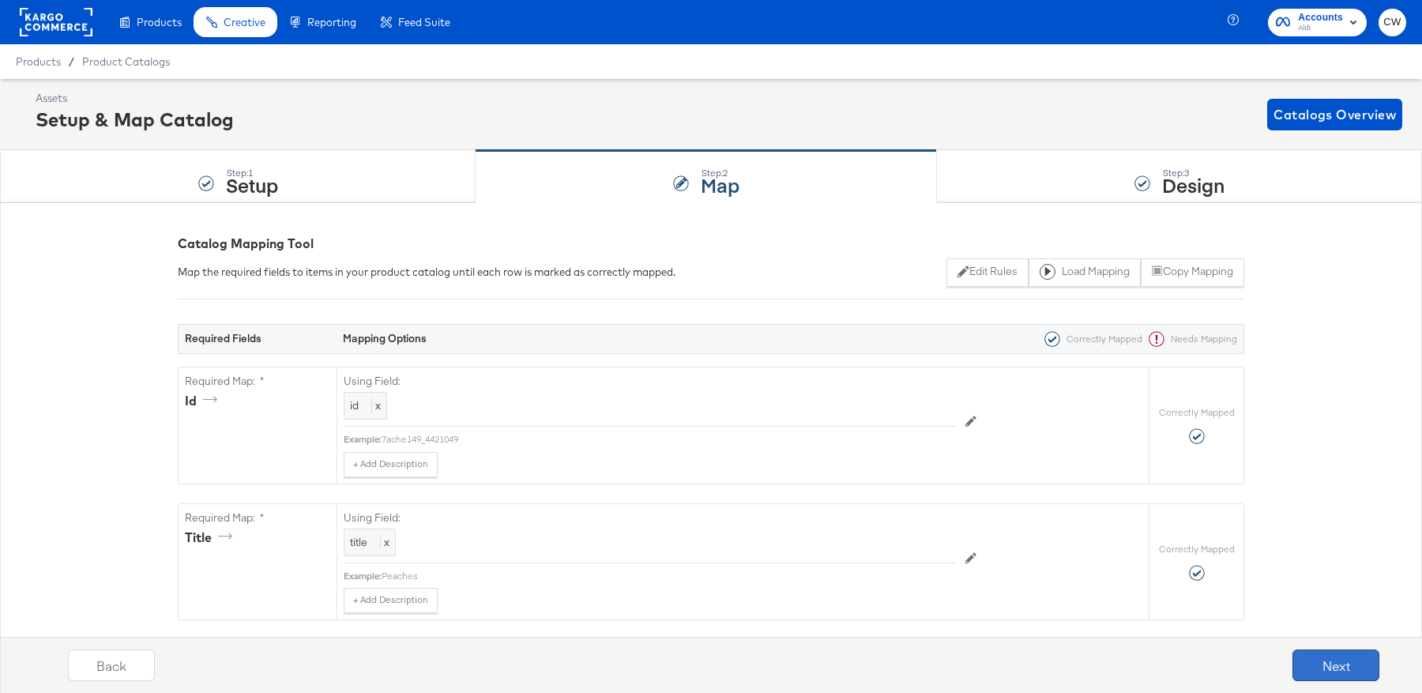
click at [1320, 661] on button "Next" at bounding box center [1336, 666] width 87 height 32
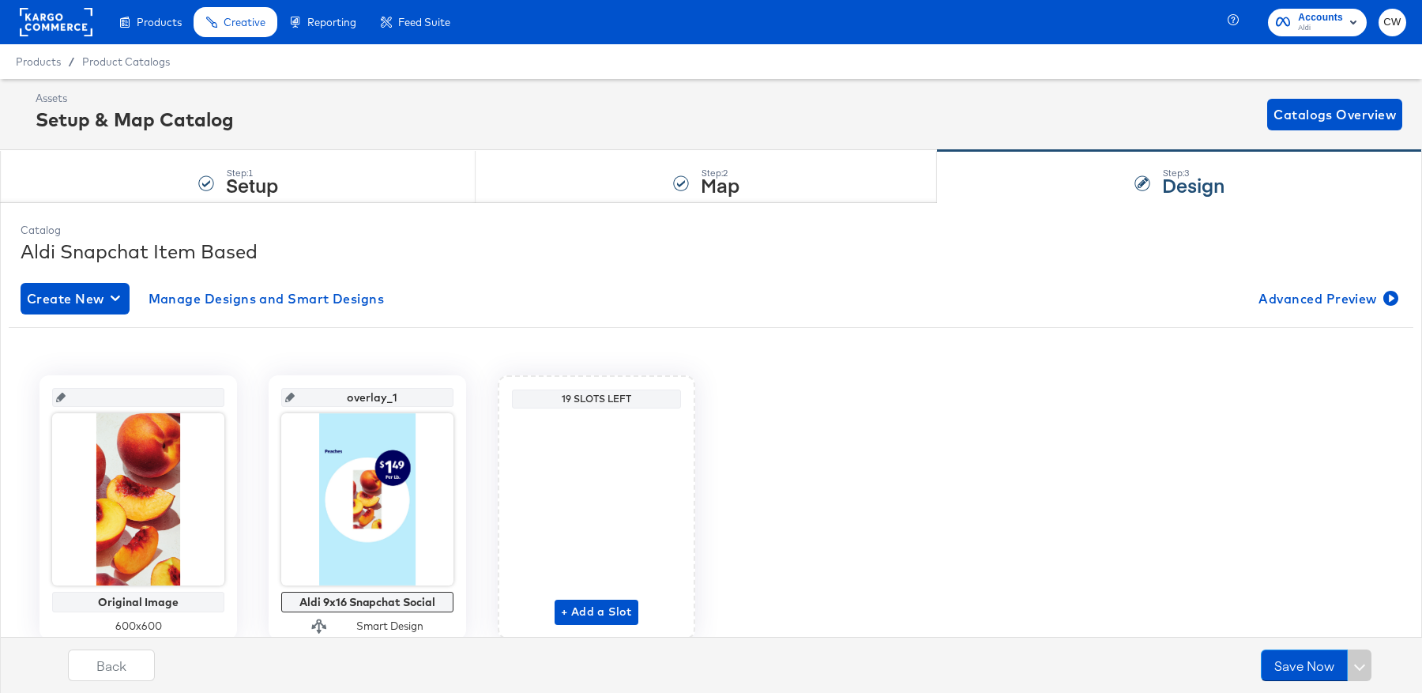
scroll to position [59, 0]
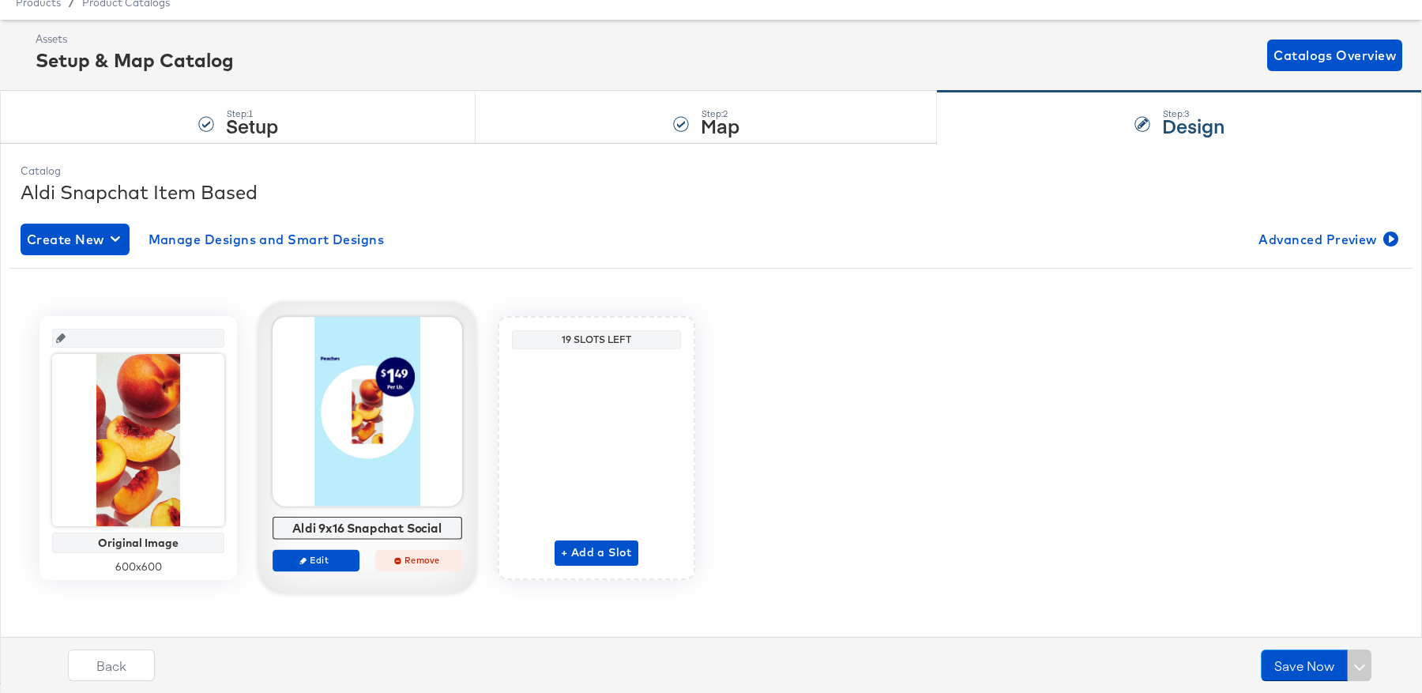
click at [406, 554] on span "Remove" at bounding box center [418, 560] width 73 height 12
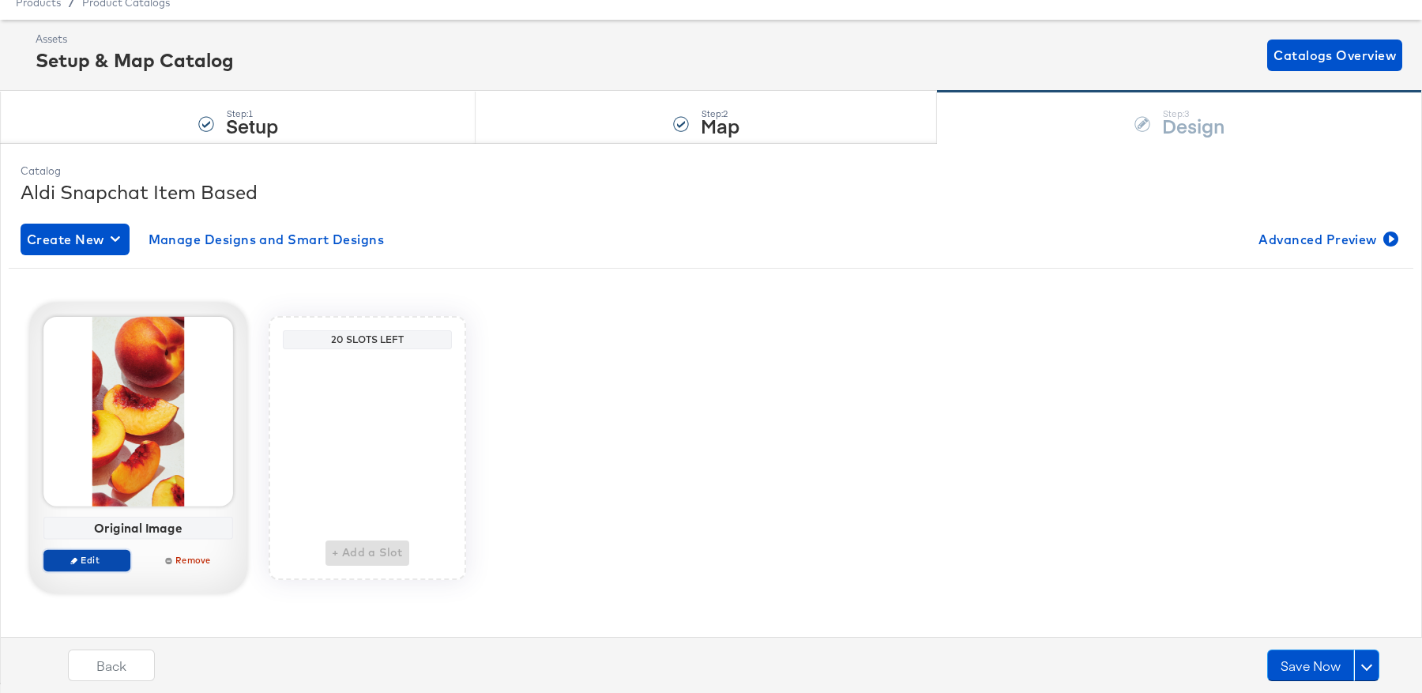
click at [104, 556] on span "Edit" at bounding box center [87, 560] width 73 height 12
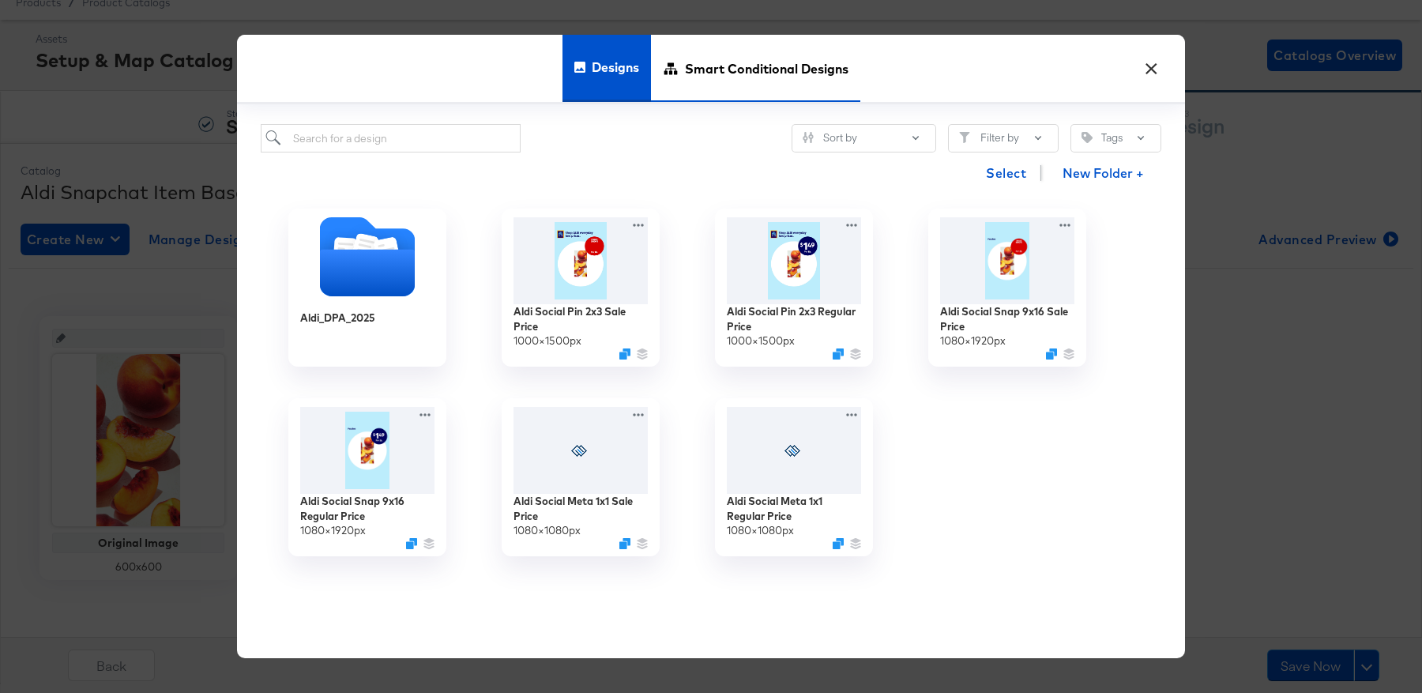
click at [774, 73] on span "Smart Conditional Designs" at bounding box center [767, 68] width 164 height 70
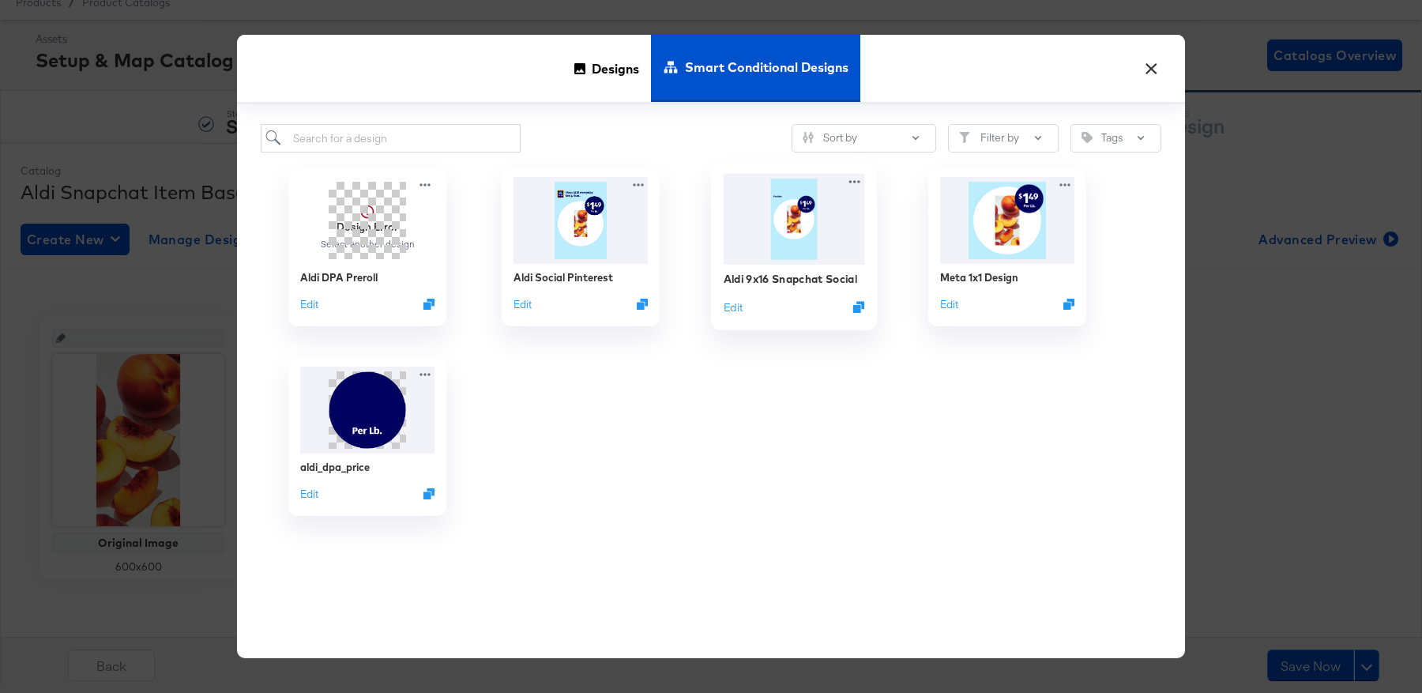
click at [774, 261] on img at bounding box center [794, 219] width 141 height 91
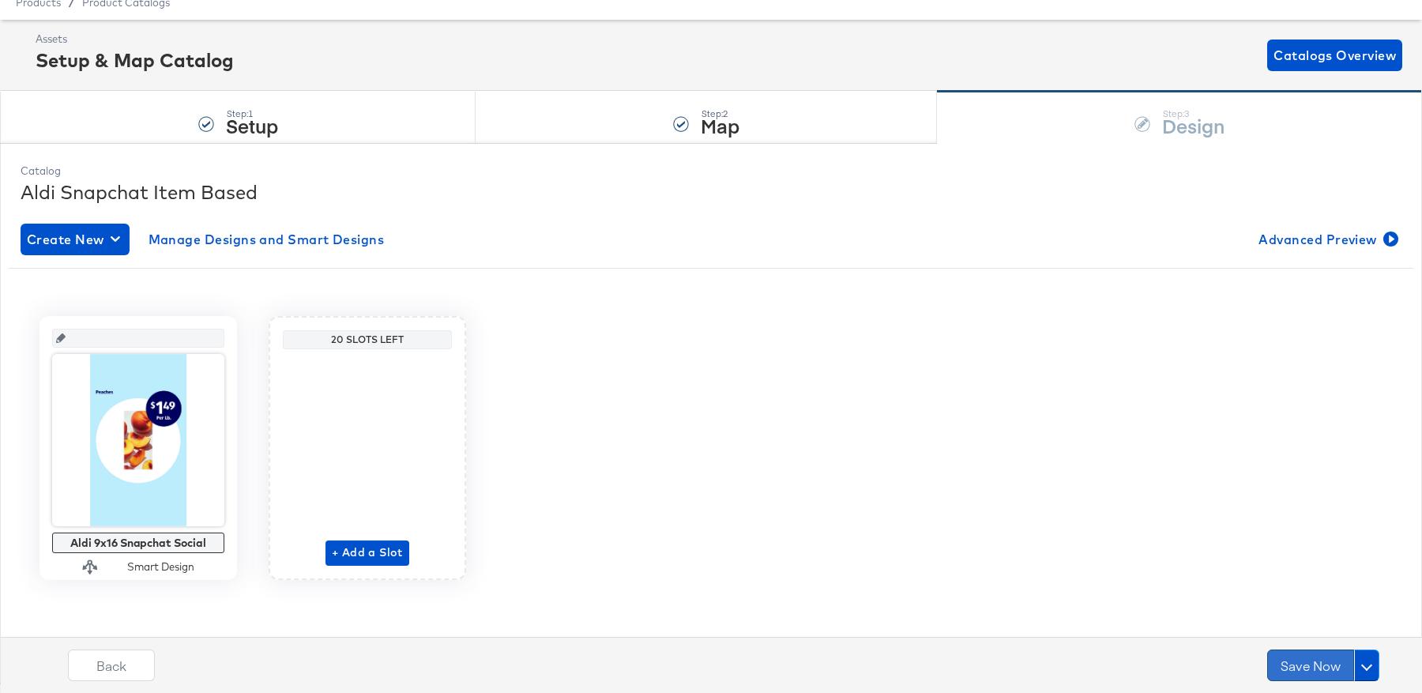
click at [1290, 662] on button "Save Now" at bounding box center [1310, 666] width 87 height 32
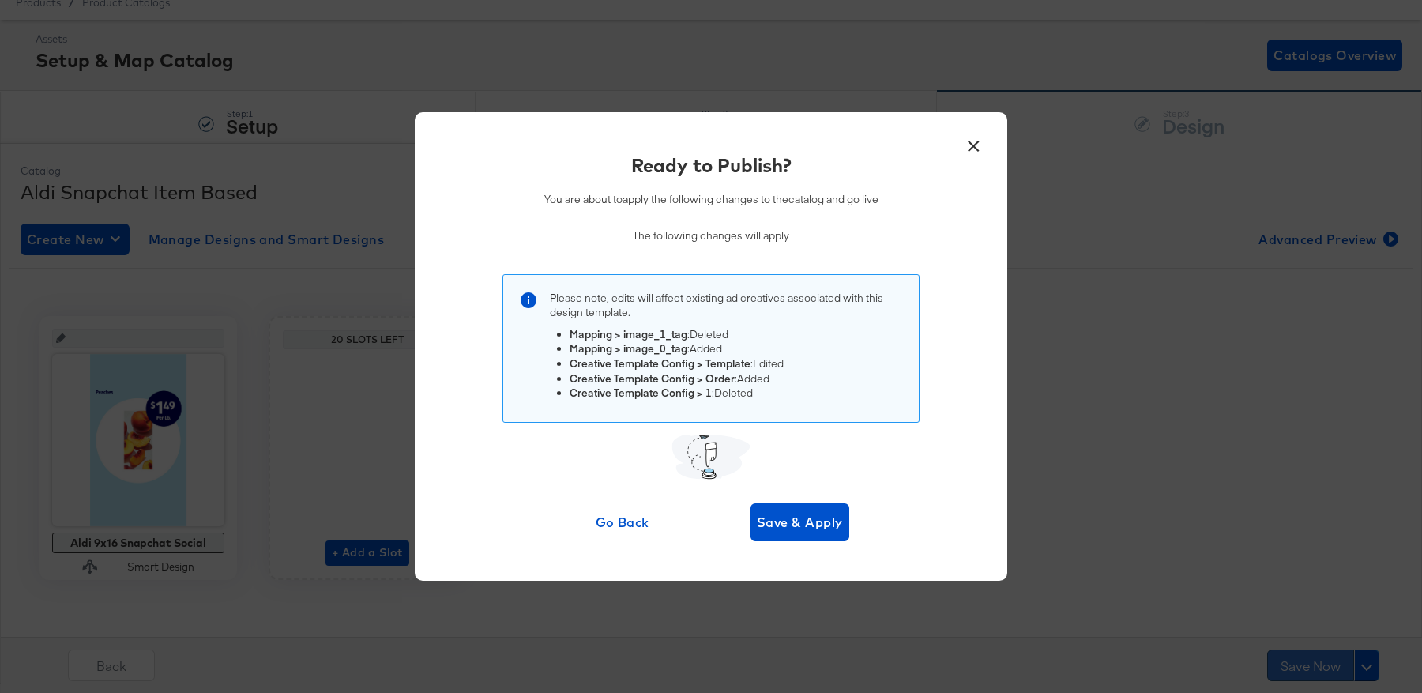
scroll to position [0, 0]
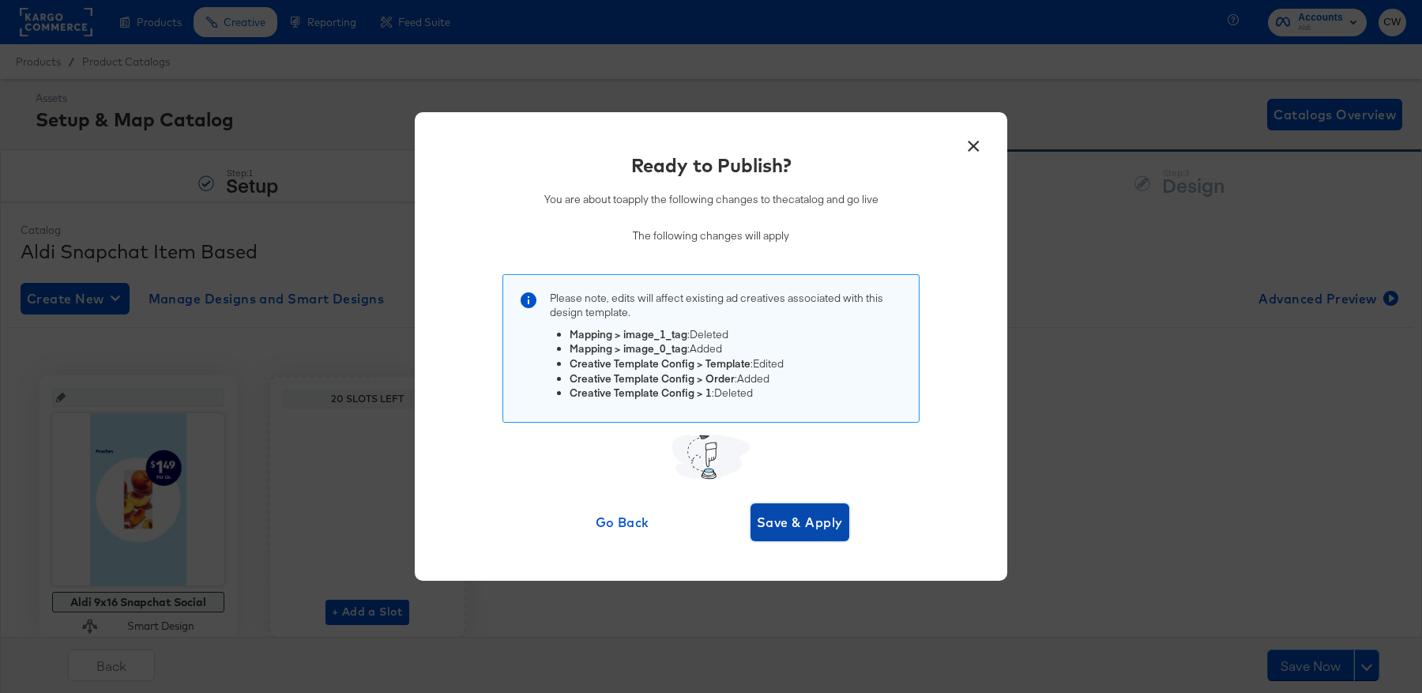
click at [797, 527] on span "Save & Apply" at bounding box center [800, 522] width 86 height 22
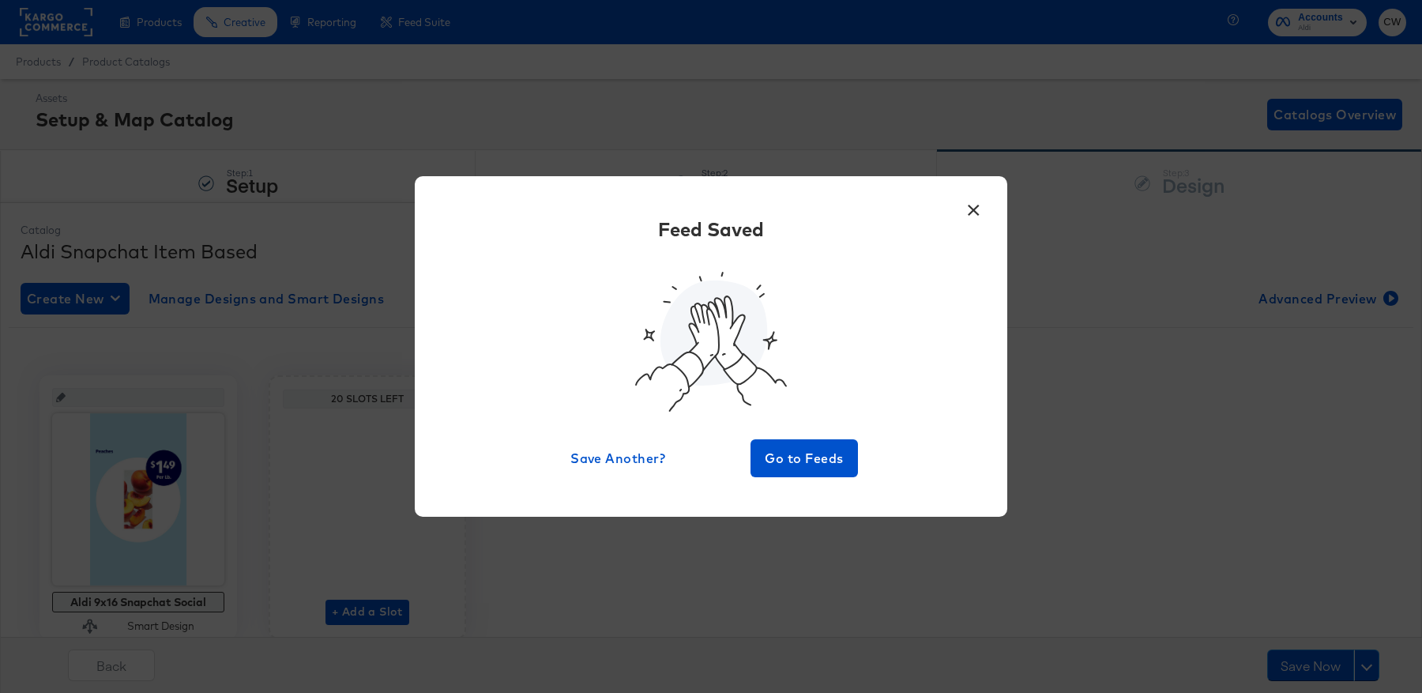
click at [981, 201] on button "×" at bounding box center [973, 206] width 28 height 28
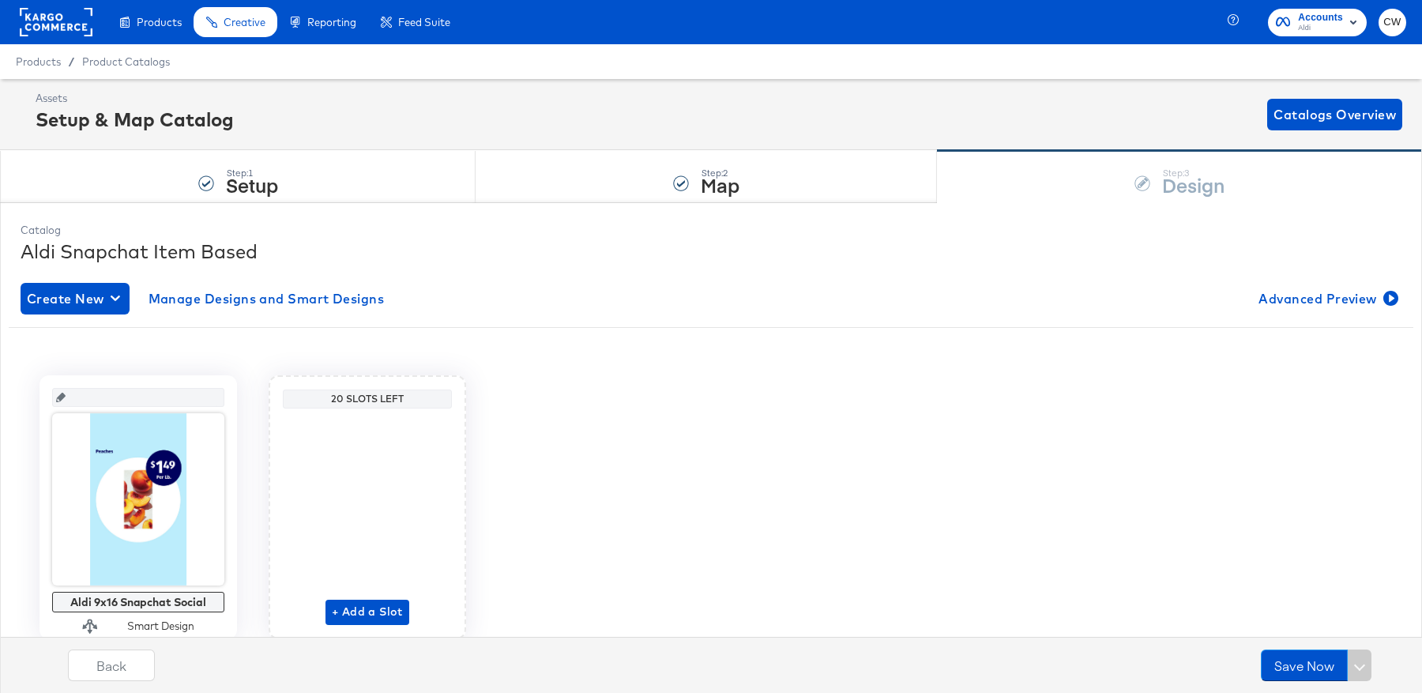
click at [58, 31] on rect at bounding box center [56, 22] width 73 height 28
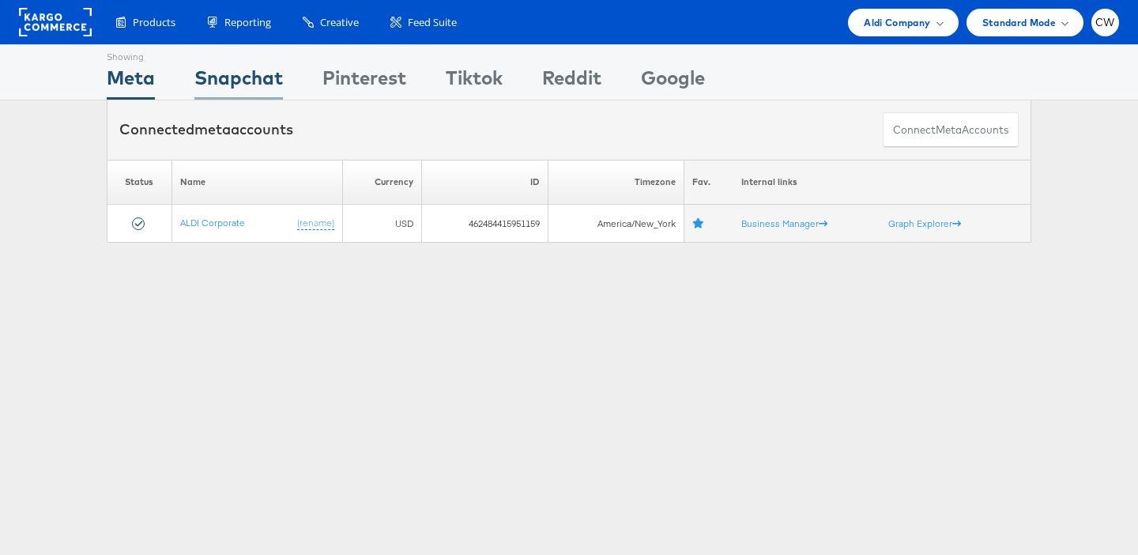
click at [235, 78] on div "Snapchat" at bounding box center [238, 82] width 89 height 36
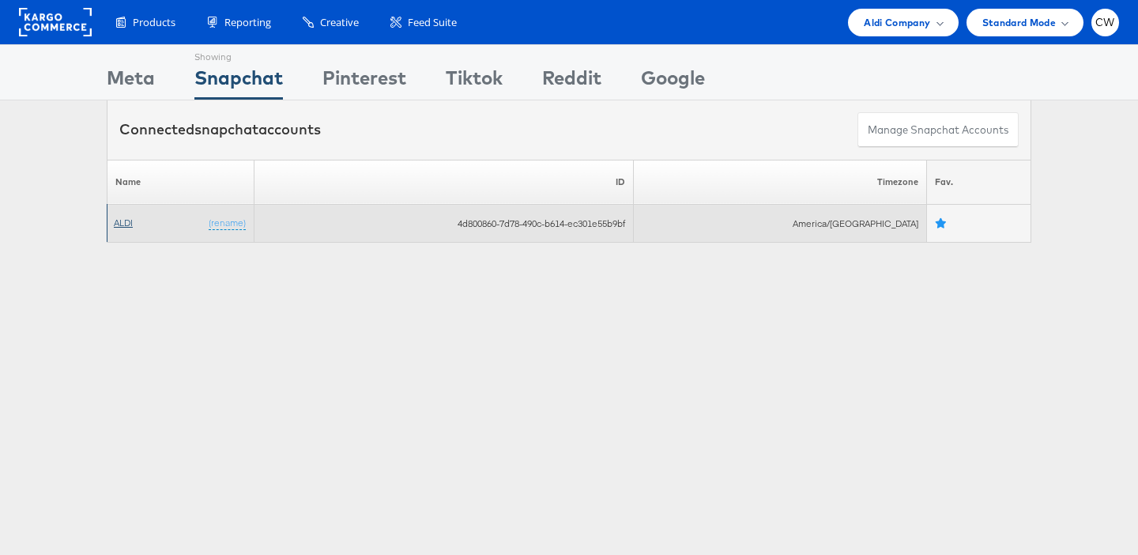
click at [127, 220] on link "ALDI" at bounding box center [123, 223] width 19 height 12
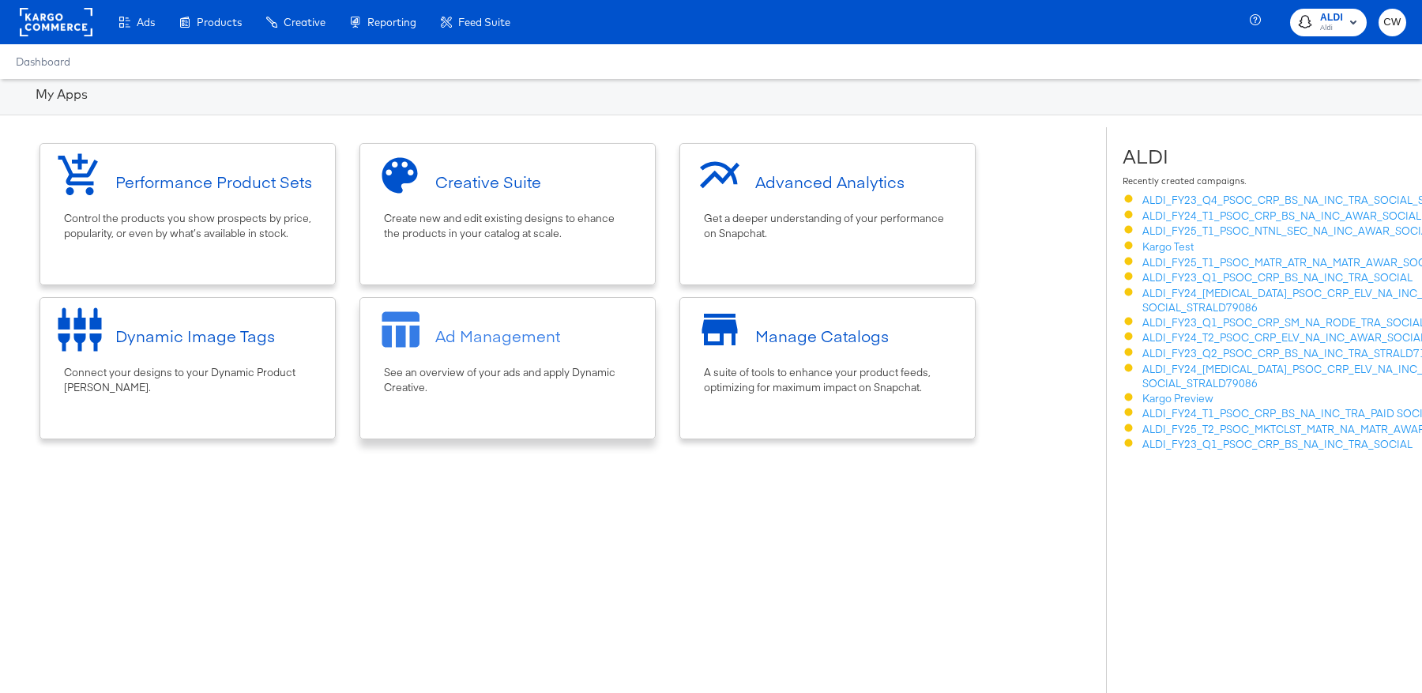
click at [574, 341] on div "Ad Management" at bounding box center [507, 335] width 279 height 59
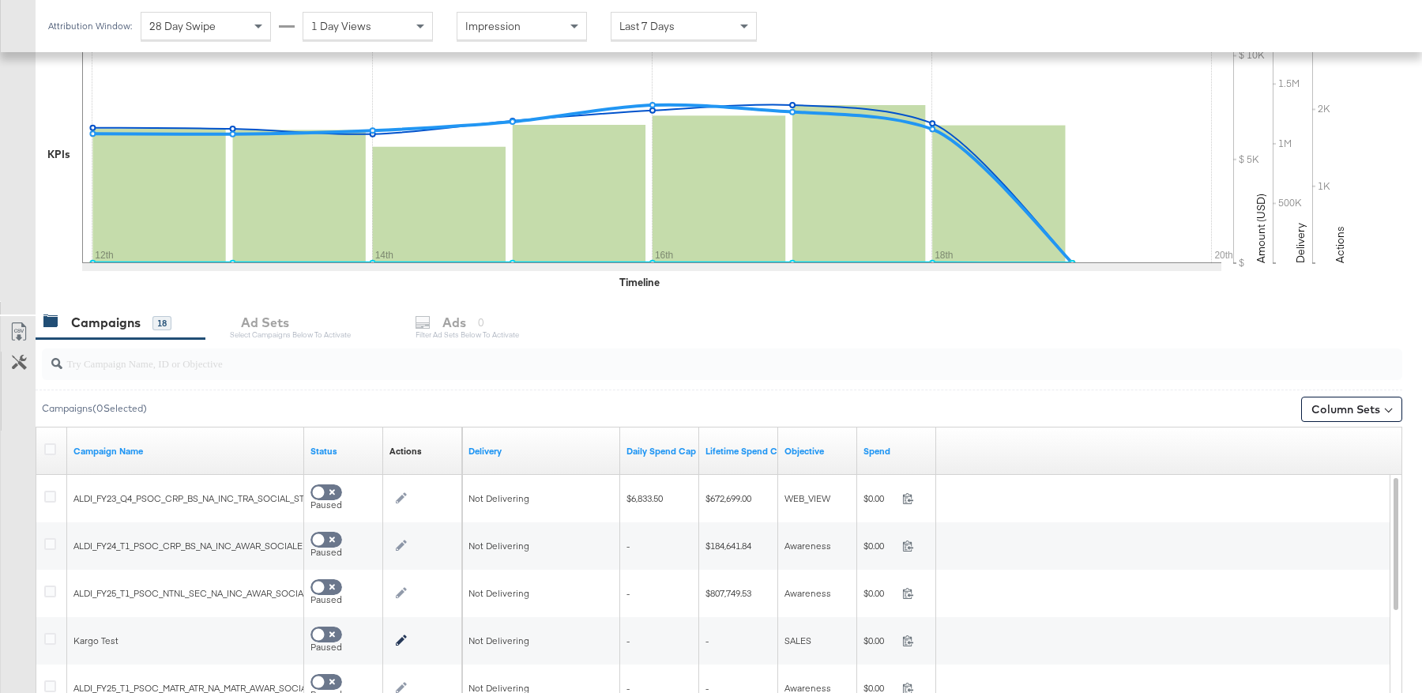
click at [416, 371] on div at bounding box center [722, 364] width 1361 height 32
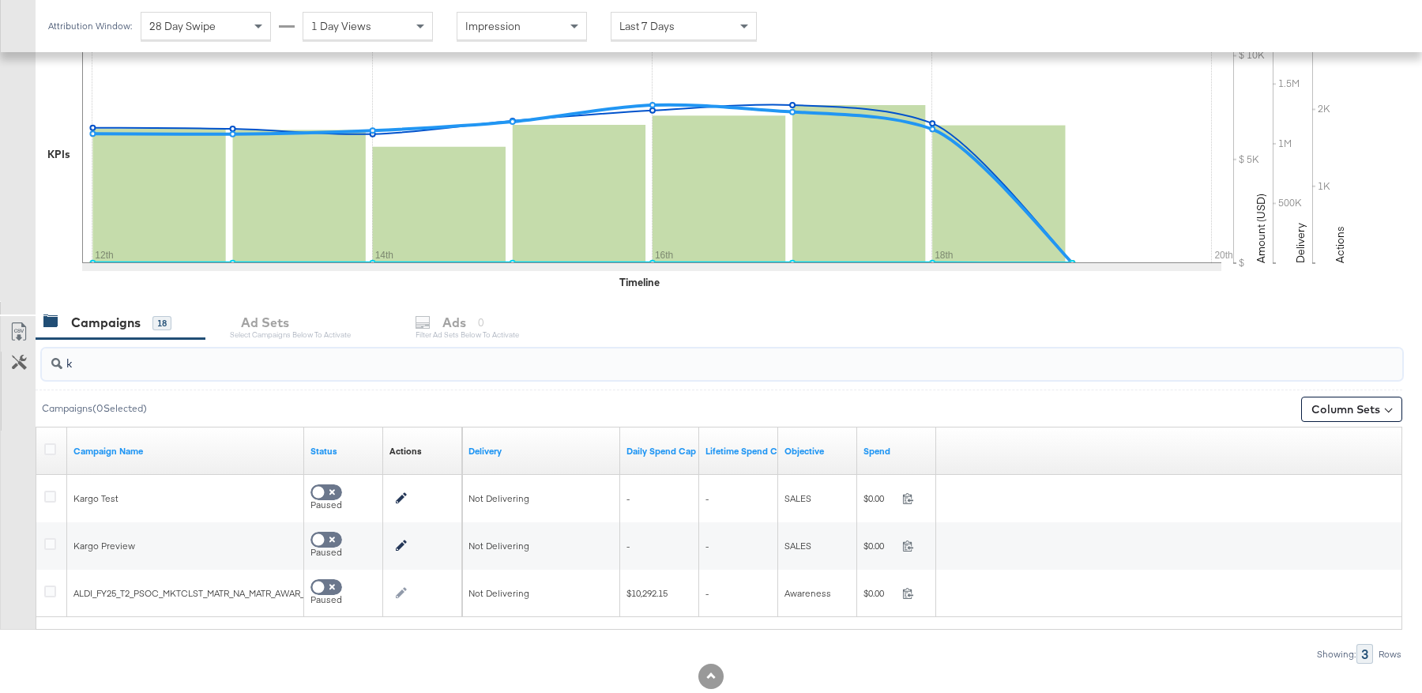
scroll to position [354, 0]
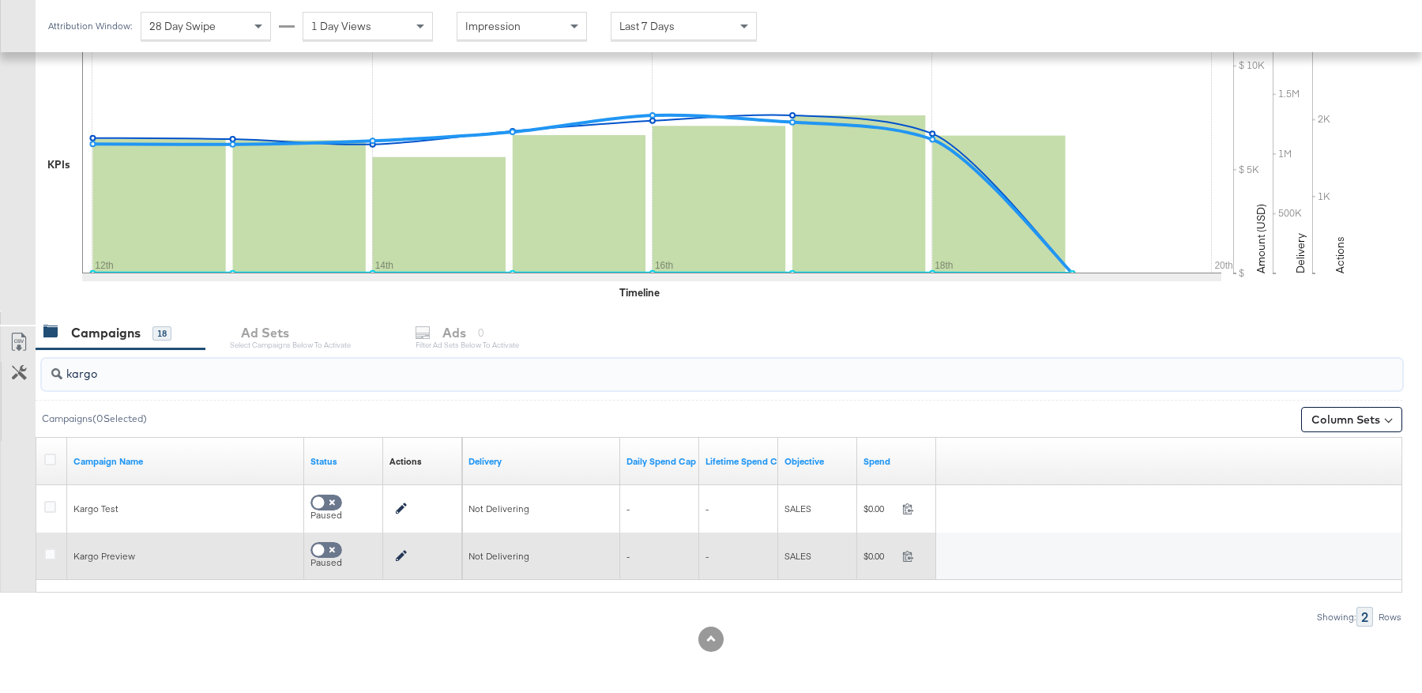
type input "kargo"
click at [43, 548] on div at bounding box center [52, 556] width 29 height 28
click at [47, 552] on icon at bounding box center [50, 554] width 12 height 12
click at [0, 0] on input "checkbox" at bounding box center [0, 0] width 0 height 0
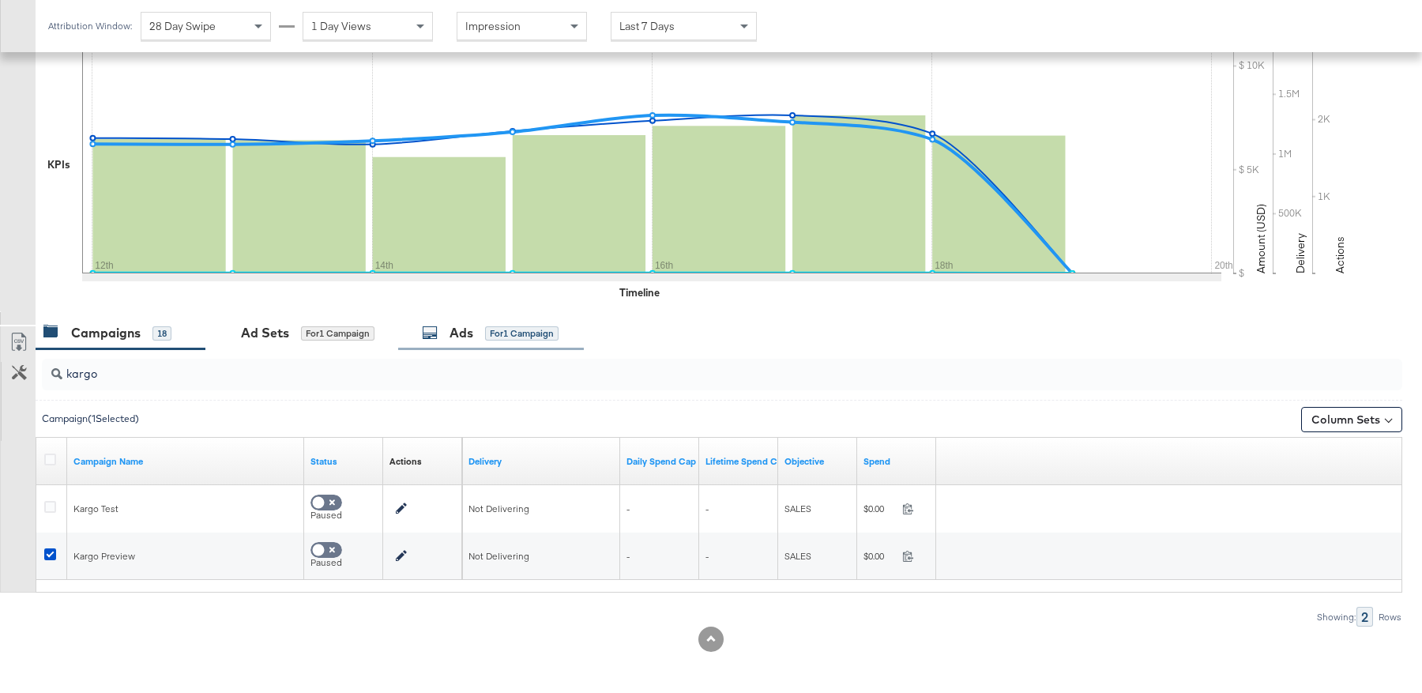
click at [482, 331] on div "Ads for 1 Campaign" at bounding box center [490, 333] width 137 height 18
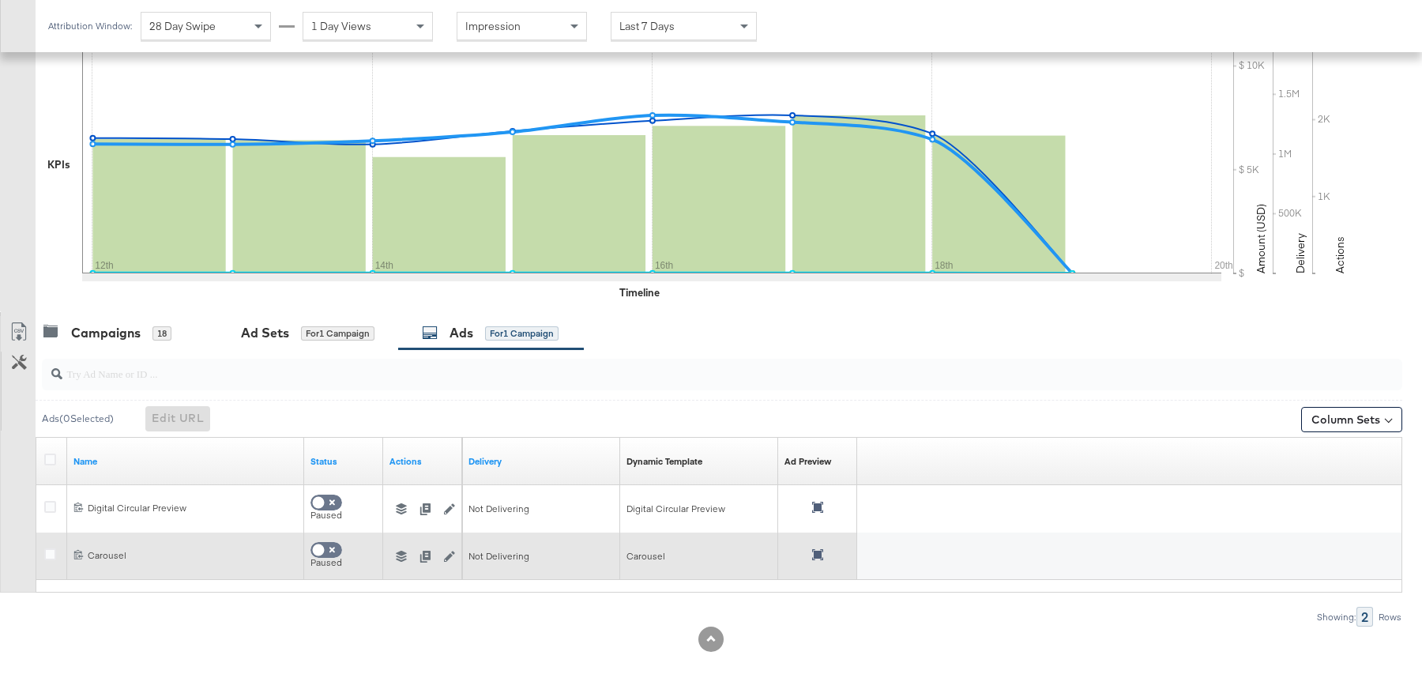
click at [817, 551] on icon at bounding box center [817, 554] width 11 height 11
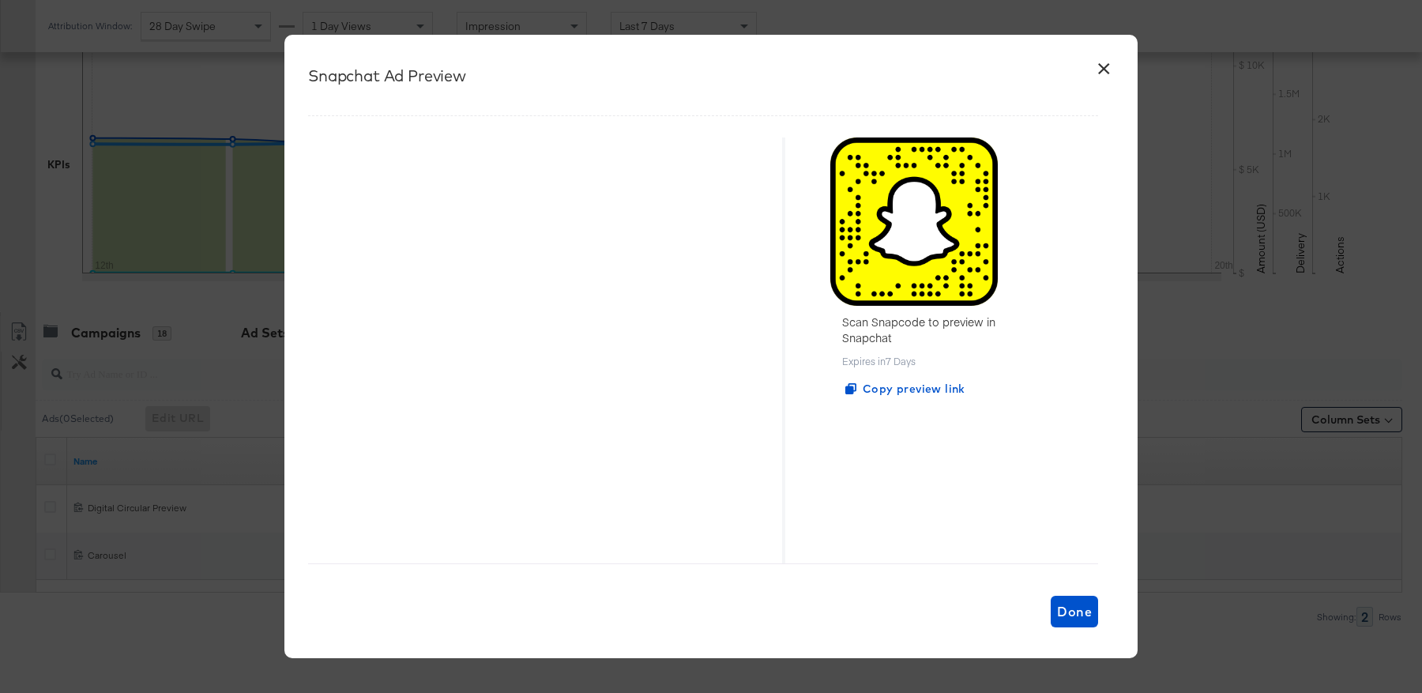
click at [1109, 71] on button "×" at bounding box center [1104, 65] width 28 height 28
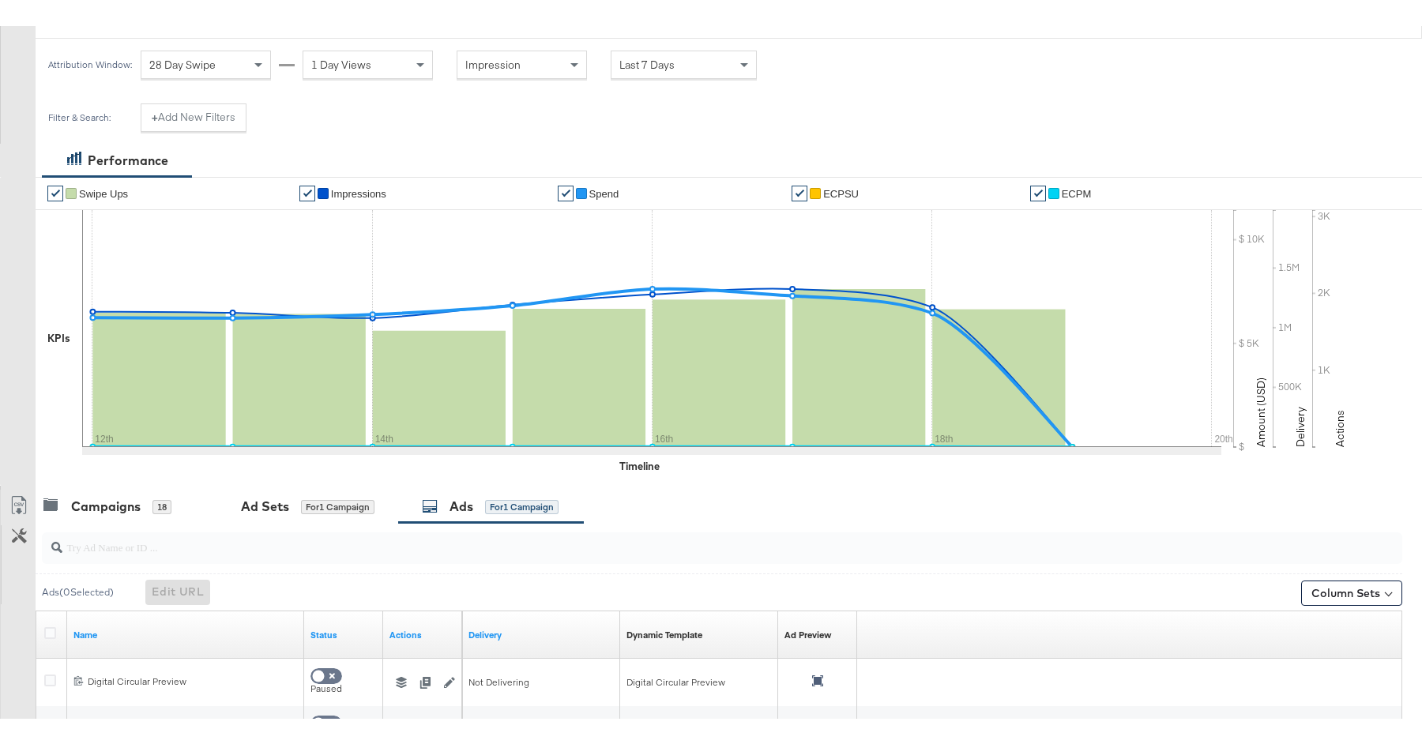
scroll to position [0, 0]
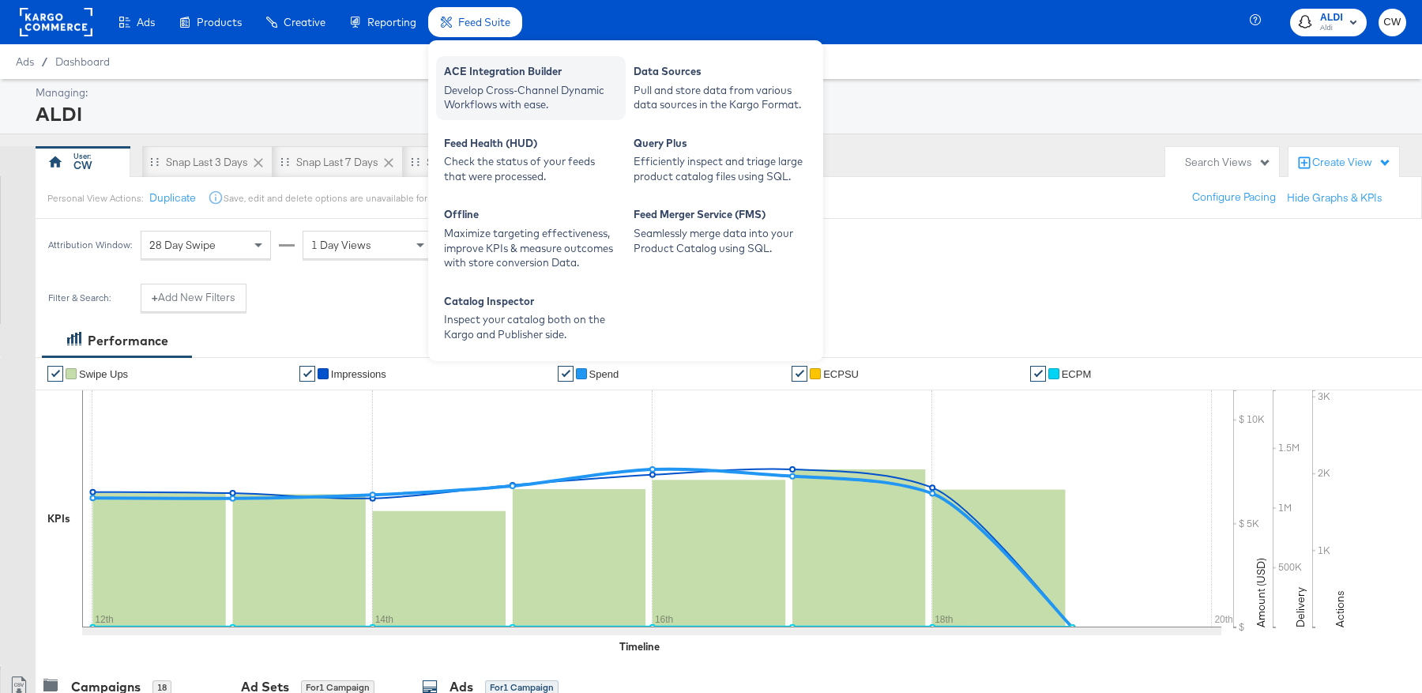
click at [529, 91] on div "Develop Cross-Channel Dynamic Workflows with ease." at bounding box center [531, 97] width 174 height 29
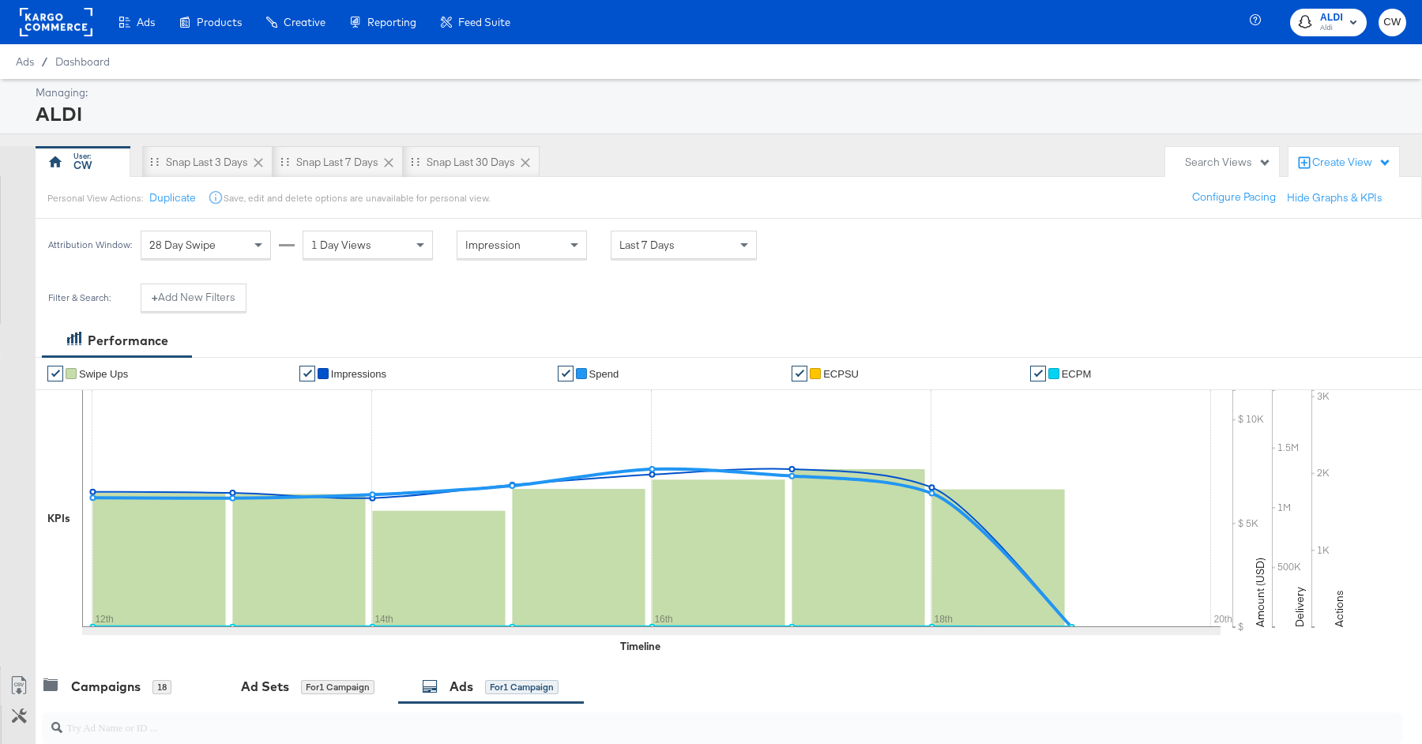
click at [897, 111] on div "ALDI" at bounding box center [719, 113] width 1367 height 27
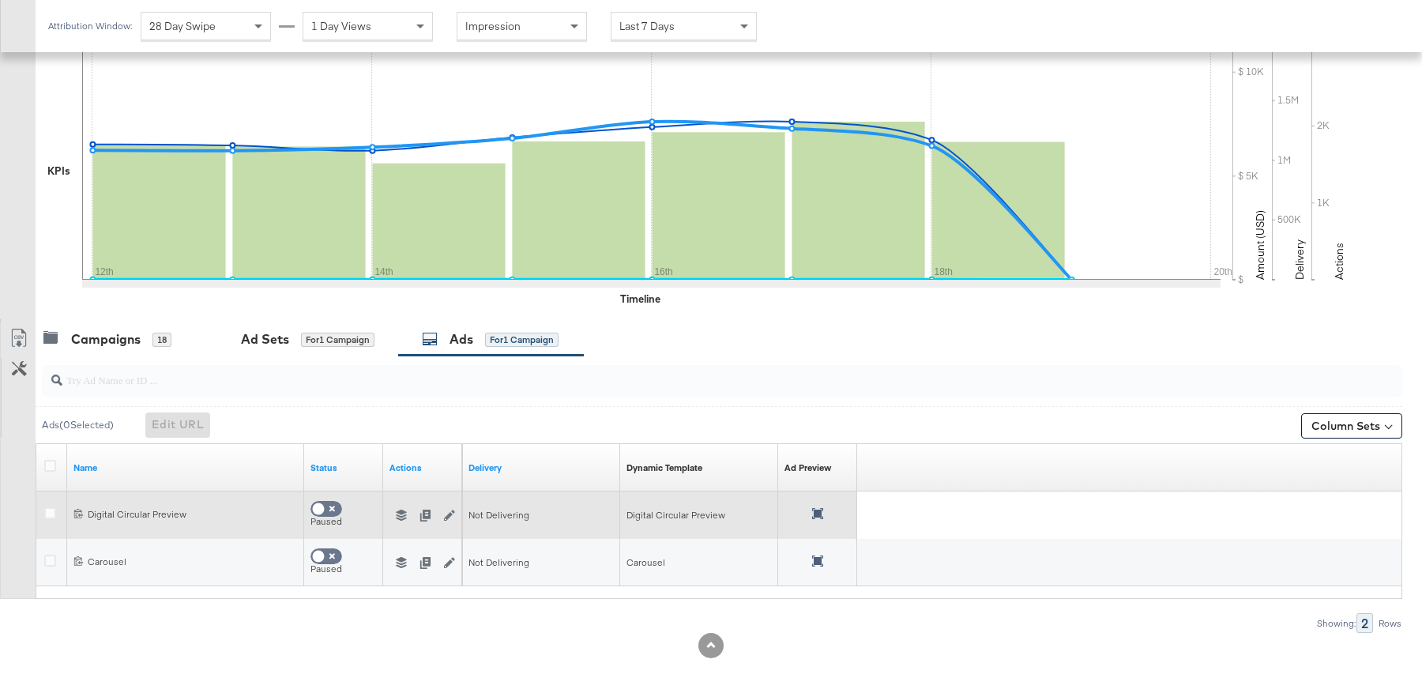
scroll to position [354, 0]
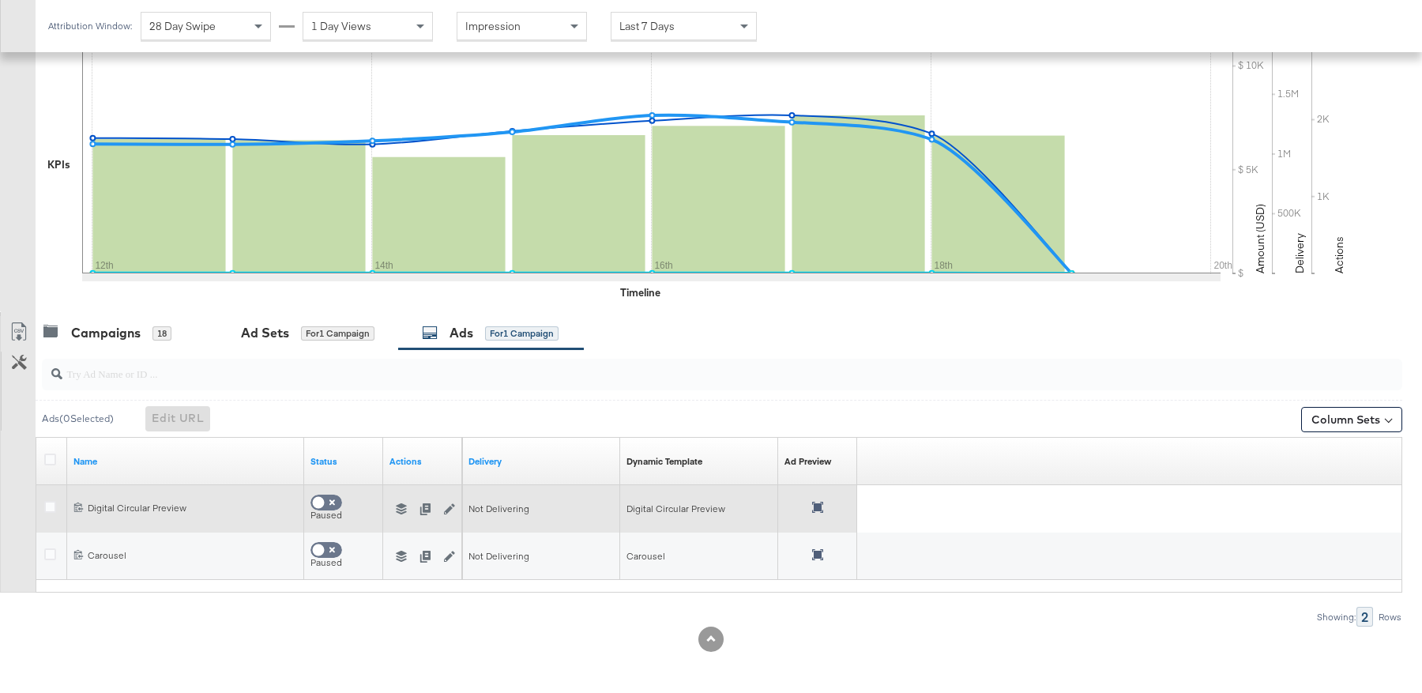
click at [55, 501] on div at bounding box center [52, 509] width 17 height 16
click at [53, 506] on icon at bounding box center [50, 507] width 12 height 12
click at [0, 0] on input "checkbox" at bounding box center [0, 0] width 0 height 0
click at [397, 504] on icon "button" at bounding box center [401, 508] width 11 height 11
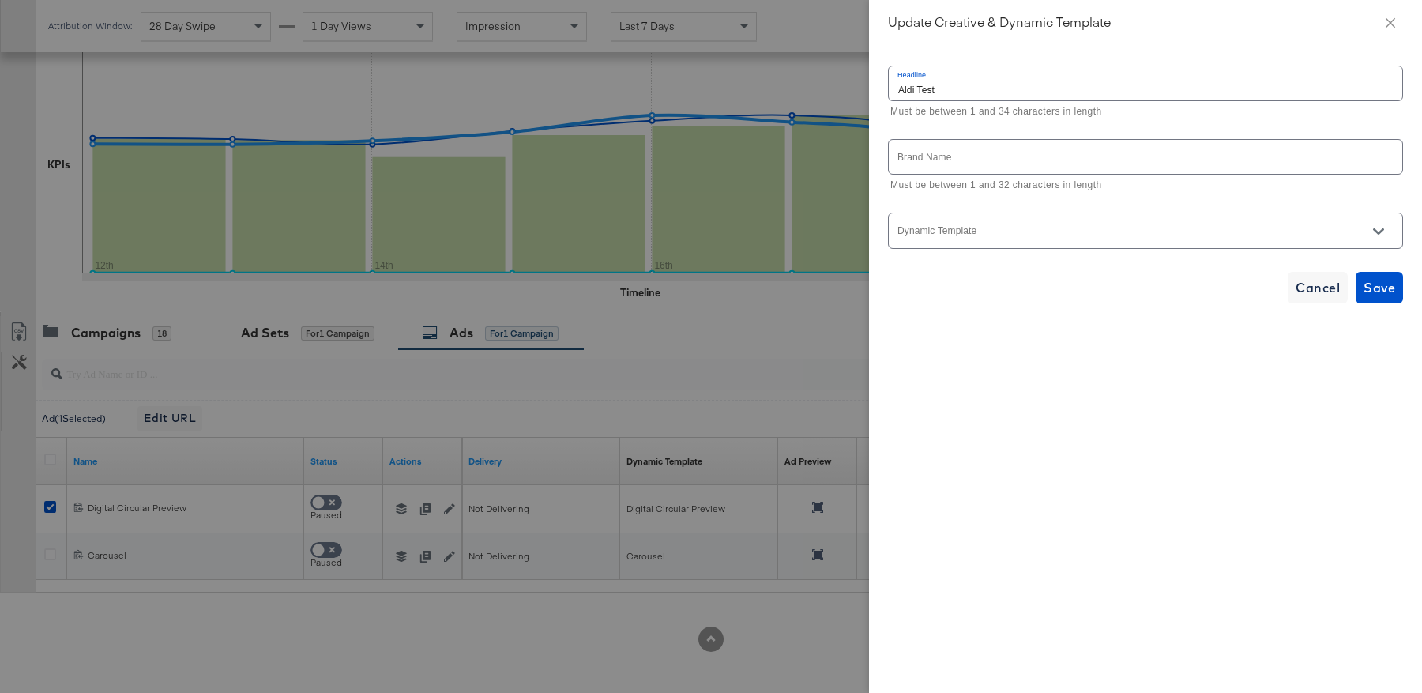
click at [1254, 224] on div at bounding box center [1145, 231] width 515 height 36
click at [1387, 225] on button "Open" at bounding box center [1379, 232] width 24 height 24
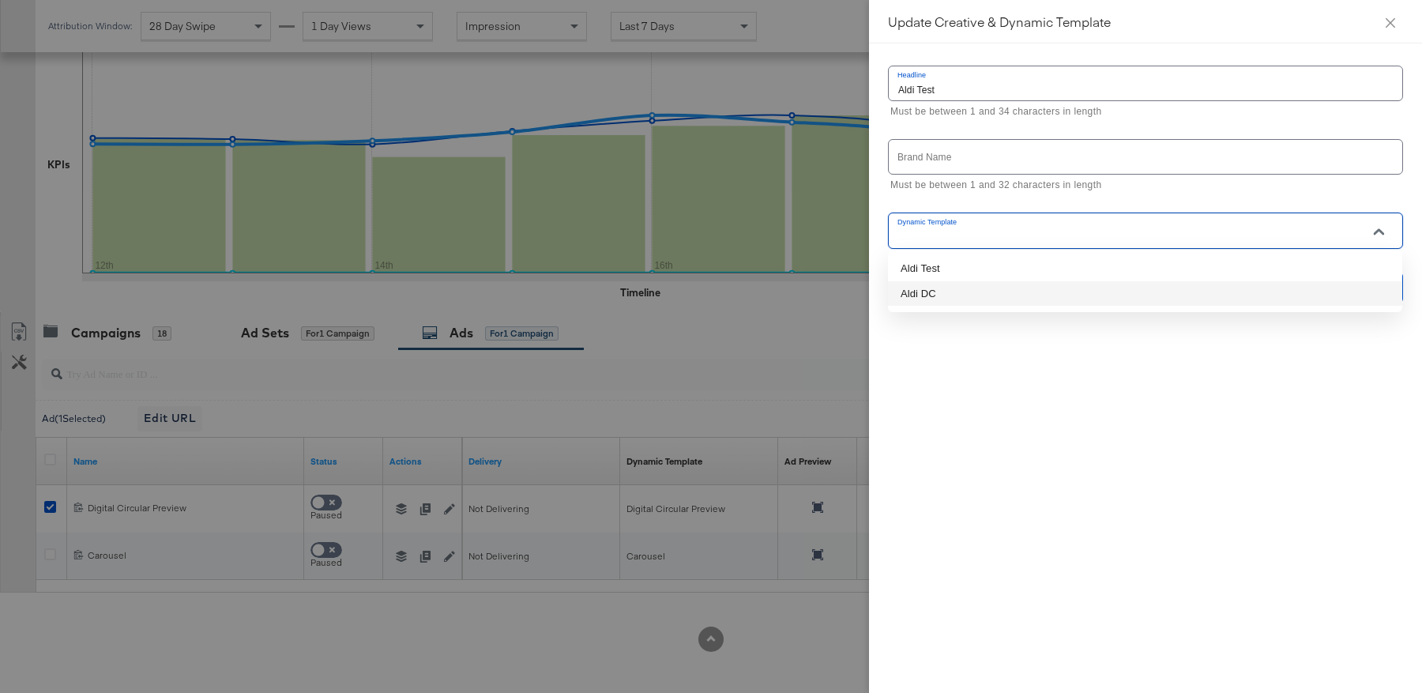
click at [1131, 287] on li "Aldi DC" at bounding box center [1145, 293] width 514 height 25
type input "Aldi DC"
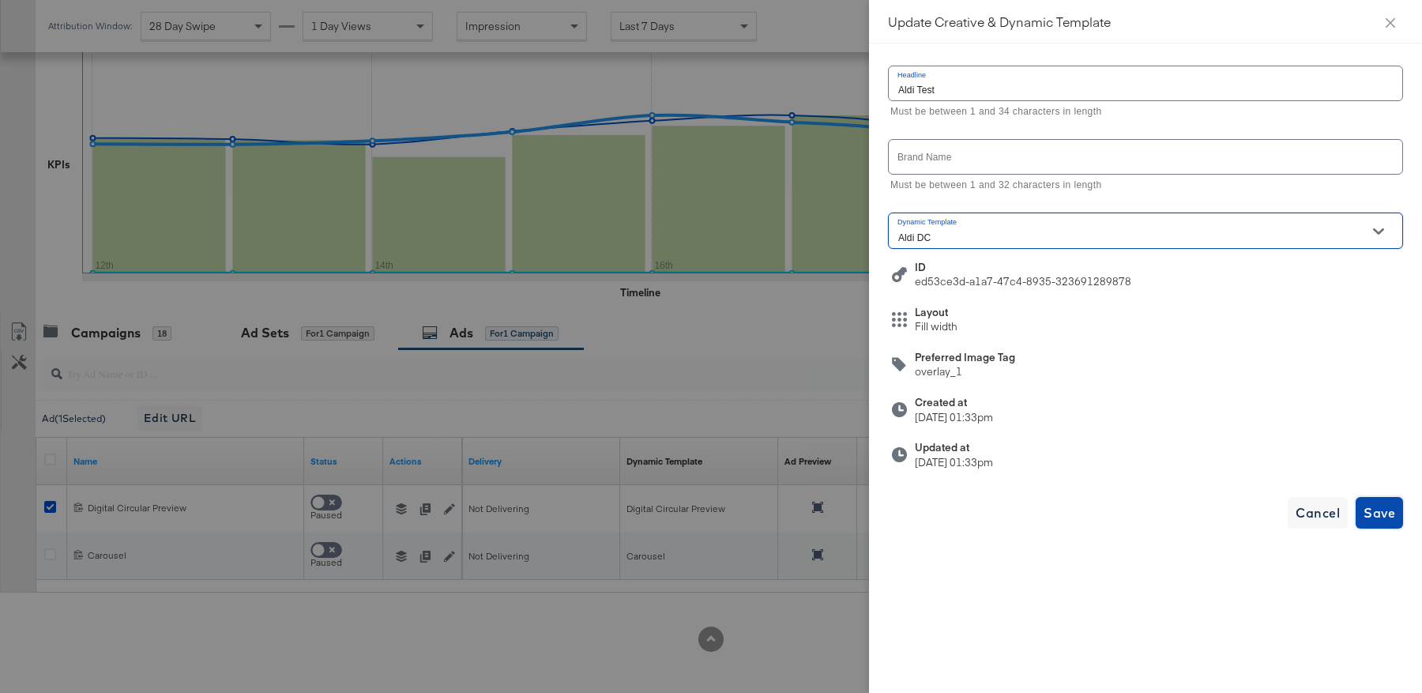
click at [1388, 514] on span "Save" at bounding box center [1380, 513] width 32 height 22
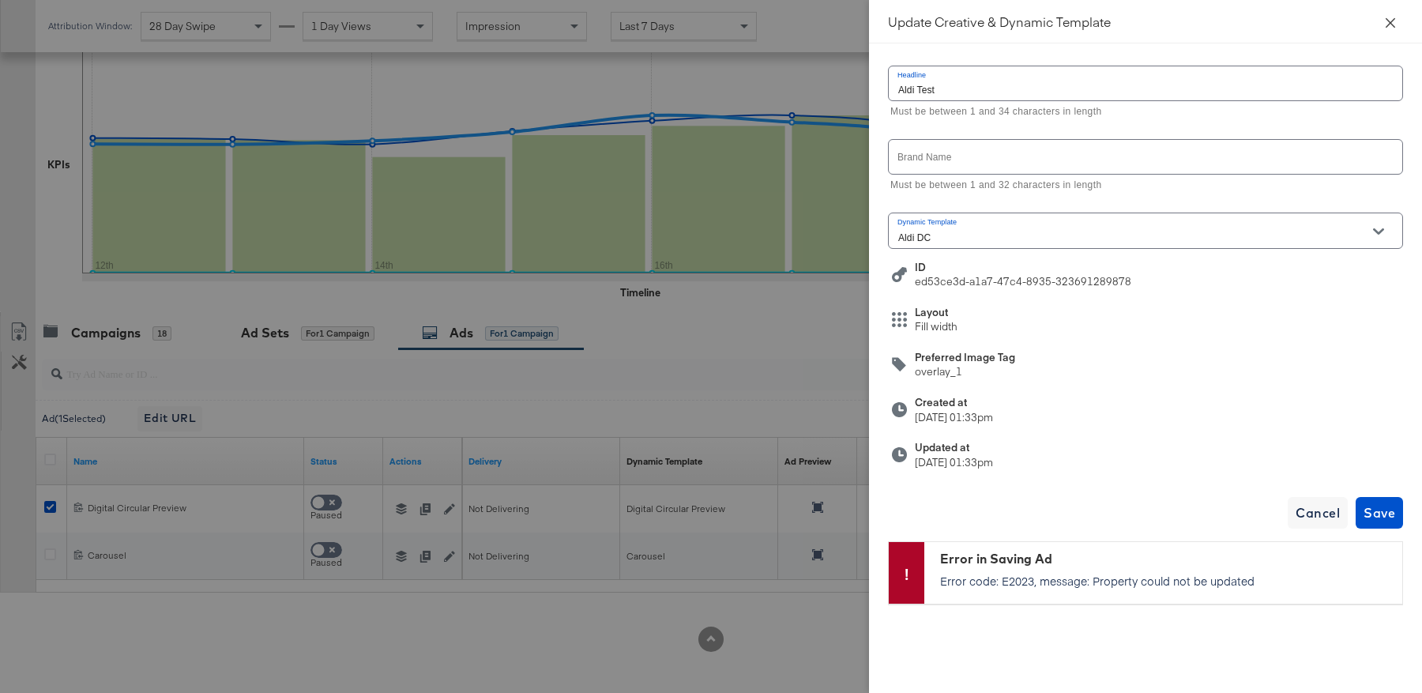
click at [1392, 18] on icon "close" at bounding box center [1390, 23] width 13 height 13
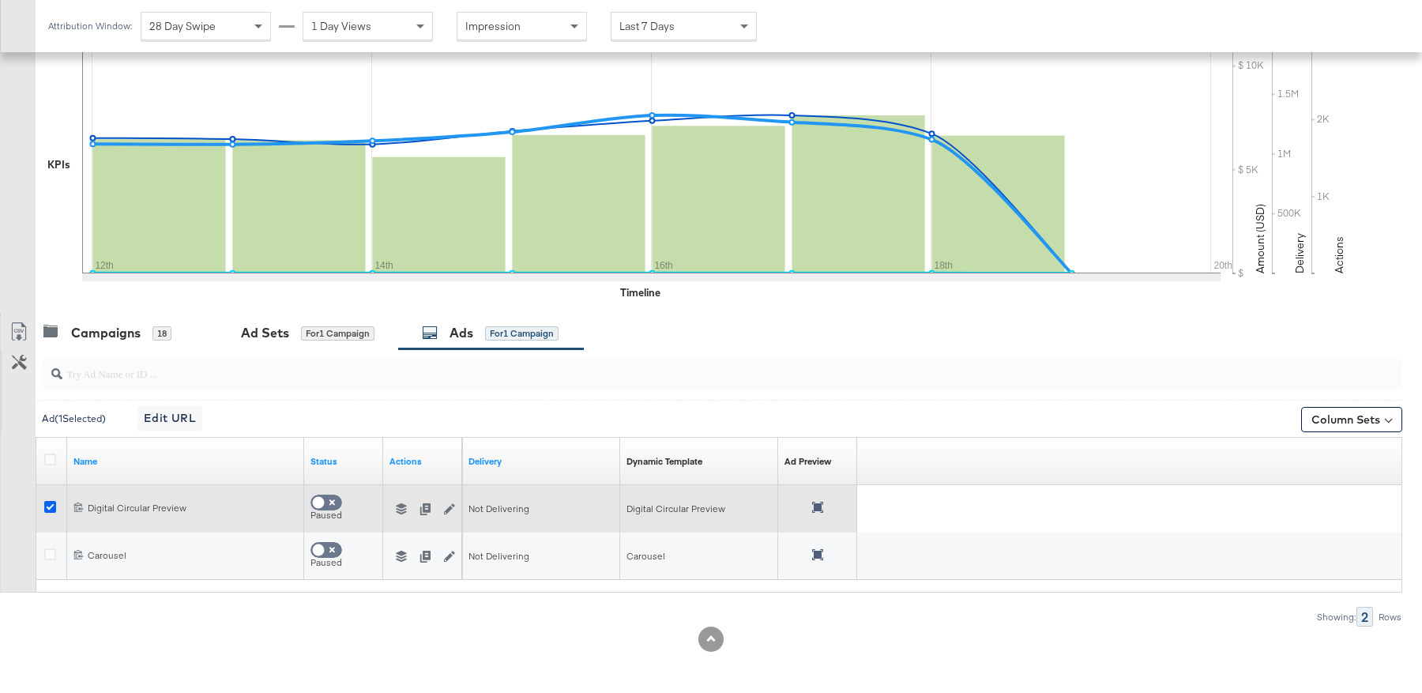
click at [47, 503] on icon at bounding box center [50, 507] width 12 height 12
click at [0, 0] on input "checkbox" at bounding box center [0, 0] width 0 height 0
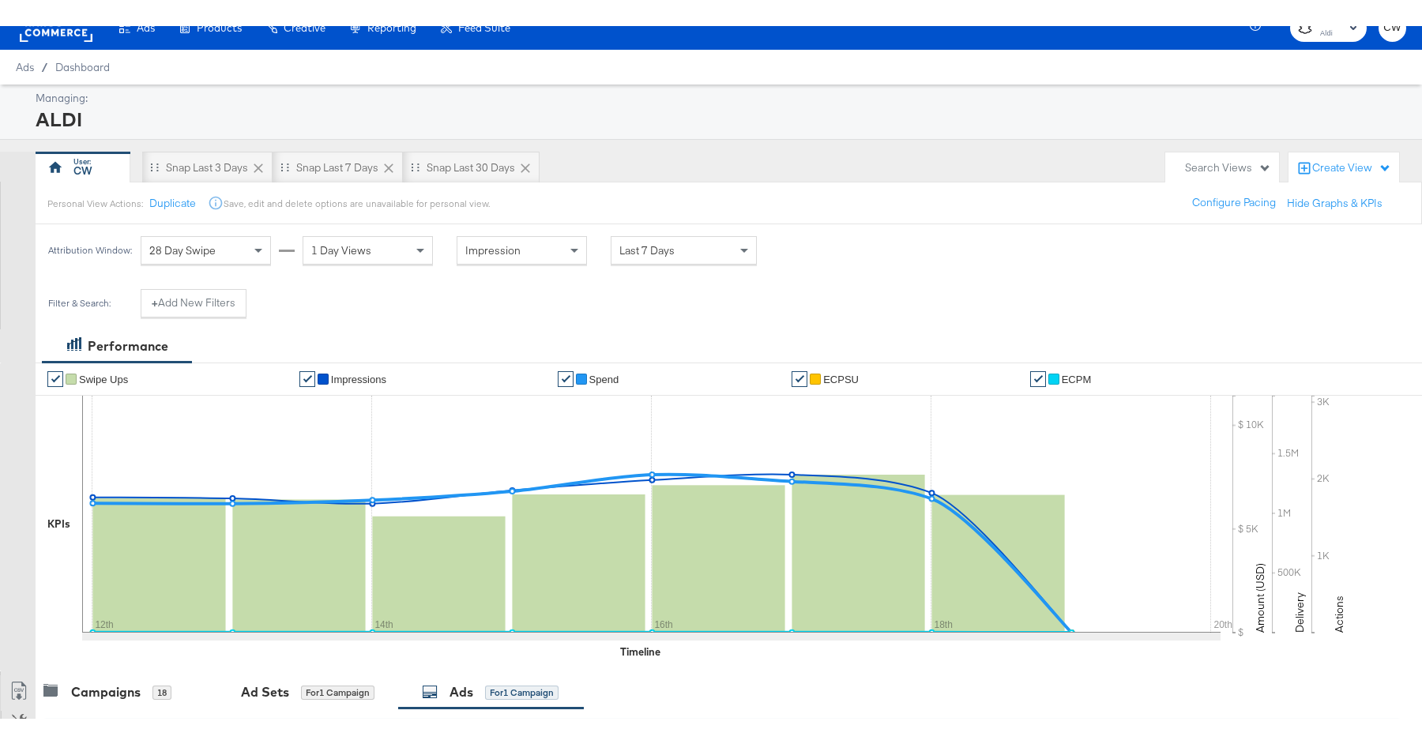
scroll to position [0, 0]
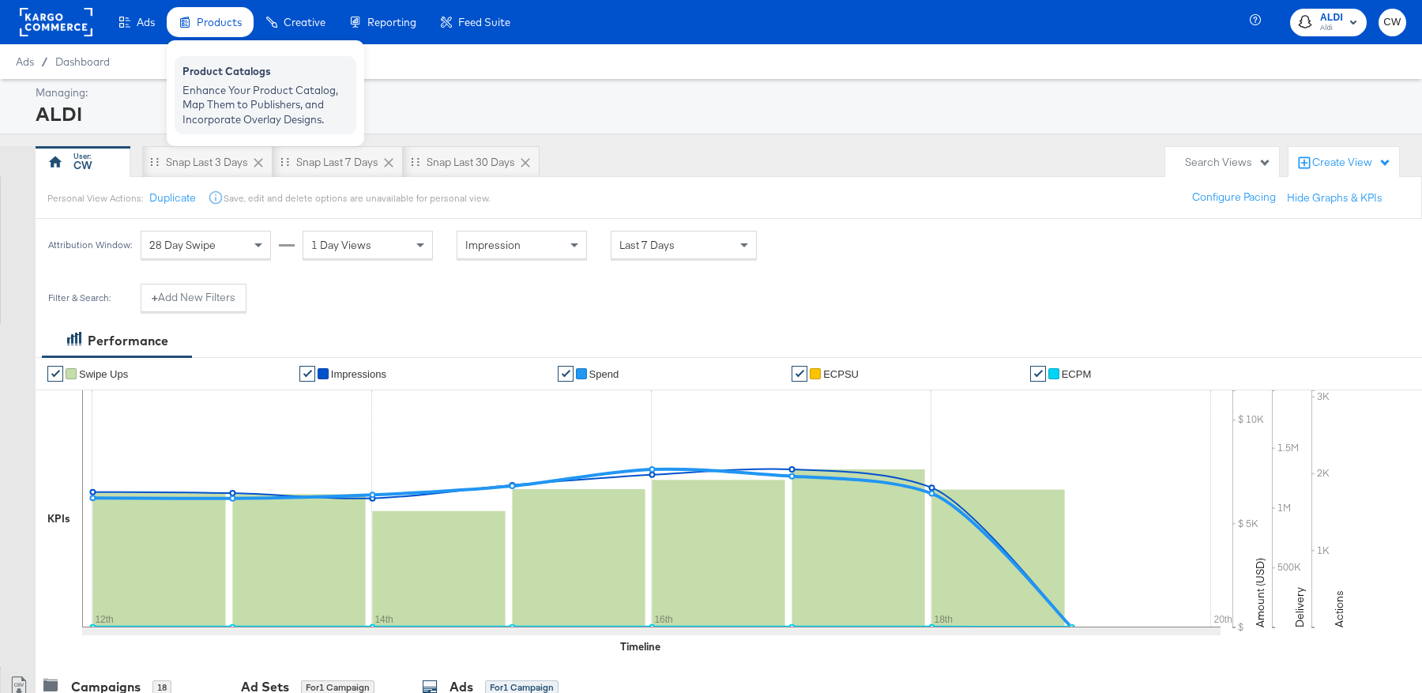
click at [232, 83] on div "Enhance Your Product Catalog, Map Them to Publishers, and Incorporate Overlay D…" at bounding box center [266, 105] width 166 height 44
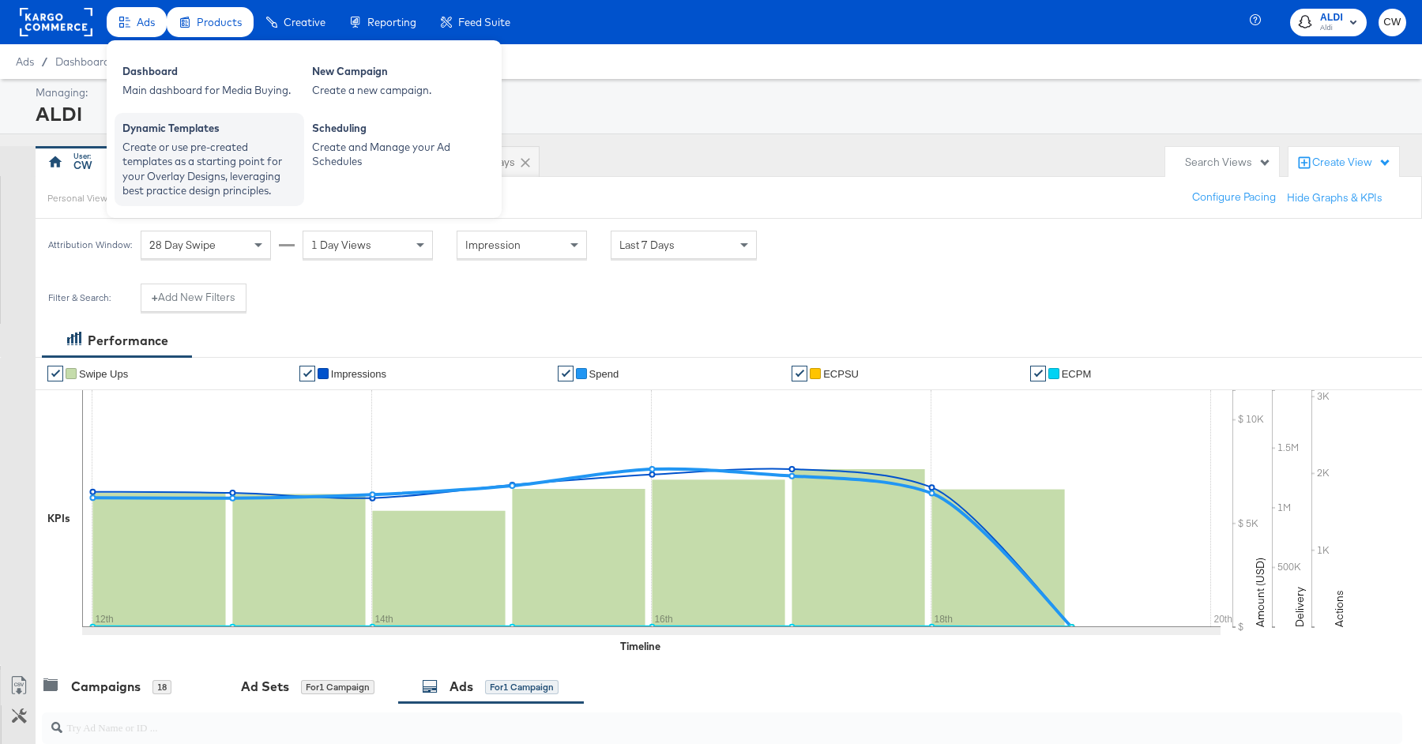
click at [213, 143] on div "Create or use pre-created templates as a starting point for your Overlay Design…" at bounding box center [209, 169] width 174 height 58
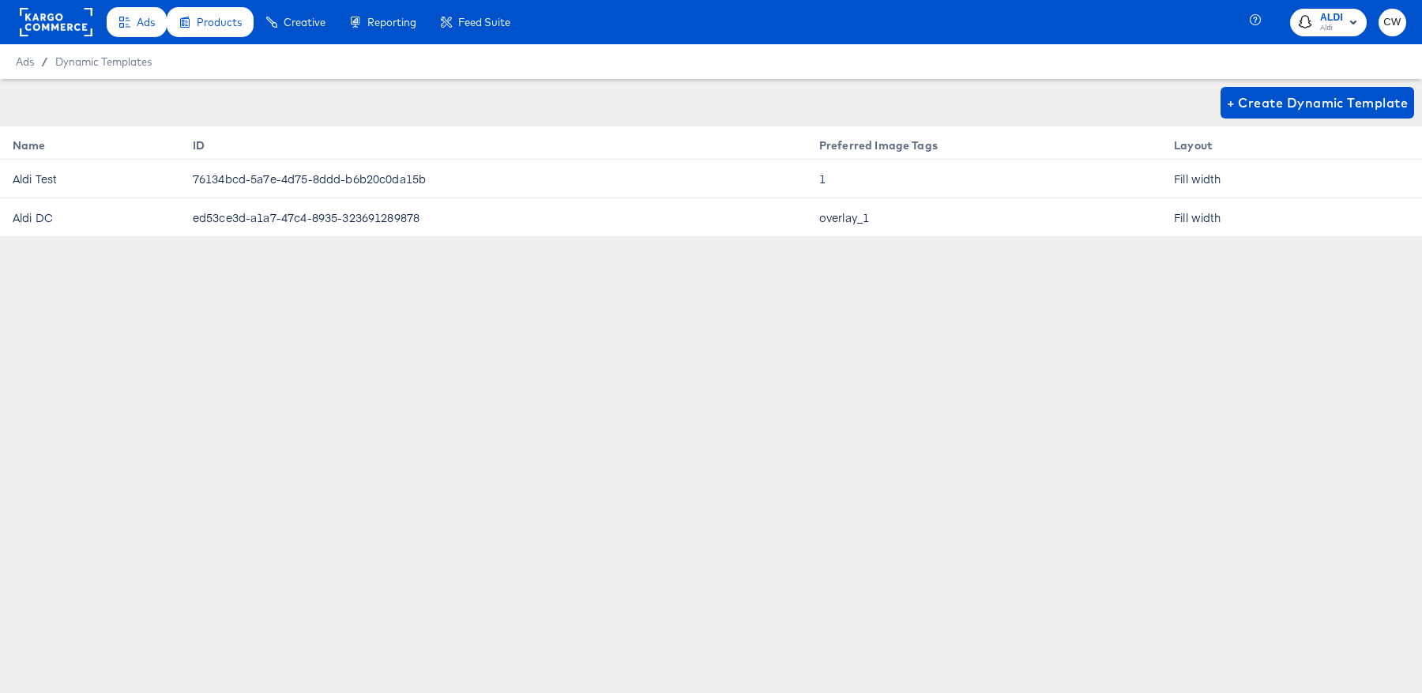
click at [392, 225] on td "ed53ce3d-a1a7-47c4-8935-323691289878" at bounding box center [493, 217] width 627 height 39
click at [433, 225] on td "ed53ce3d-a1a7-47c4-8935-323691289878" at bounding box center [493, 217] width 627 height 39
drag, startPoint x: 153, startPoint y: 227, endPoint x: 621, endPoint y: 222, distance: 468.6
click at [621, 222] on tr "Aldi DC ed53ce3d-a1a7-47c4-8935-323691289878 overlay_1 Fill width" at bounding box center [711, 217] width 1422 height 39
click at [898, 251] on div "+ Create Dynamic Template Name ID Preferred Image Tags Layout Aldi Test 76134bc…" at bounding box center [711, 276] width 1422 height 395
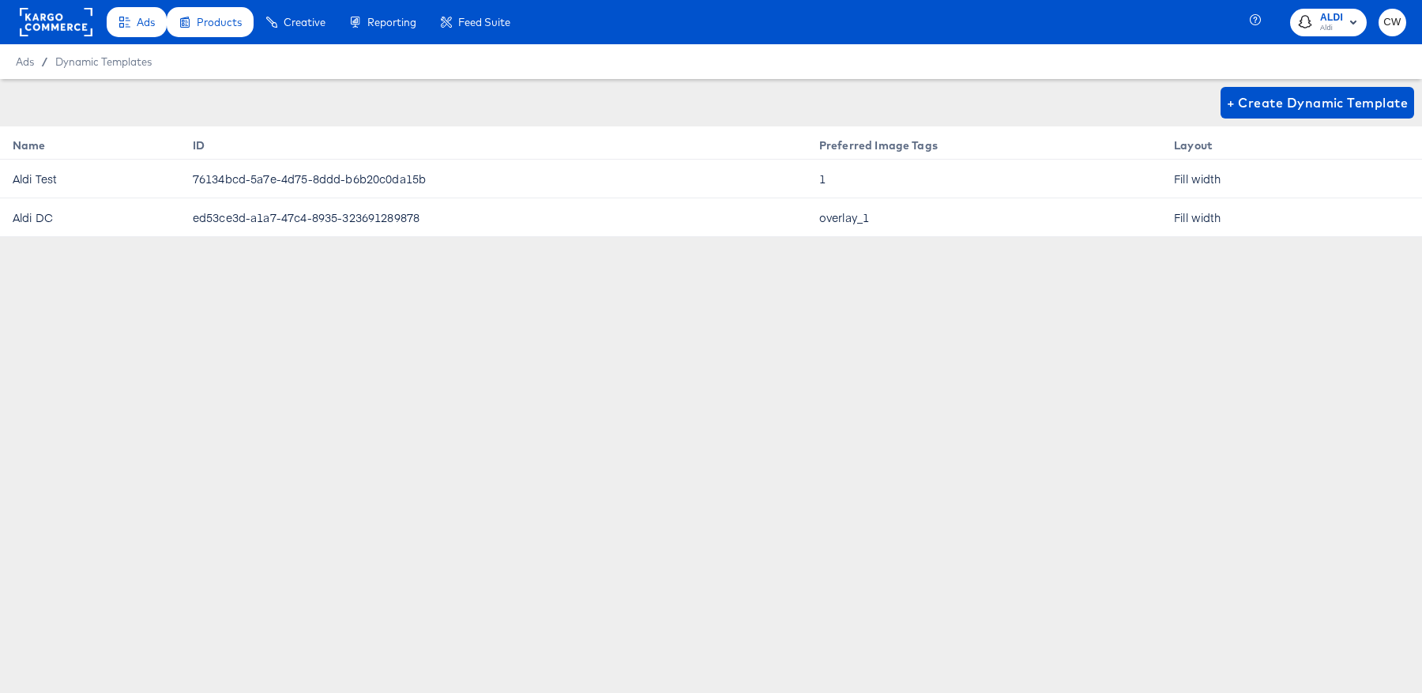
click at [872, 234] on td "overlay_1" at bounding box center [984, 217] width 355 height 39
click at [871, 224] on td "overlay_1" at bounding box center [984, 217] width 355 height 39
drag, startPoint x: 871, startPoint y: 224, endPoint x: 792, endPoint y: 223, distance: 79.0
click at [792, 223] on tr "Aldi DC ed53ce3d-a1a7-47c4-8935-323691289878 overlay_1 Fill width" at bounding box center [711, 217] width 1422 height 39
click at [826, 221] on td "overlay_1" at bounding box center [984, 217] width 355 height 39
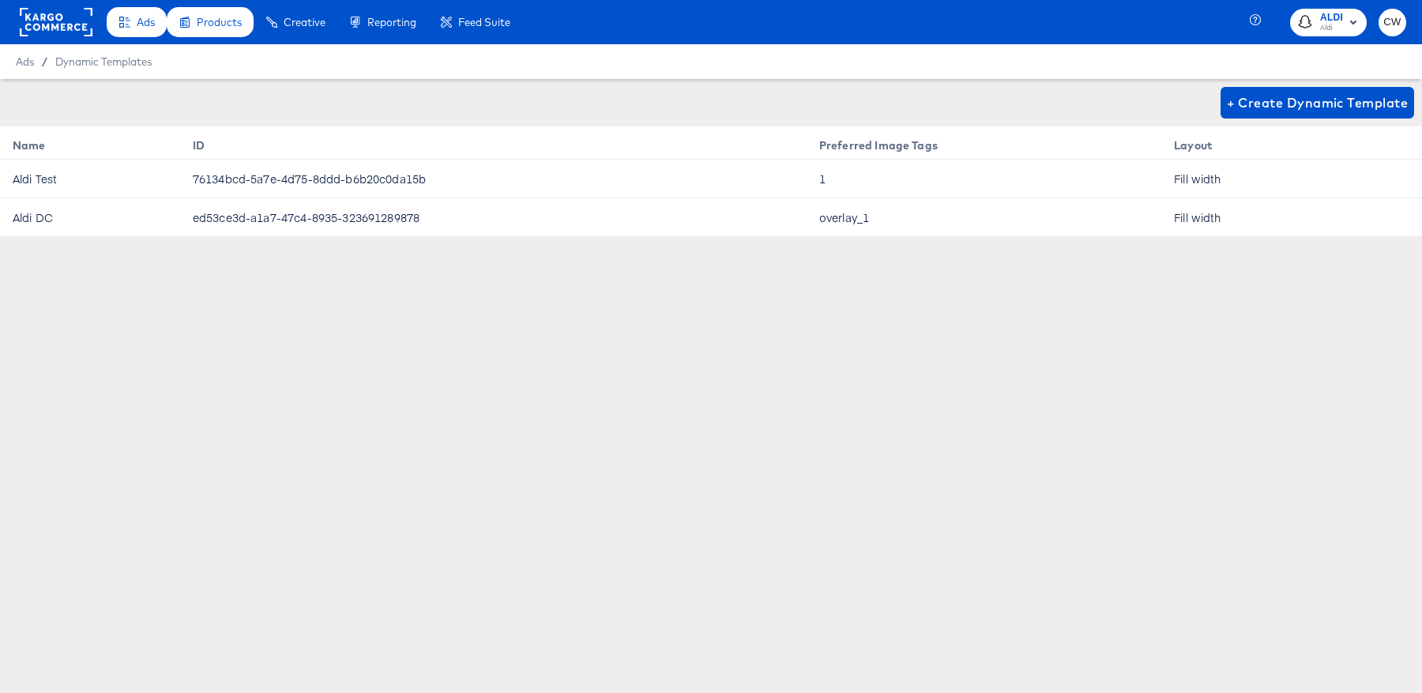
click at [842, 218] on td "overlay_1" at bounding box center [984, 217] width 355 height 39
click at [817, 224] on td "overlay_1" at bounding box center [984, 217] width 355 height 39
click at [836, 223] on td "overlay_1" at bounding box center [984, 217] width 355 height 39
drag, startPoint x: 821, startPoint y: 223, endPoint x: 894, endPoint y: 220, distance: 72.8
click at [894, 220] on td "overlay_1" at bounding box center [984, 217] width 355 height 39
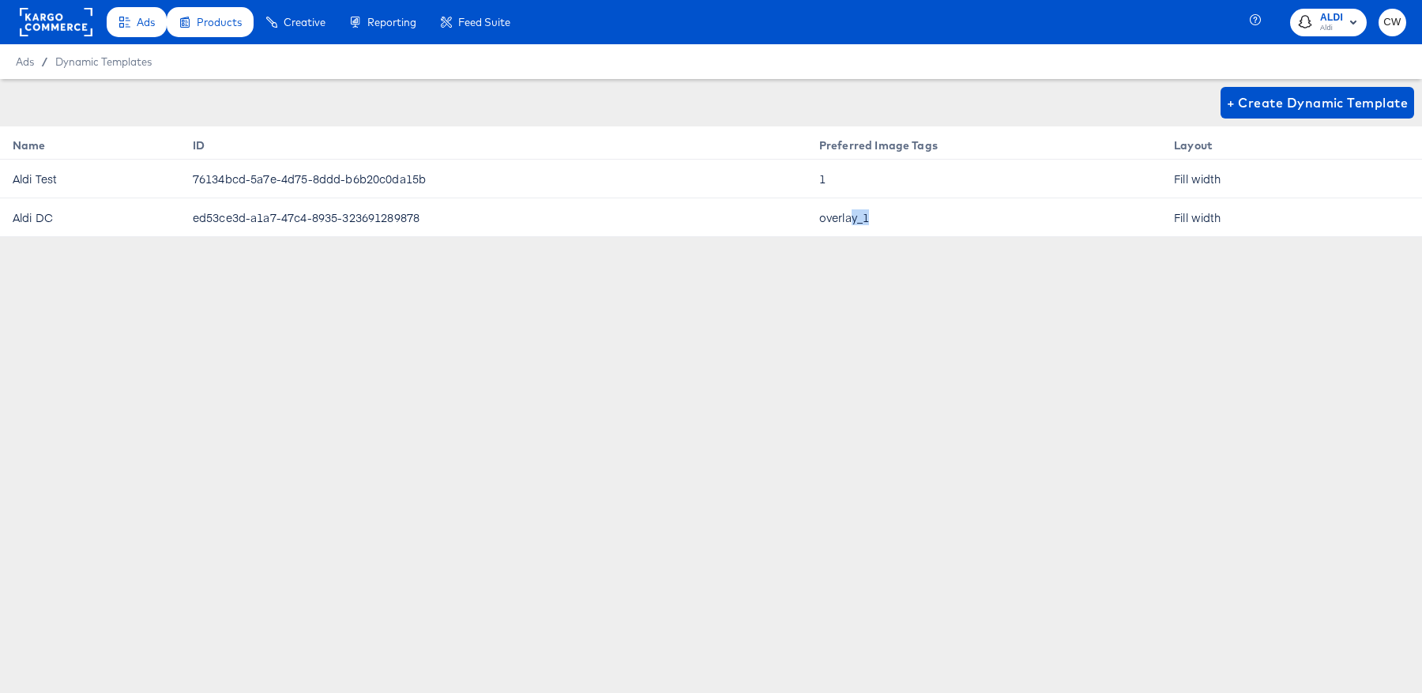
drag, startPoint x: 854, startPoint y: 221, endPoint x: 895, endPoint y: 226, distance: 41.4
click at [895, 222] on td "overlay_1" at bounding box center [984, 217] width 355 height 39
click at [828, 224] on td "overlay_1" at bounding box center [984, 217] width 355 height 39
click at [1227, 99] on span "+ Create Dynamic Template" at bounding box center [1317, 103] width 181 height 22
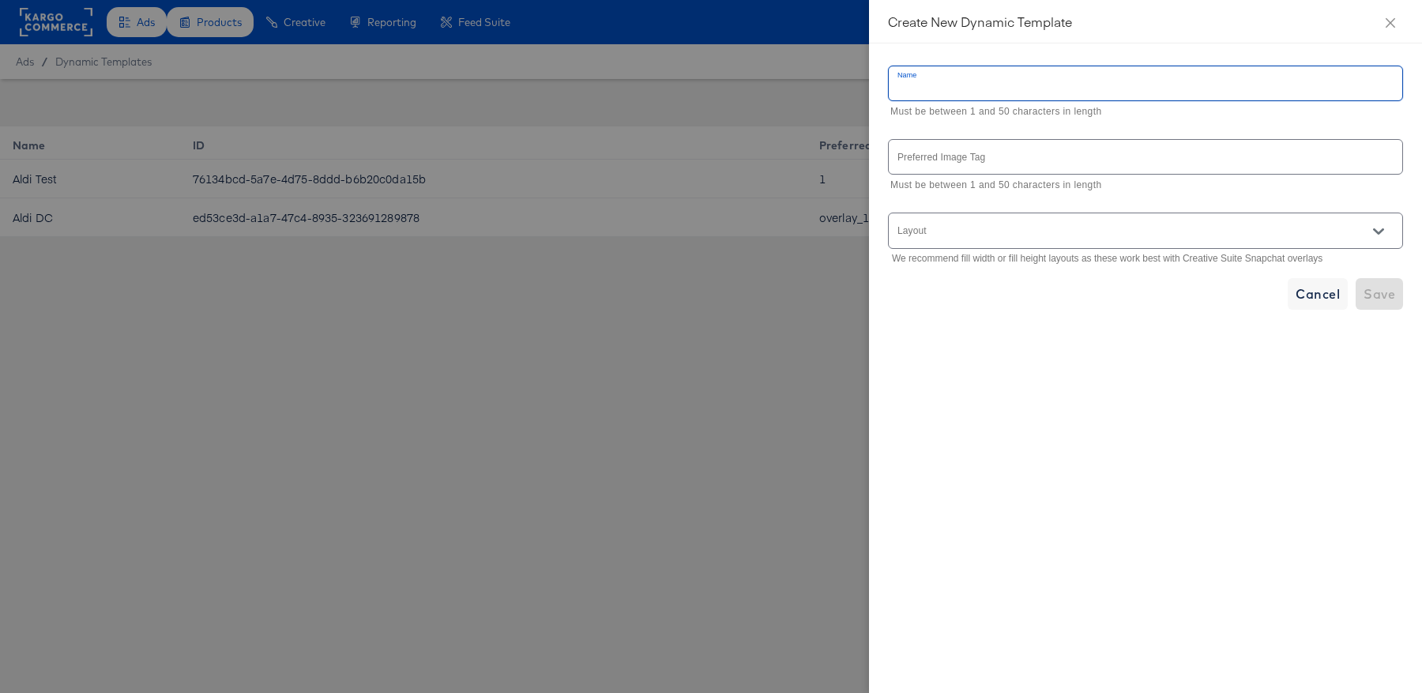
click at [1068, 85] on input "text" at bounding box center [1146, 83] width 514 height 34
type input "Aldi DC v2"
click at [967, 154] on input "text" at bounding box center [1146, 157] width 514 height 34
type input "overlay_1"
click at [925, 228] on input "Layout" at bounding box center [1123, 237] width 456 height 18
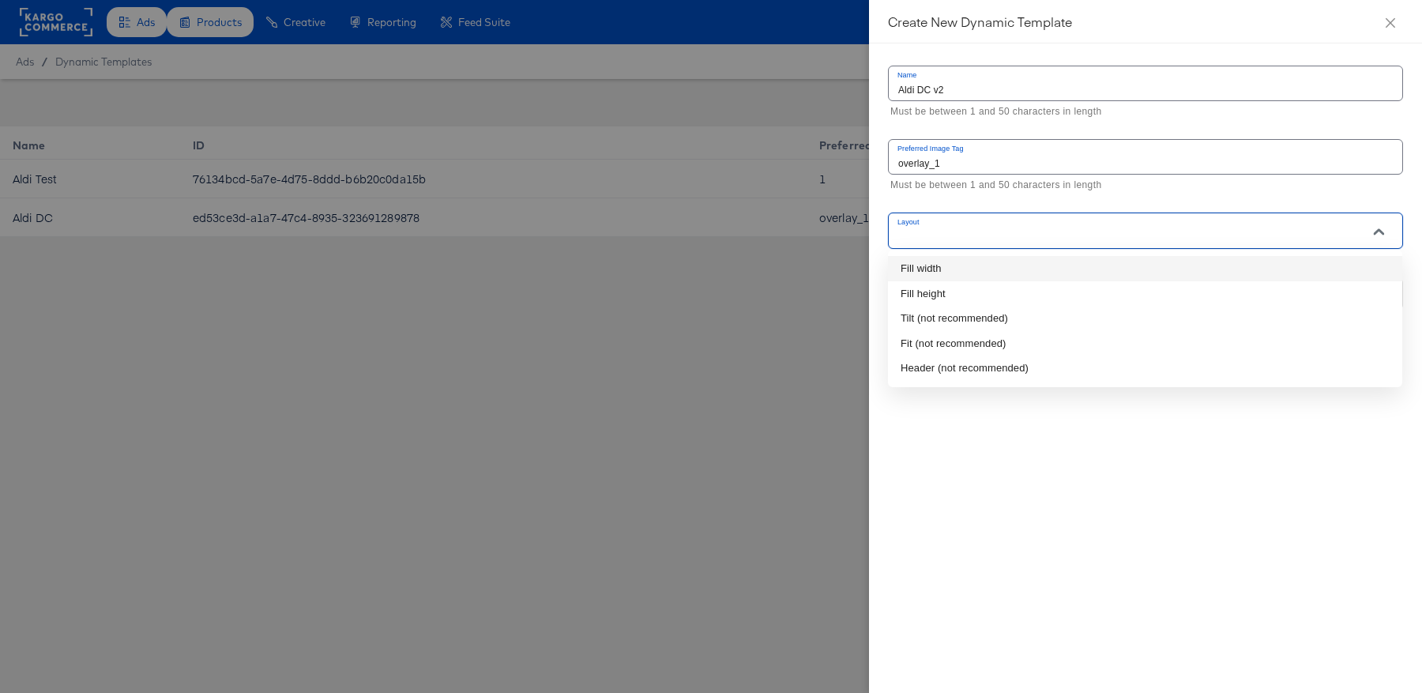
click at [939, 266] on li "Fill width" at bounding box center [1145, 268] width 514 height 25
type input "Fill width"
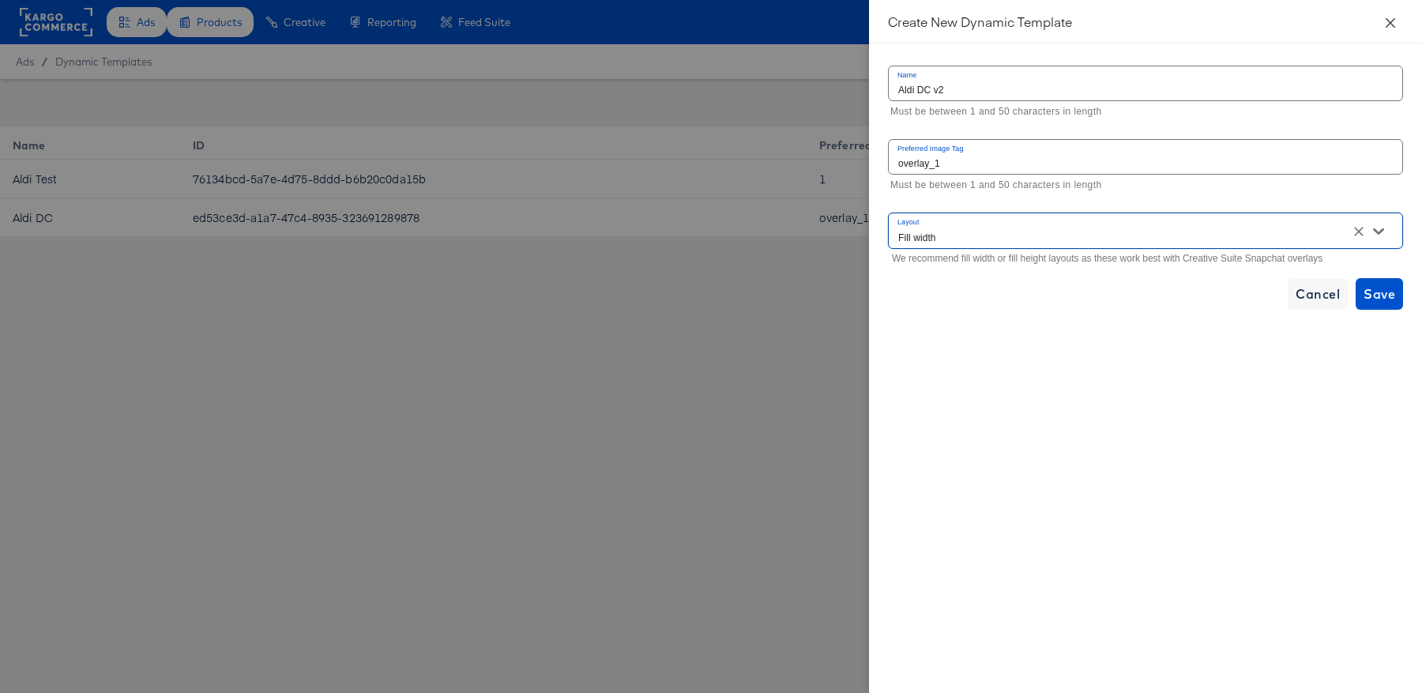
click at [1393, 24] on icon "close" at bounding box center [1390, 21] width 9 height 9
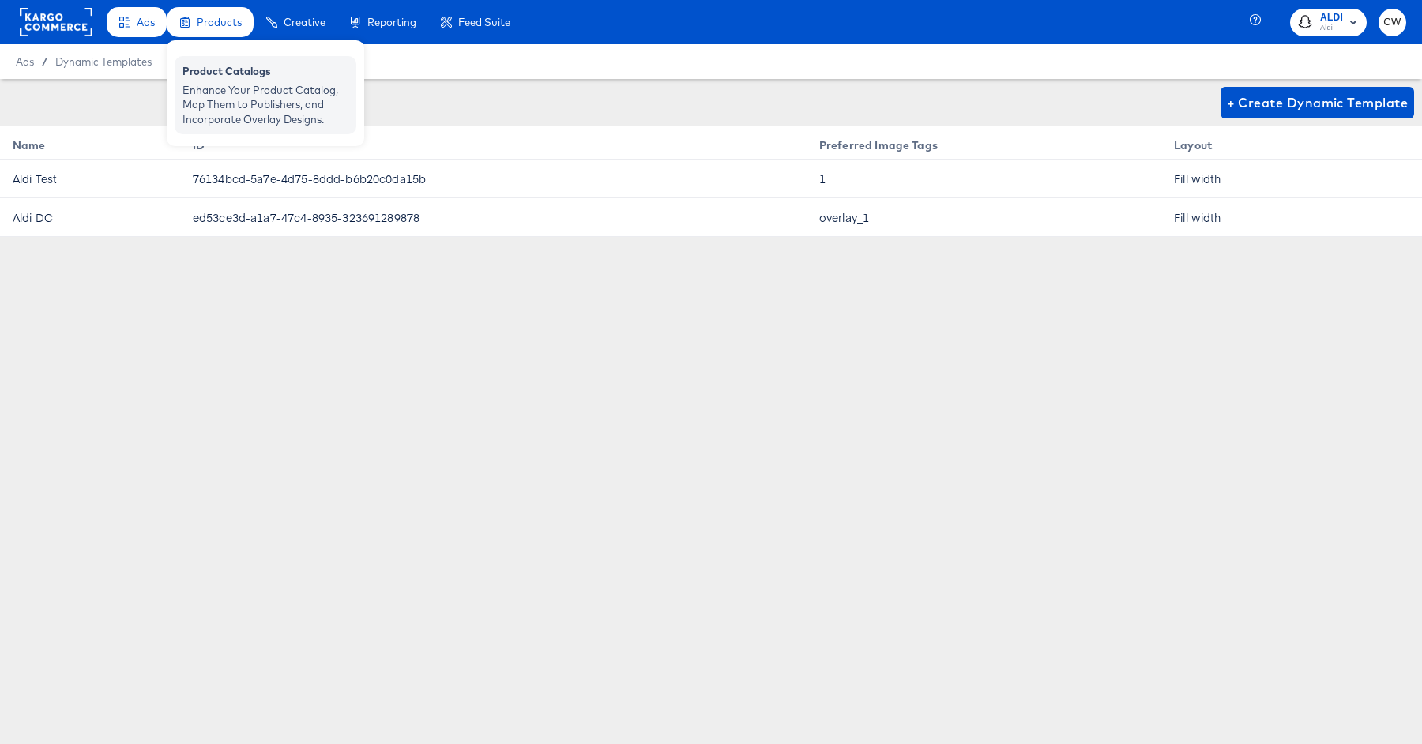
click at [196, 90] on div "Enhance Your Product Catalog, Map Them to Publishers, and Incorporate Overlay D…" at bounding box center [266, 105] width 166 height 44
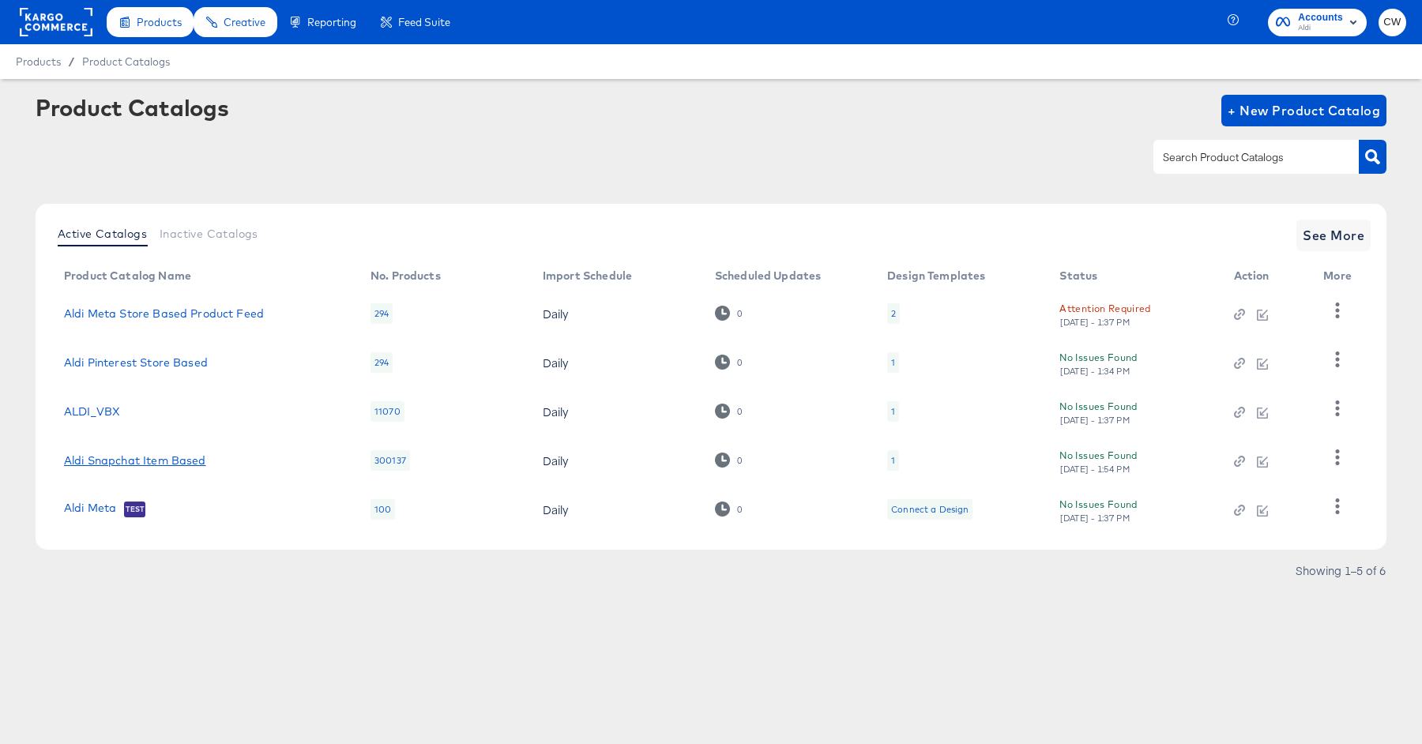
click at [183, 467] on link "Aldi Snapchat Item Based" at bounding box center [135, 460] width 142 height 13
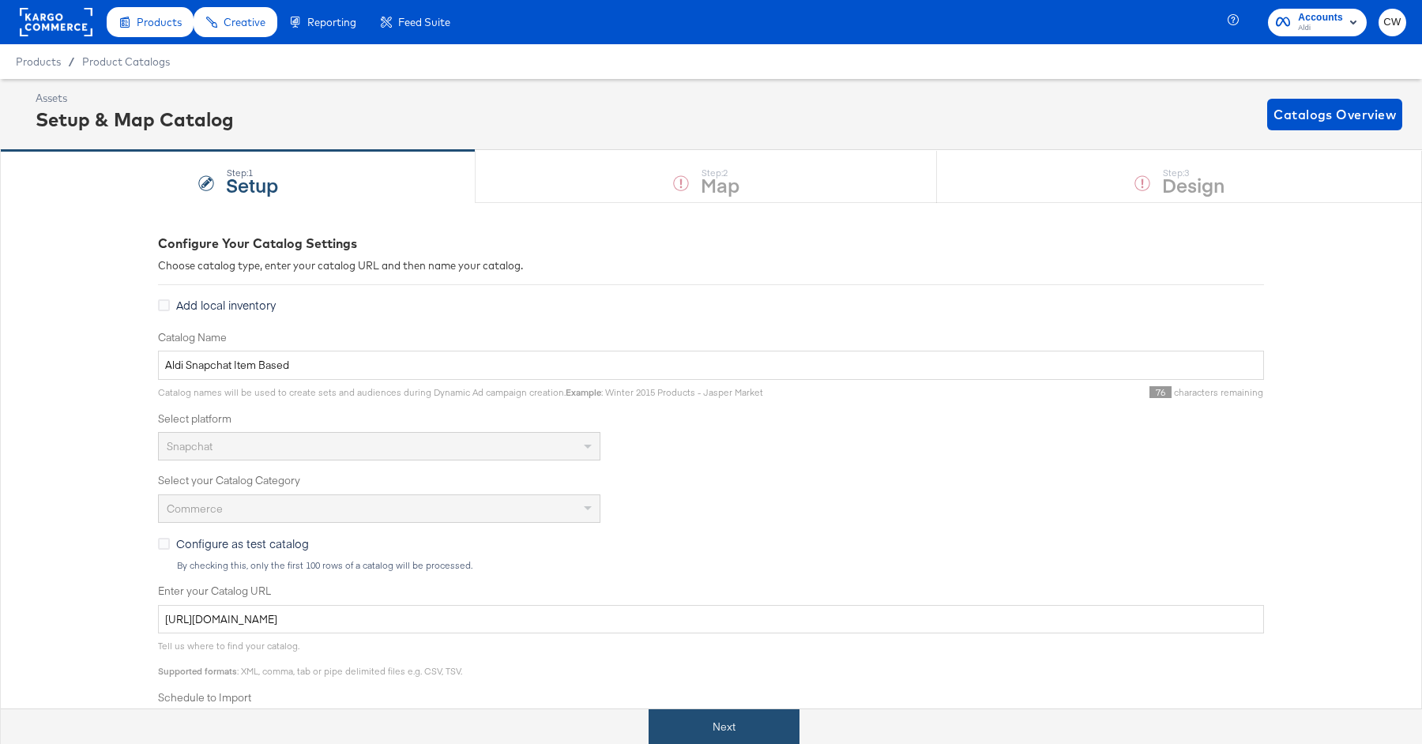
click at [741, 692] on button "Next" at bounding box center [724, 728] width 151 height 36
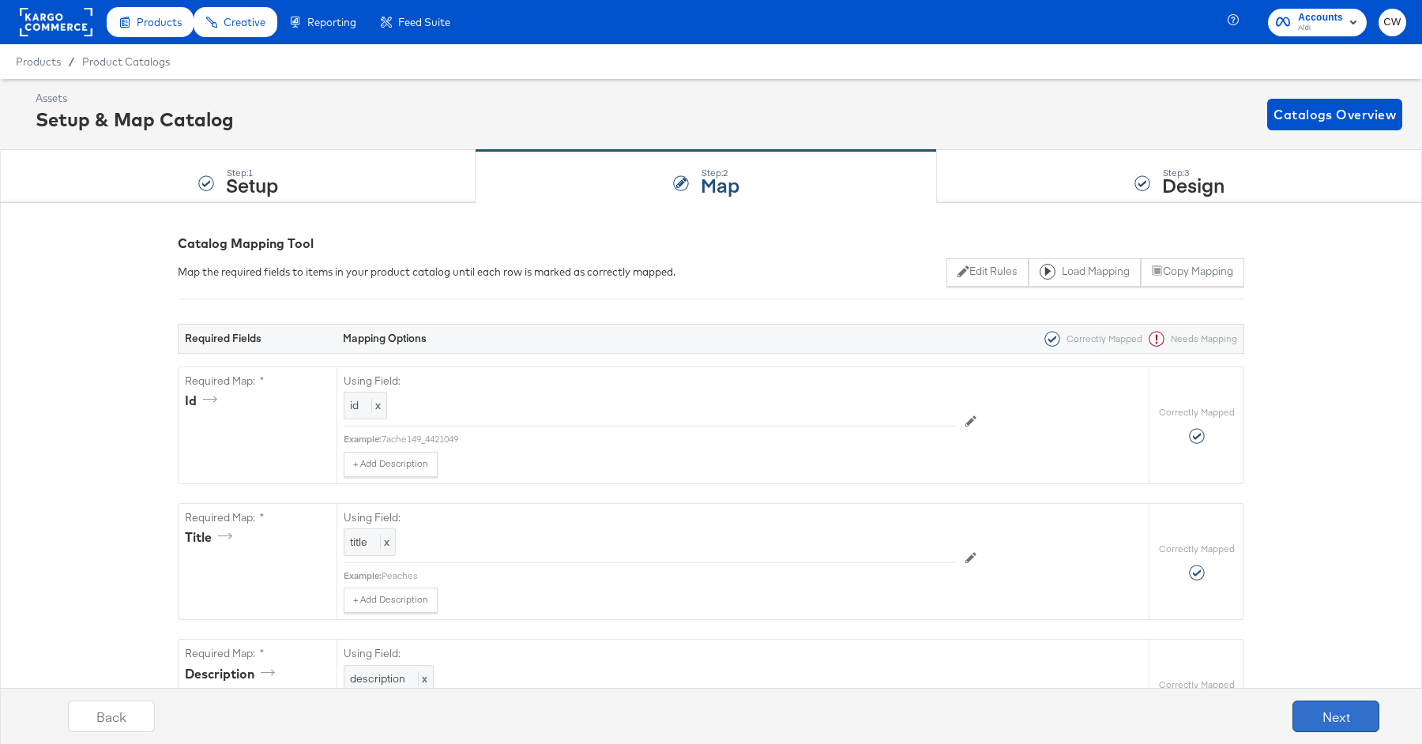
click at [1328, 692] on button "Next" at bounding box center [1336, 717] width 87 height 32
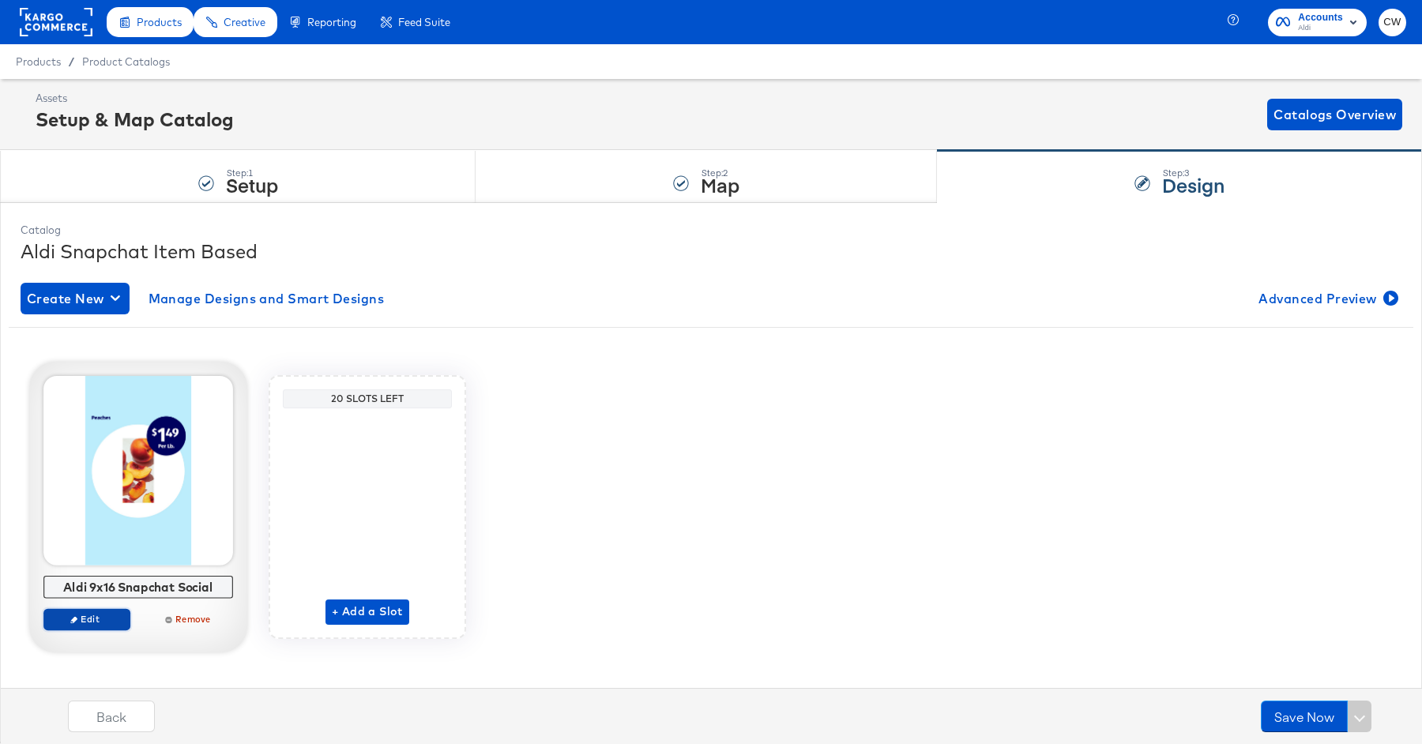
click at [89, 613] on span "Edit" at bounding box center [87, 619] width 73 height 12
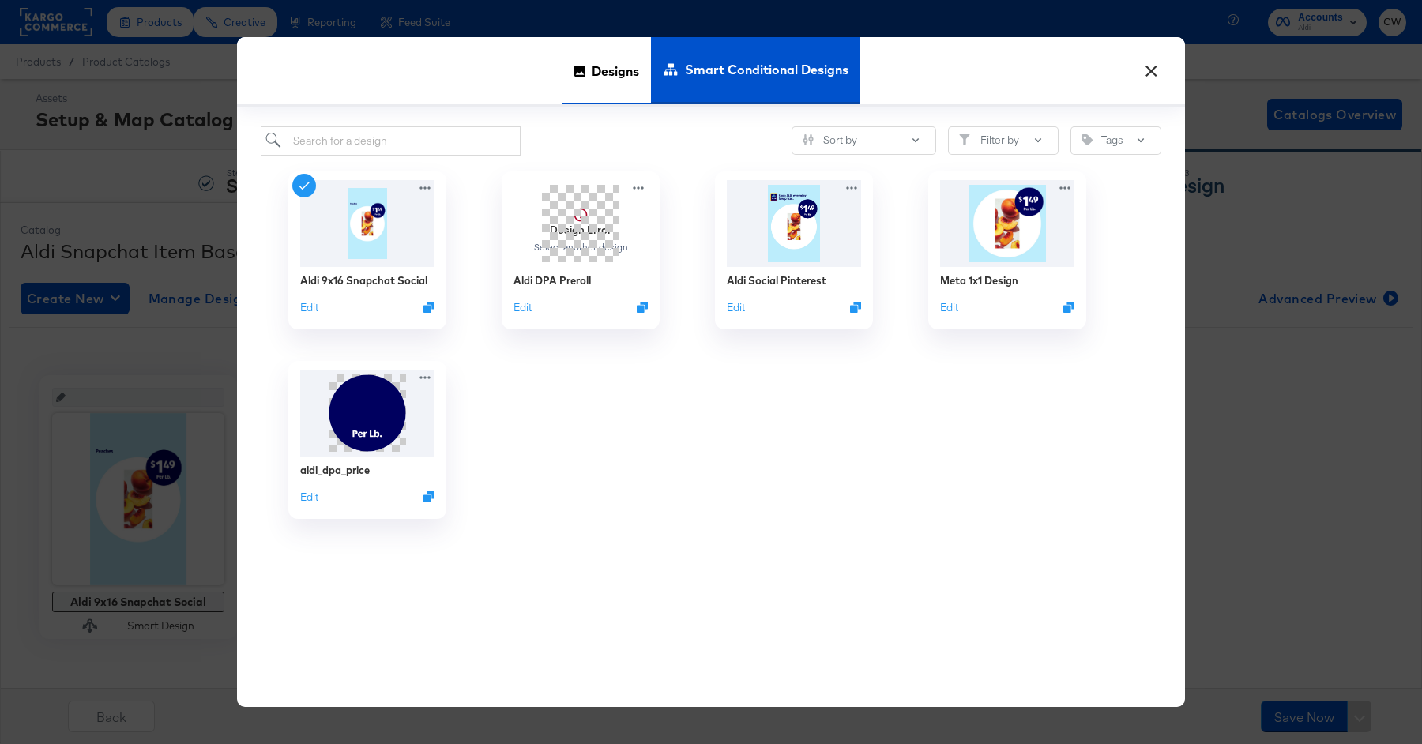
click at [626, 96] on span "Designs" at bounding box center [615, 71] width 47 height 70
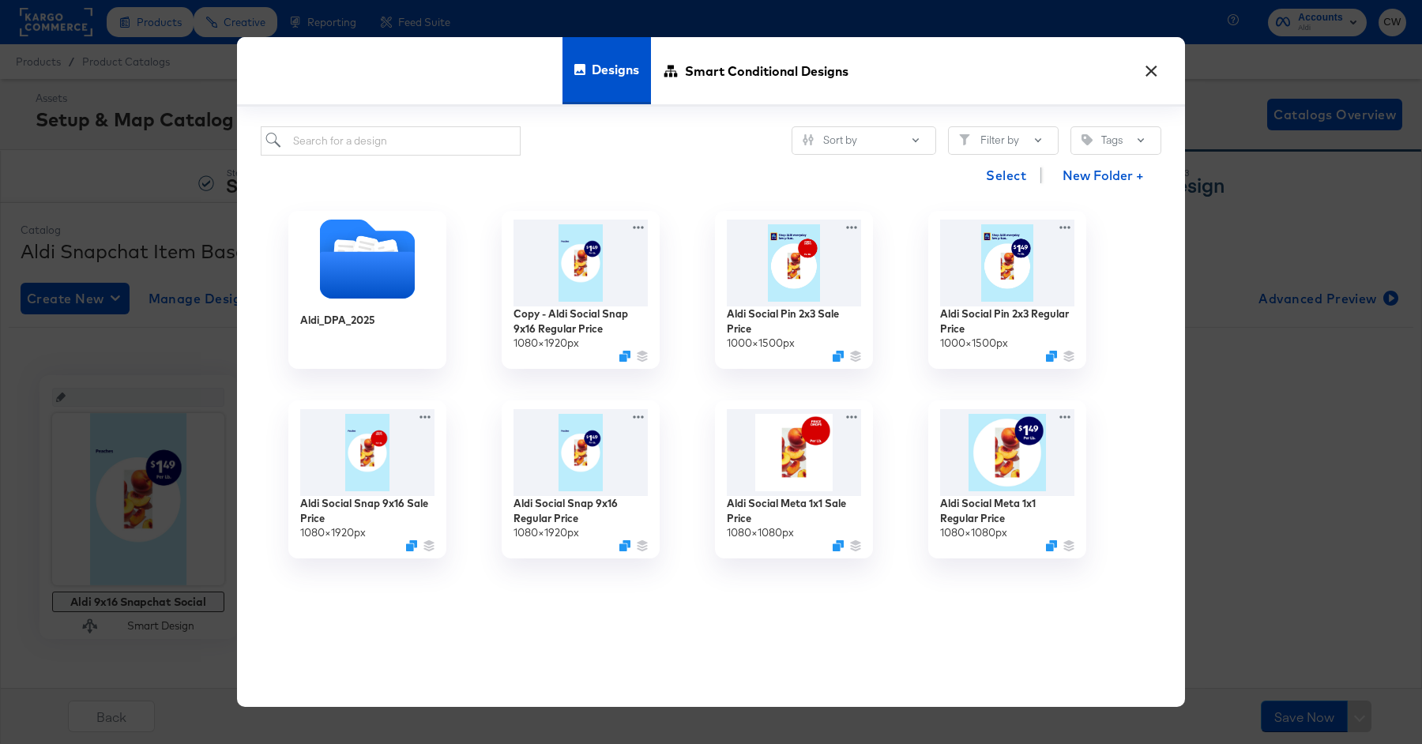
click at [1157, 71] on button "×" at bounding box center [1151, 67] width 28 height 28
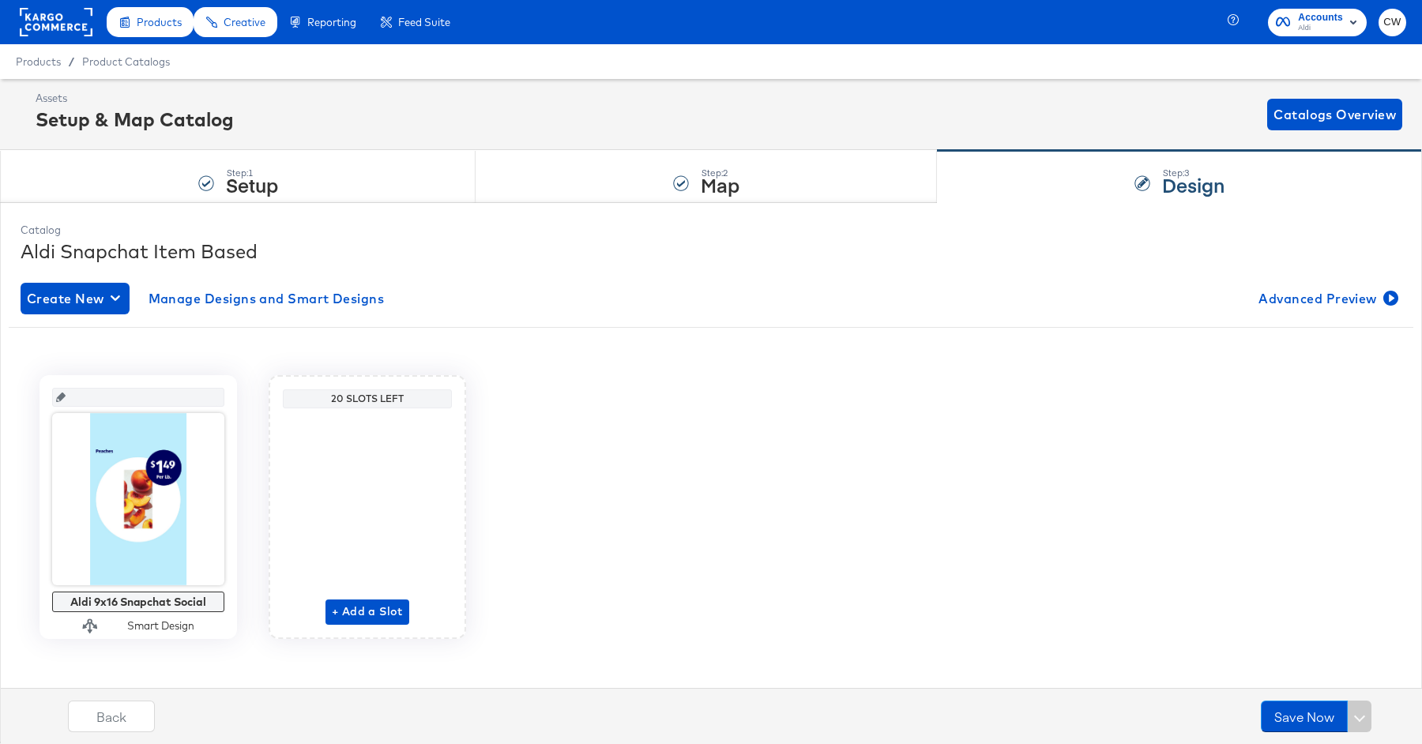
click at [90, 316] on div "Create New Manage Designs and Smart Designs Advanced Preview Aldi 9x16 Snapchat…" at bounding box center [711, 472] width 1381 height 405
click at [92, 302] on span "Create New" at bounding box center [75, 299] width 96 height 22
click at [99, 332] on div "Create New Design" at bounding box center [87, 335] width 115 height 13
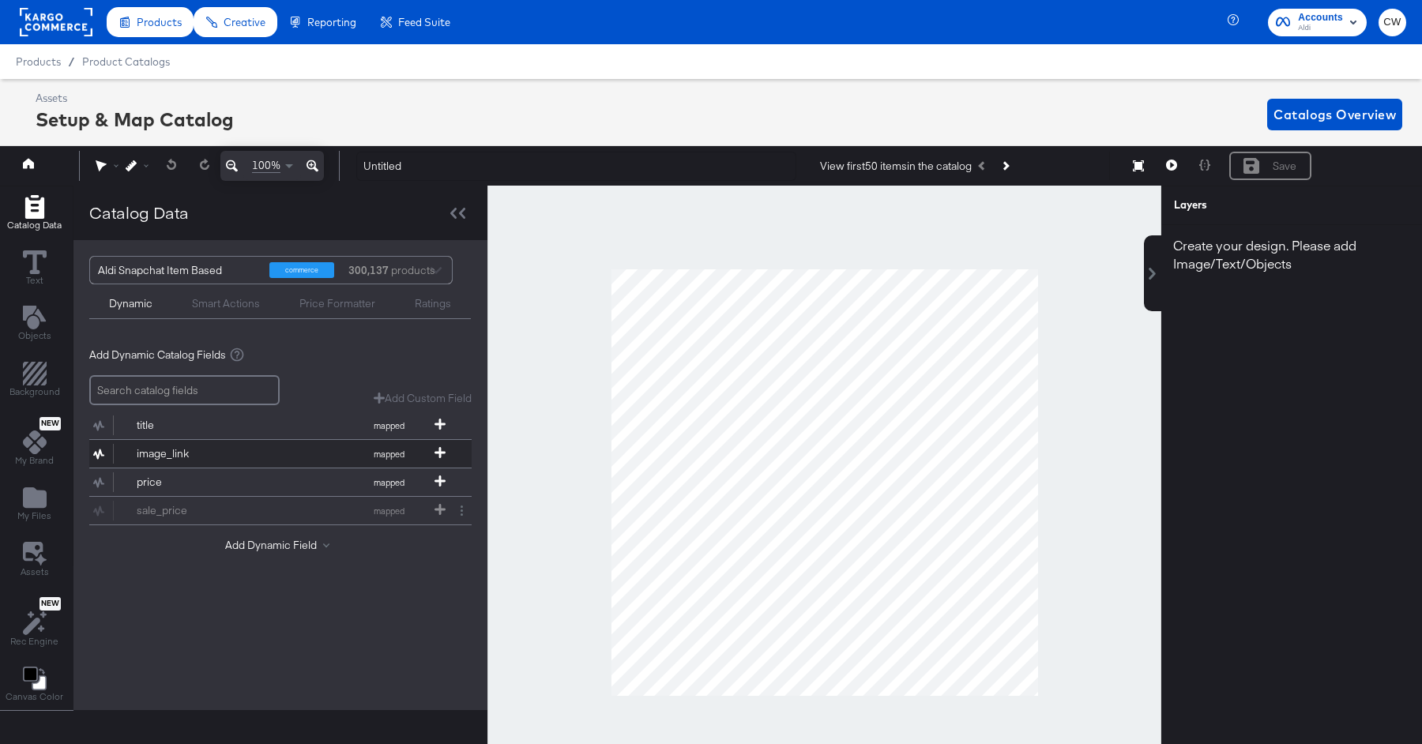
click at [312, 449] on button "image_link mapped" at bounding box center [270, 454] width 363 height 28
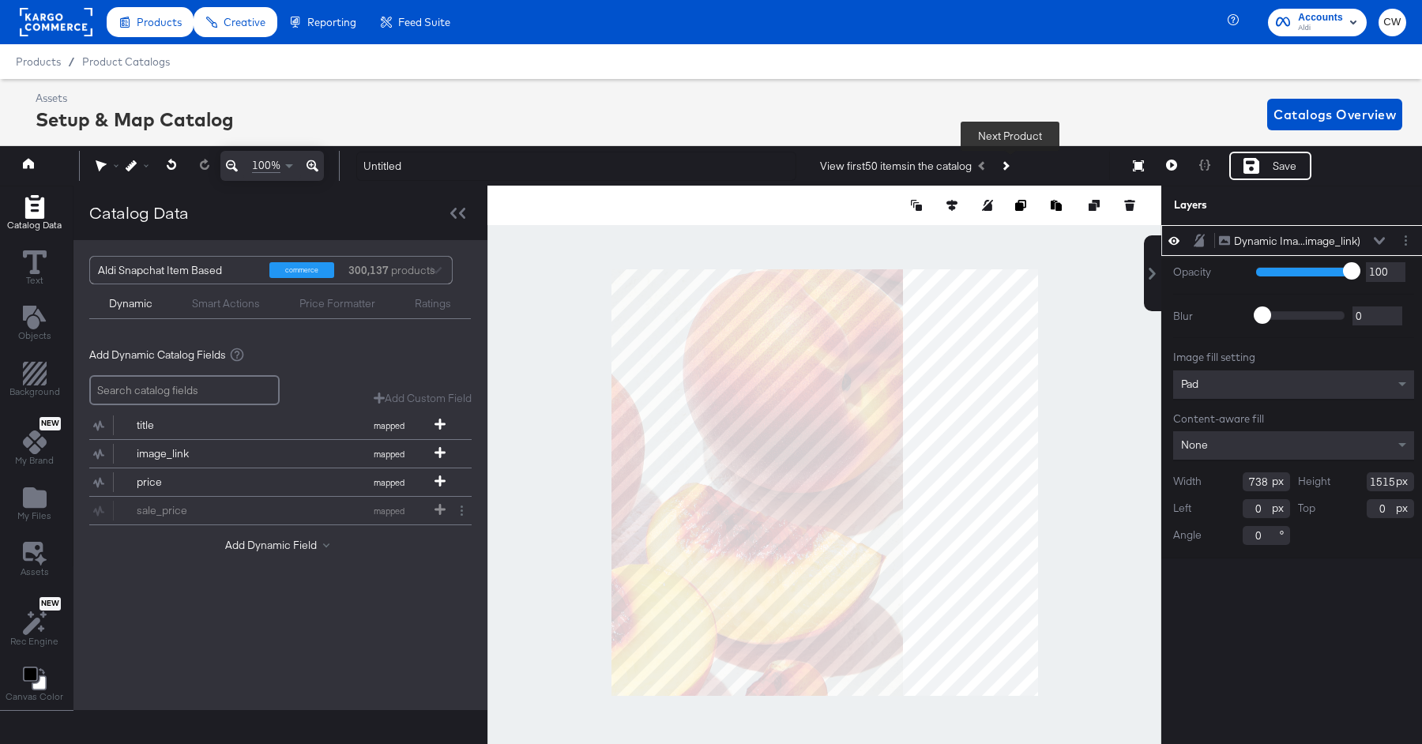
click at [1009, 164] on icon "Next Product" at bounding box center [1004, 166] width 9 height 9
click at [1009, 165] on icon "Next Product" at bounding box center [1004, 166] width 9 height 9
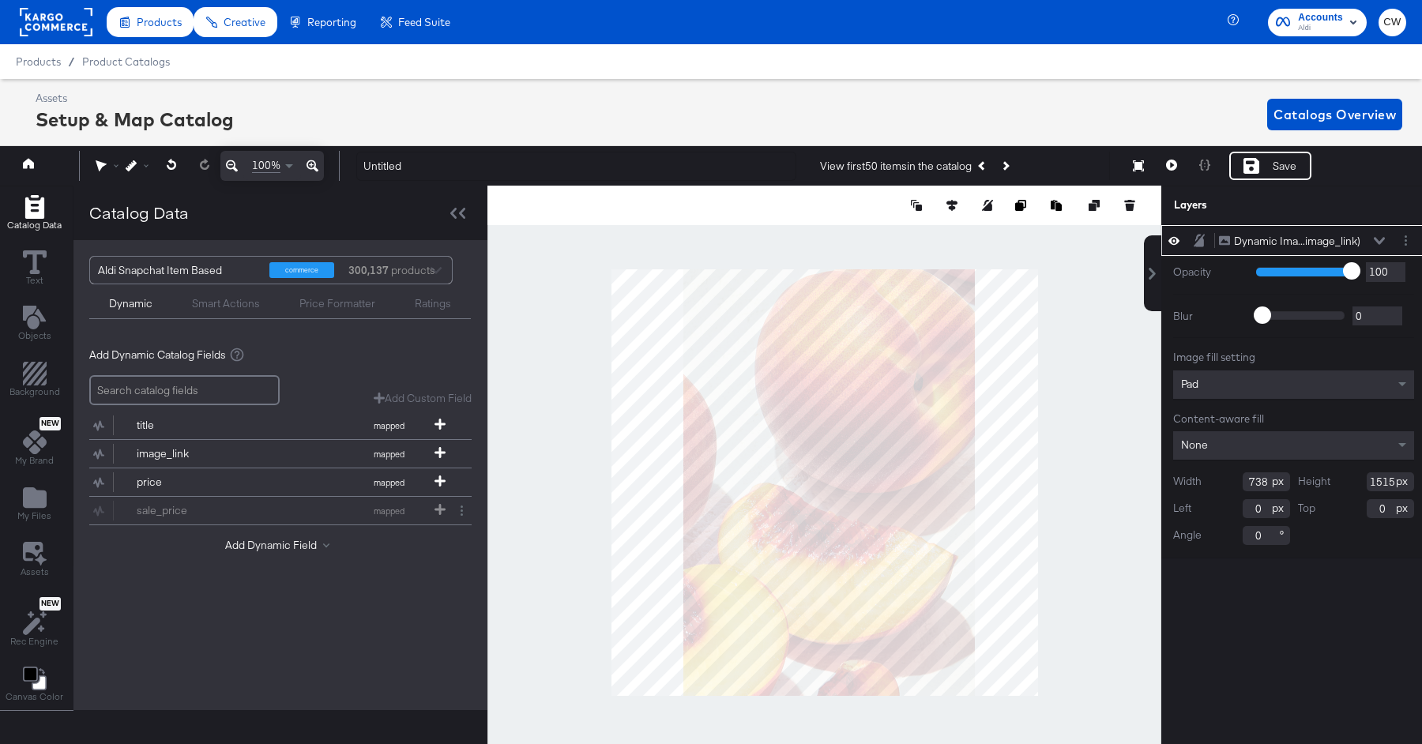
type input "182"
click at [1009, 165] on icon "Next Product" at bounding box center [1004, 166] width 9 height 9
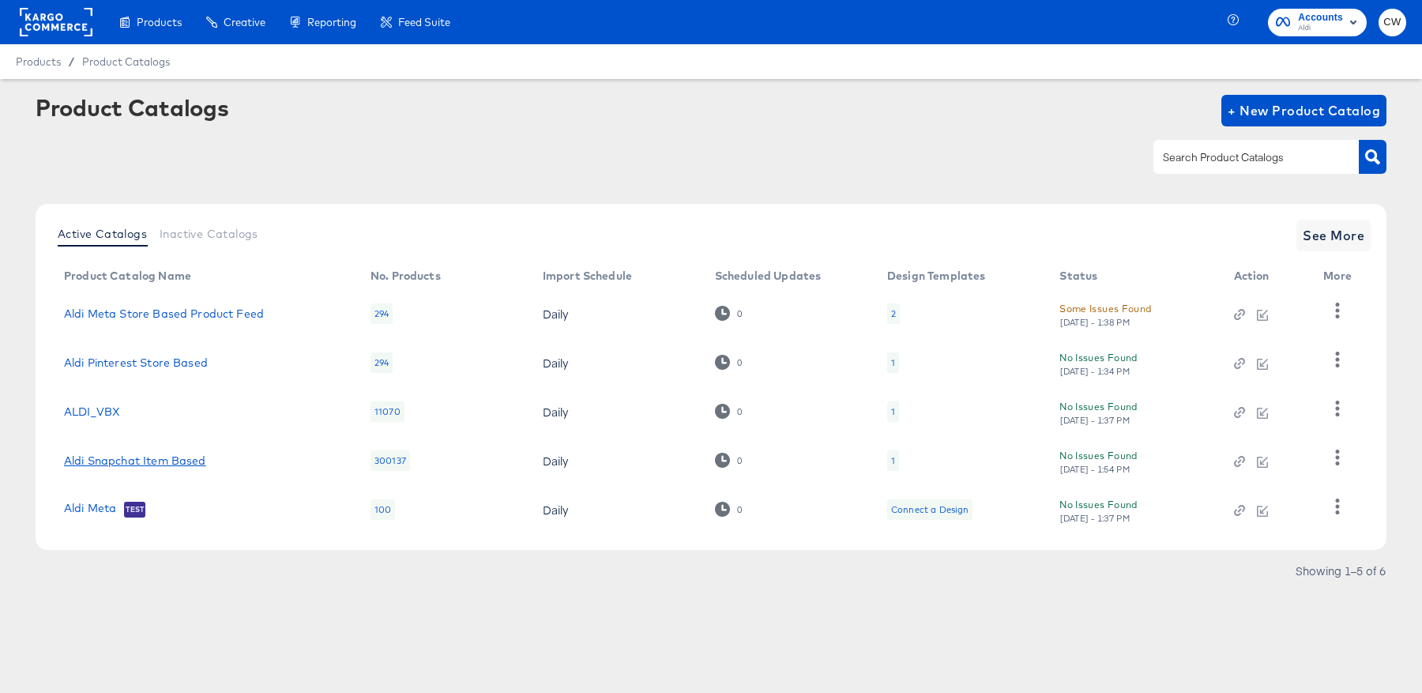
click at [159, 459] on link "Aldi Snapchat Item Based" at bounding box center [135, 460] width 142 height 13
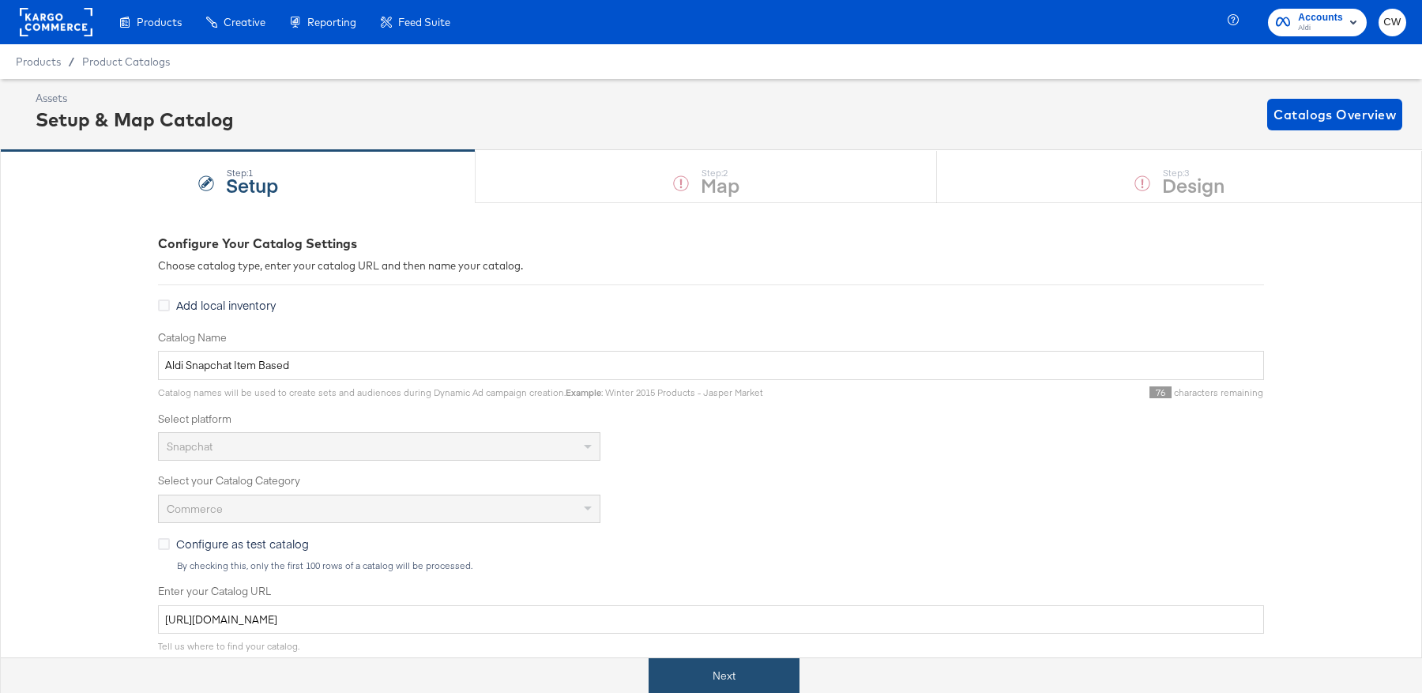
click at [785, 671] on button "Next" at bounding box center [724, 676] width 151 height 36
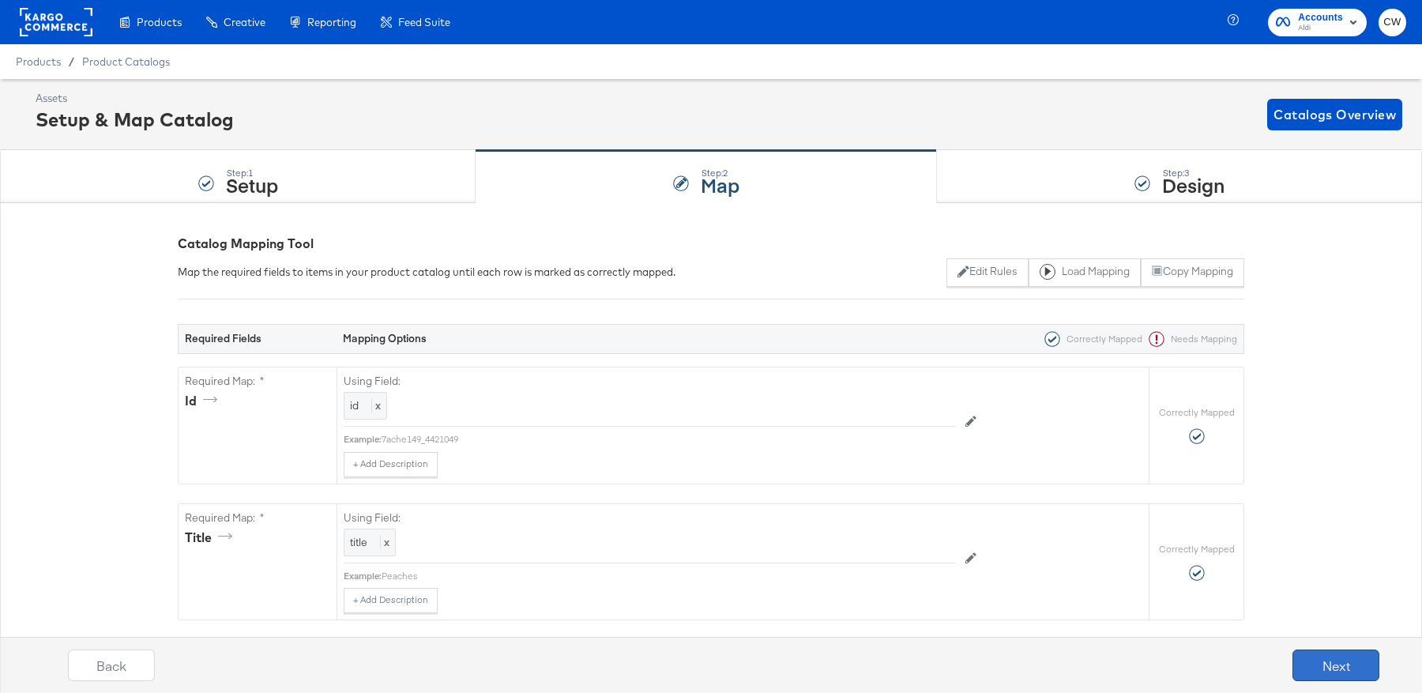
click at [1324, 657] on button "Next" at bounding box center [1336, 666] width 87 height 32
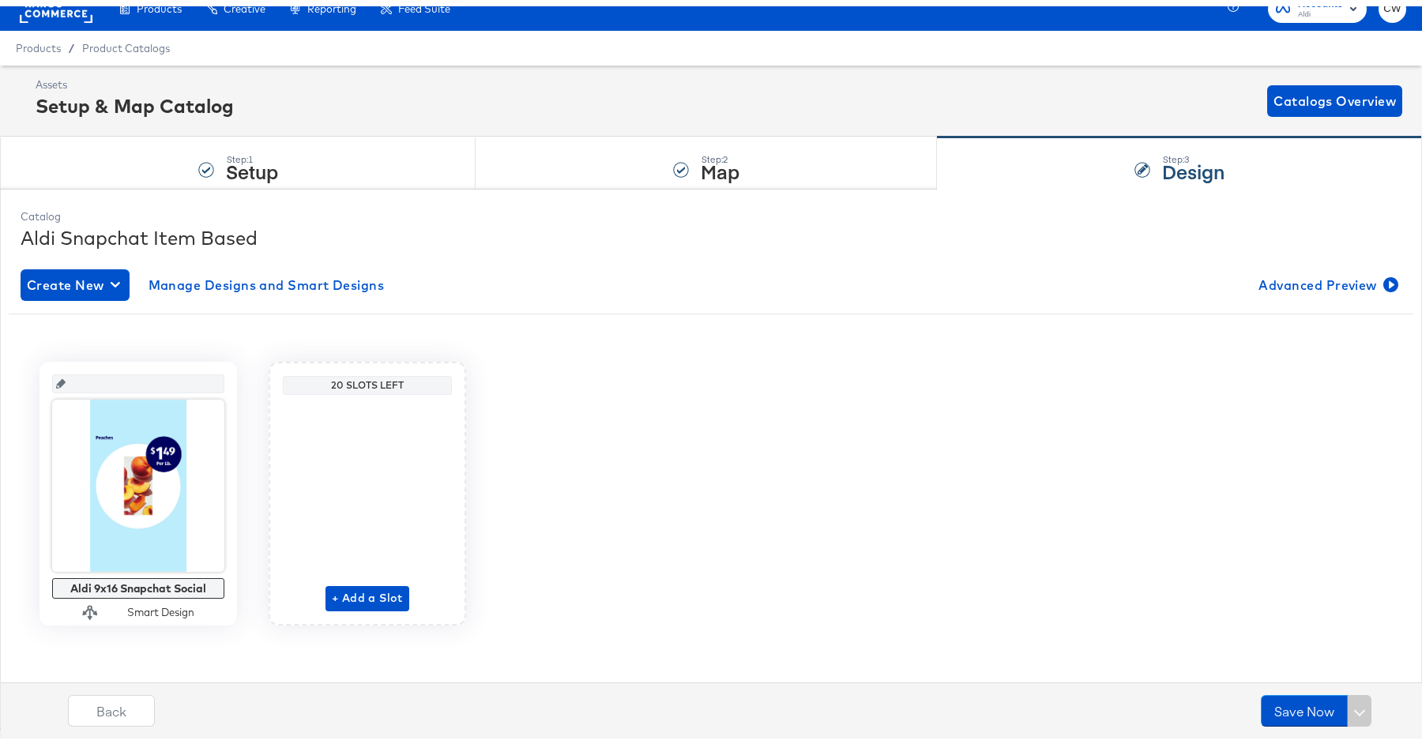
scroll to position [8, 0]
